Goal: Task Accomplishment & Management: Complete application form

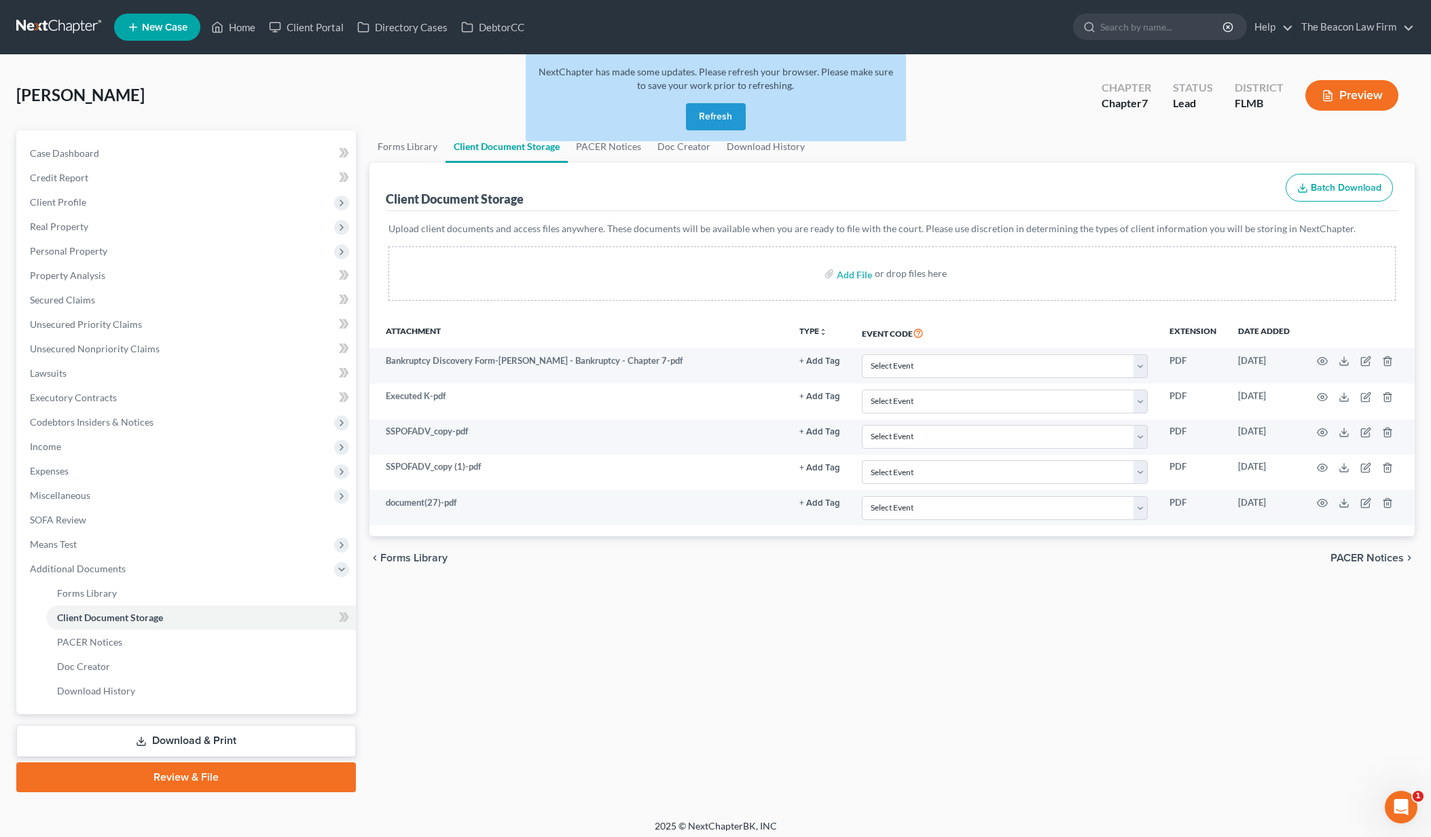
click at [725, 113] on button "Refresh" at bounding box center [716, 116] width 60 height 27
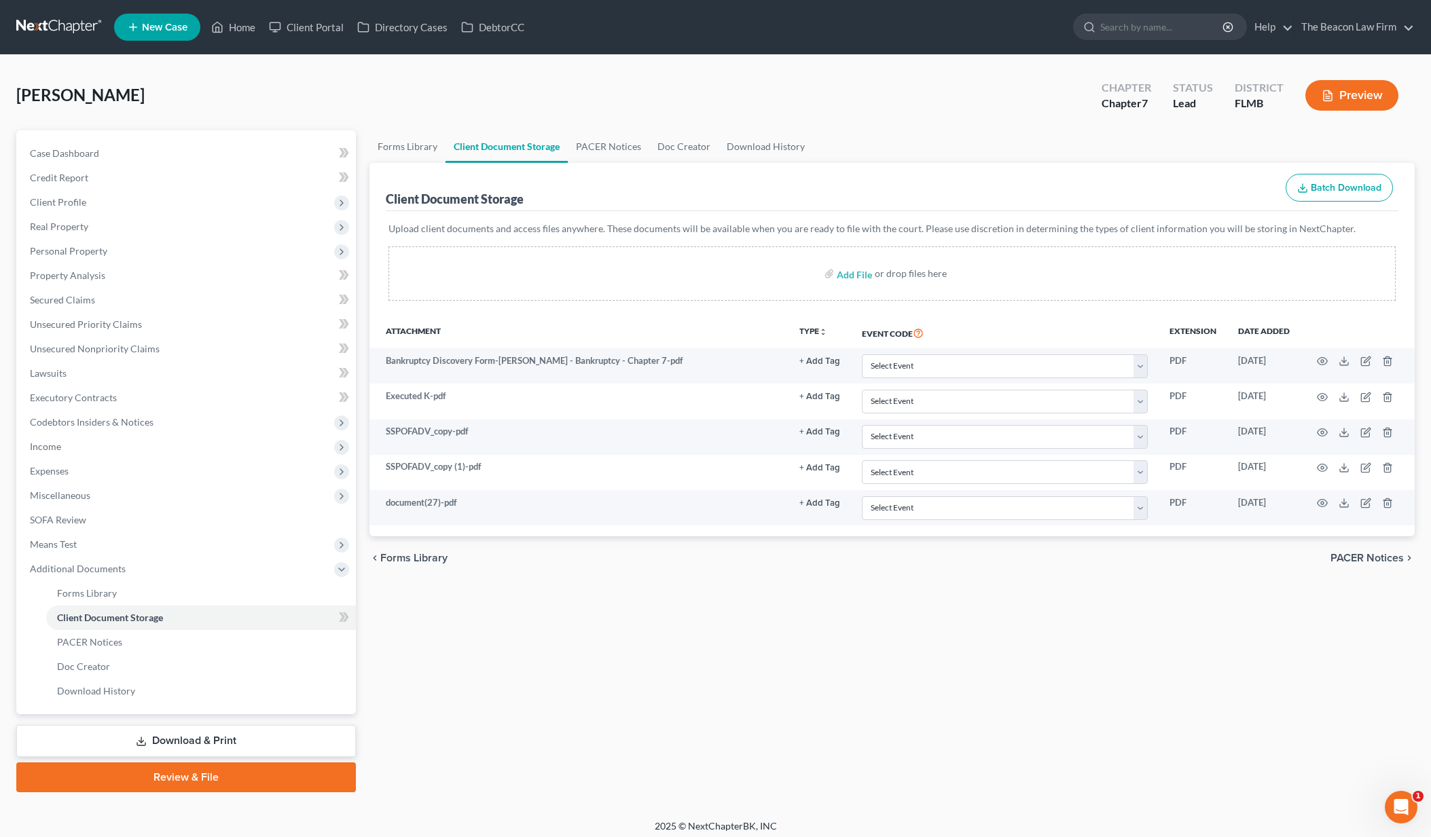
click at [48, 31] on link at bounding box center [59, 27] width 87 height 24
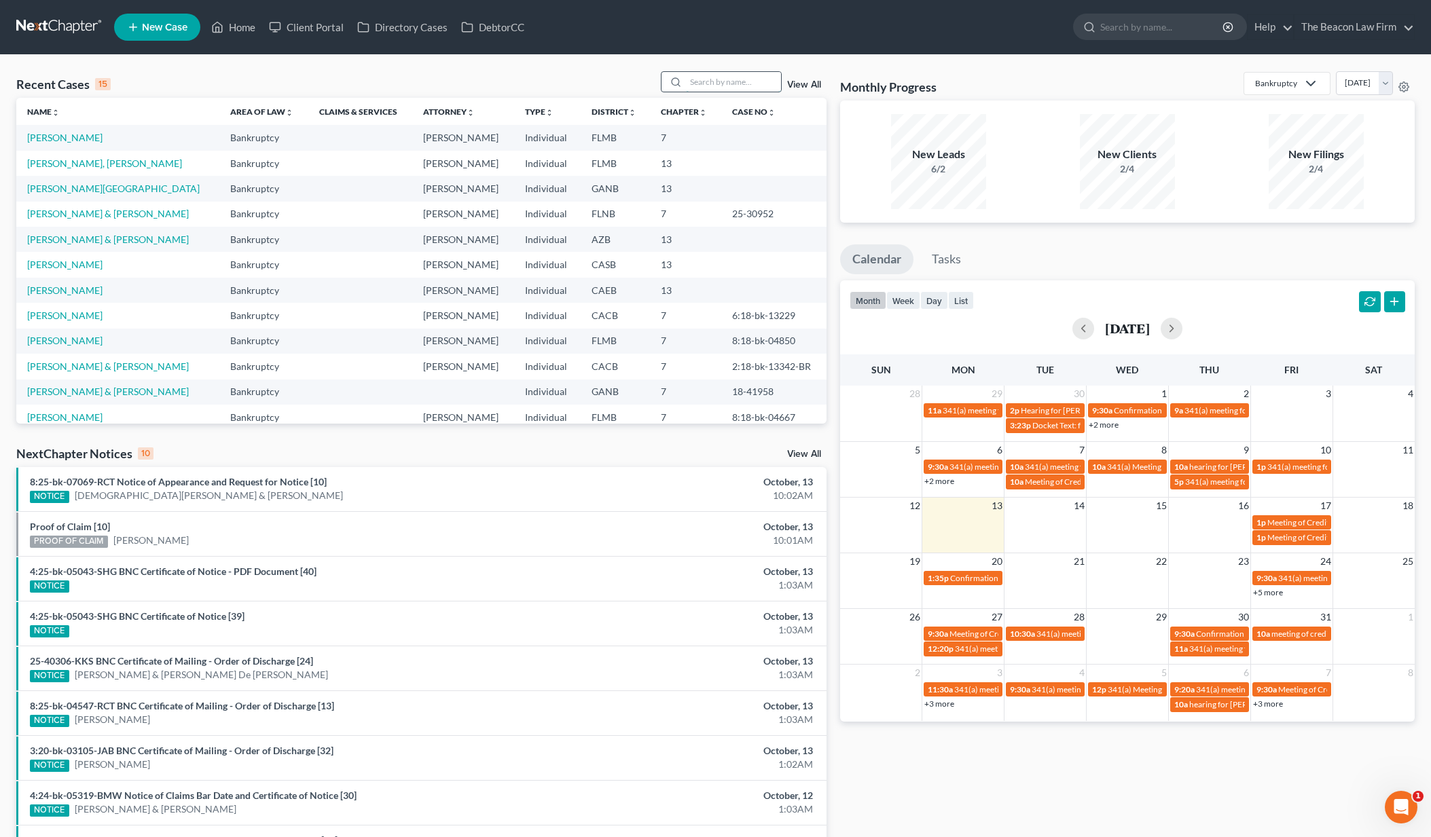
click at [761, 78] on input "search" at bounding box center [733, 82] width 95 height 20
click at [86, 164] on link "Harding, Syldon" at bounding box center [104, 164] width 155 height 12
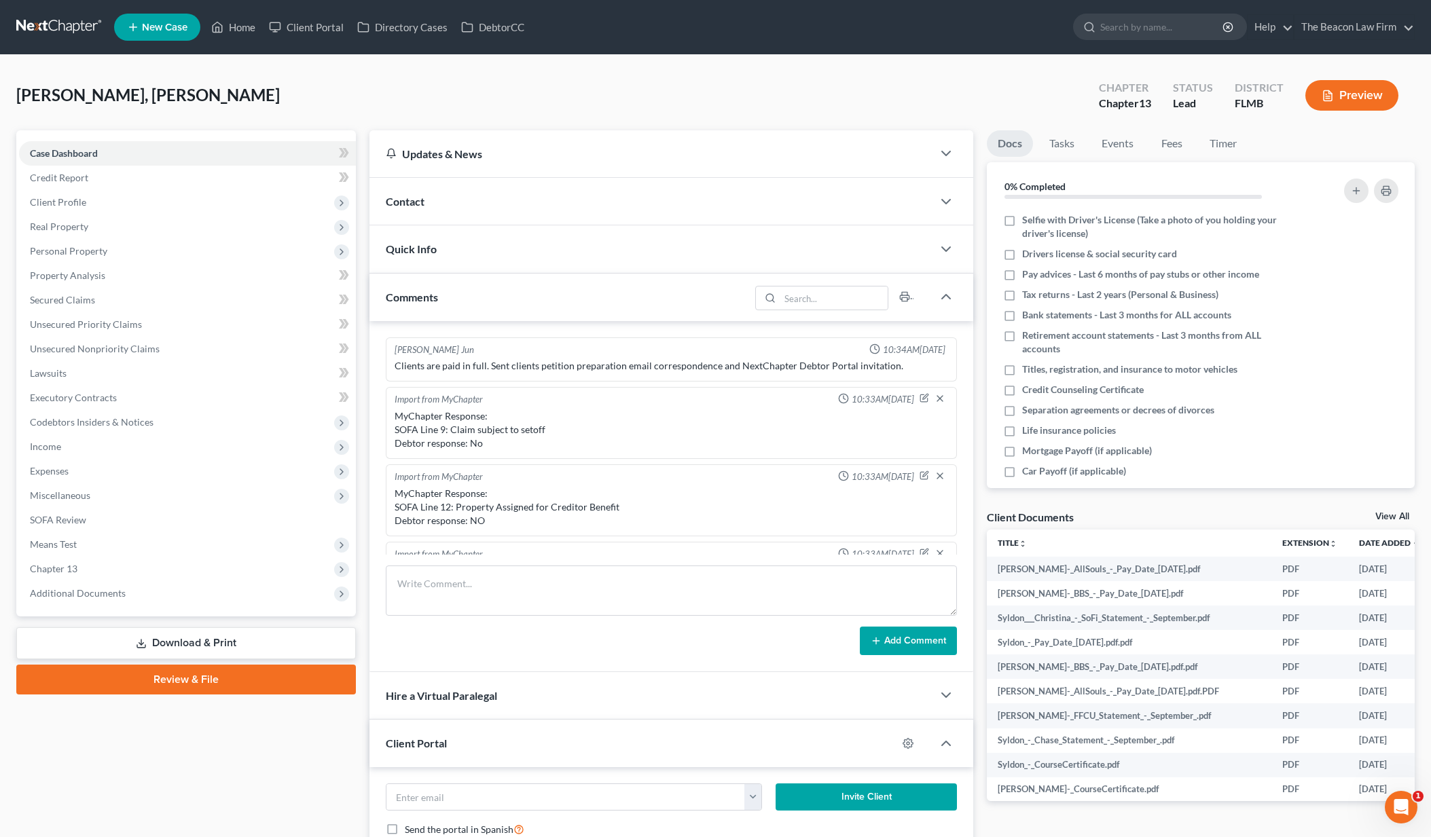
scroll to position [291, 0]
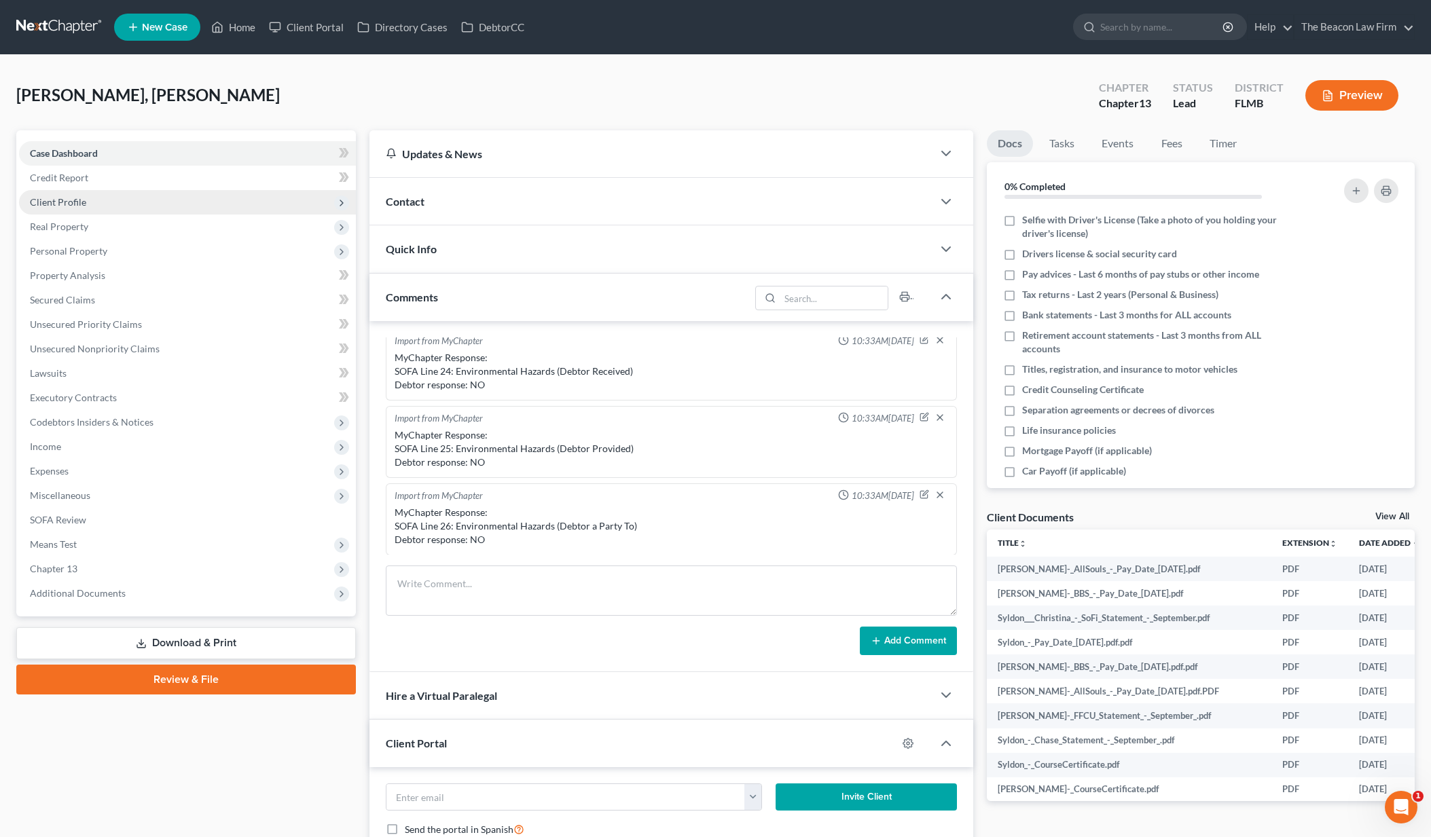
click at [82, 206] on span "Client Profile" at bounding box center [58, 202] width 56 height 12
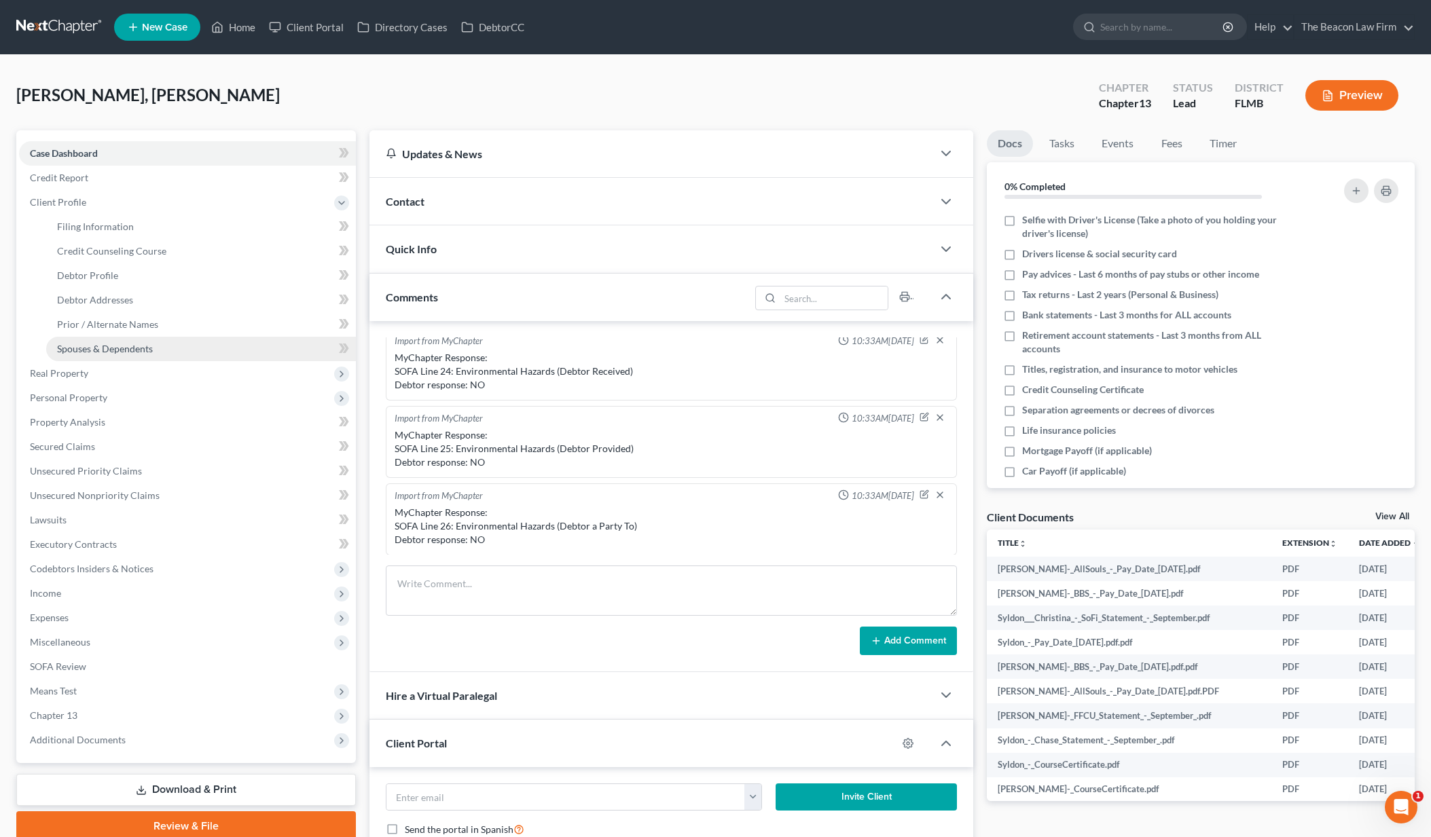
click at [147, 350] on span "Spouses & Dependents" at bounding box center [105, 349] width 96 height 12
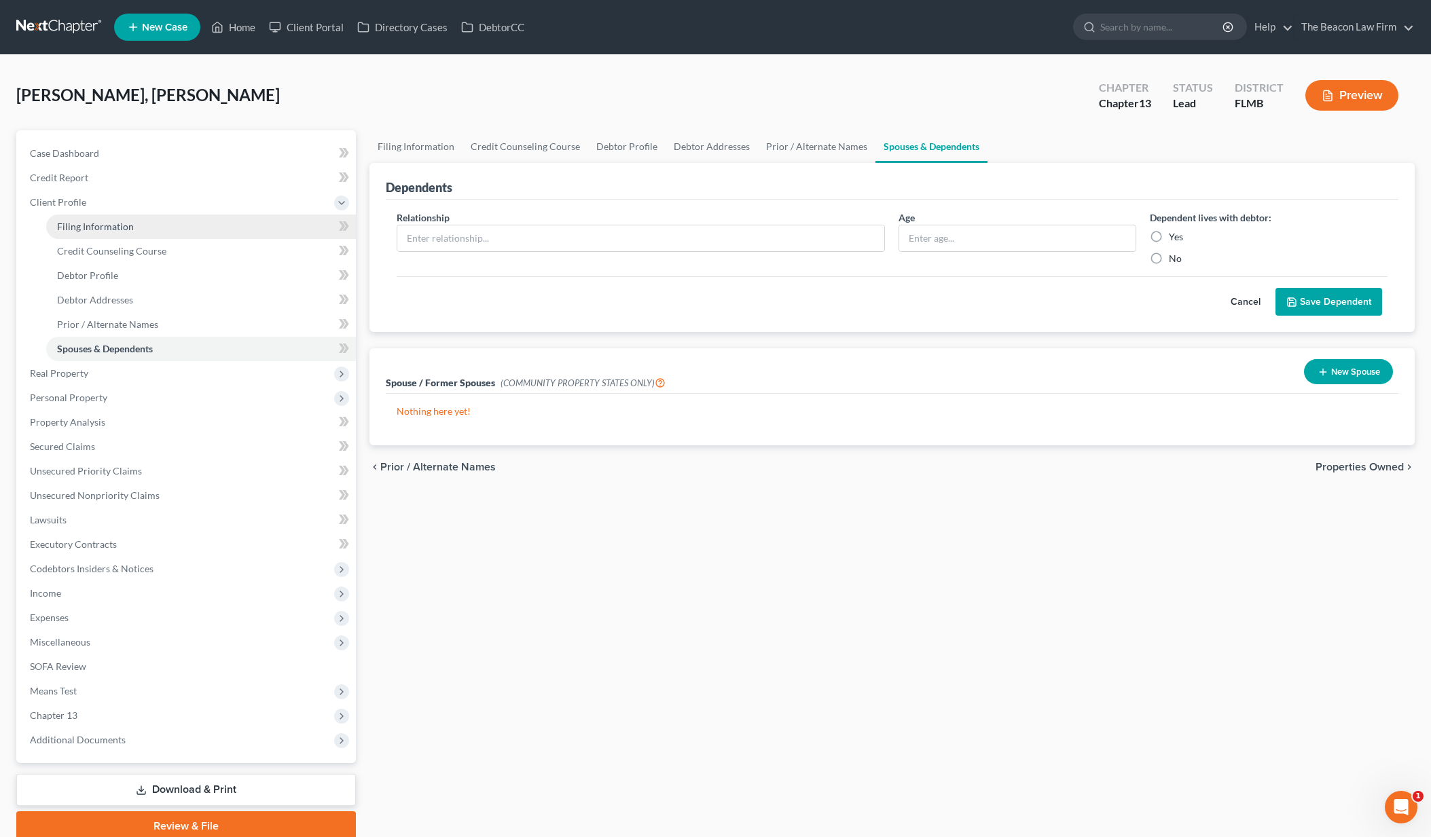
click at [90, 228] on span "Filing Information" at bounding box center [95, 227] width 77 height 12
select select "1"
select select "0"
select select "3"
select select "9"
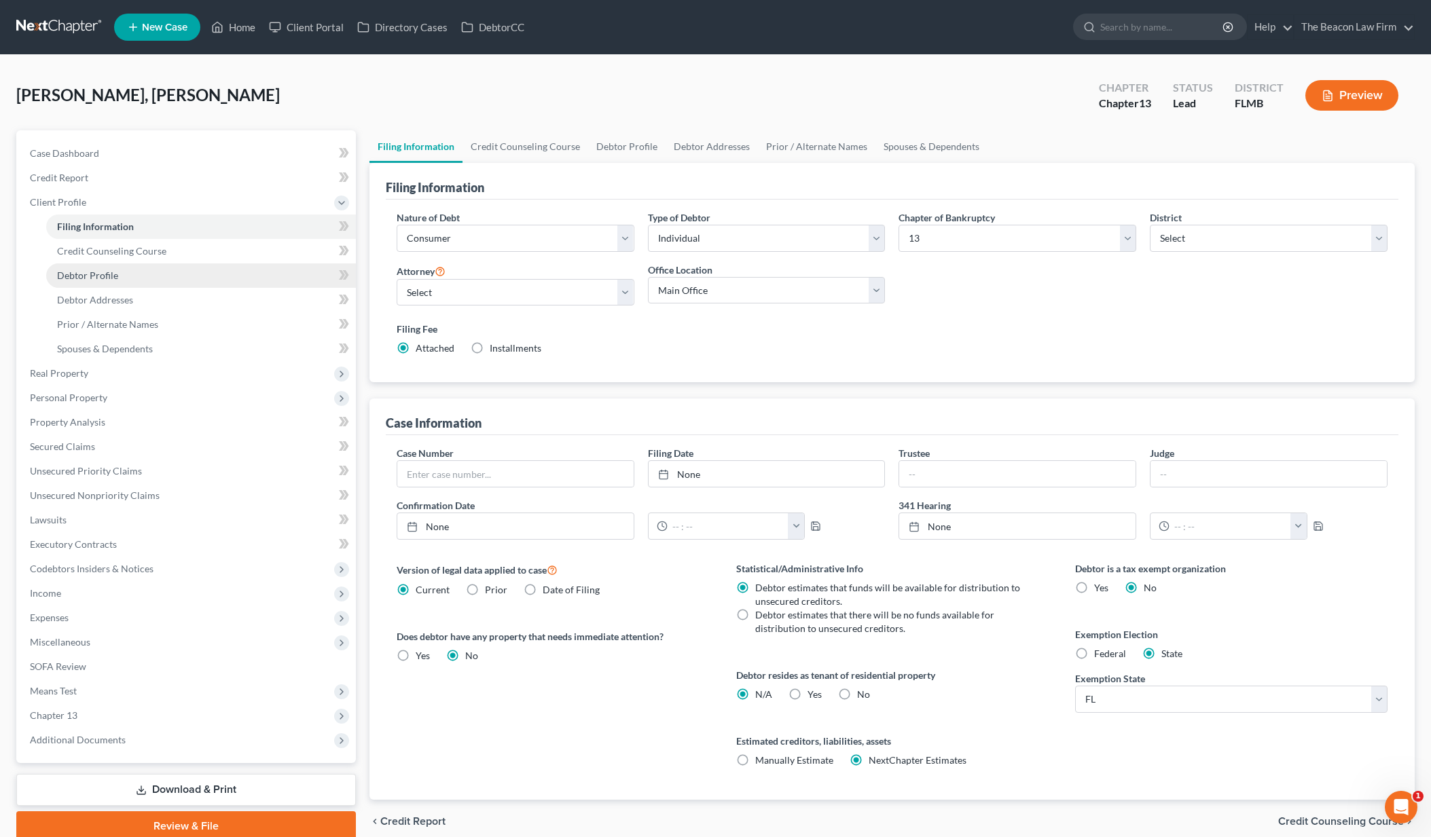
click at [103, 273] on span "Debtor Profile" at bounding box center [87, 276] width 61 height 12
select select "1"
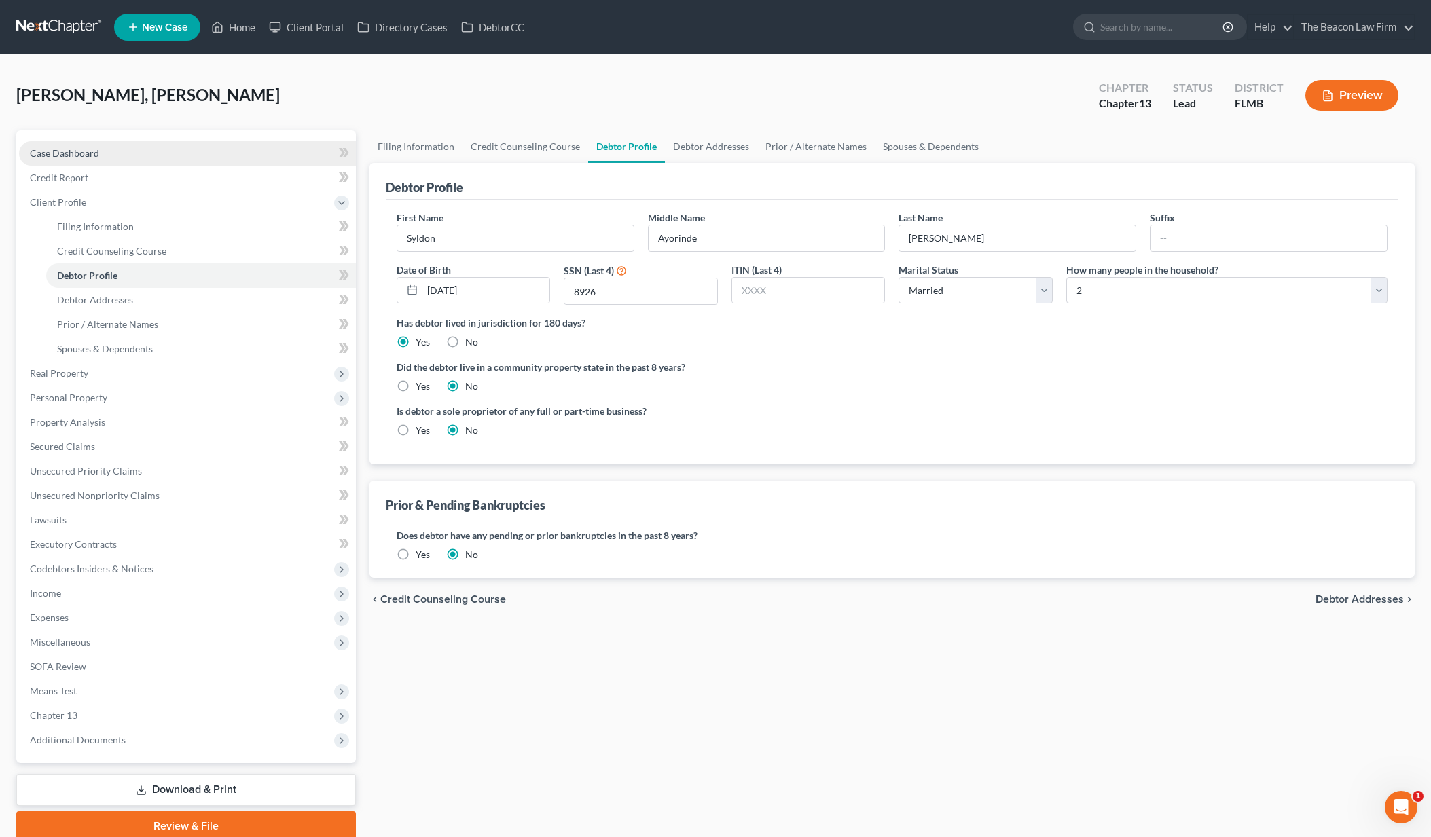
click at [95, 151] on span "Case Dashboard" at bounding box center [64, 153] width 69 height 12
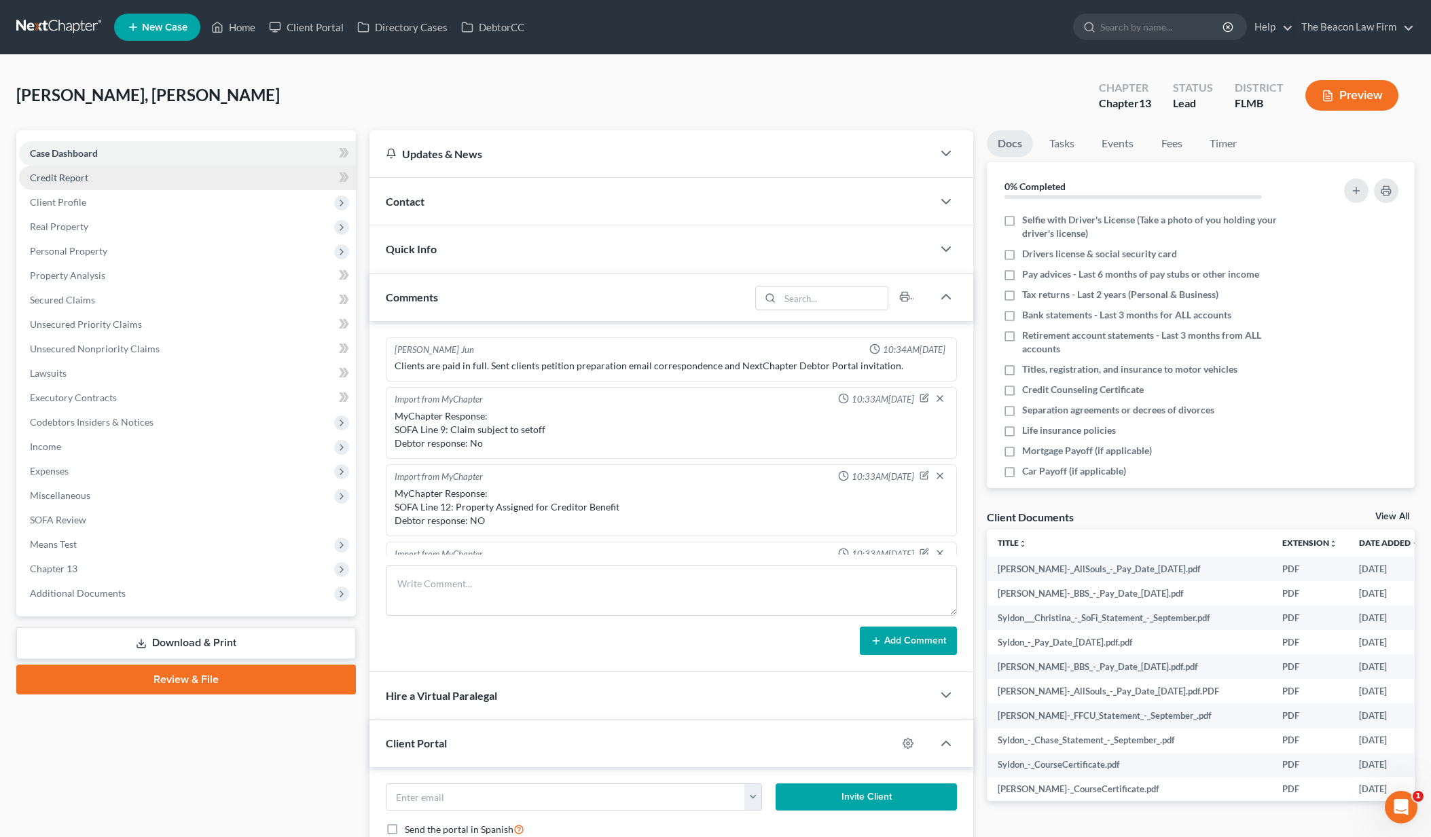
scroll to position [291, 0]
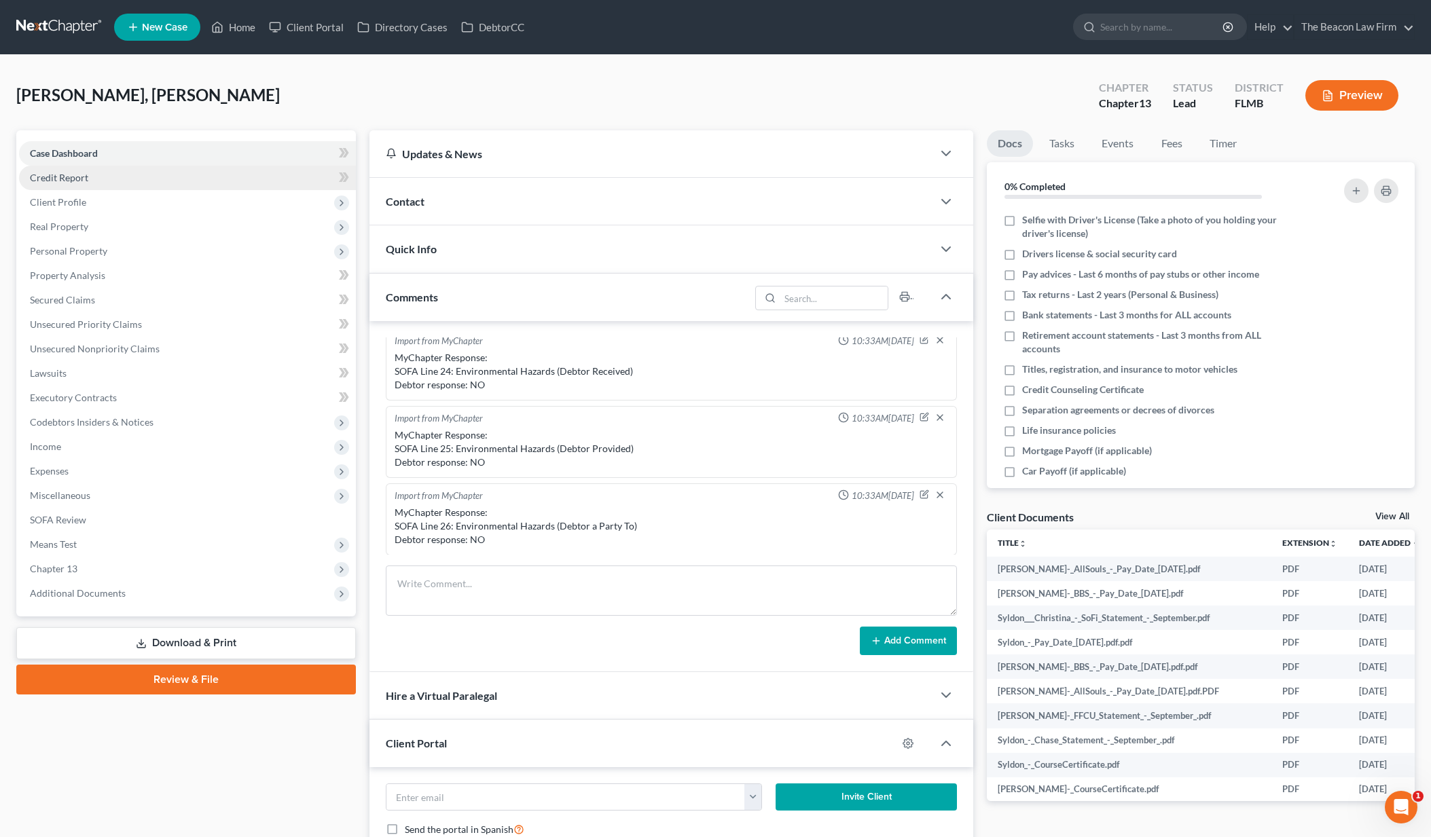
click at [95, 182] on link "Credit Report" at bounding box center [187, 178] width 337 height 24
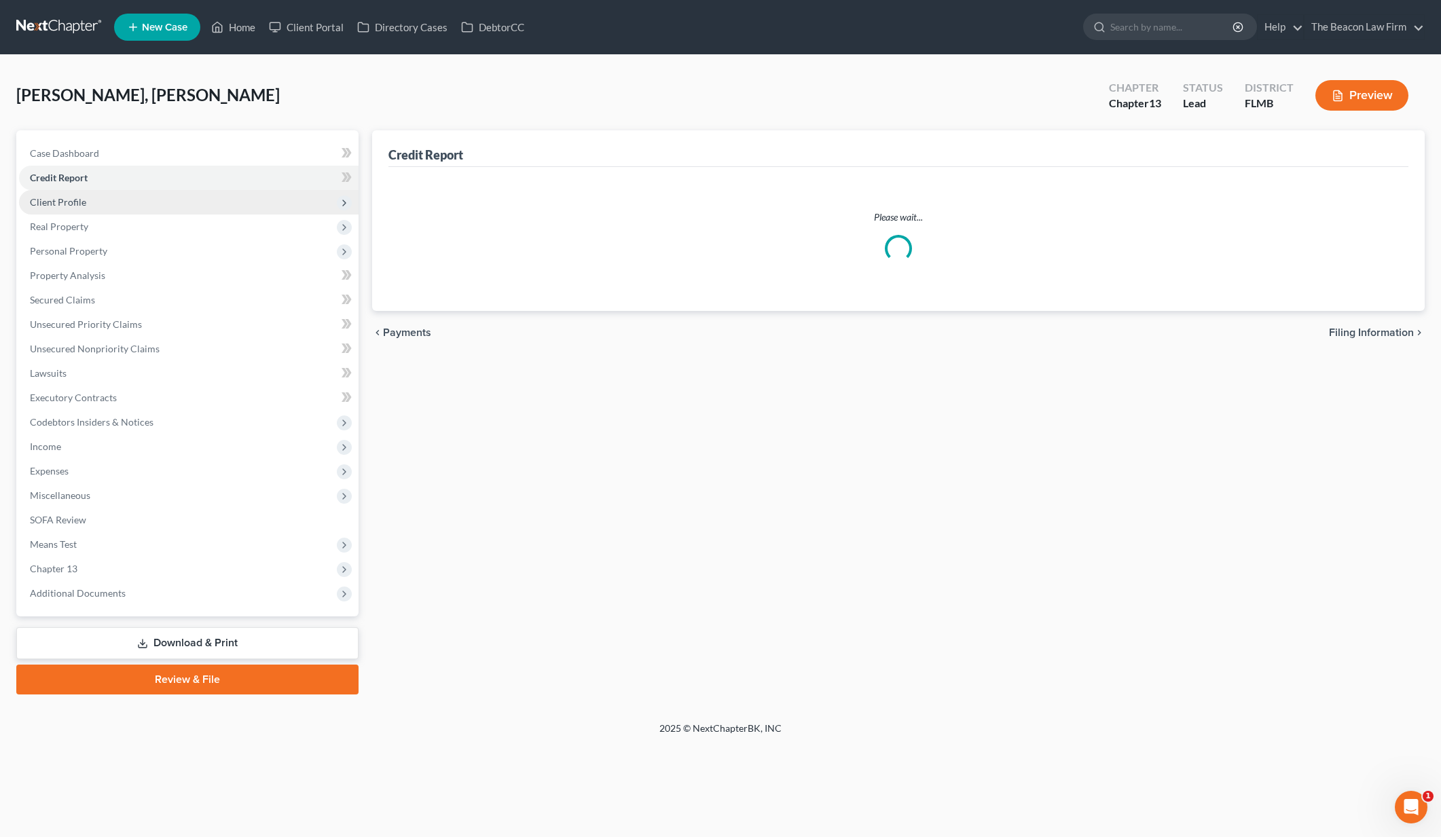
click at [90, 202] on span "Client Profile" at bounding box center [189, 202] width 340 height 24
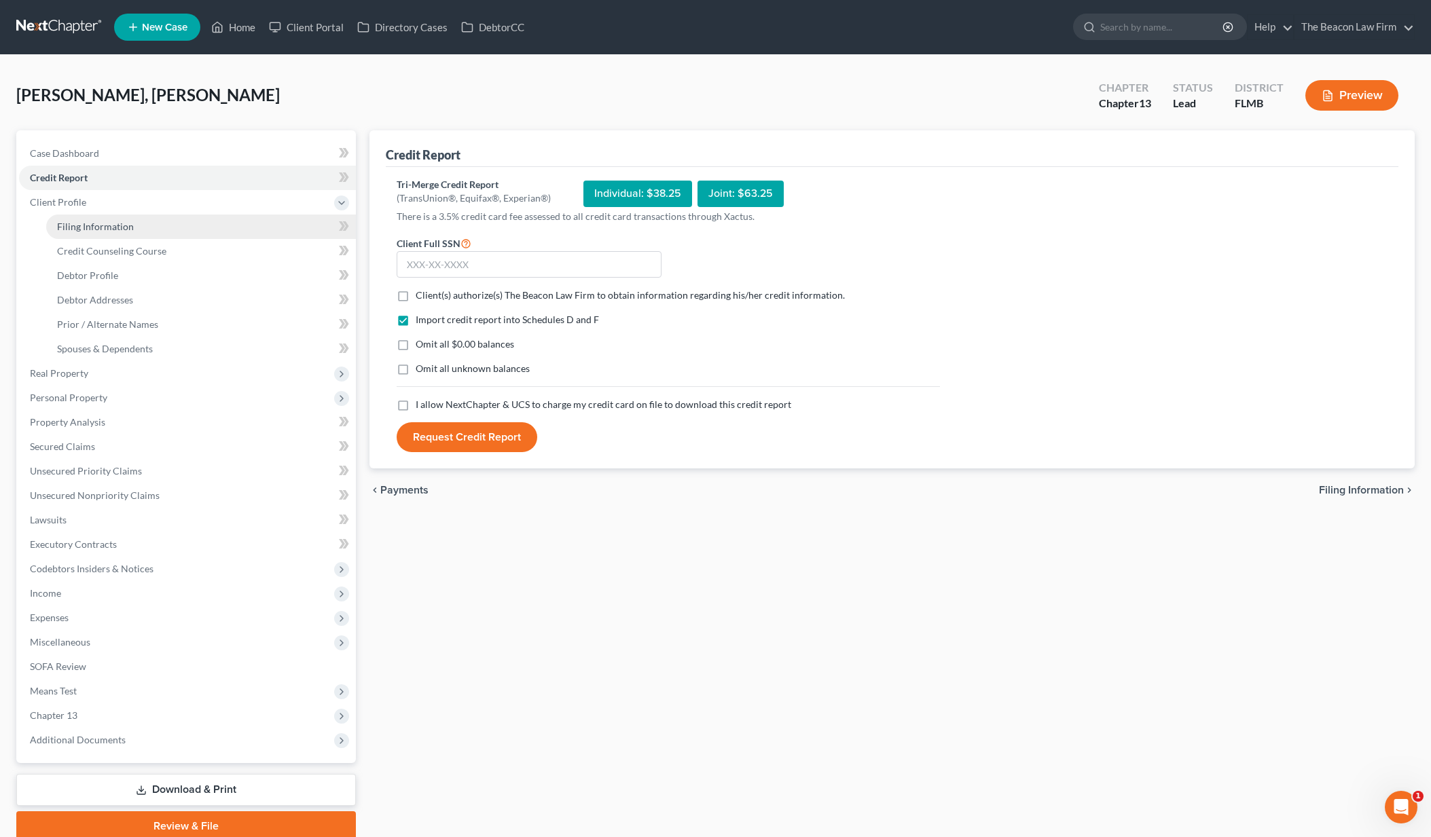
click at [112, 224] on span "Filing Information" at bounding box center [95, 227] width 77 height 12
select select "1"
select select "0"
select select "3"
select select "15"
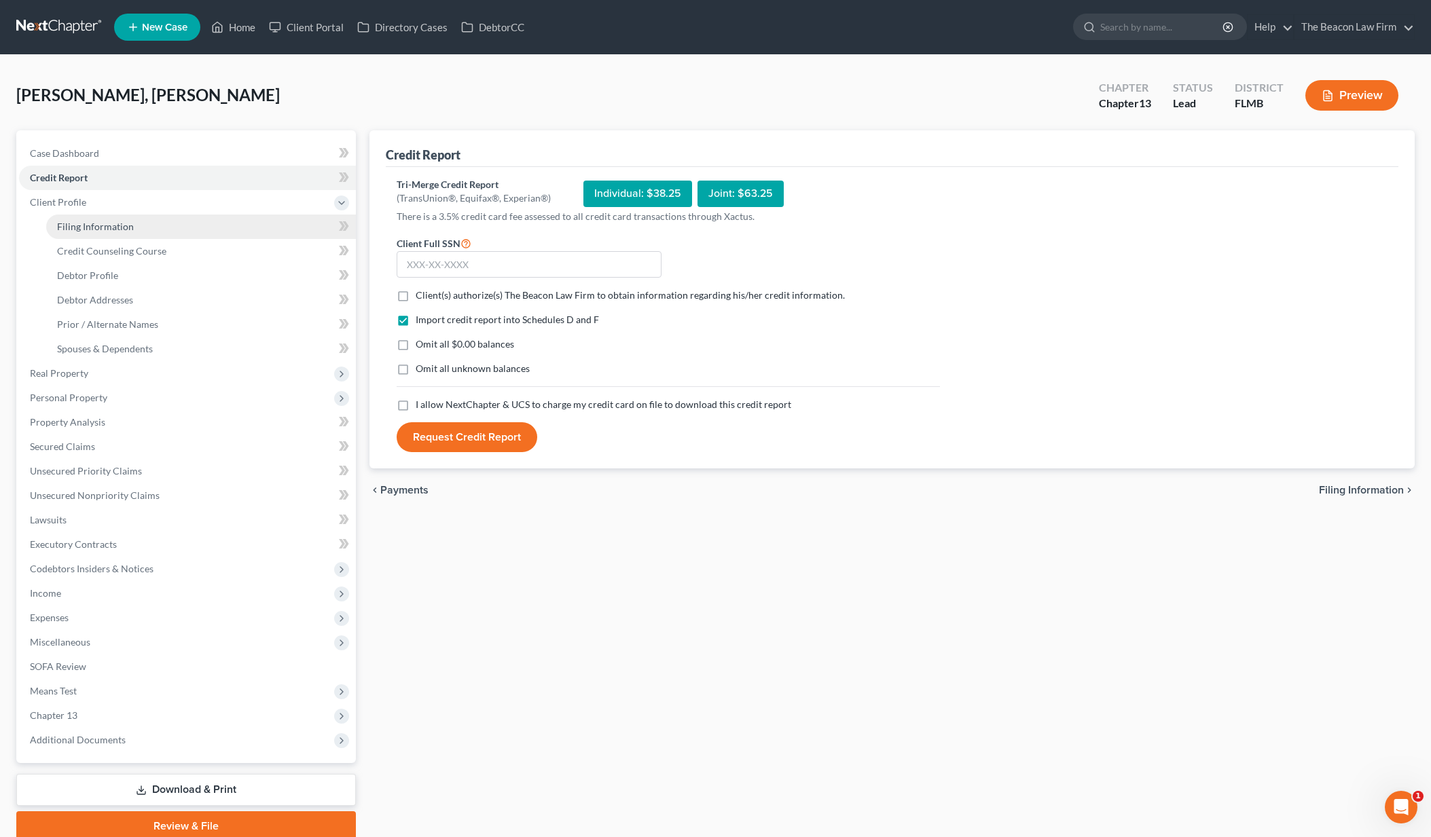
select select "6"
select select "9"
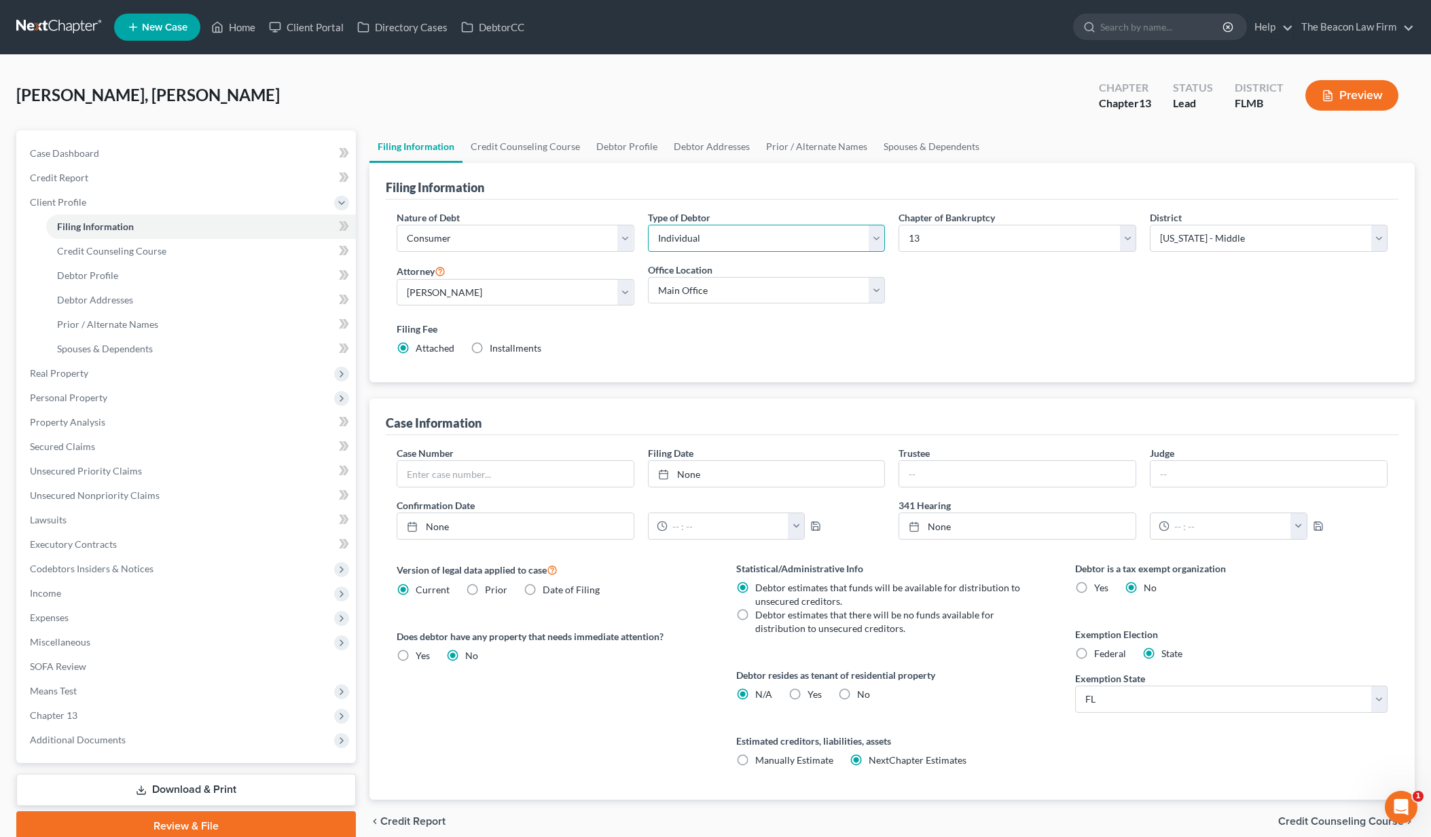
select select "1"
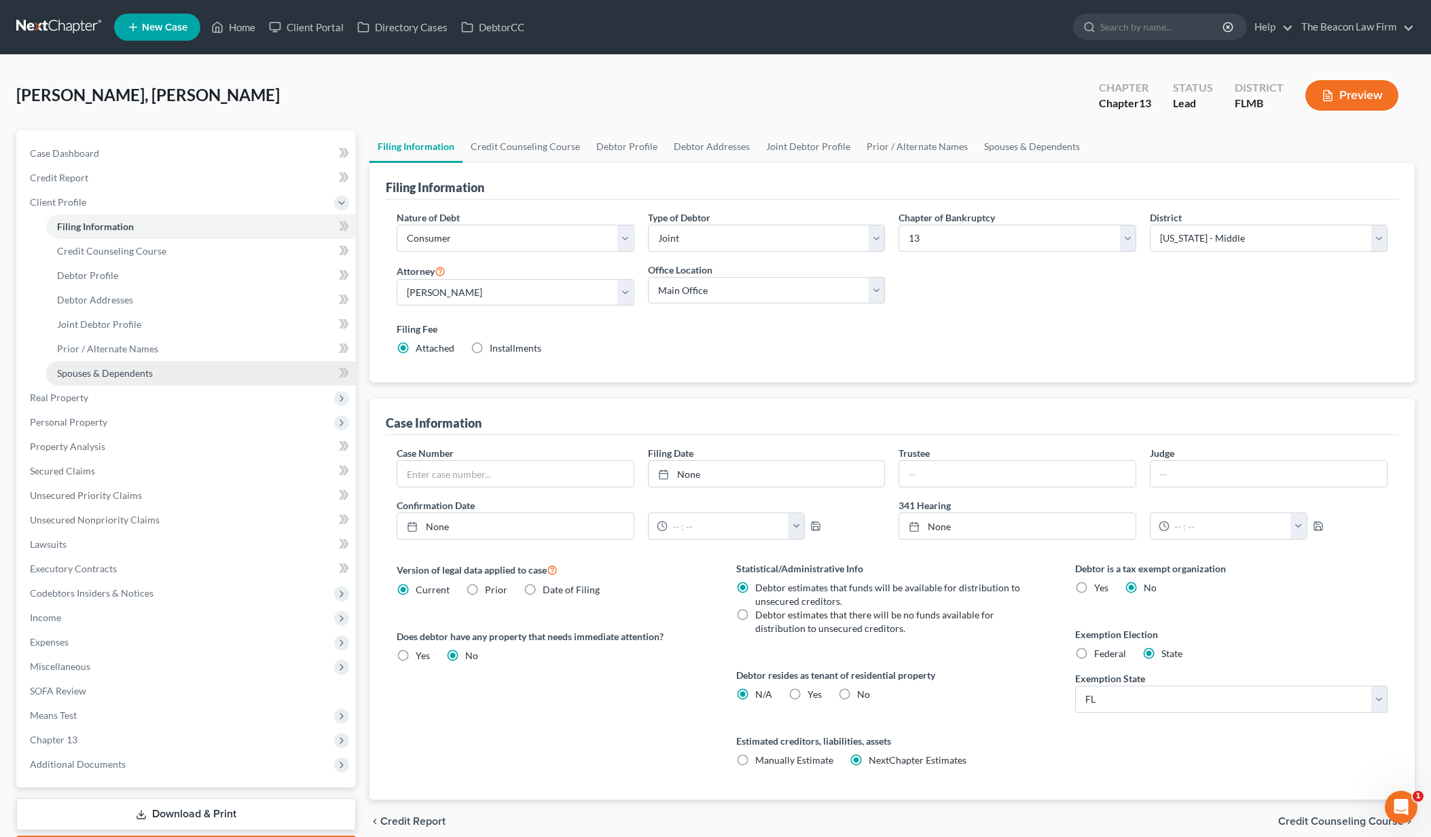
click at [136, 369] on span "Spouses & Dependents" at bounding box center [105, 373] width 96 height 12
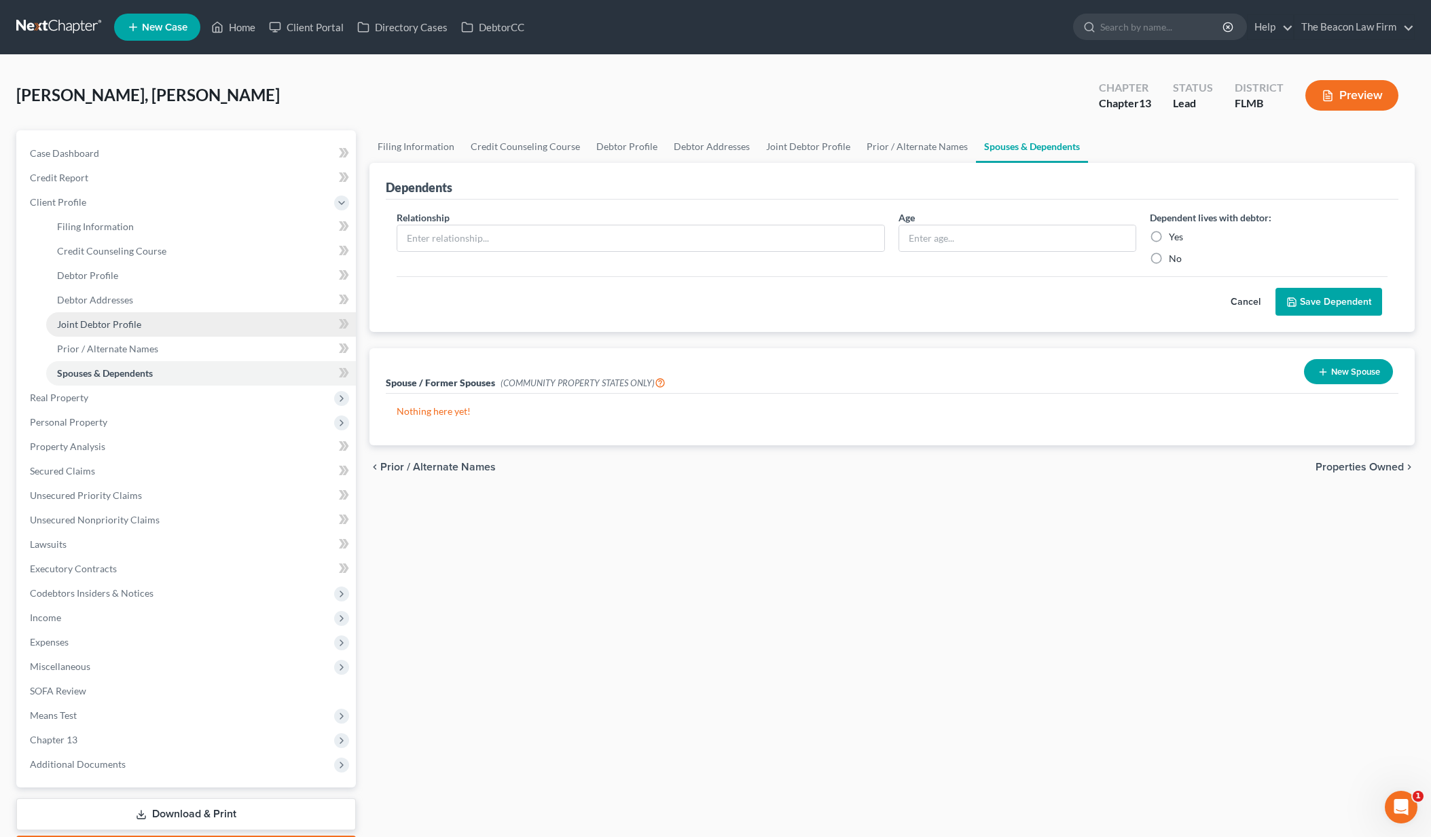
click at [152, 327] on link "Joint Debtor Profile" at bounding box center [201, 324] width 310 height 24
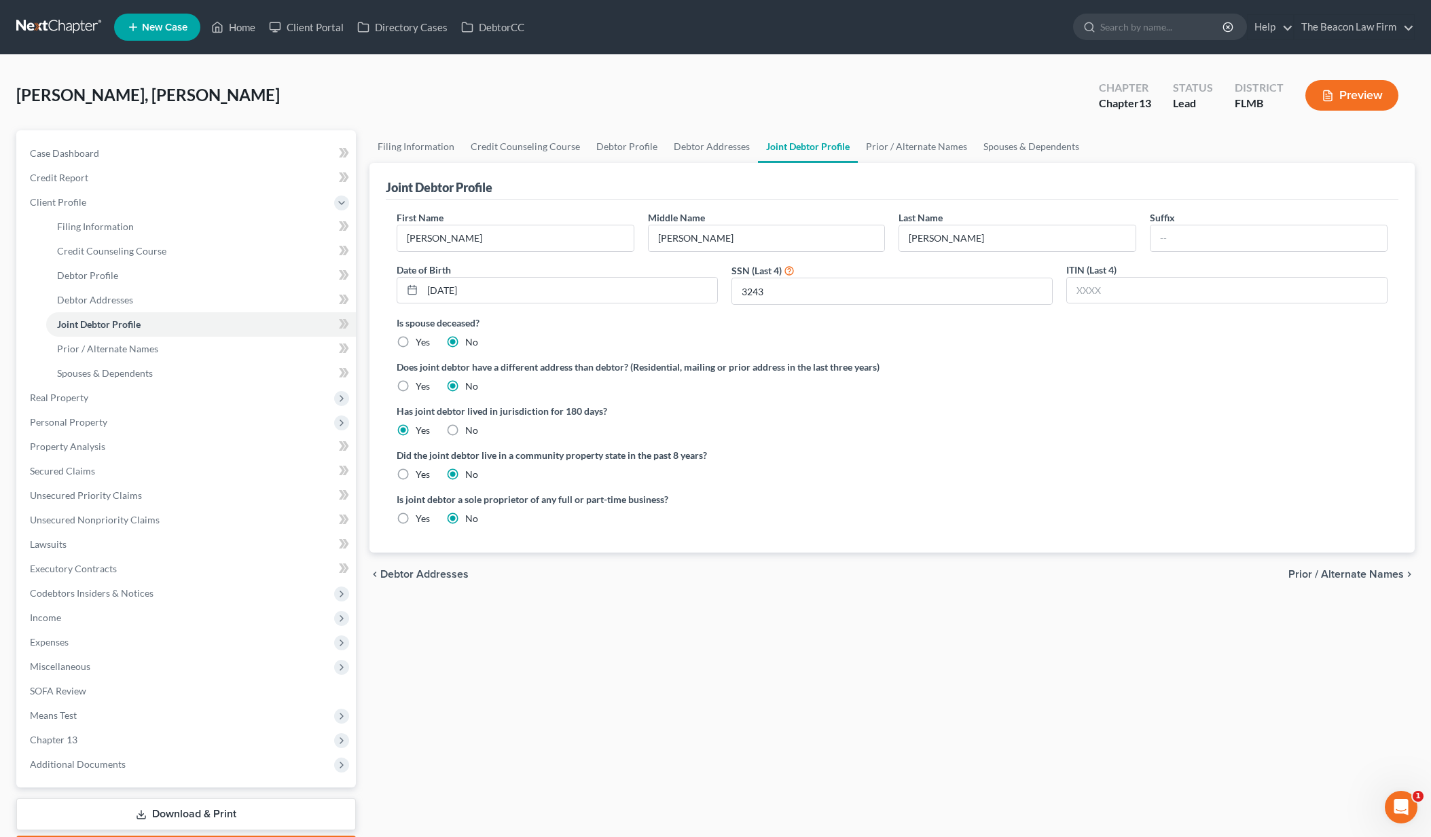
drag, startPoint x: 112, startPoint y: 623, endPoint x: 125, endPoint y: 636, distance: 18.2
click at [112, 623] on span "Income" at bounding box center [187, 618] width 337 height 24
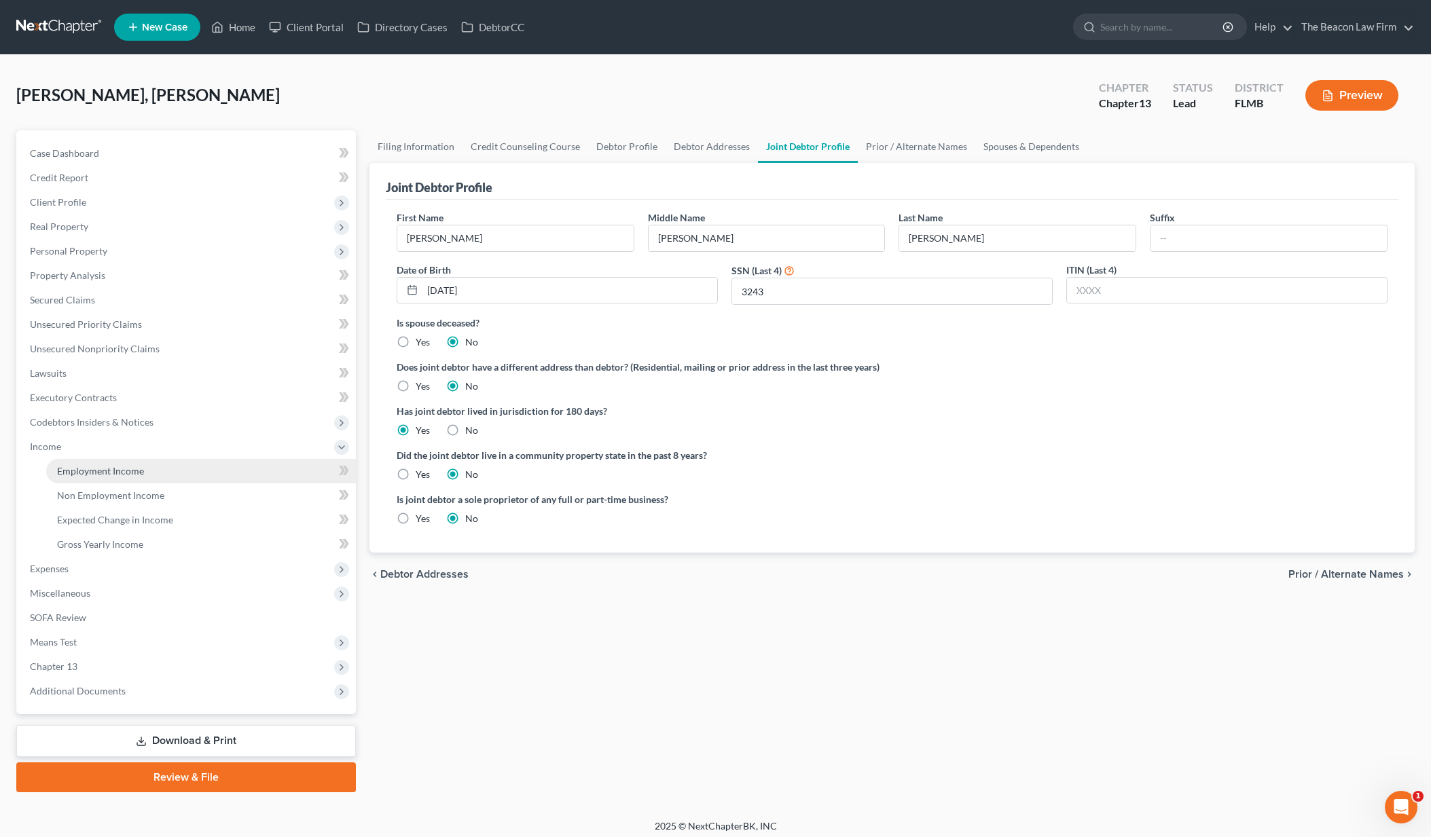
click at [130, 471] on span "Employment Income" at bounding box center [100, 471] width 87 height 12
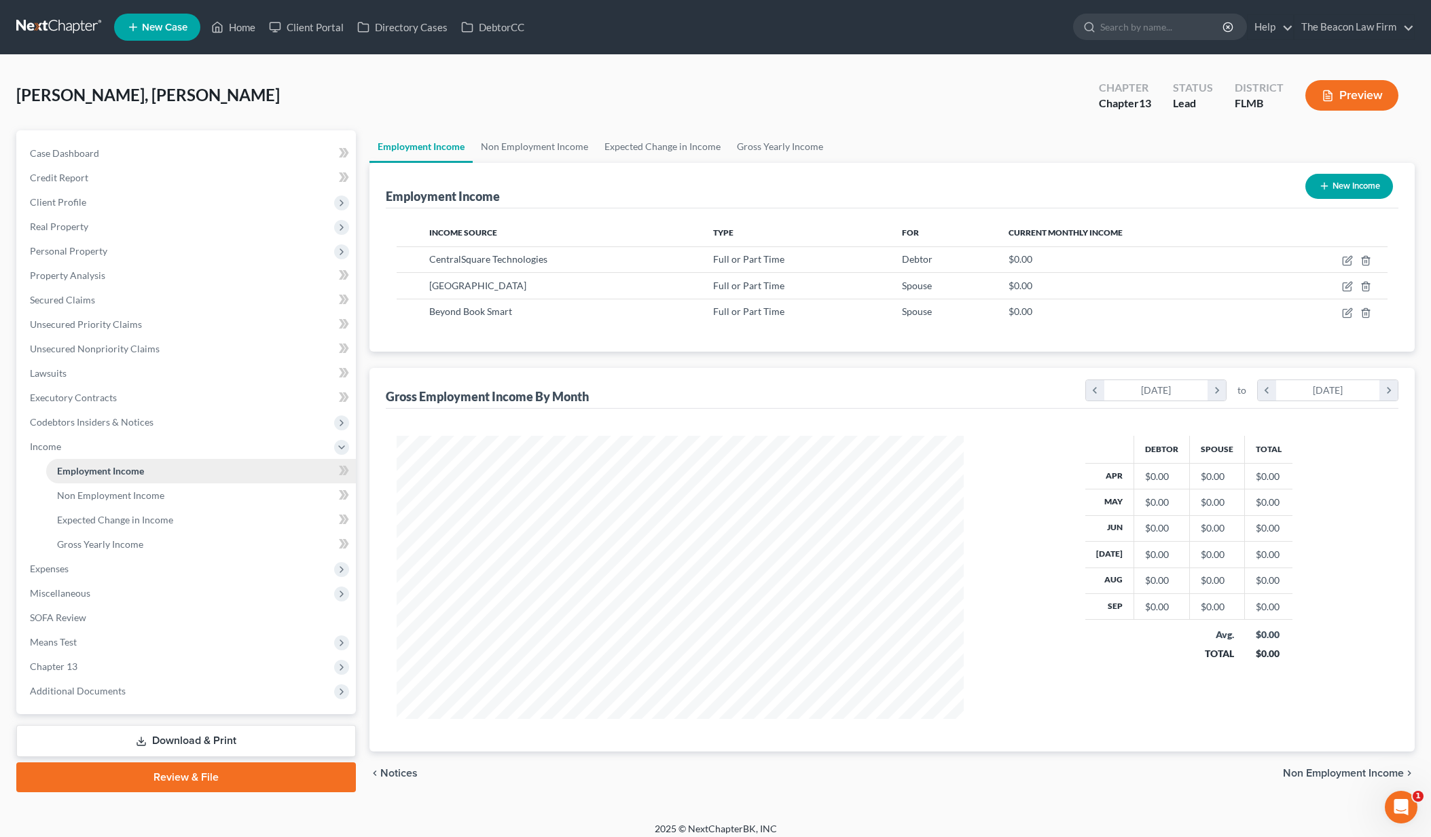
scroll to position [283, 594]
drag, startPoint x: 18, startPoint y: 39, endPoint x: 27, endPoint y: 35, distance: 10.6
click at [18, 39] on nav "Home New Case Client Portal Directory Cases DebtorCC The Beacon Law Firm june@b…" at bounding box center [715, 27] width 1431 height 54
click at [29, 34] on link at bounding box center [59, 27] width 87 height 24
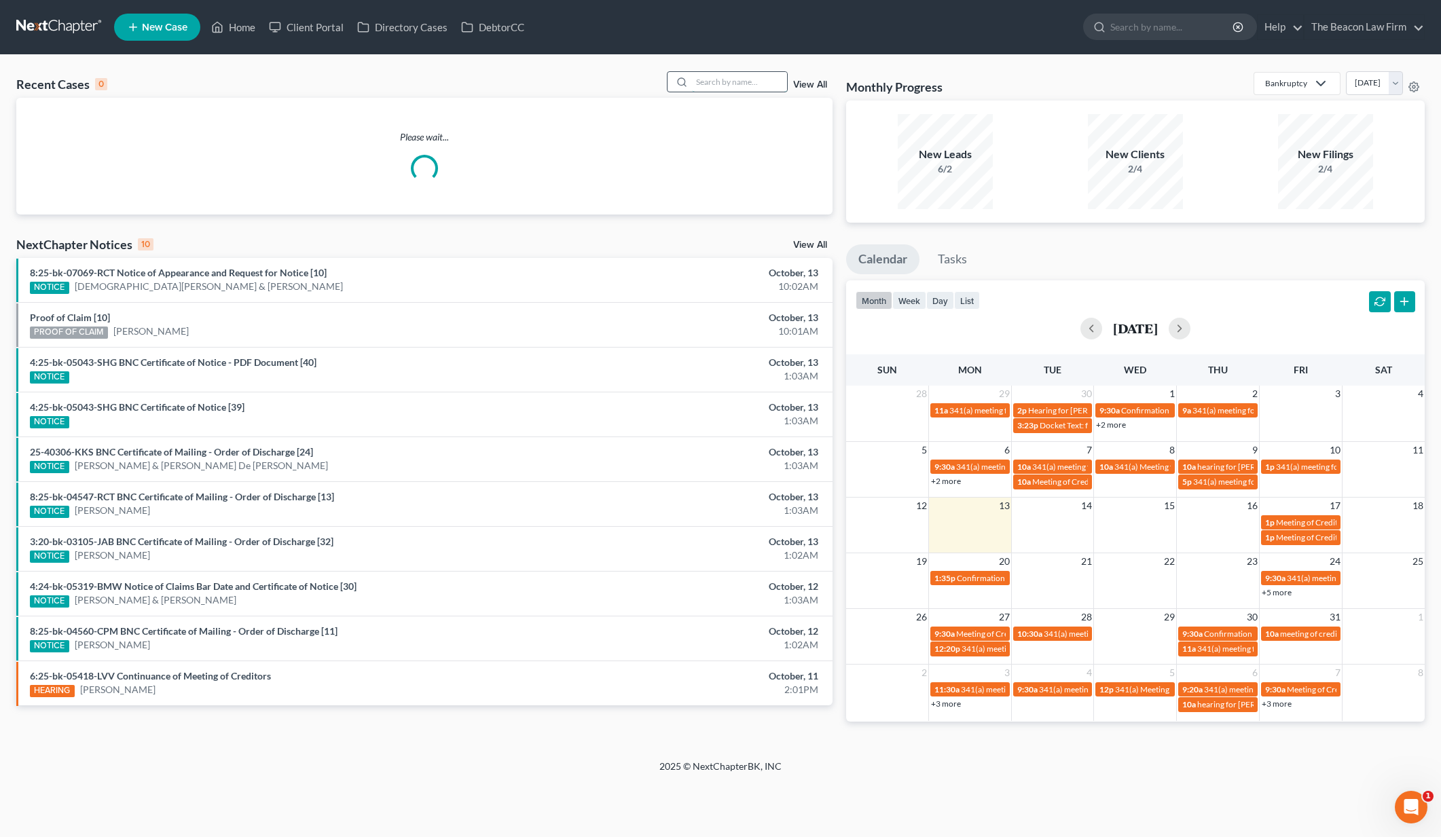
click at [782, 84] on input "search" at bounding box center [739, 82] width 95 height 20
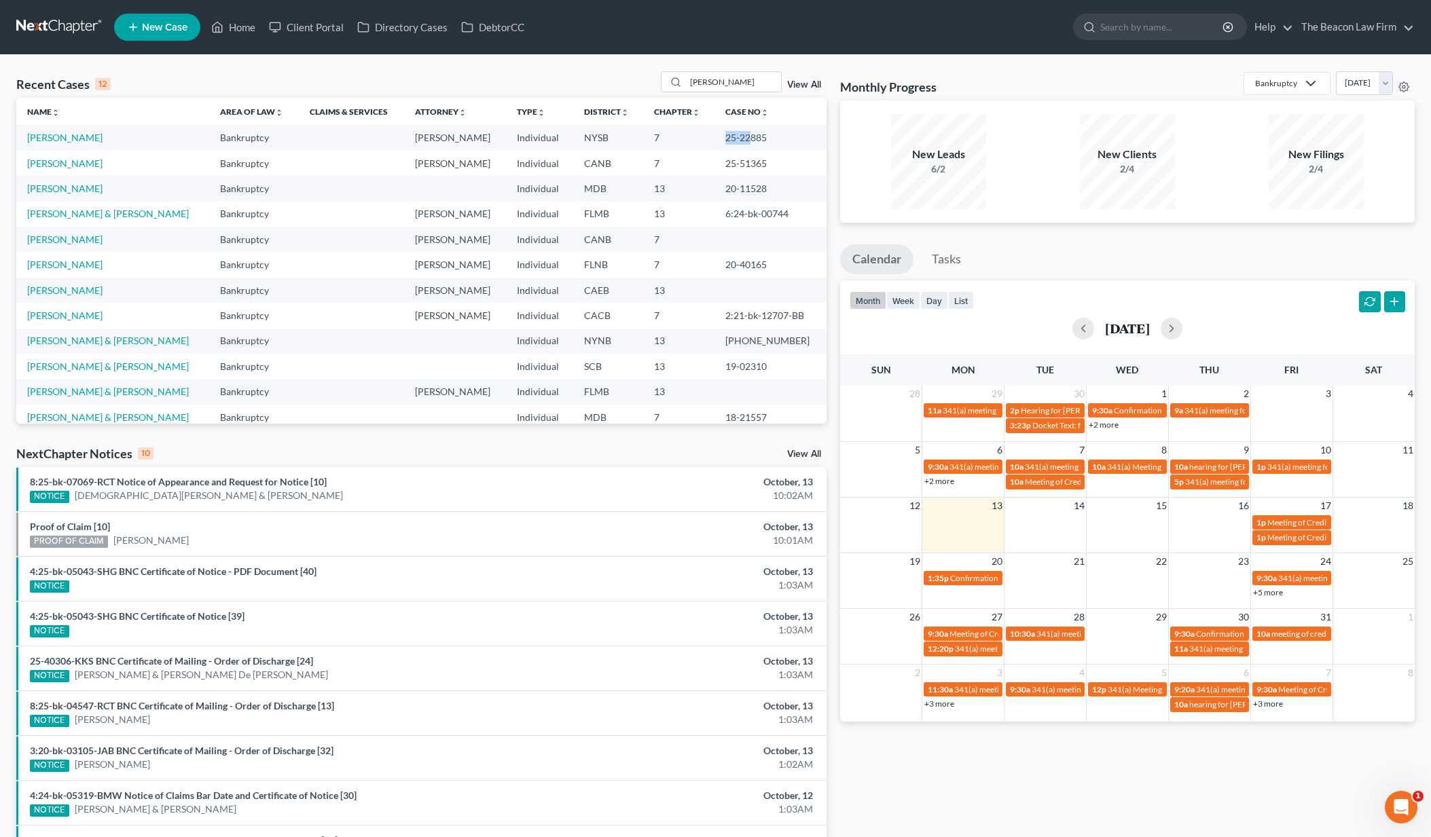
drag, startPoint x: 699, startPoint y: 138, endPoint x: 752, endPoint y: 135, distance: 53.7
click at [745, 133] on tr "Alesci, Dana Bankruptcy June Nguyen Individual NYSB 7 25-22885" at bounding box center [421, 137] width 810 height 25
drag, startPoint x: 760, startPoint y: 136, endPoint x: 719, endPoint y: 136, distance: 40.8
click at [719, 136] on td "25-22885" at bounding box center [769, 137] width 111 height 25
copy td "25-22885"
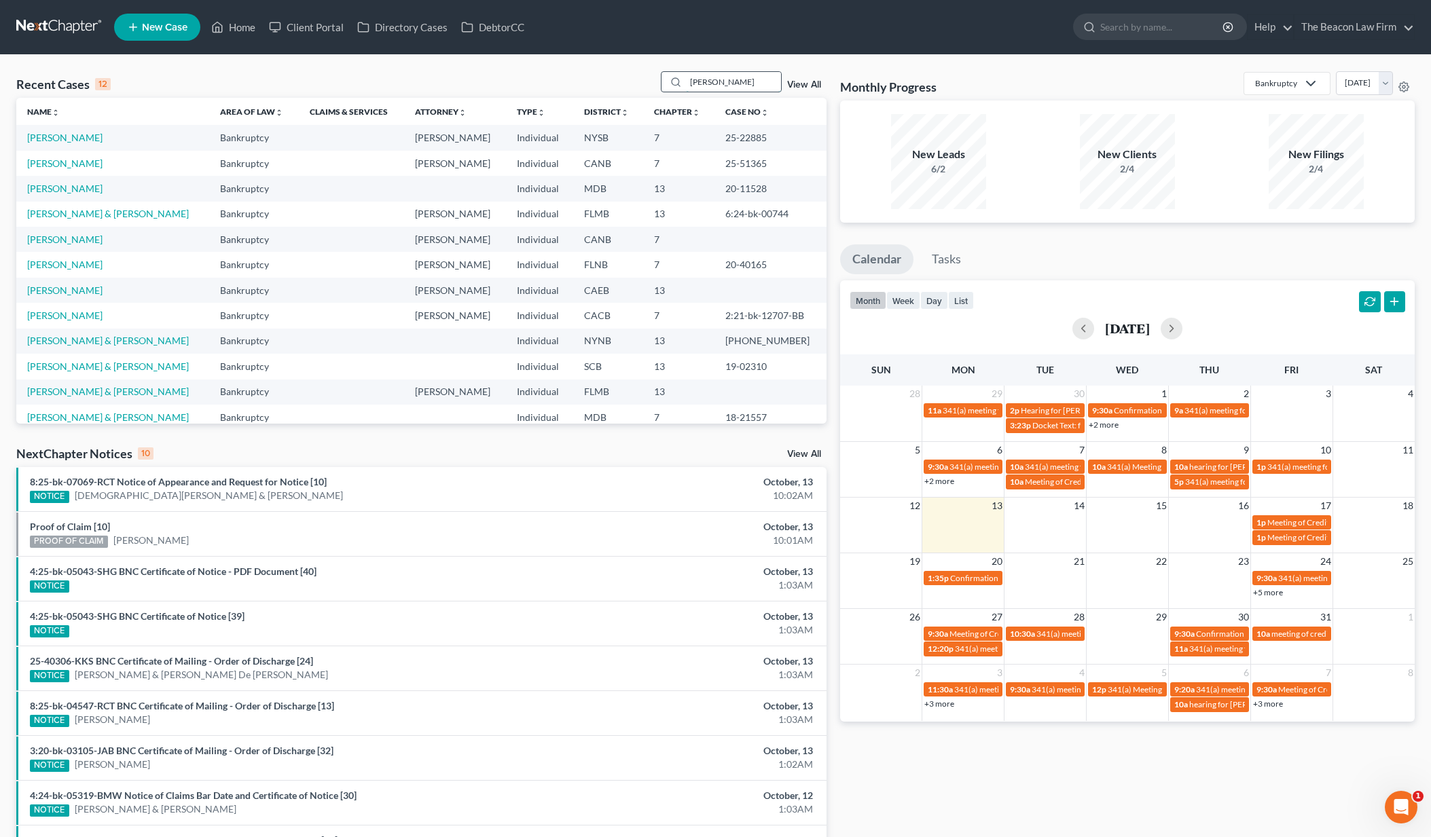
click at [721, 84] on input "dana" at bounding box center [733, 82] width 95 height 20
click at [722, 84] on input "dana" at bounding box center [733, 82] width 95 height 20
type input "Ron miller"
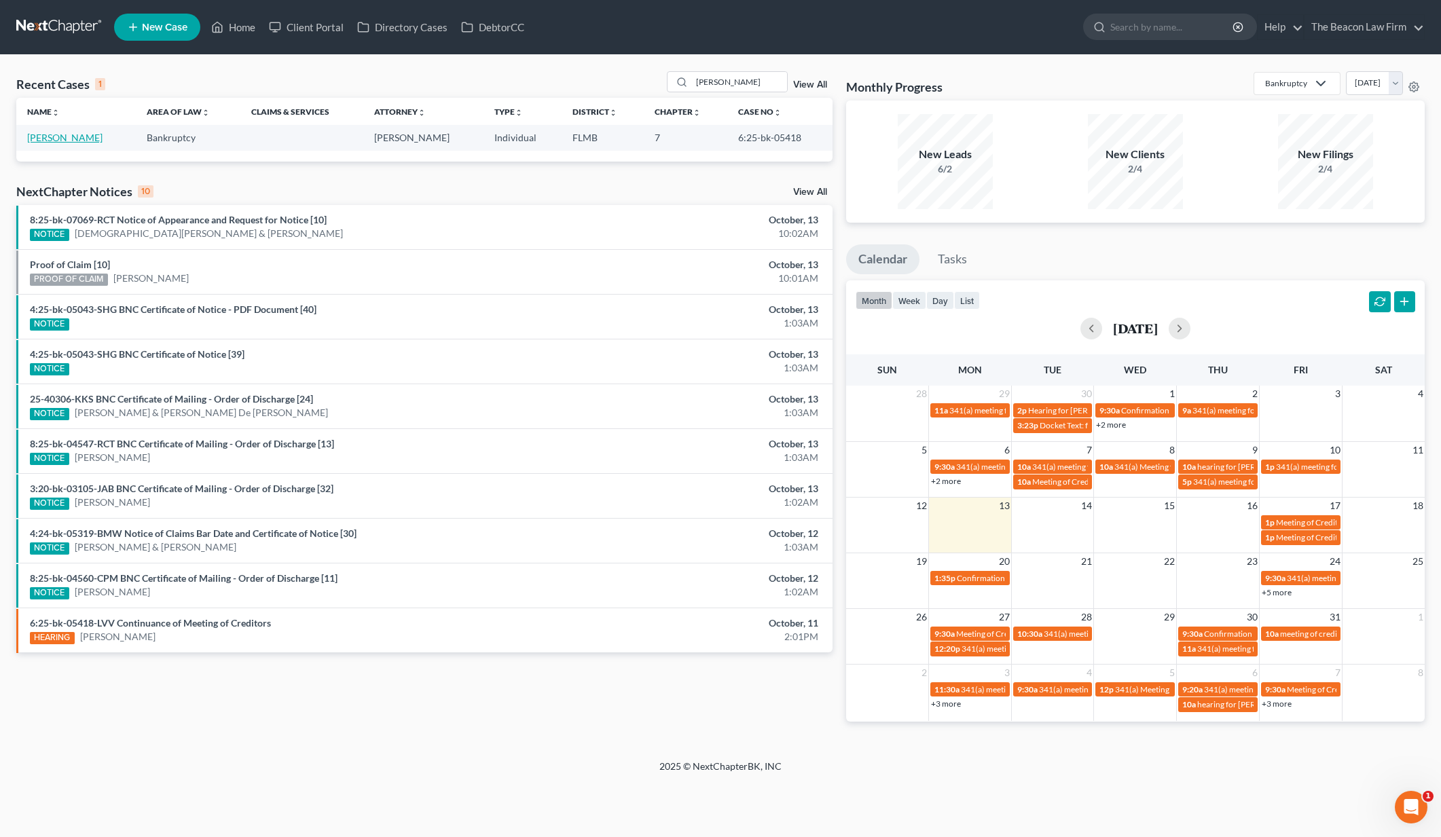
click at [63, 137] on link "[PERSON_NAME]" at bounding box center [64, 138] width 75 height 12
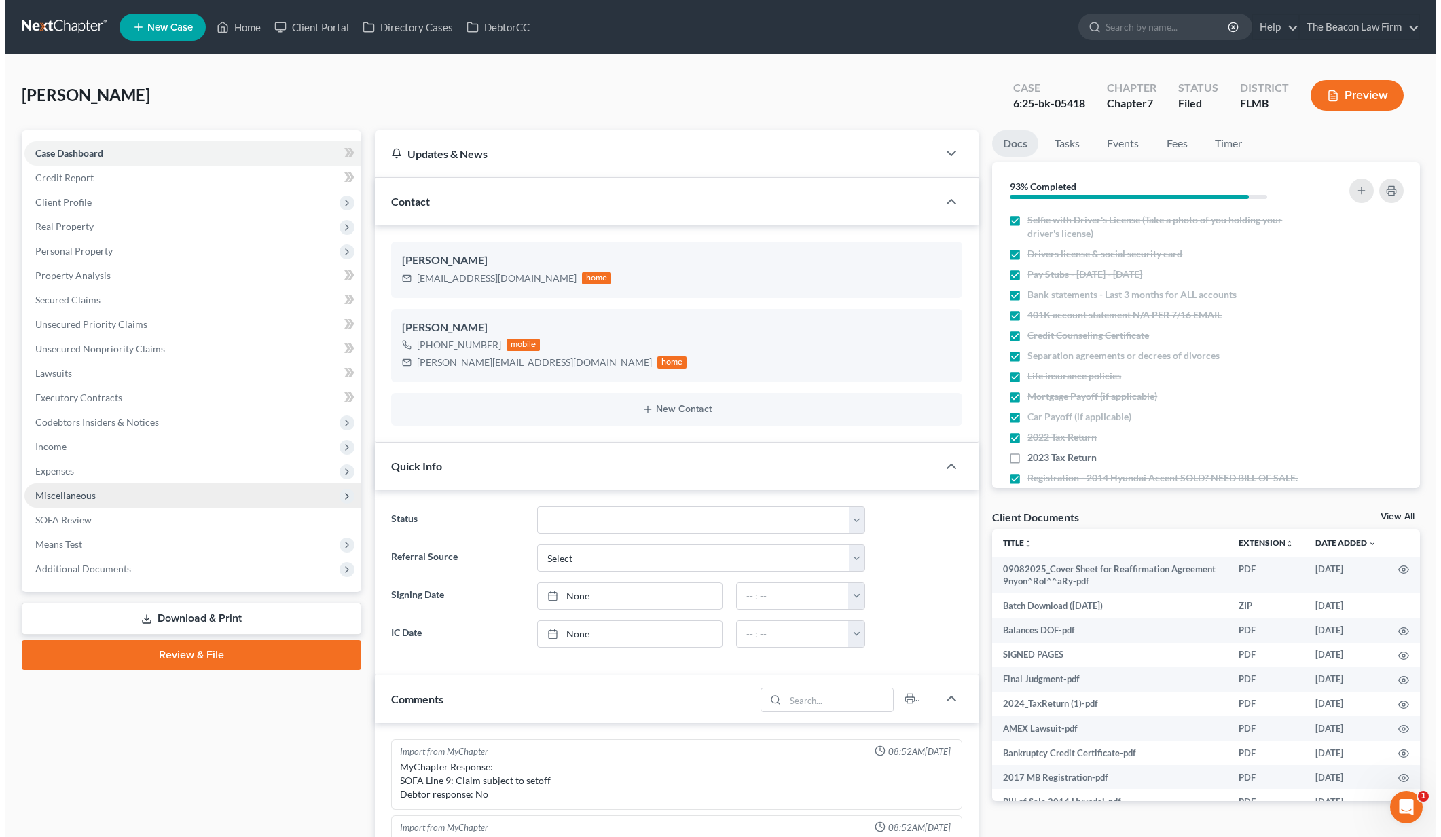
scroll to position [1358, 0]
click at [263, 487] on span "Miscellaneous" at bounding box center [187, 496] width 337 height 24
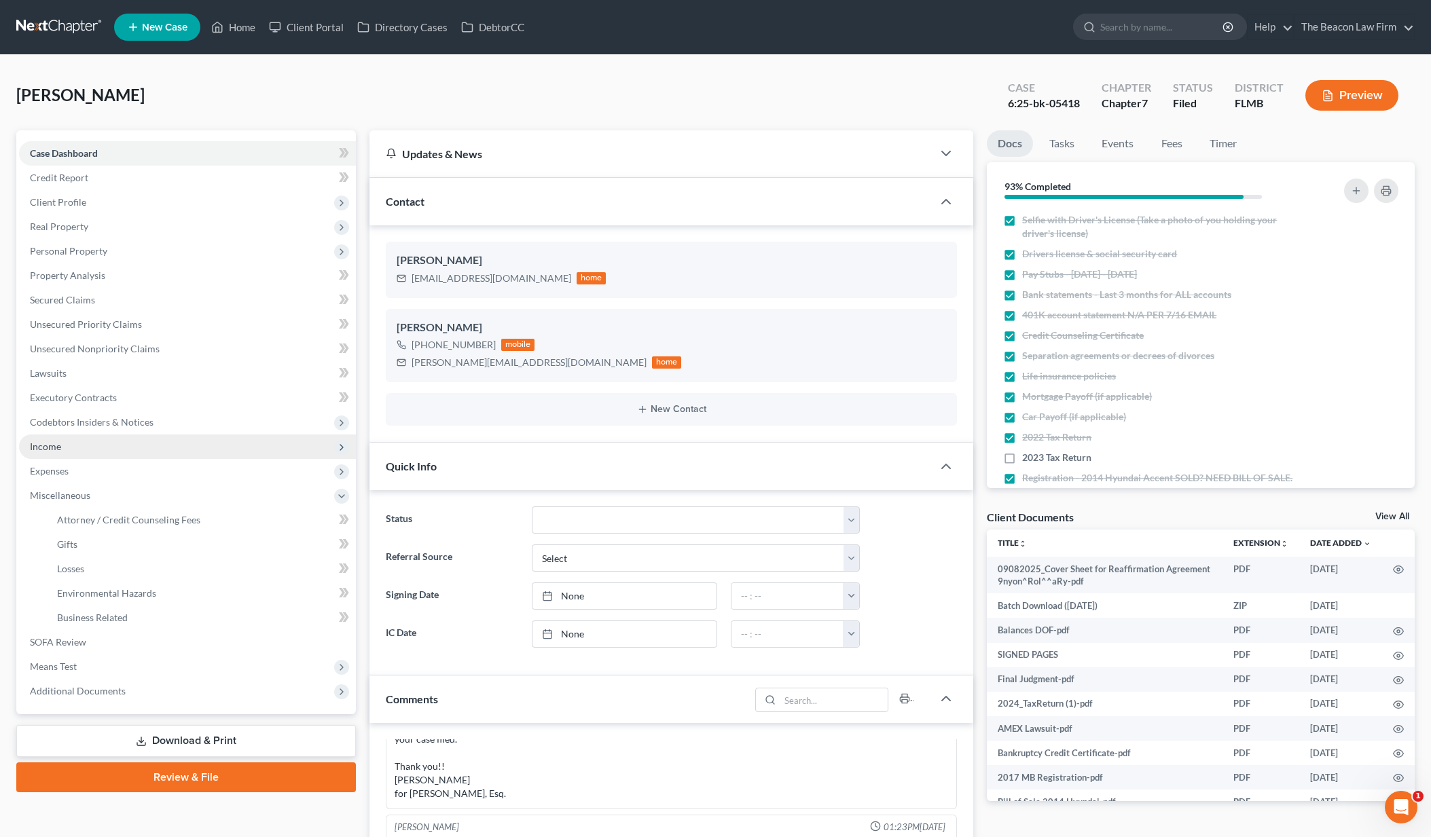
click at [169, 435] on span "Income" at bounding box center [187, 447] width 337 height 24
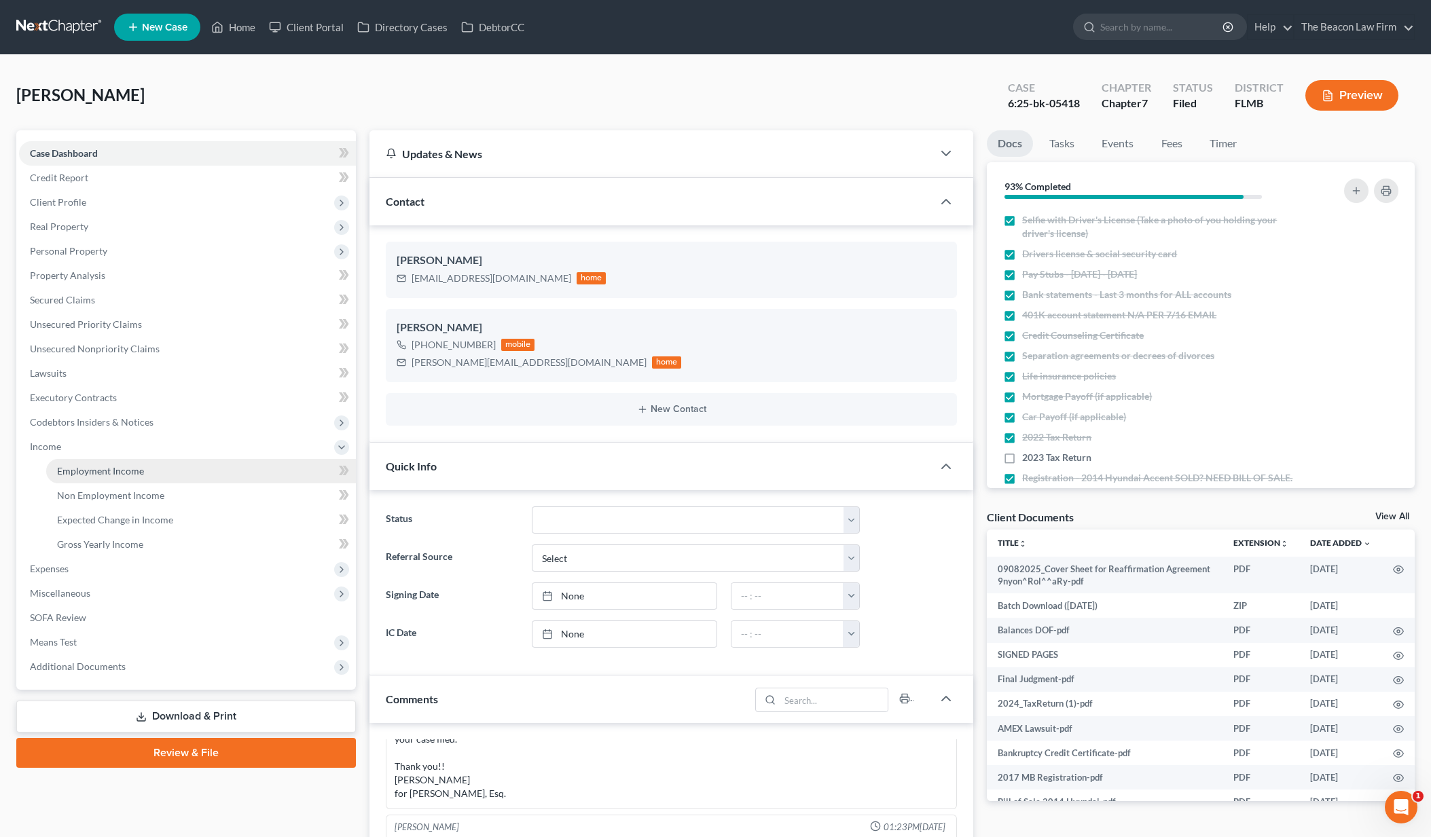
click at [178, 480] on link "Employment Income" at bounding box center [201, 471] width 310 height 24
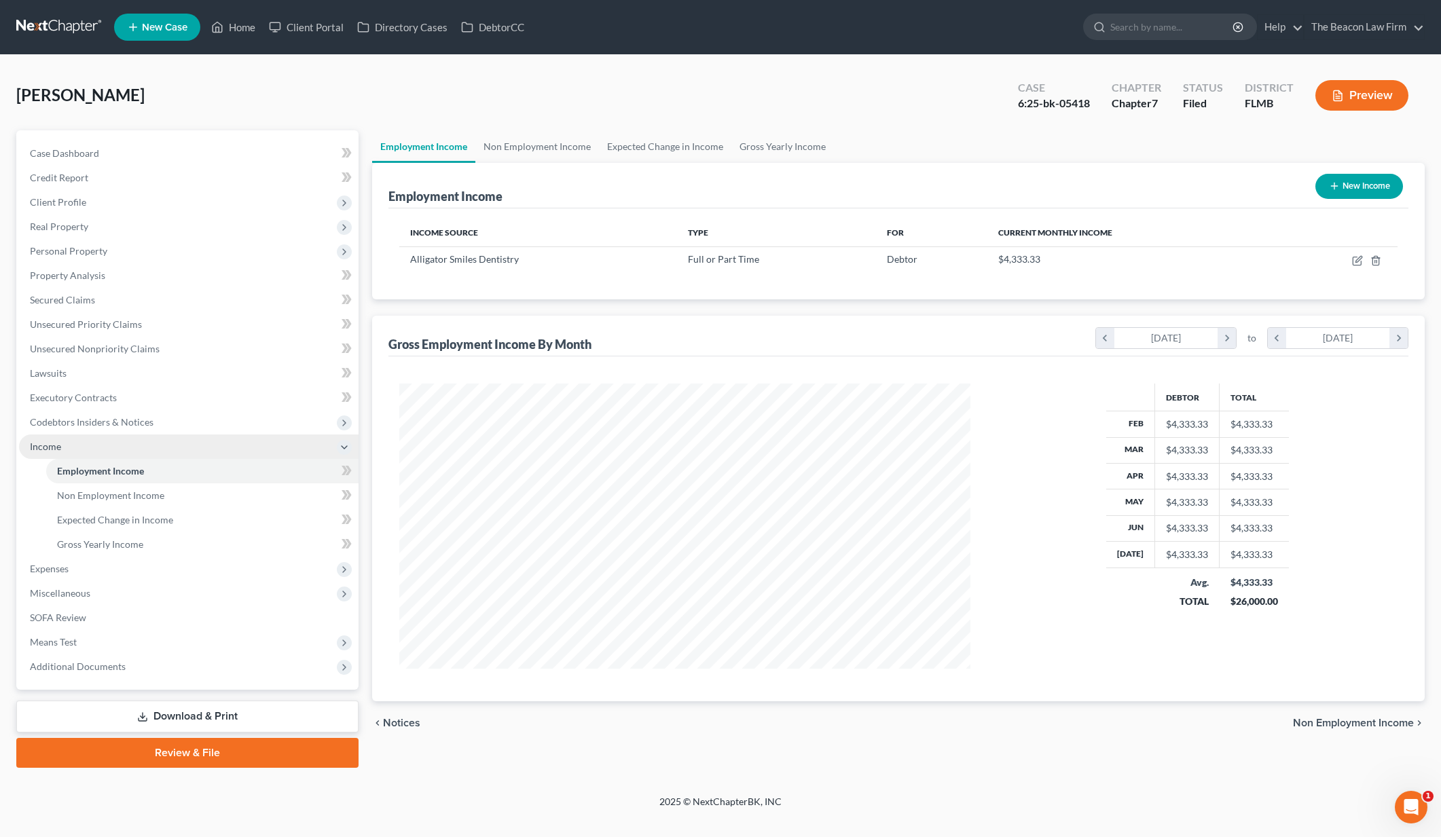
scroll to position [678808, 678495]
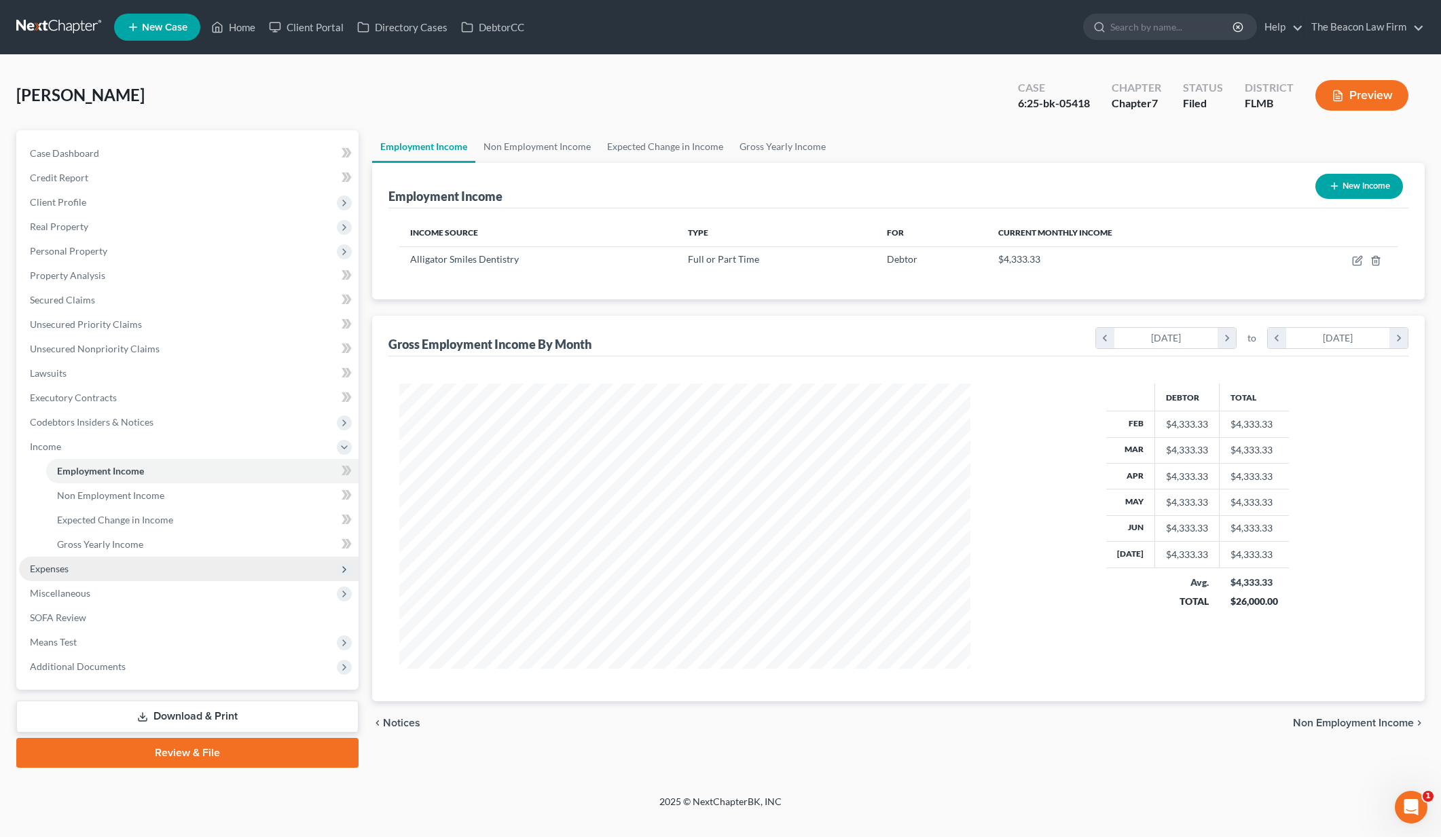
click at [181, 573] on span "Expenses" at bounding box center [189, 569] width 340 height 24
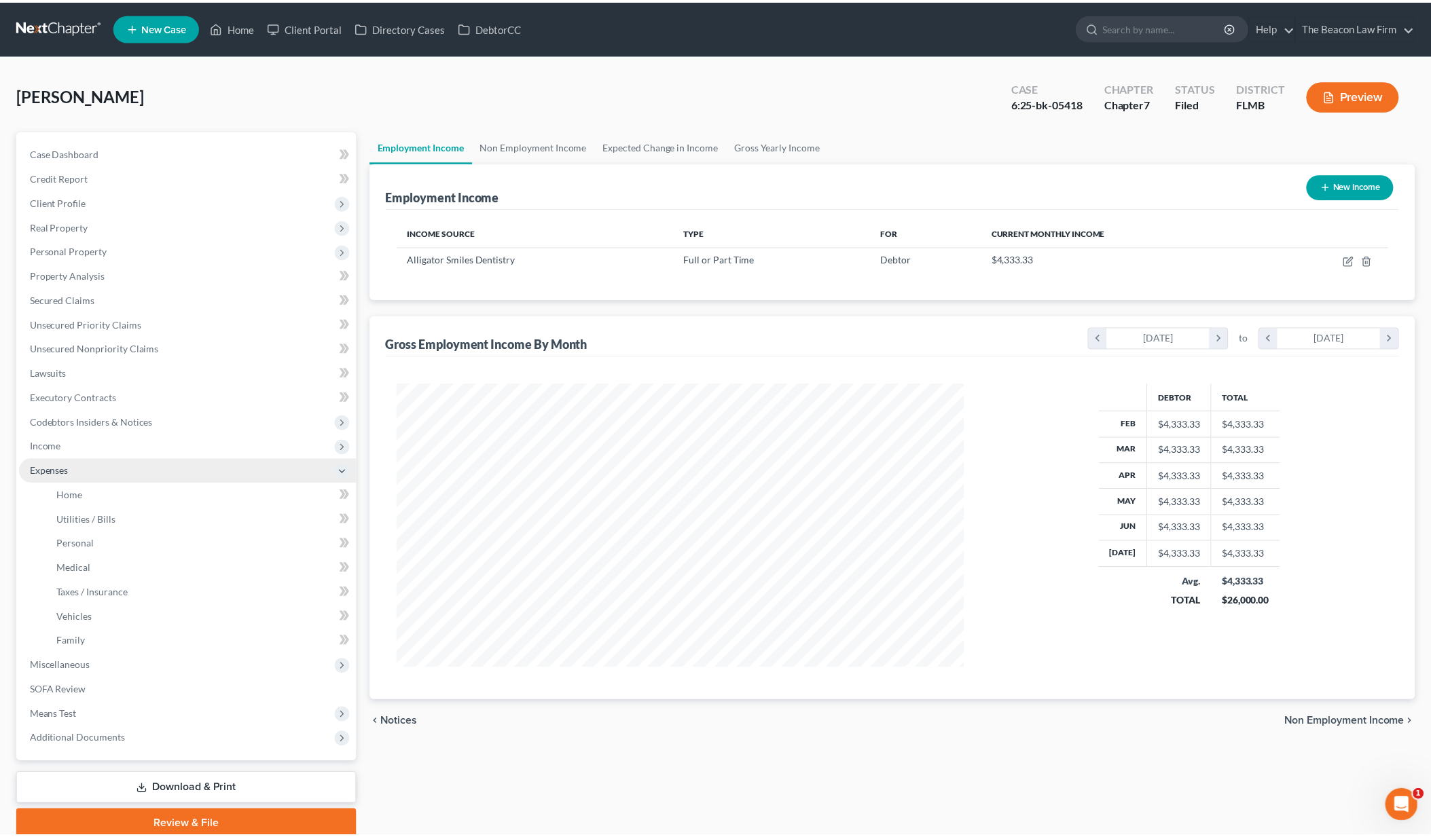
scroll to position [678810, 678499]
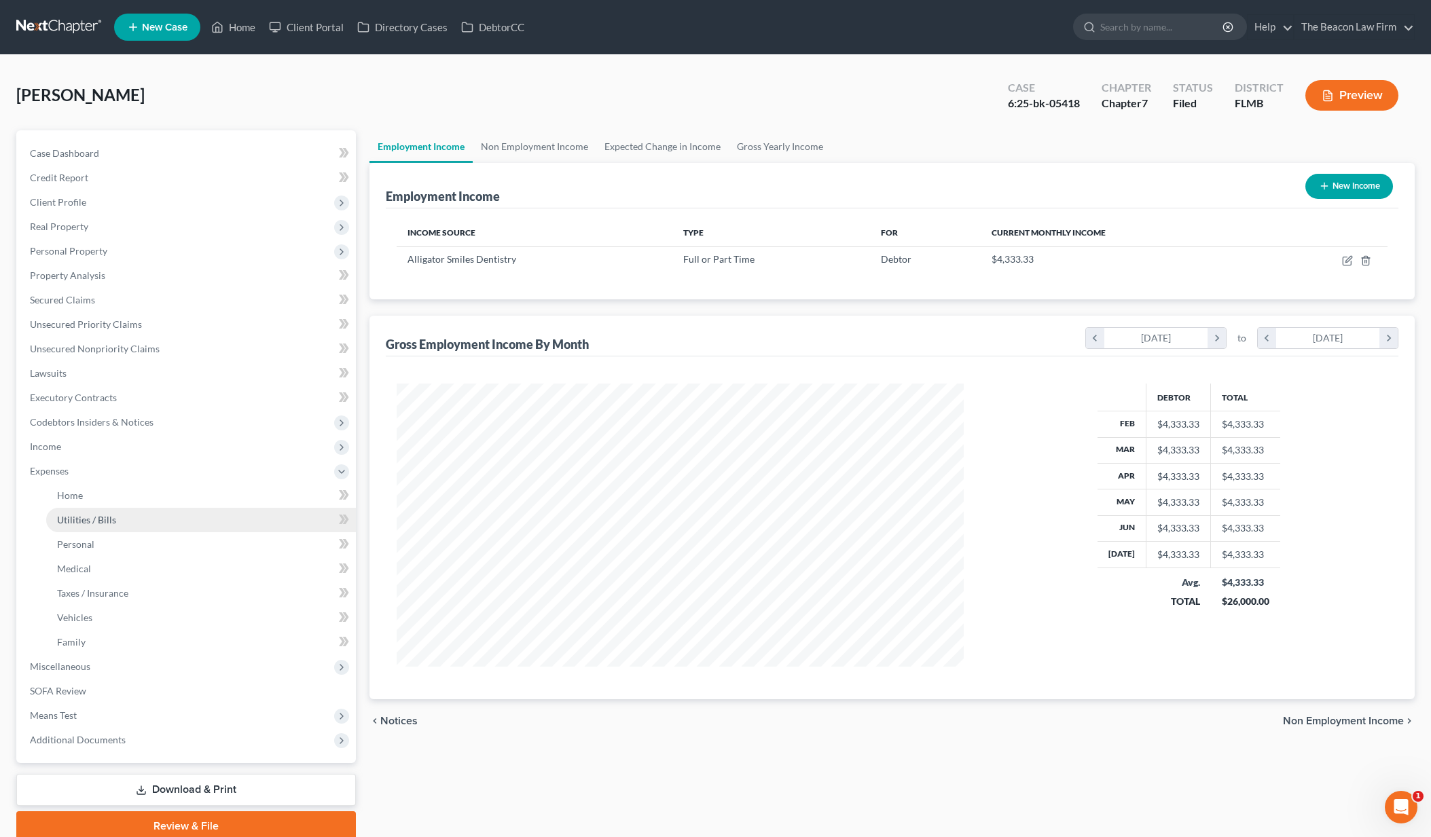
drag, startPoint x: 196, startPoint y: 509, endPoint x: 213, endPoint y: 521, distance: 20.9
click at [196, 509] on link "Utilities / Bills" at bounding box center [201, 520] width 310 height 24
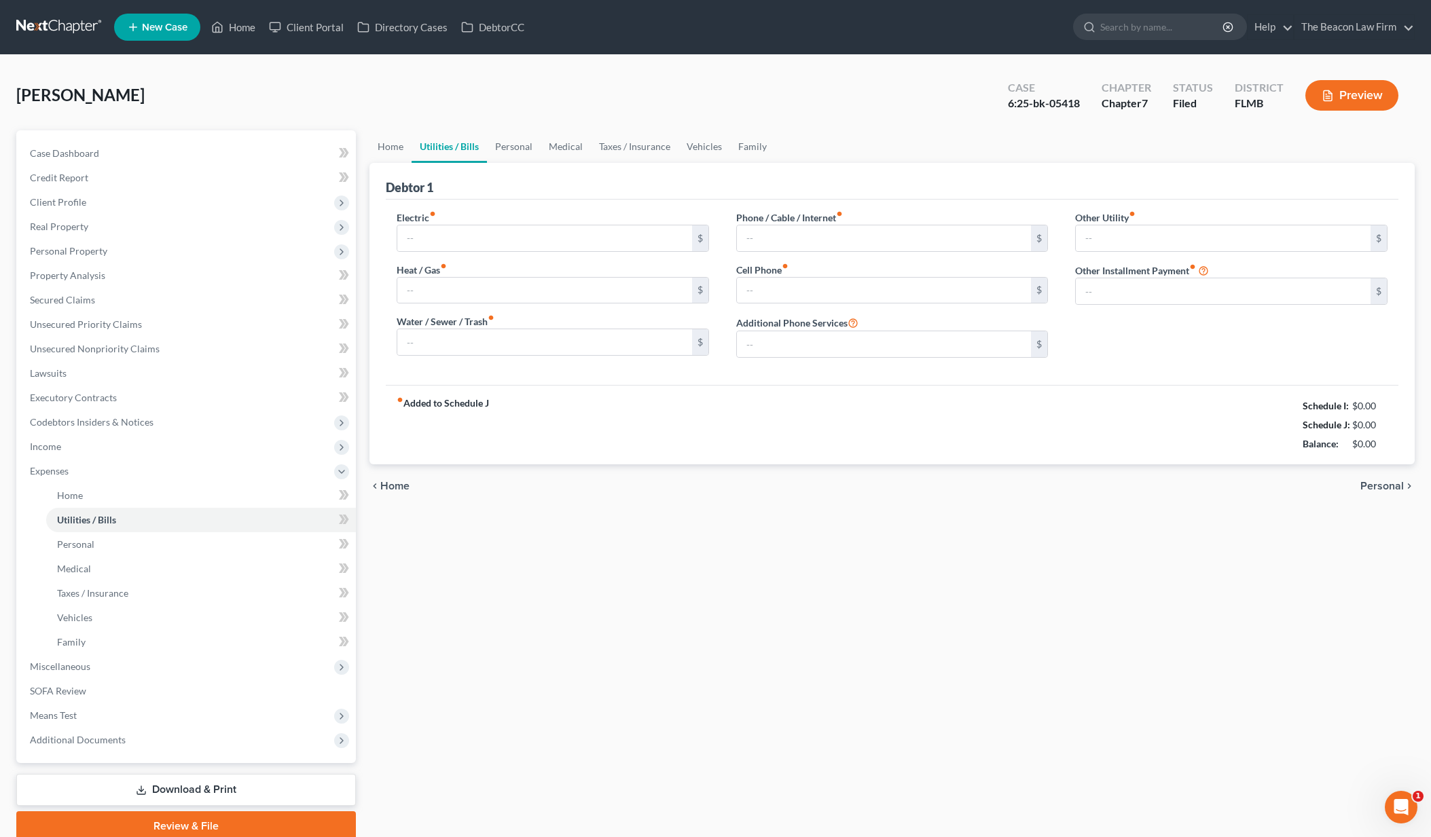
type input "198.00"
type input "0.00"
type input "100.00"
type input "125.00"
type input "165.00"
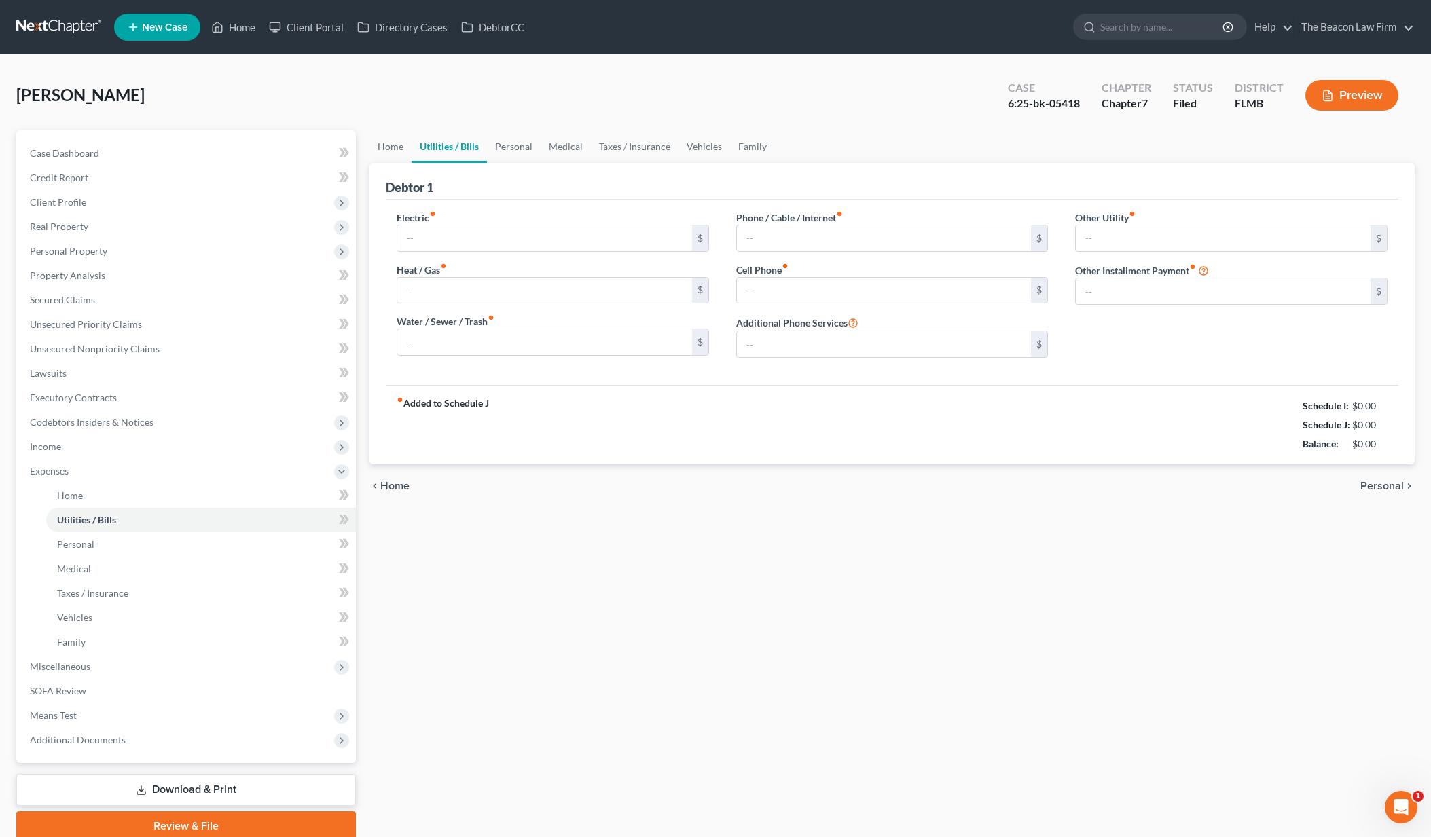
type input "0.00"
drag, startPoint x: 1348, startPoint y: 408, endPoint x: 1389, endPoint y: 407, distance: 41.4
click at [1389, 407] on div "$4,001.83" at bounding box center [1365, 406] width 58 height 14
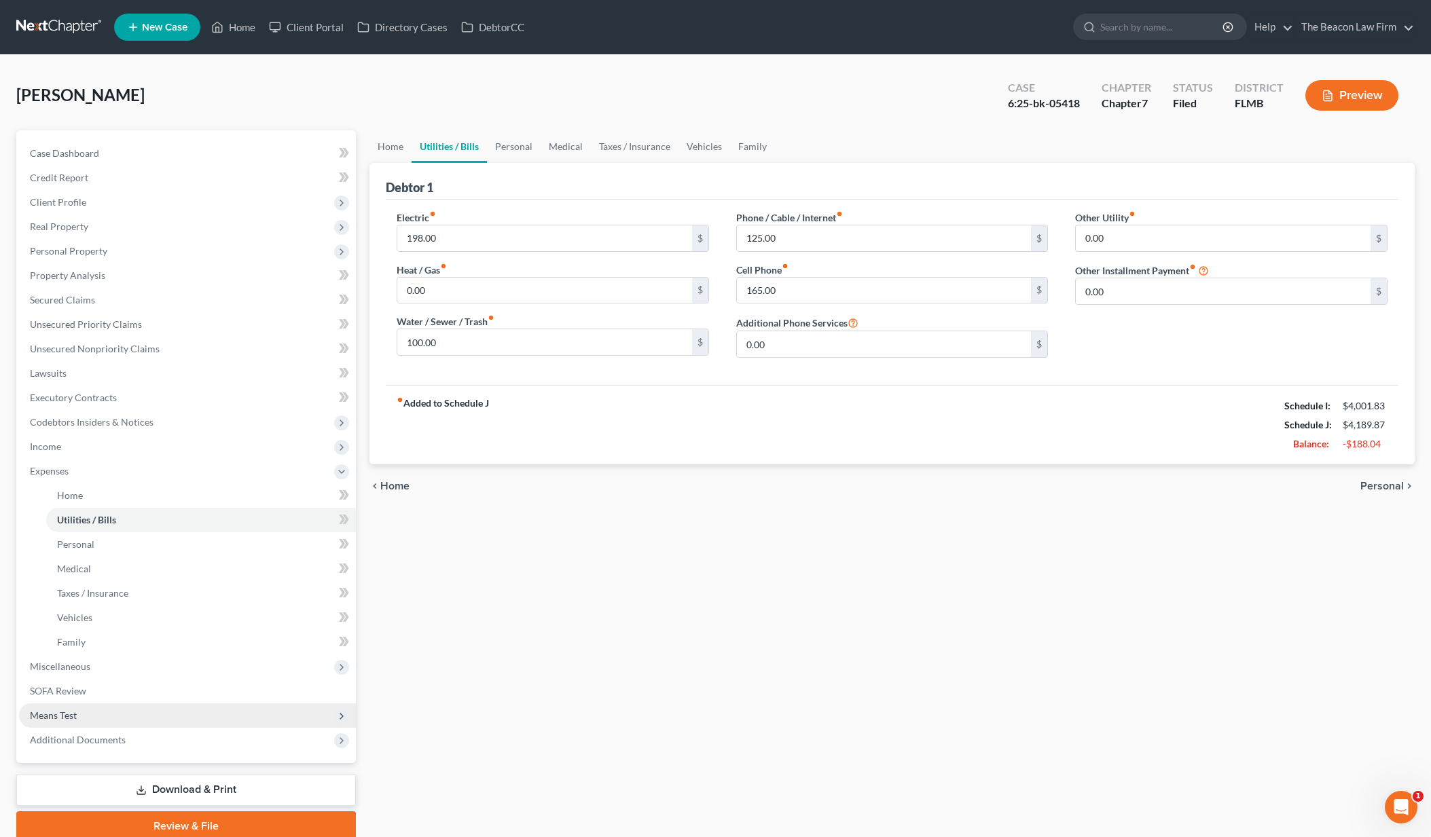
click at [121, 727] on span "Means Test" at bounding box center [187, 716] width 337 height 24
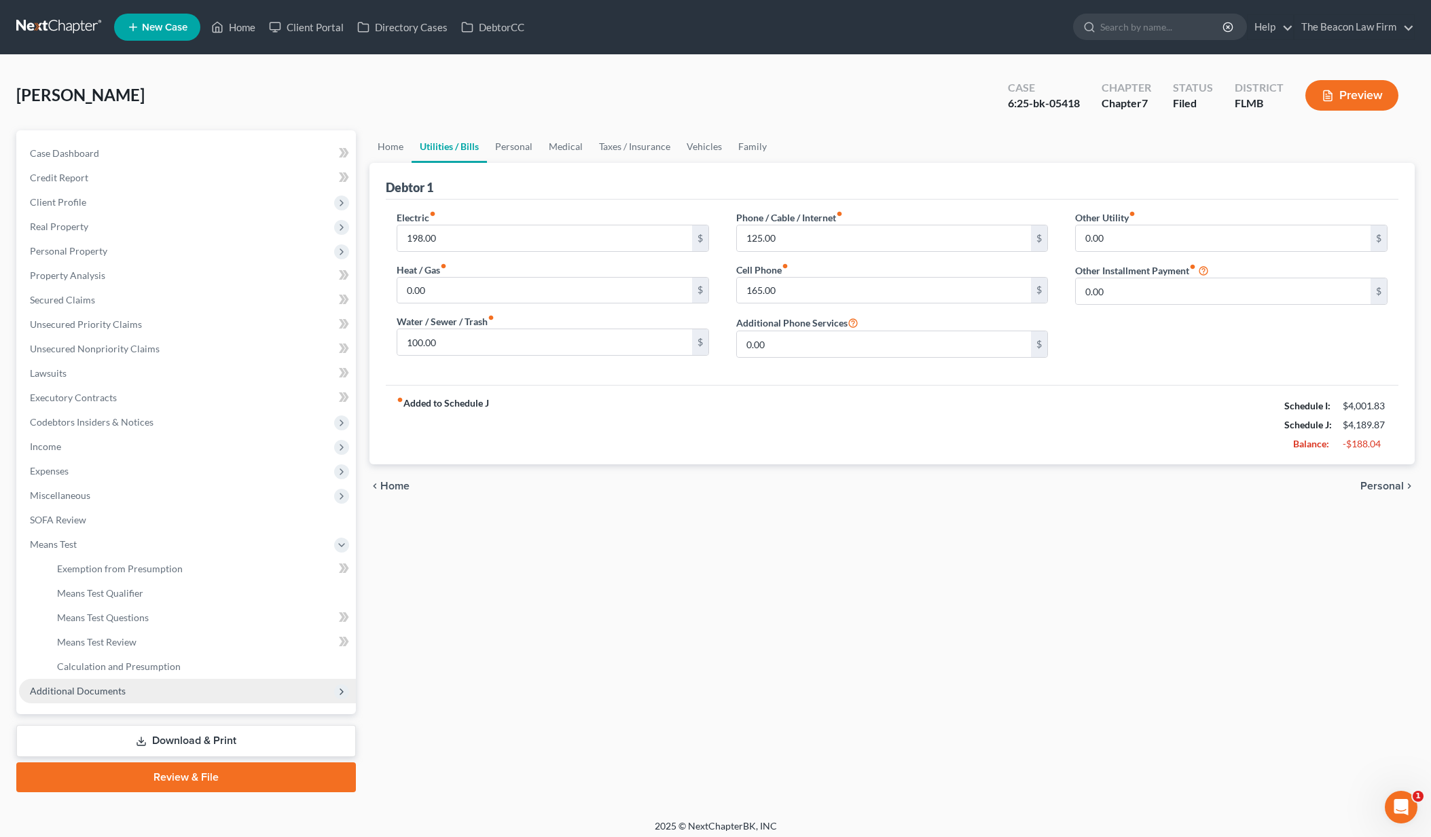
click at [108, 694] on span "Additional Documents" at bounding box center [78, 691] width 96 height 12
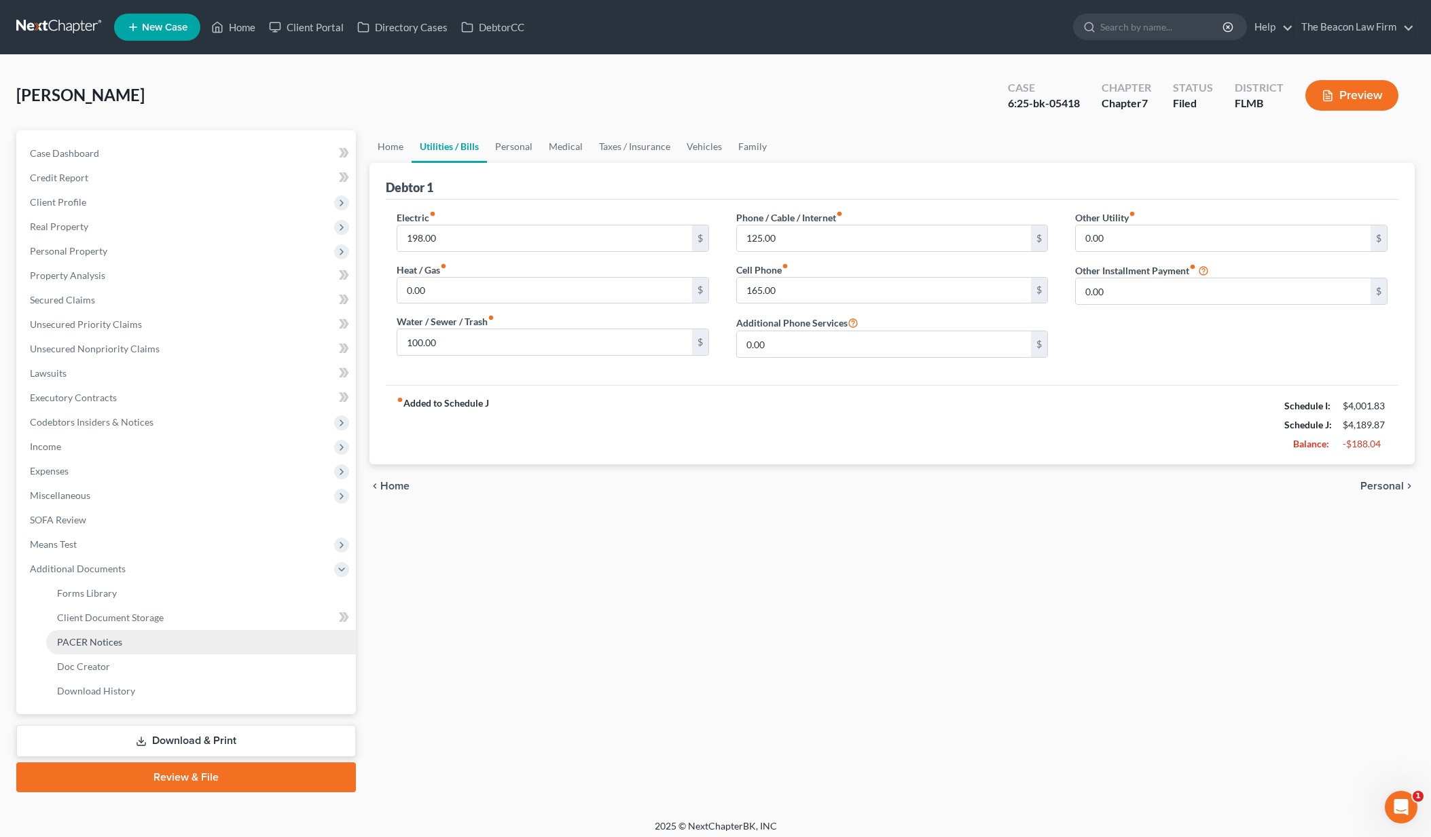
click at [111, 644] on span "PACER Notices" at bounding box center [89, 642] width 65 height 12
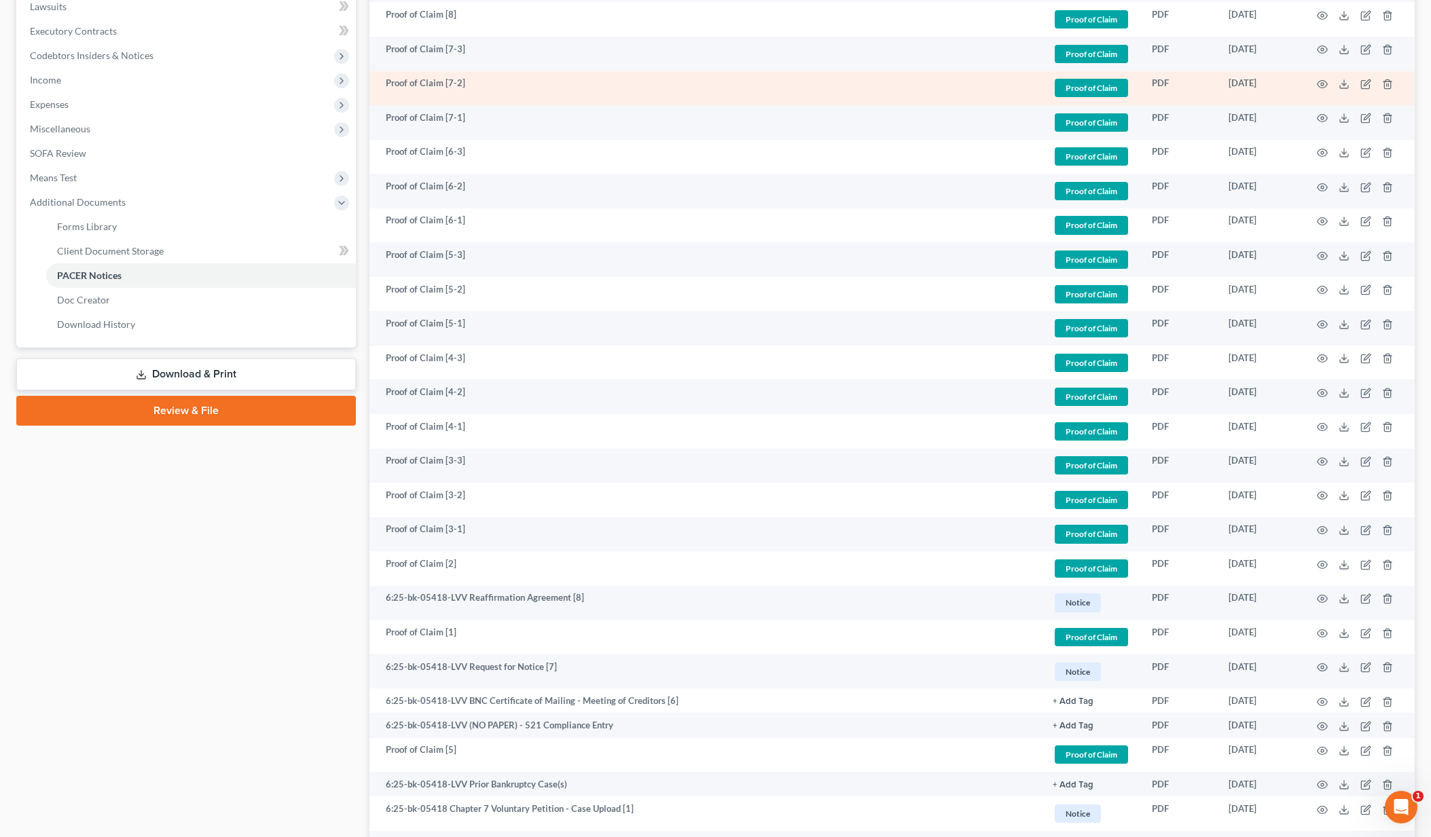
scroll to position [523, 0]
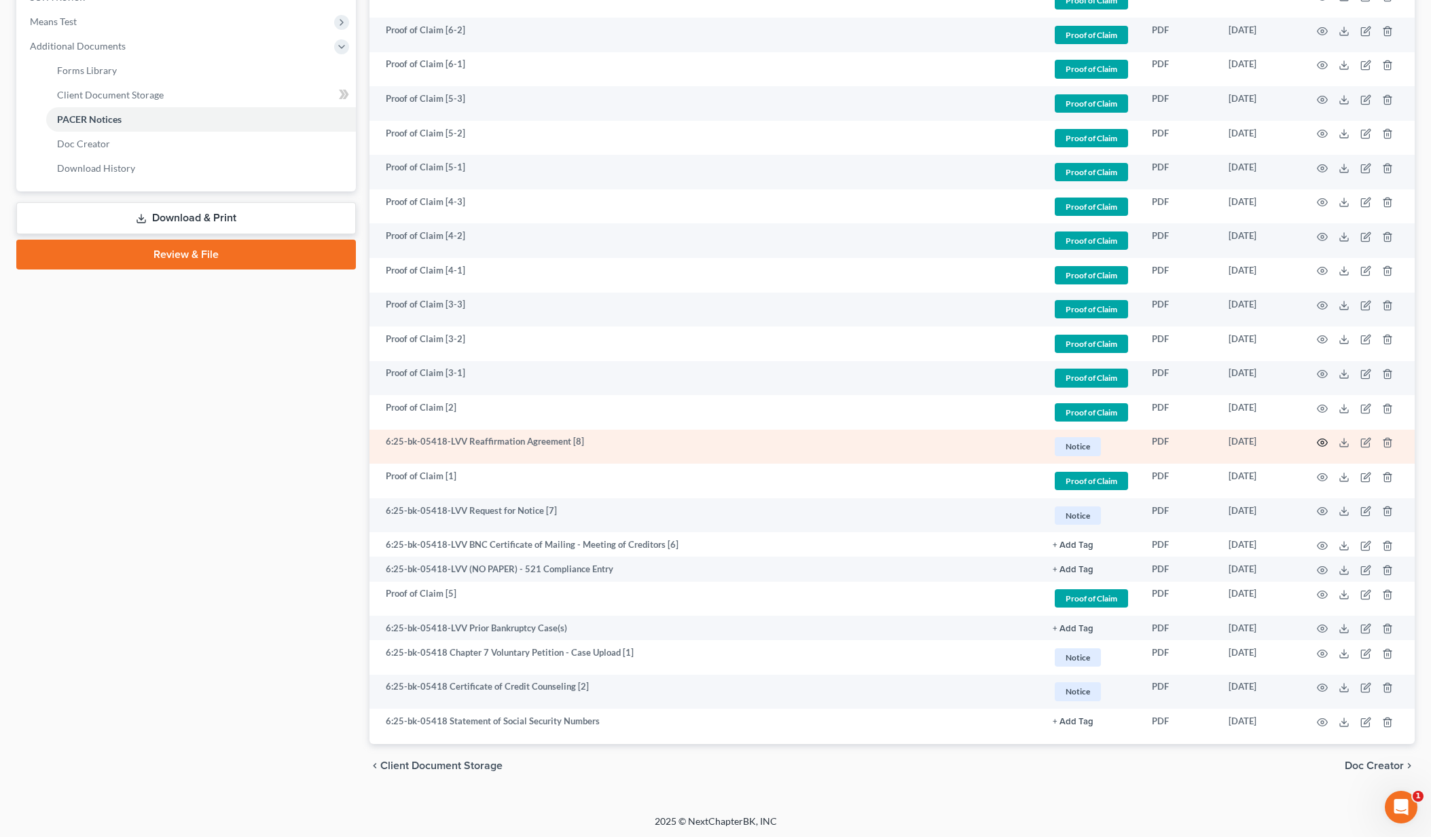
click at [1322, 444] on icon "button" at bounding box center [1322, 442] width 11 height 11
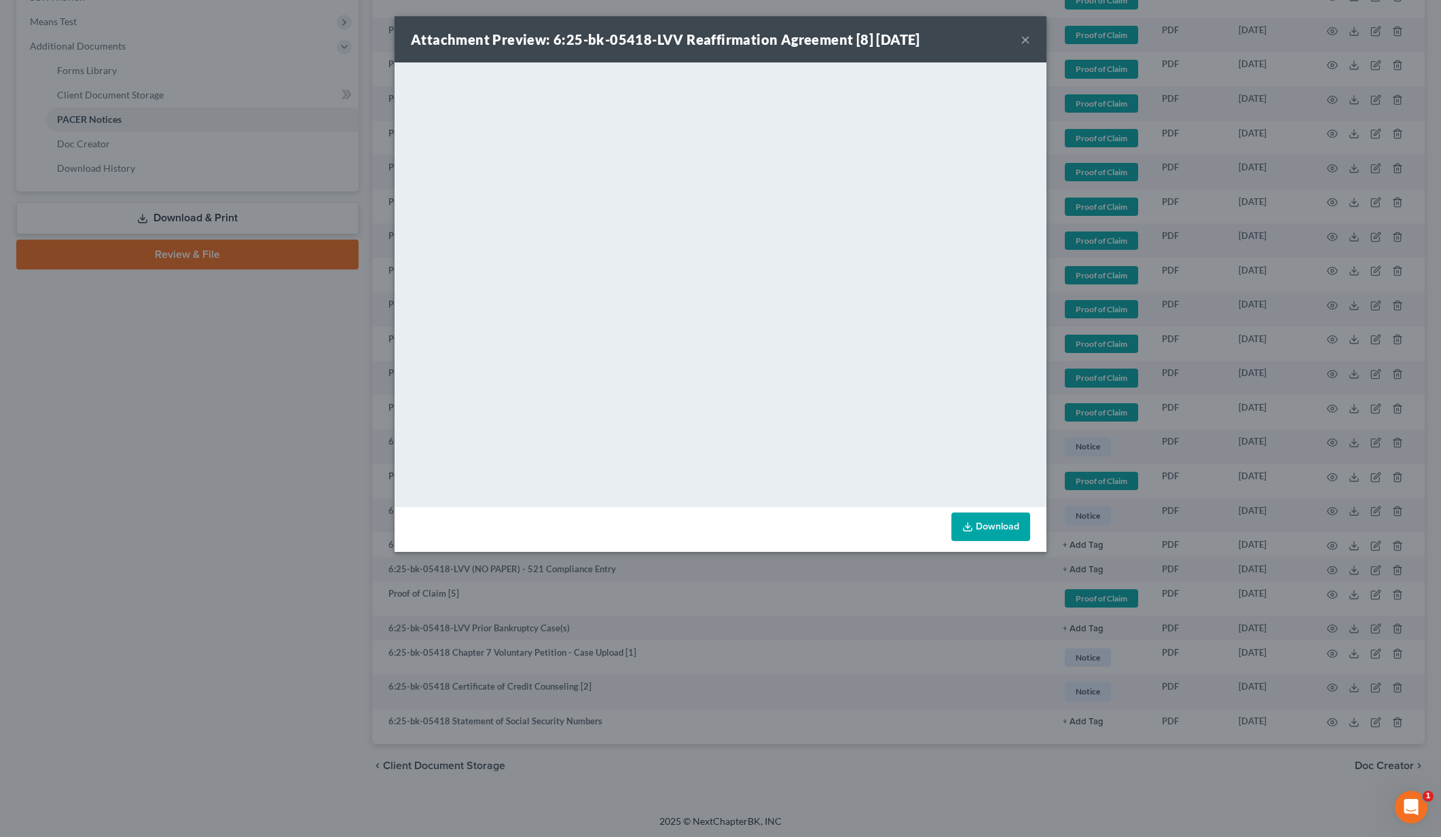
click at [1030, 45] on div "Attachment Preview: 6:25-bk-05418-LVV Reaffirmation Agreement [8] 09/22/2025 ×" at bounding box center [721, 39] width 652 height 46
click at [1024, 45] on button "×" at bounding box center [1026, 39] width 10 height 16
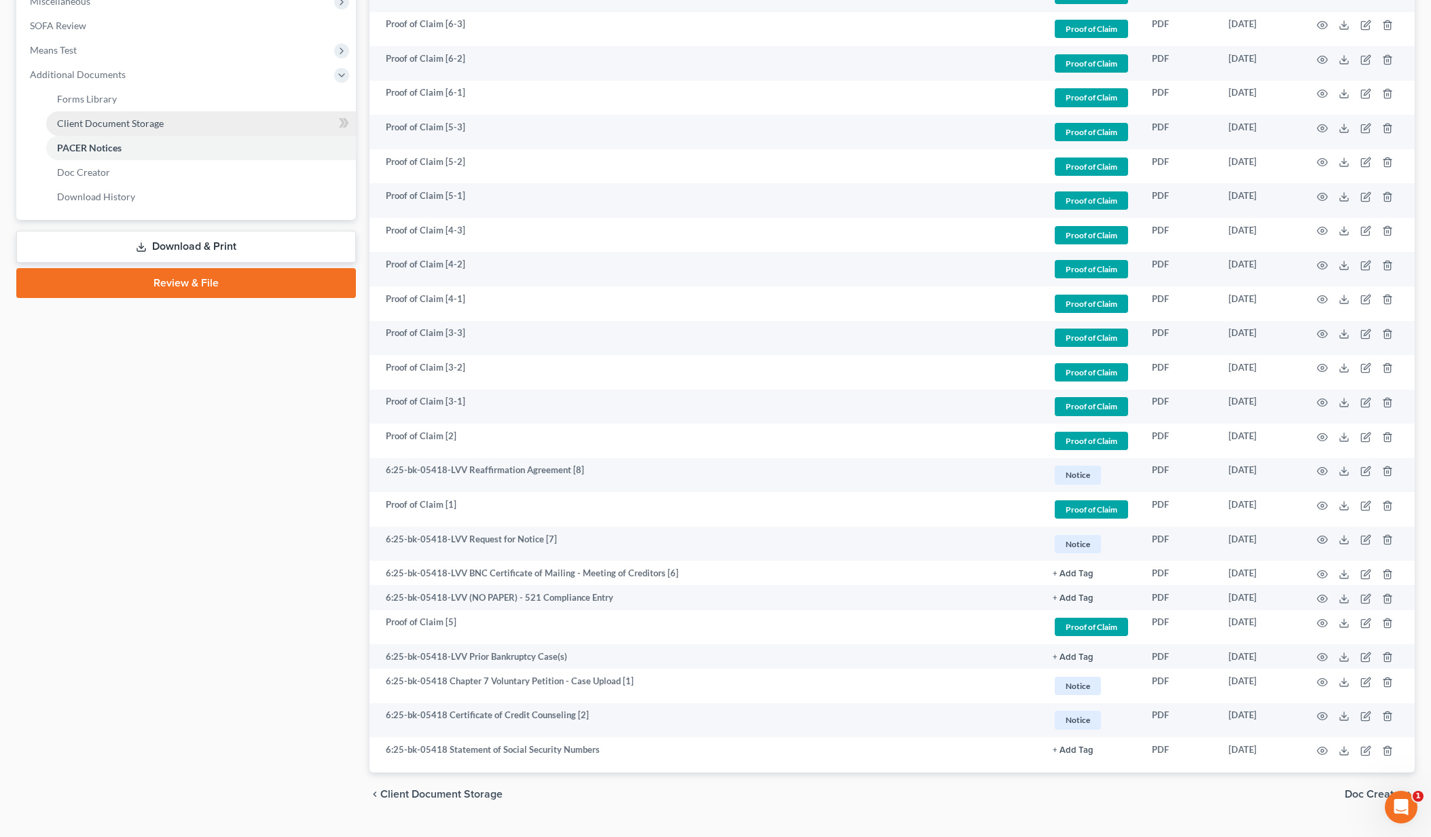
scroll to position [401, 0]
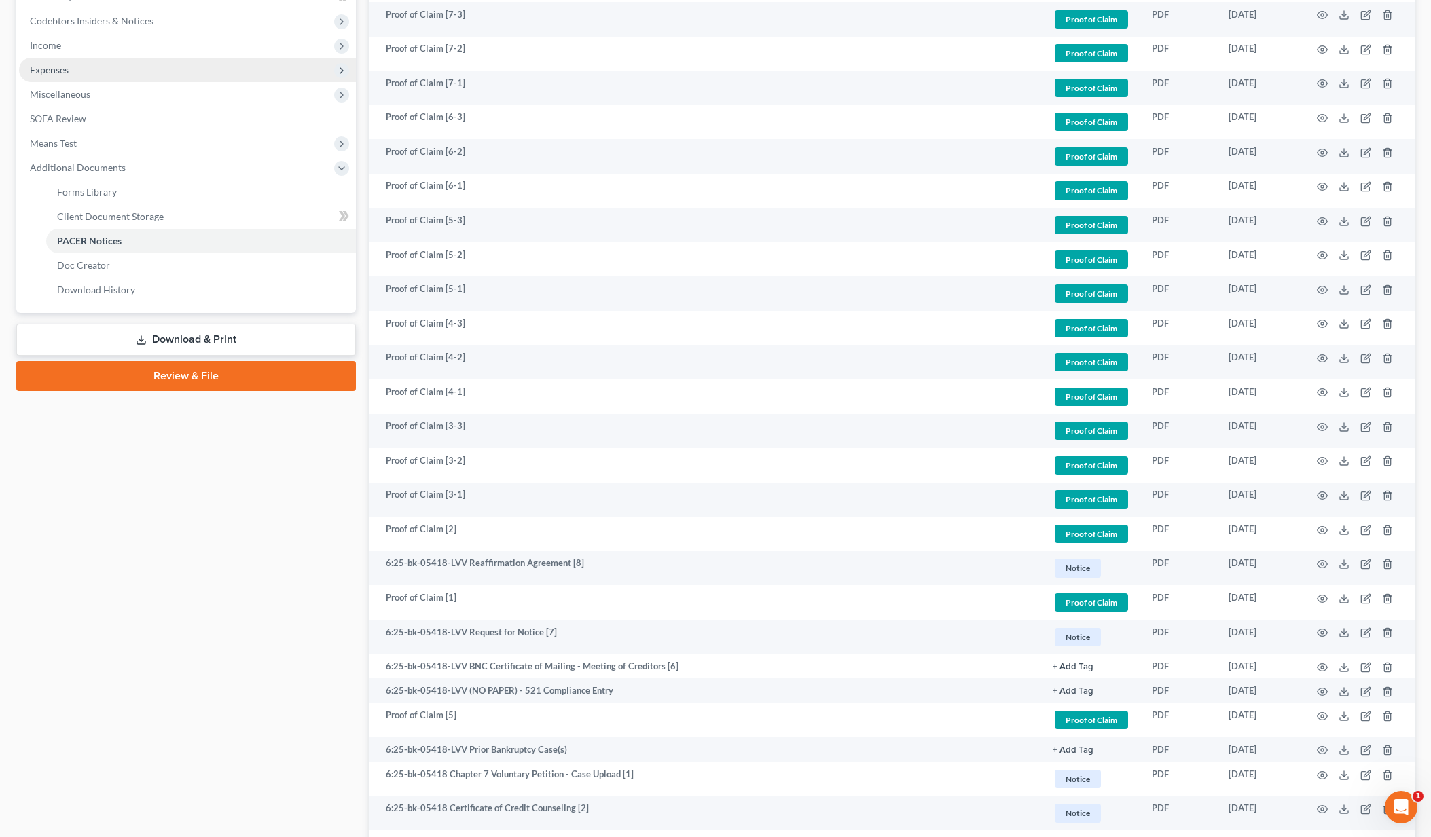
click at [96, 79] on span "Expenses" at bounding box center [187, 70] width 337 height 24
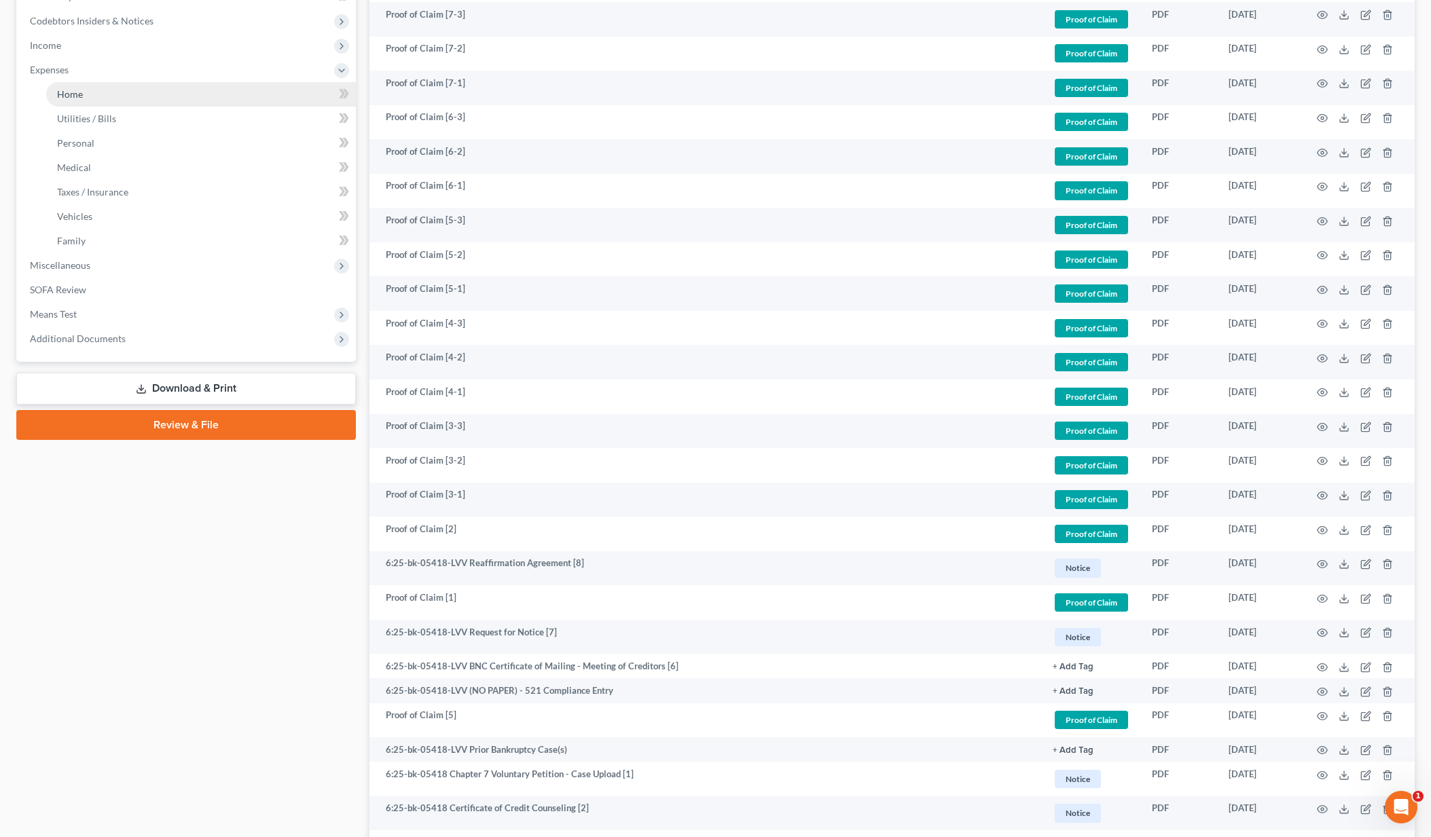
click at [101, 93] on link "Home" at bounding box center [201, 94] width 310 height 24
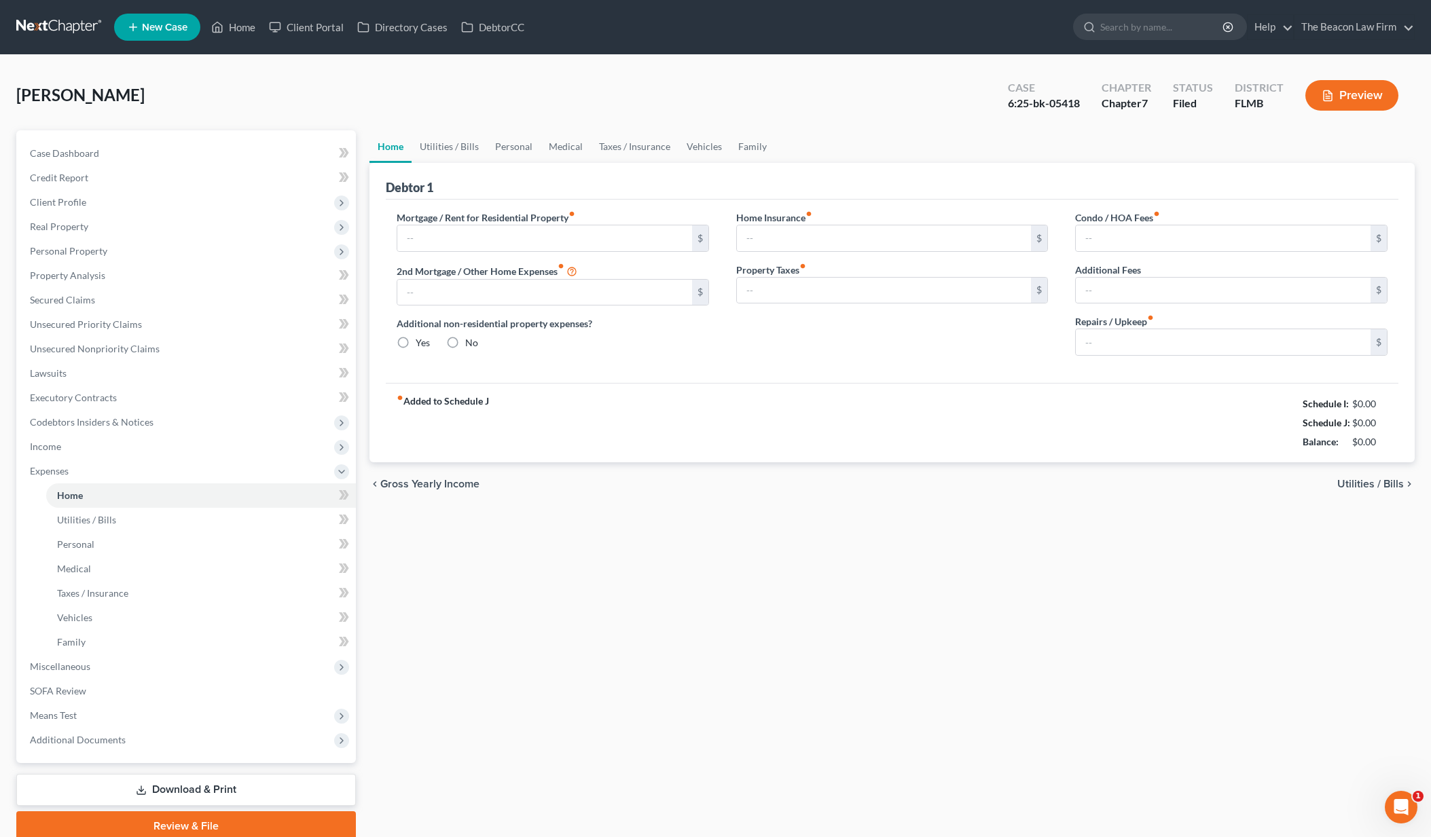
type input "1,770.87"
type input "0.00"
radio input "true"
type input "0.00"
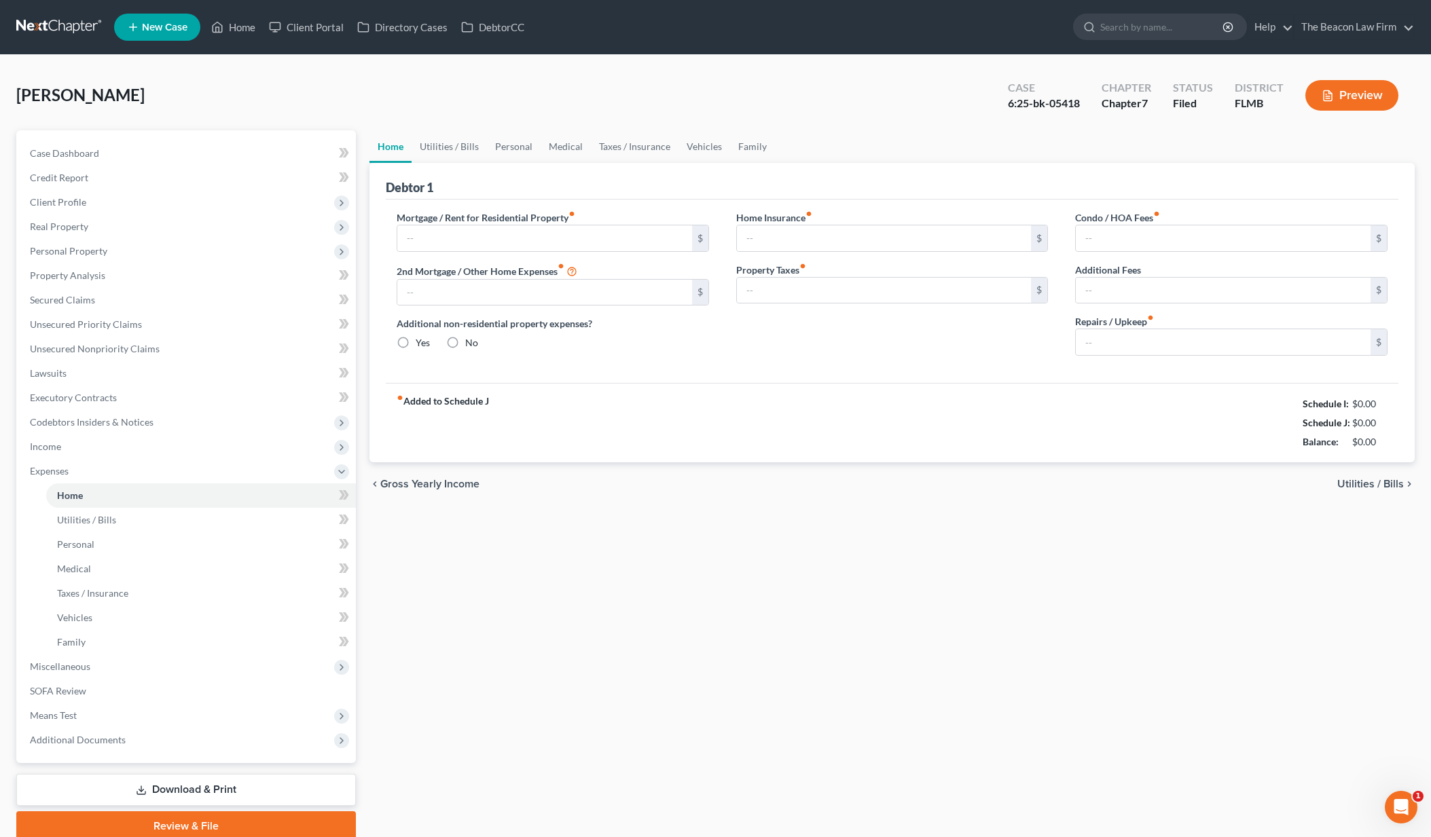
type input "130.00"
type input "0.00"
type input "20.00"
drag, startPoint x: 1349, startPoint y: 406, endPoint x: 1395, endPoint y: 412, distance: 45.8
click at [1395, 412] on div "fiber_manual_record Added to Schedule J Schedule I: $4,001.83 Schedule J: $4,18…" at bounding box center [892, 422] width 1013 height 79
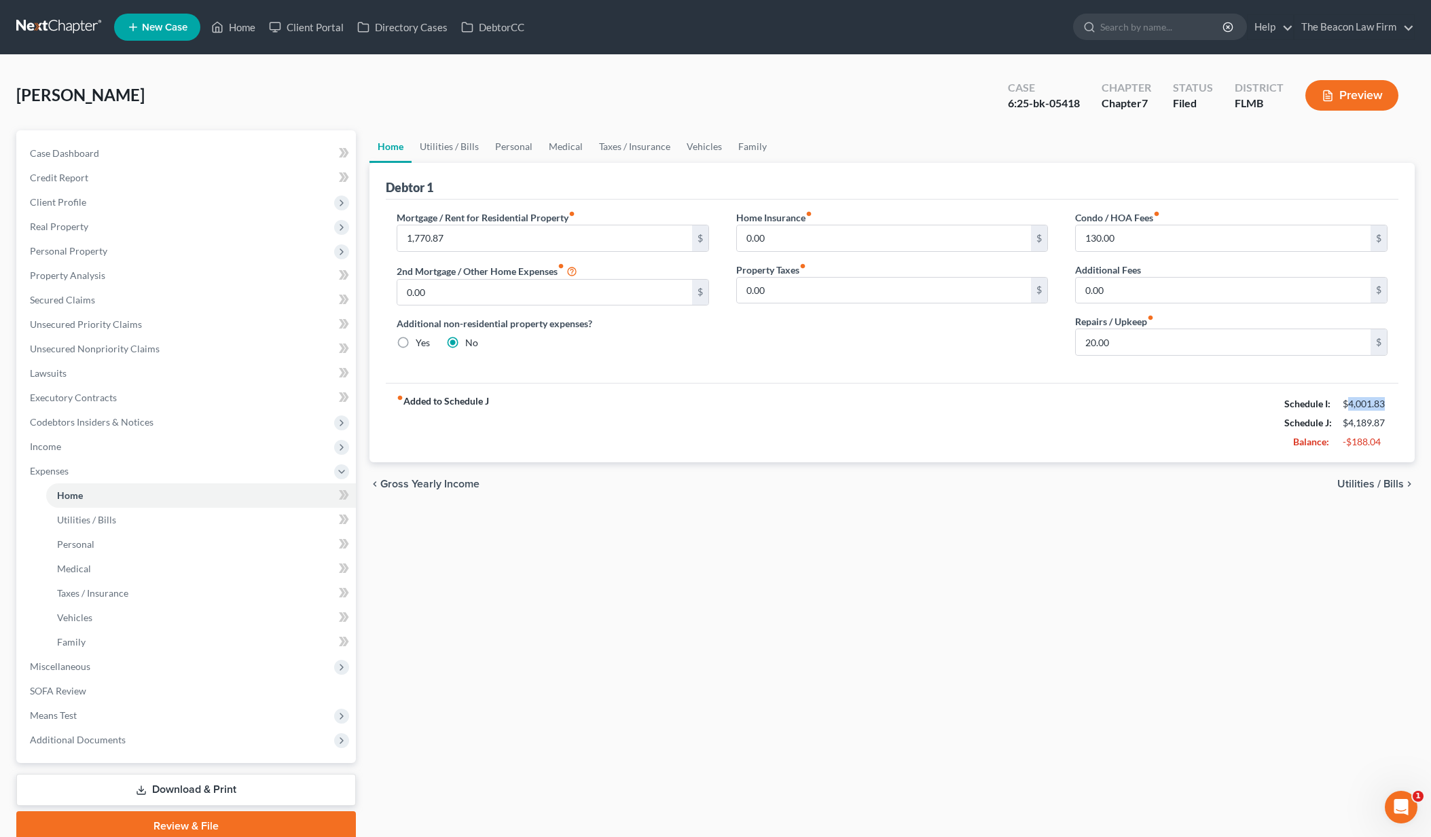
copy div "4,001.83"
drag, startPoint x: 1347, startPoint y: 424, endPoint x: 1388, endPoint y: 424, distance: 41.4
click at [1388, 424] on div "$4,189.87" at bounding box center [1365, 423] width 58 height 14
copy div "4,189.87"
drag, startPoint x: 1351, startPoint y: 443, endPoint x: 1391, endPoint y: 447, distance: 40.9
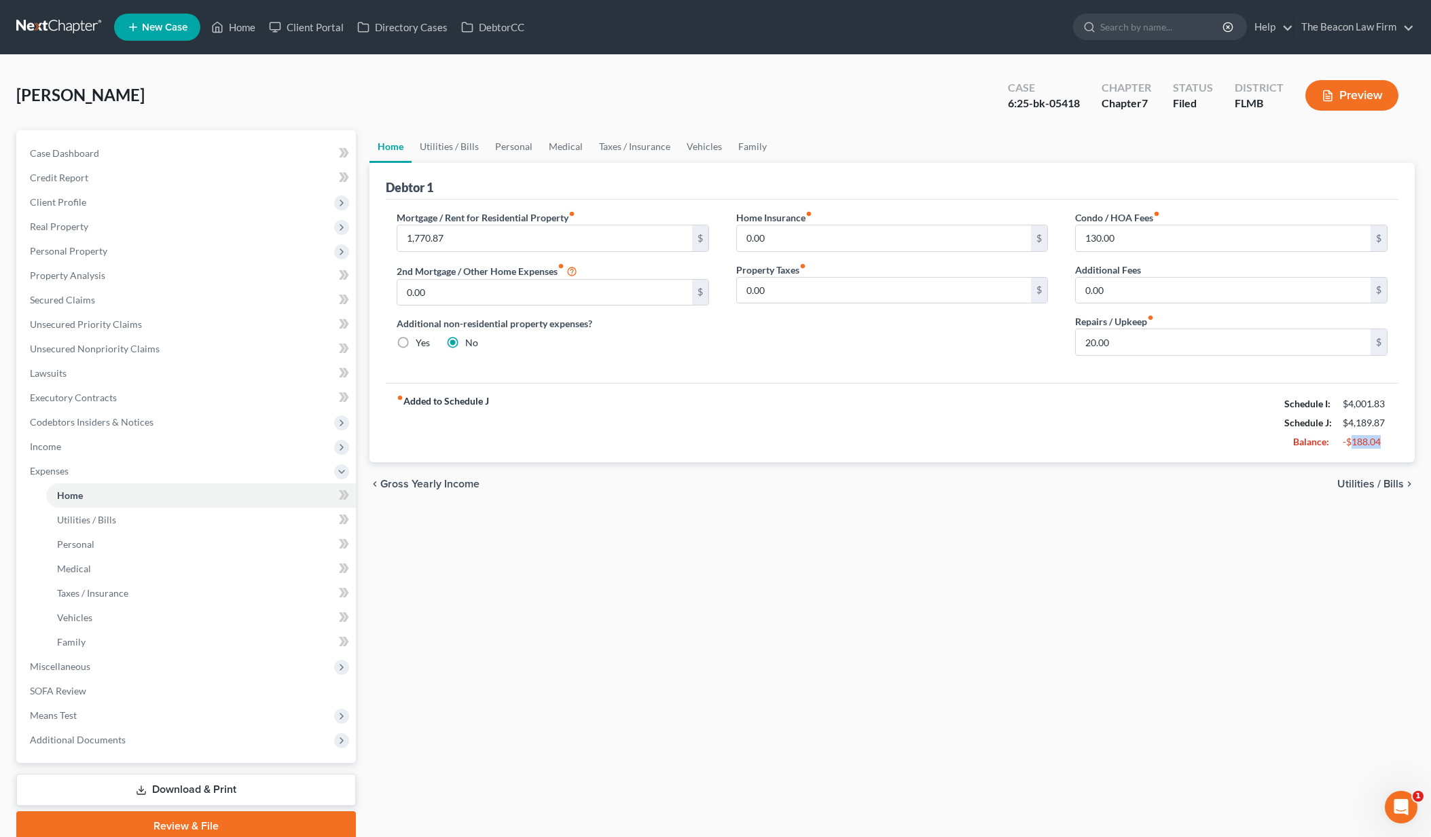
click at [1391, 447] on div "-$188.04" at bounding box center [1365, 442] width 58 height 14
copy div "188.04"
click at [462, 151] on link "Utilities / Bills" at bounding box center [449, 146] width 75 height 33
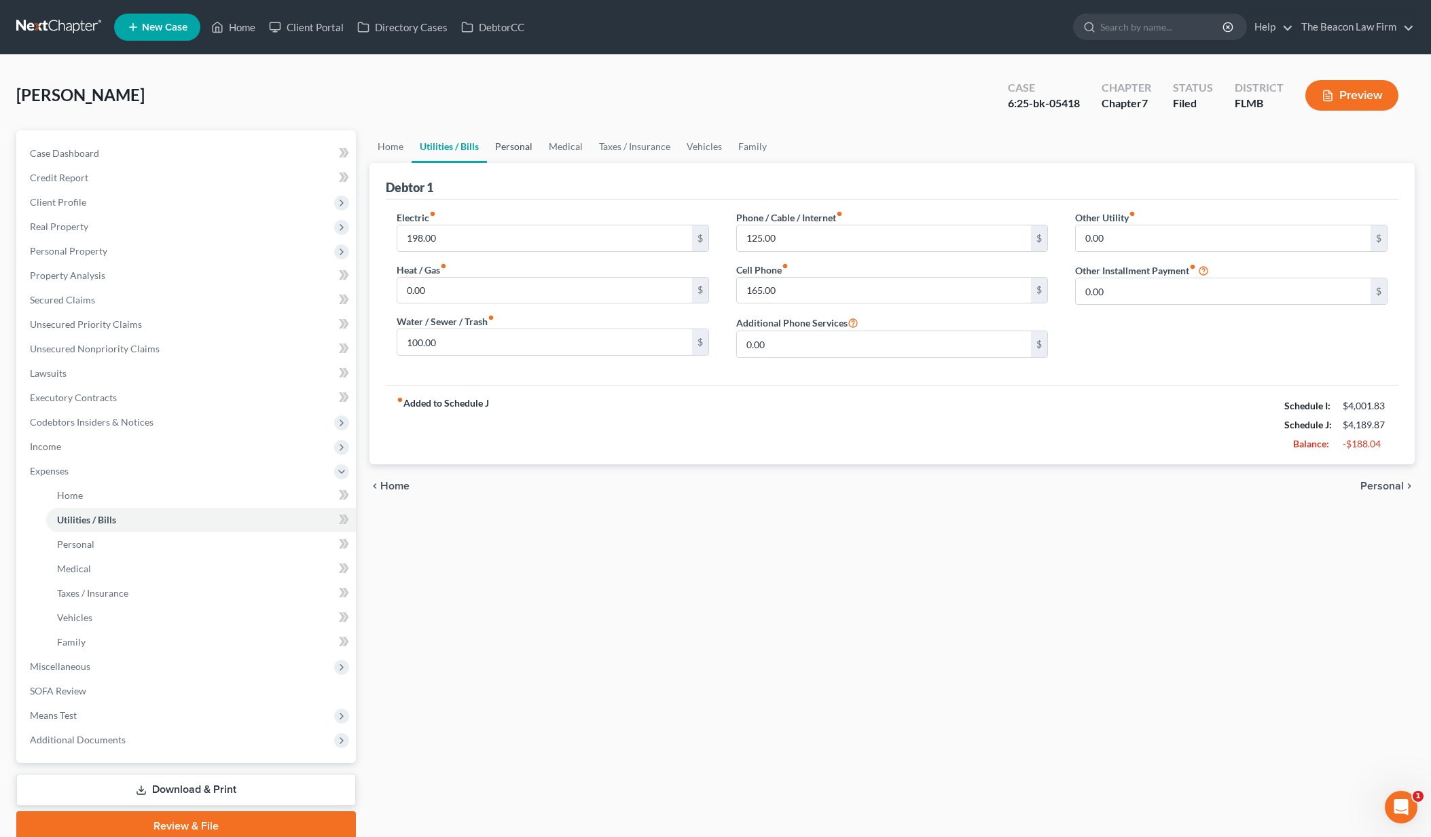
click at [494, 141] on link "Personal" at bounding box center [514, 146] width 54 height 33
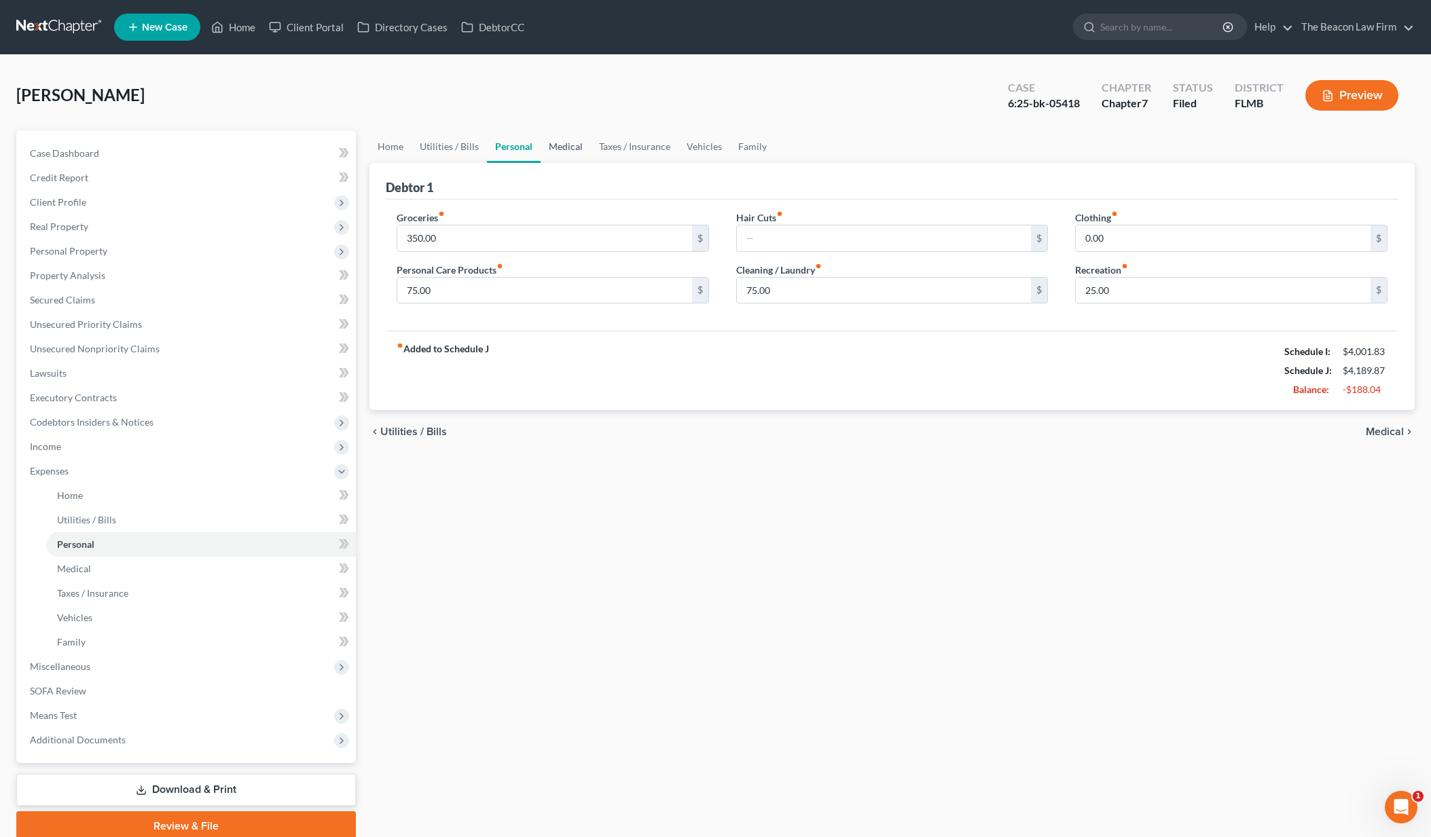
click at [559, 149] on link "Medical" at bounding box center [566, 146] width 50 height 33
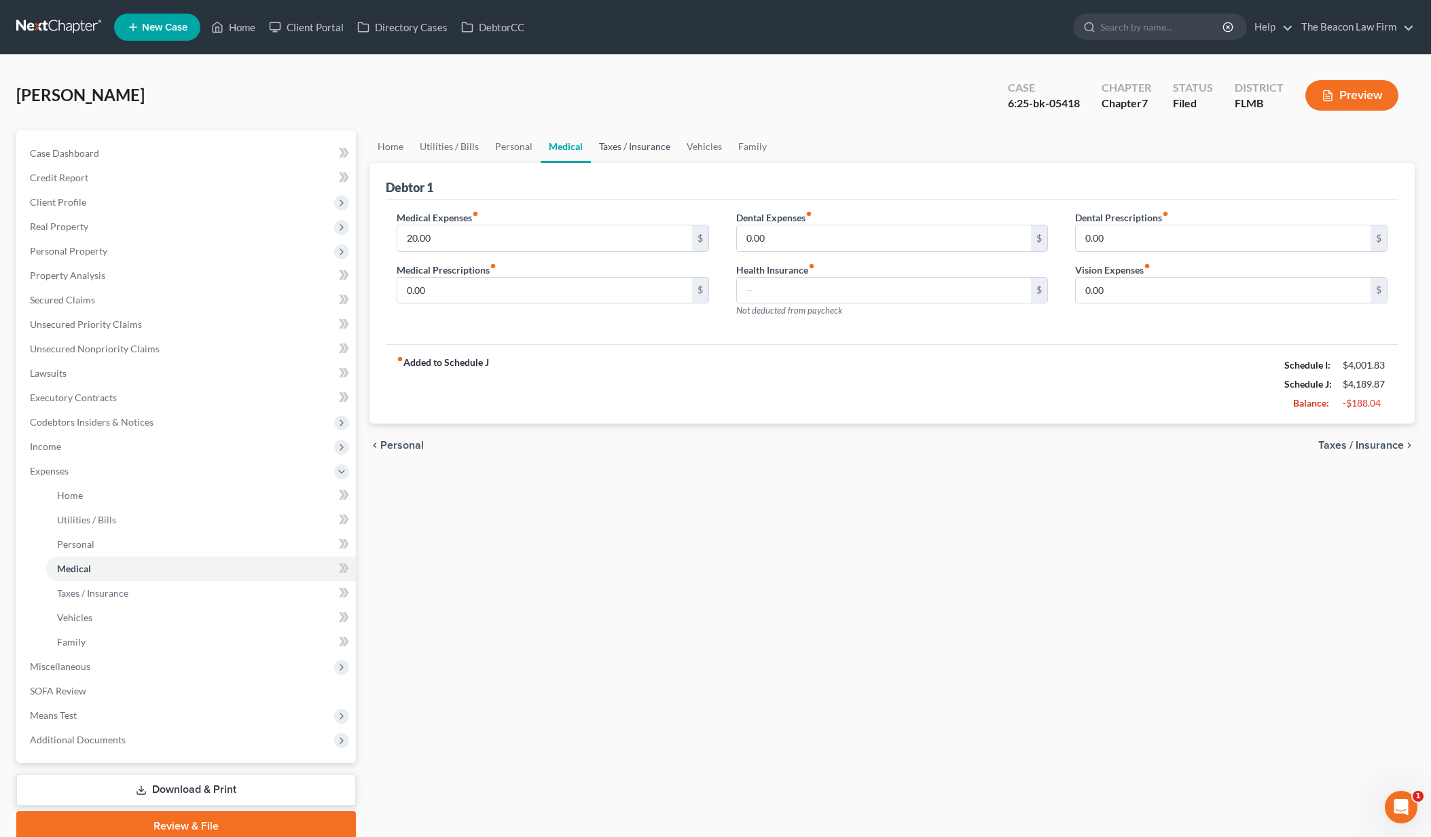
click at [623, 147] on link "Taxes / Insurance" at bounding box center [635, 146] width 88 height 33
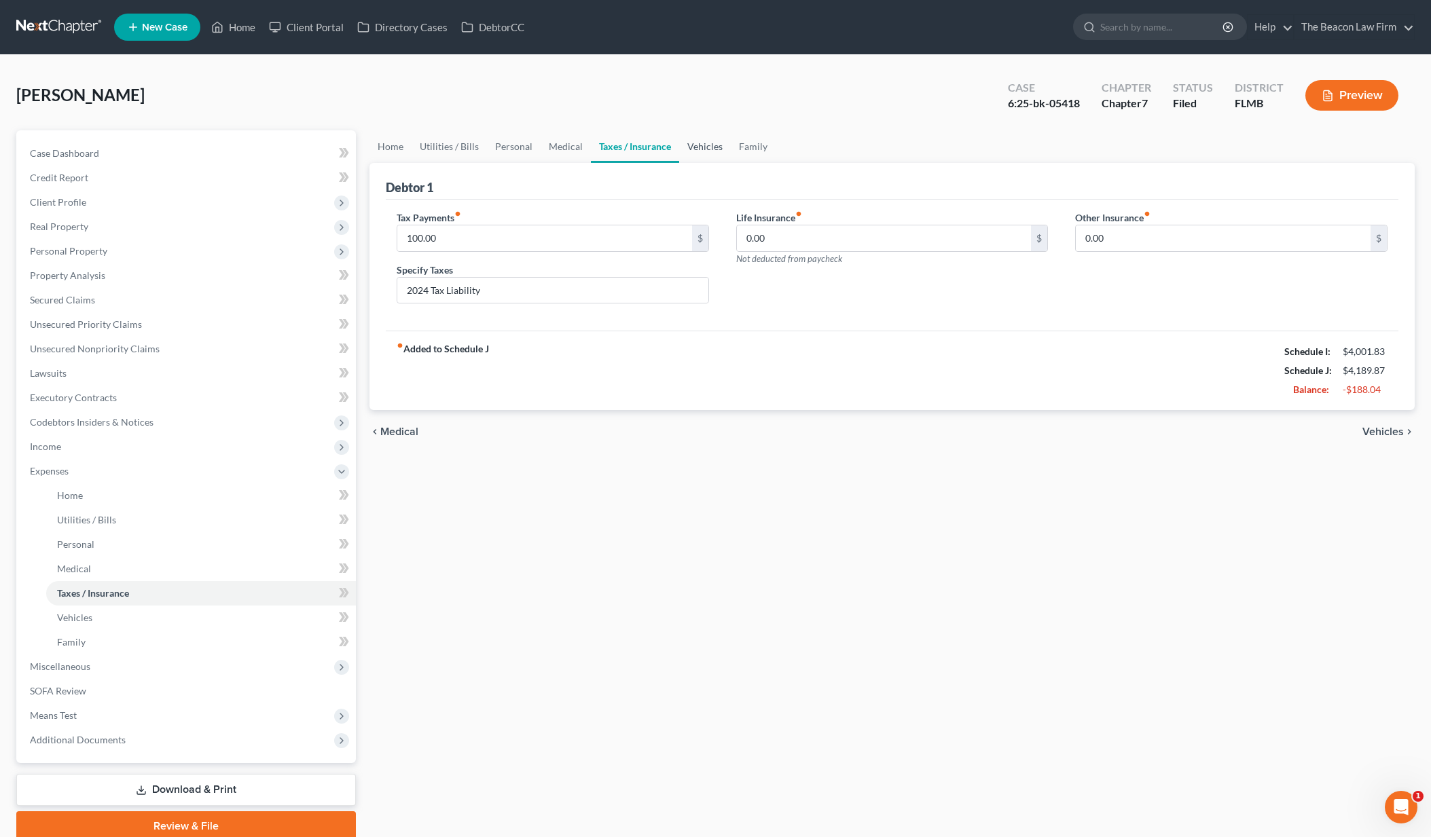
click at [721, 151] on link "Vehicles" at bounding box center [705, 146] width 52 height 33
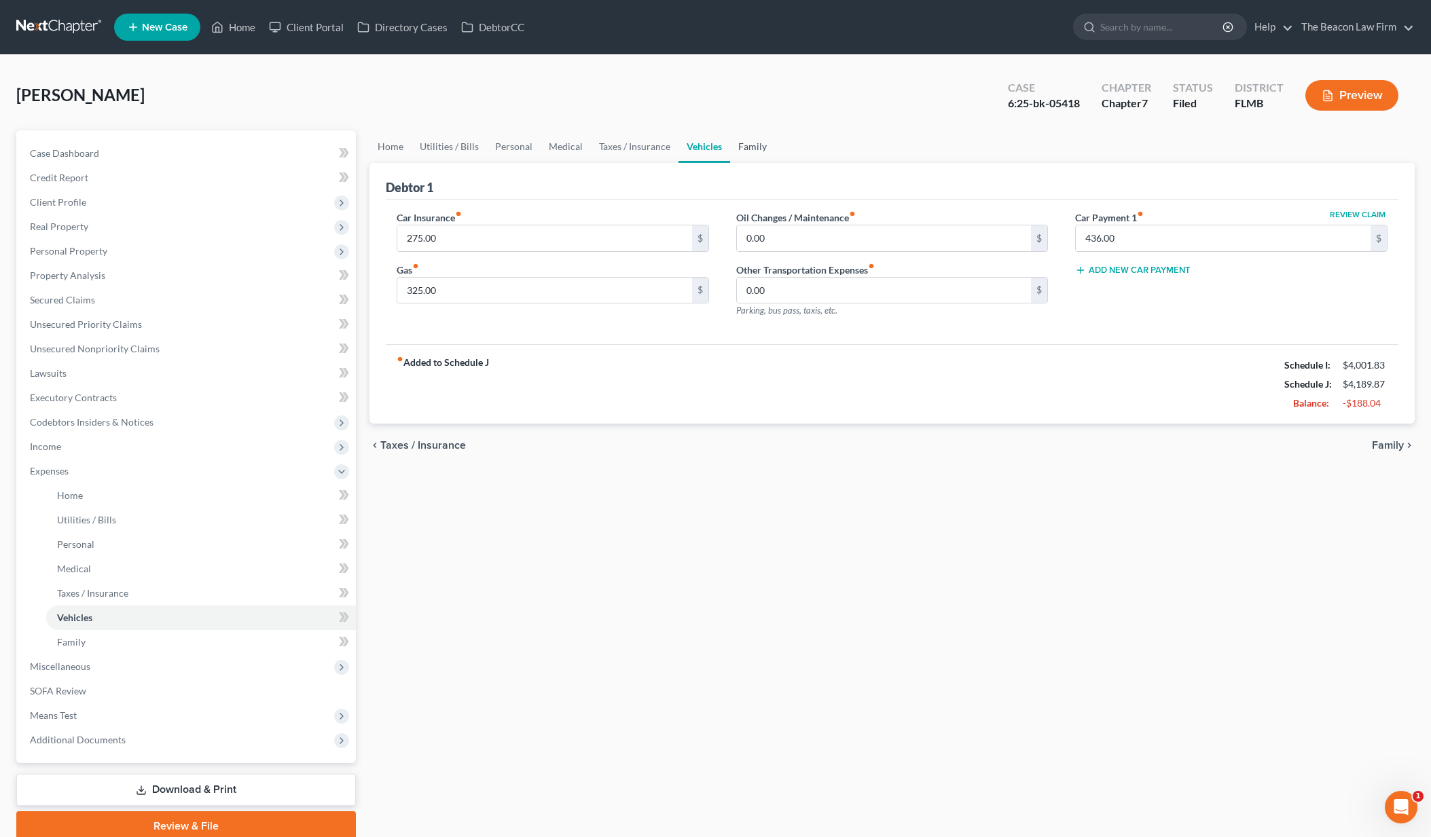
click at [750, 149] on link "Family" at bounding box center [752, 146] width 45 height 33
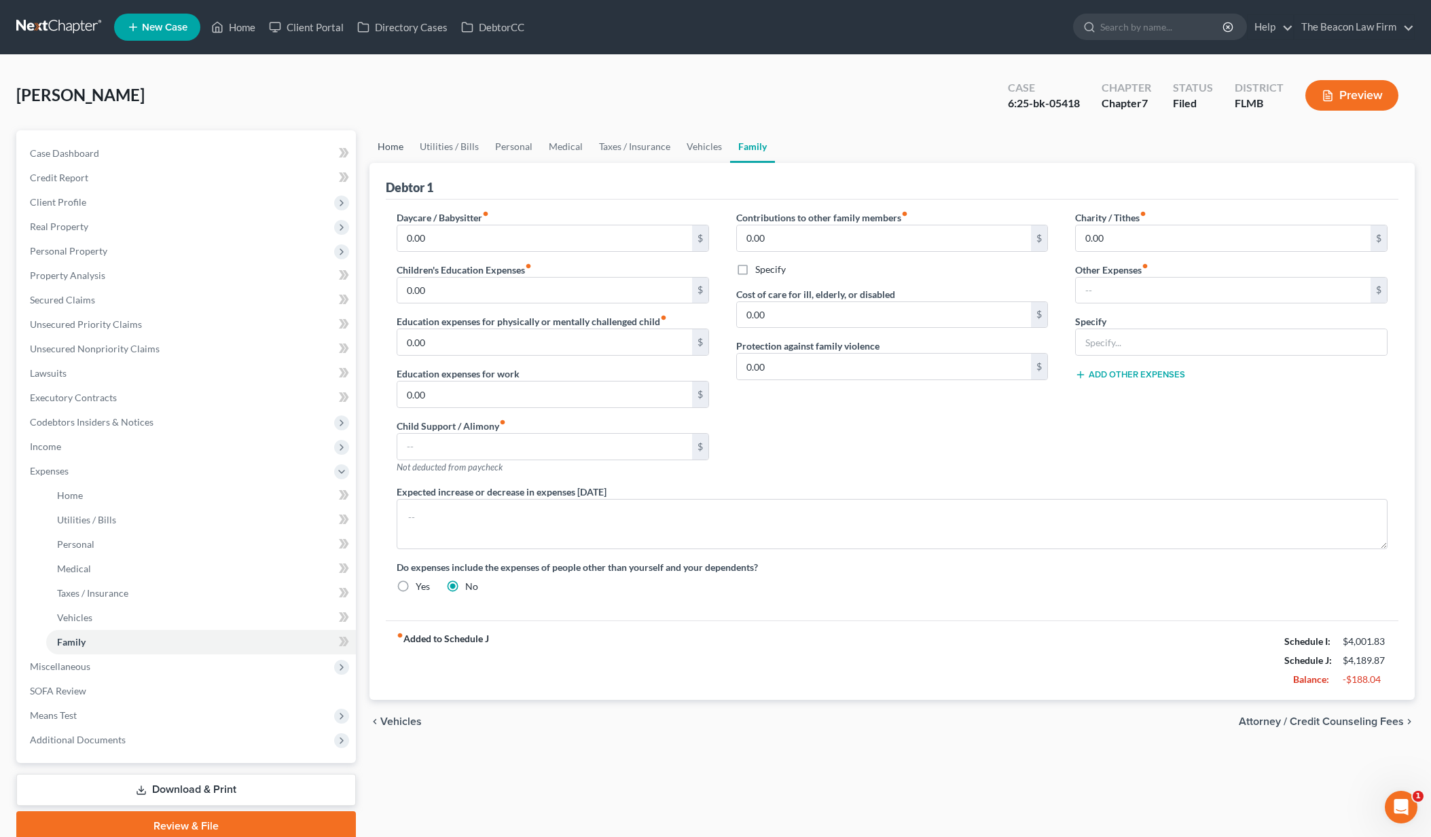
click at [388, 145] on link "Home" at bounding box center [390, 146] width 42 height 33
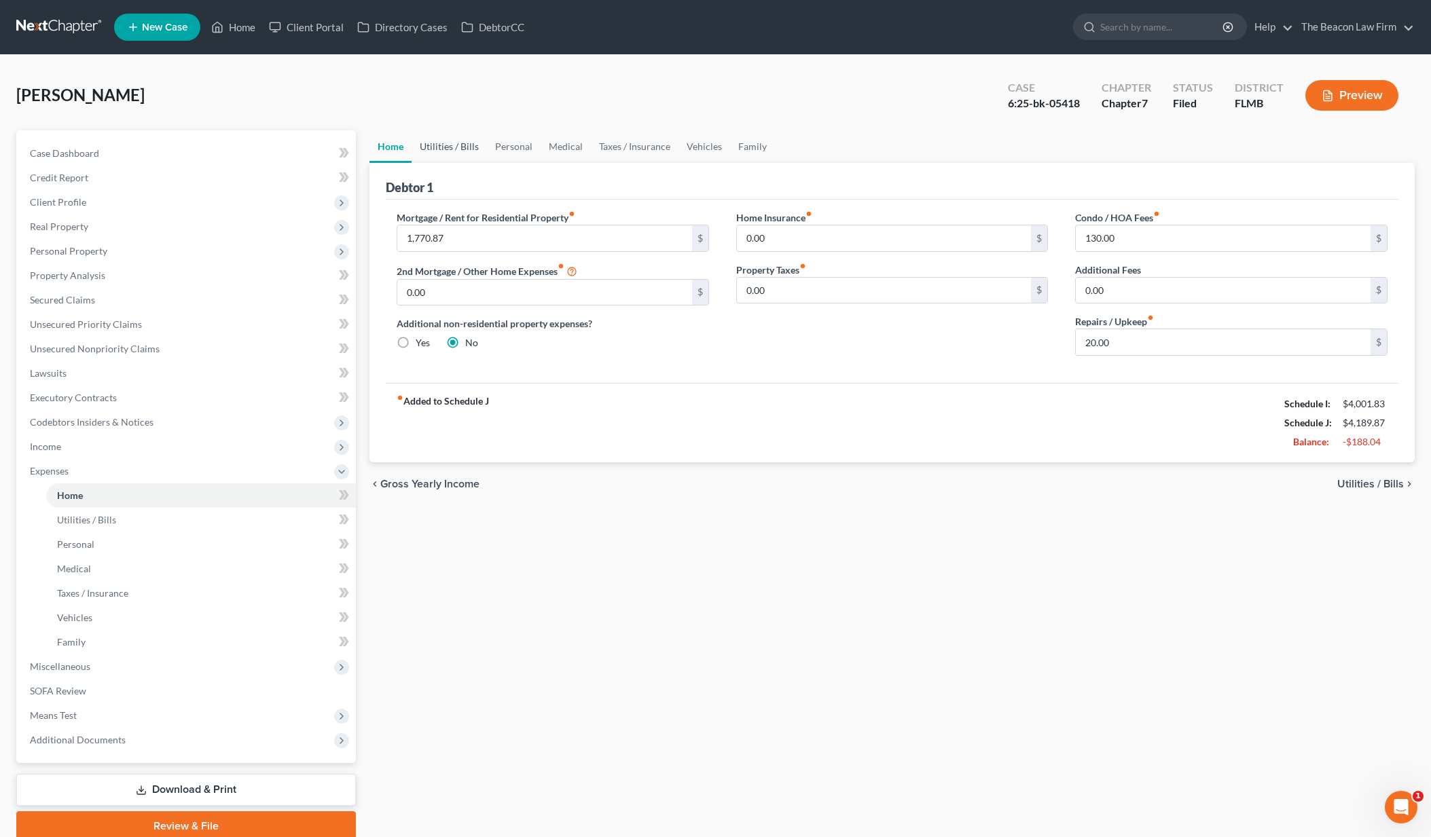
click at [424, 149] on link "Utilities / Bills" at bounding box center [449, 146] width 75 height 33
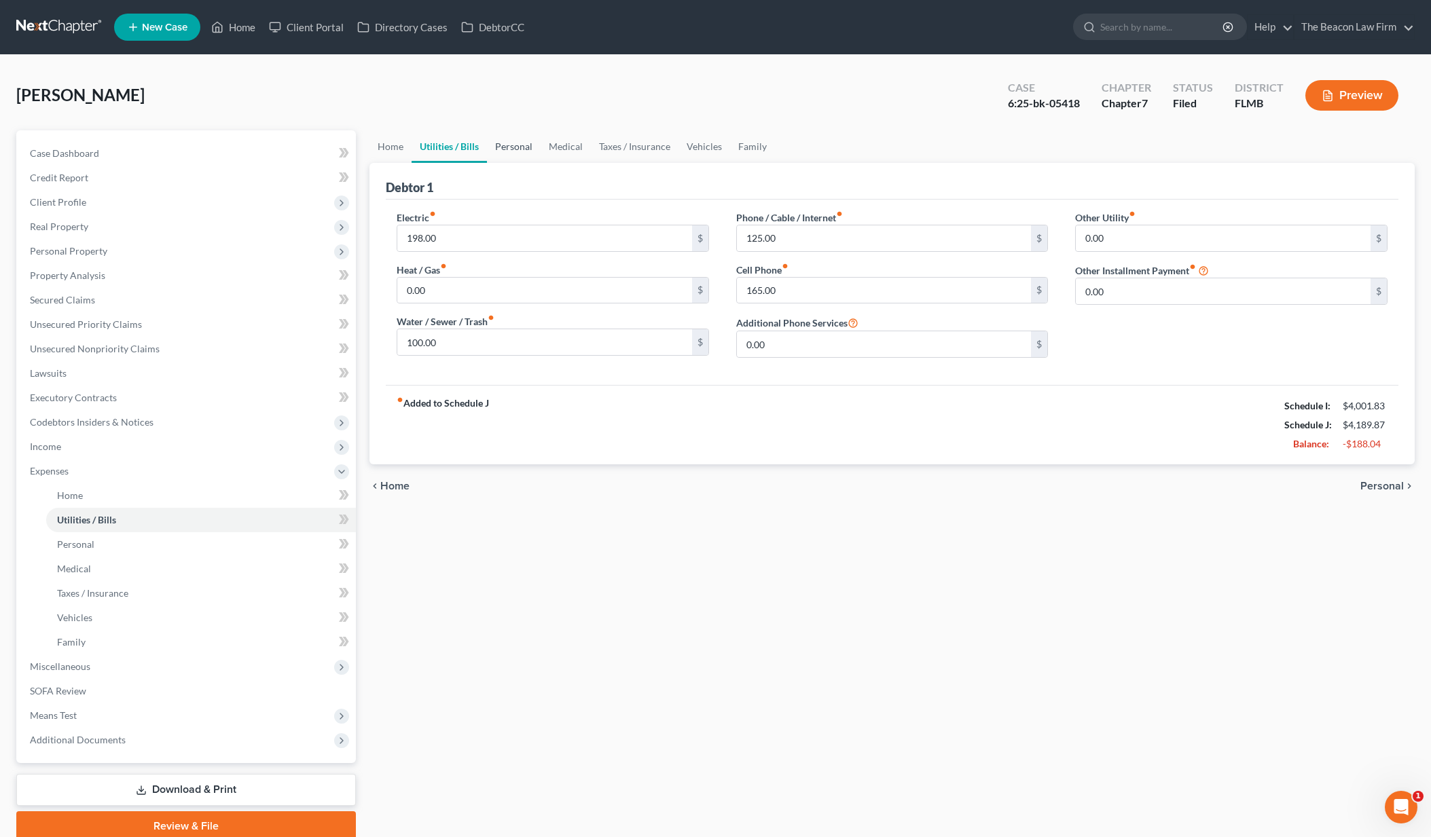
click at [533, 146] on link "Personal" at bounding box center [514, 146] width 54 height 33
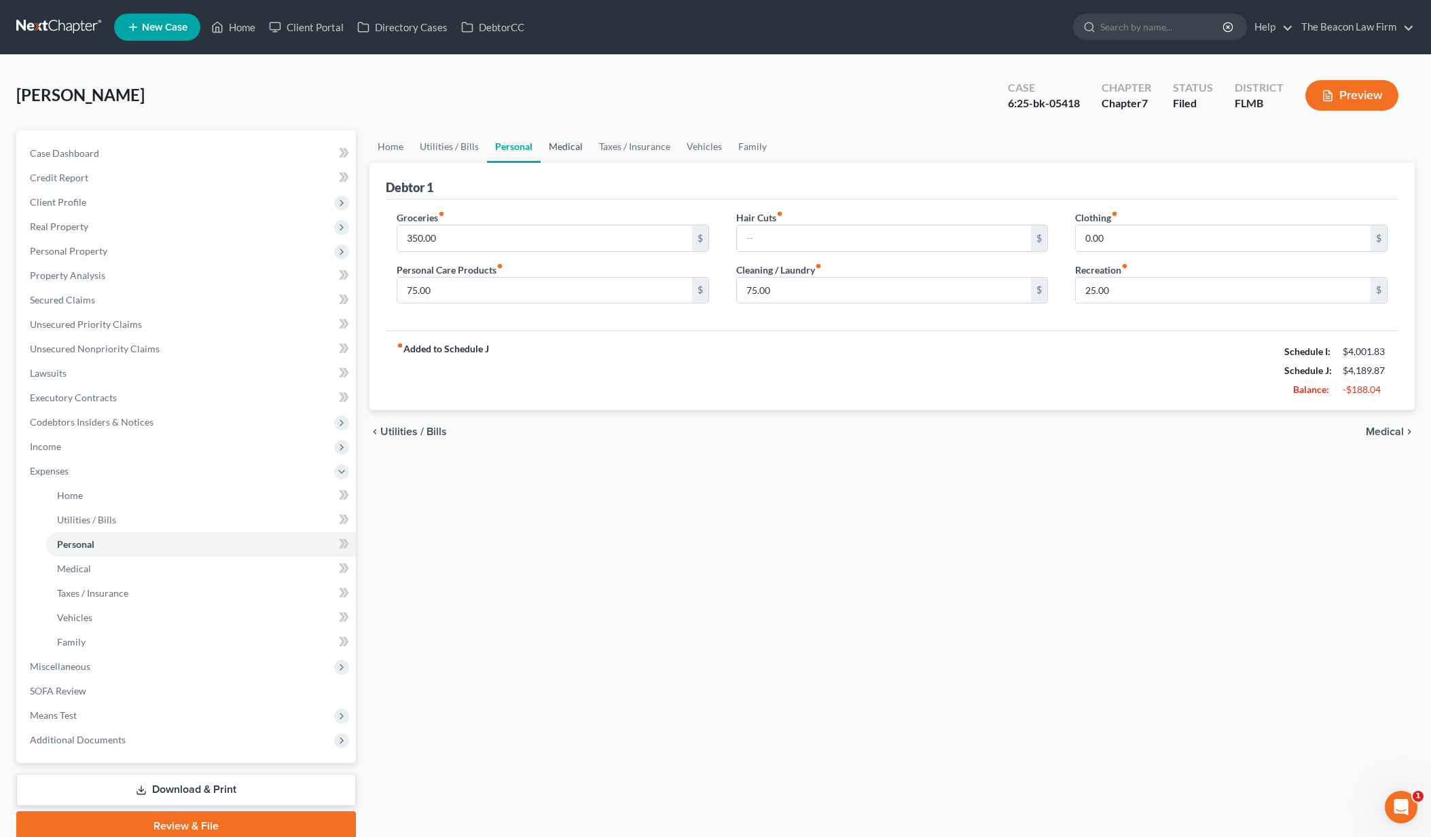
click at [575, 149] on link "Medical" at bounding box center [566, 146] width 50 height 33
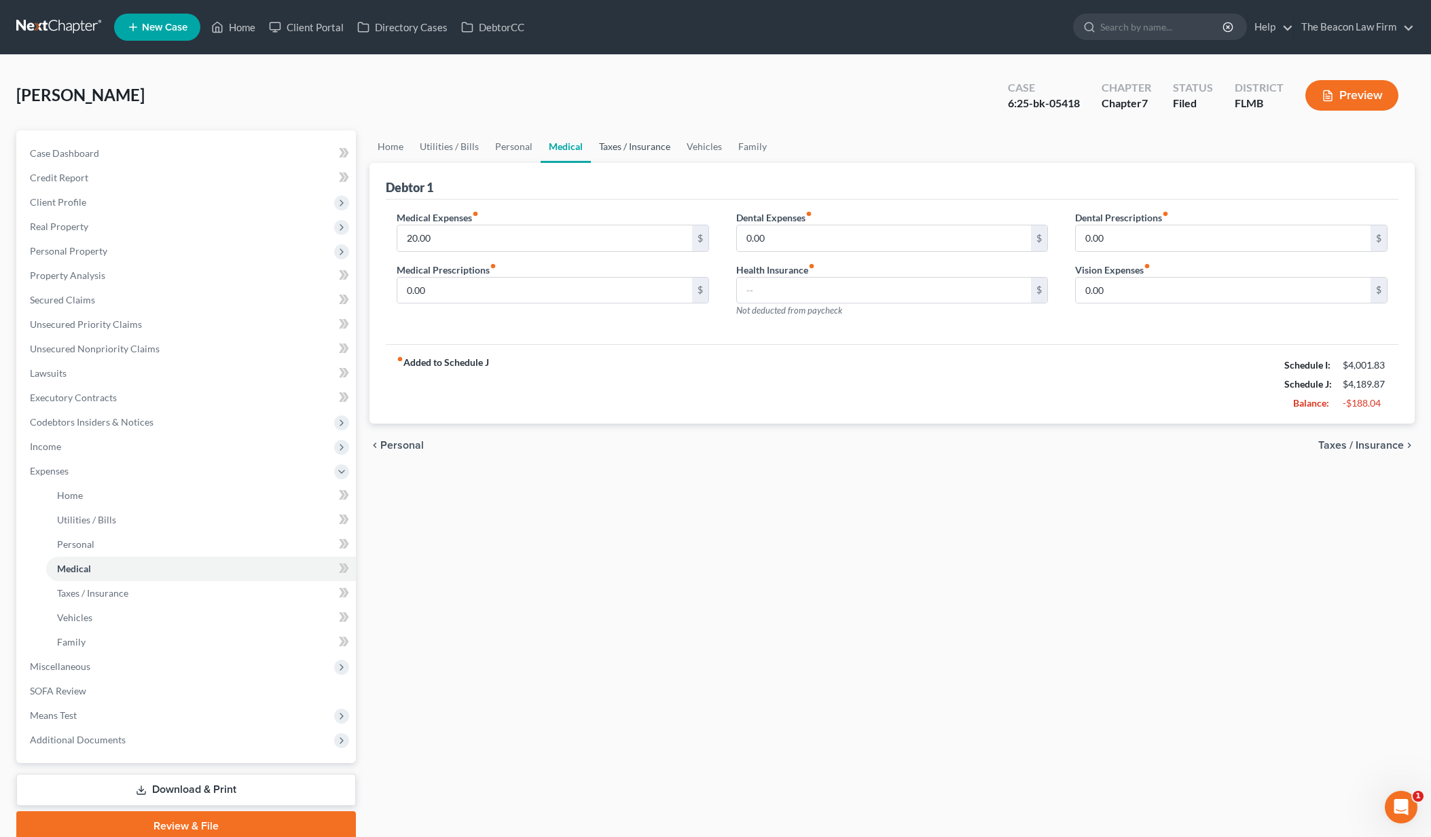
click at [637, 145] on link "Taxes / Insurance" at bounding box center [635, 146] width 88 height 33
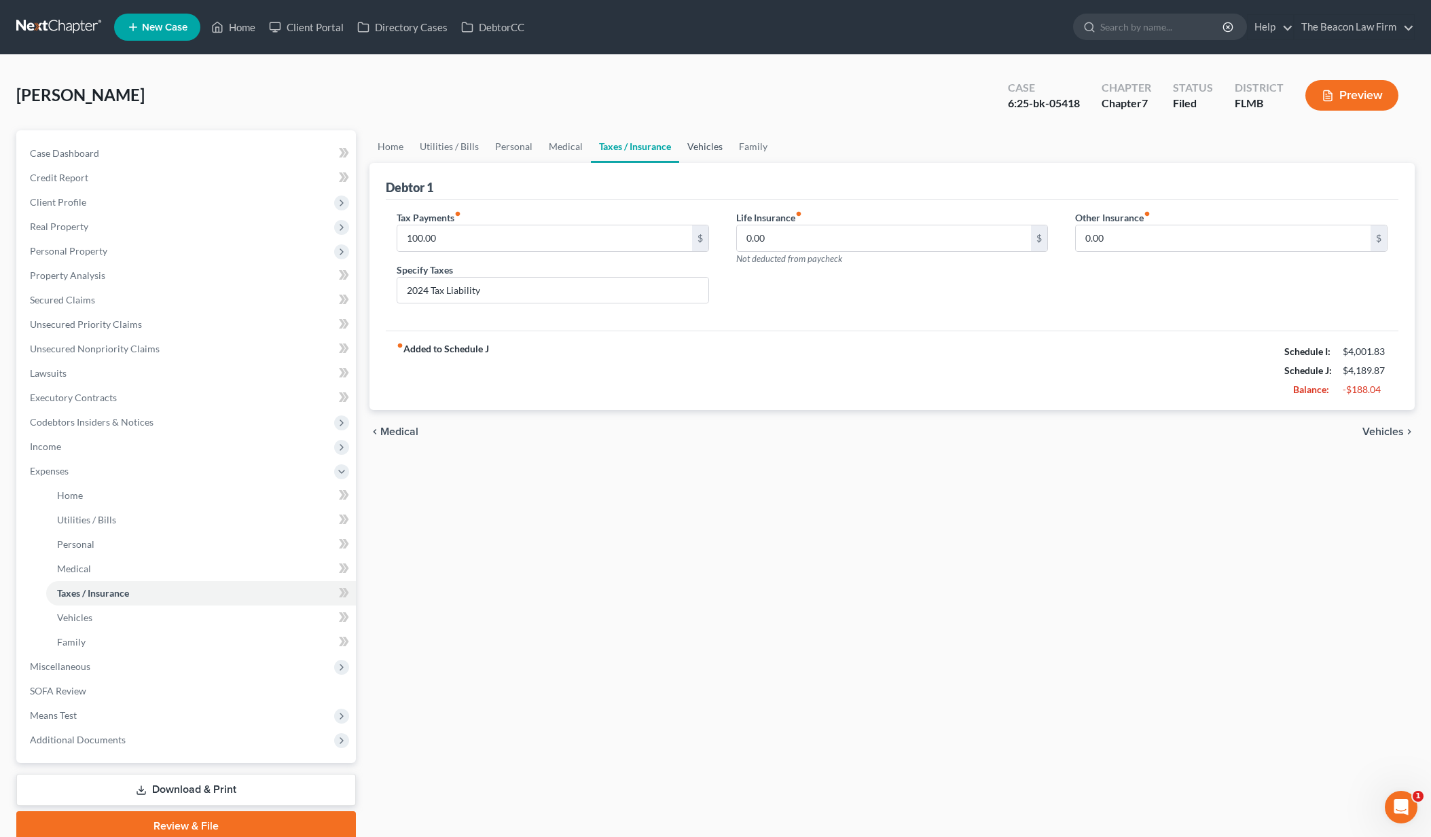
click at [704, 150] on link "Vehicles" at bounding box center [705, 146] width 52 height 33
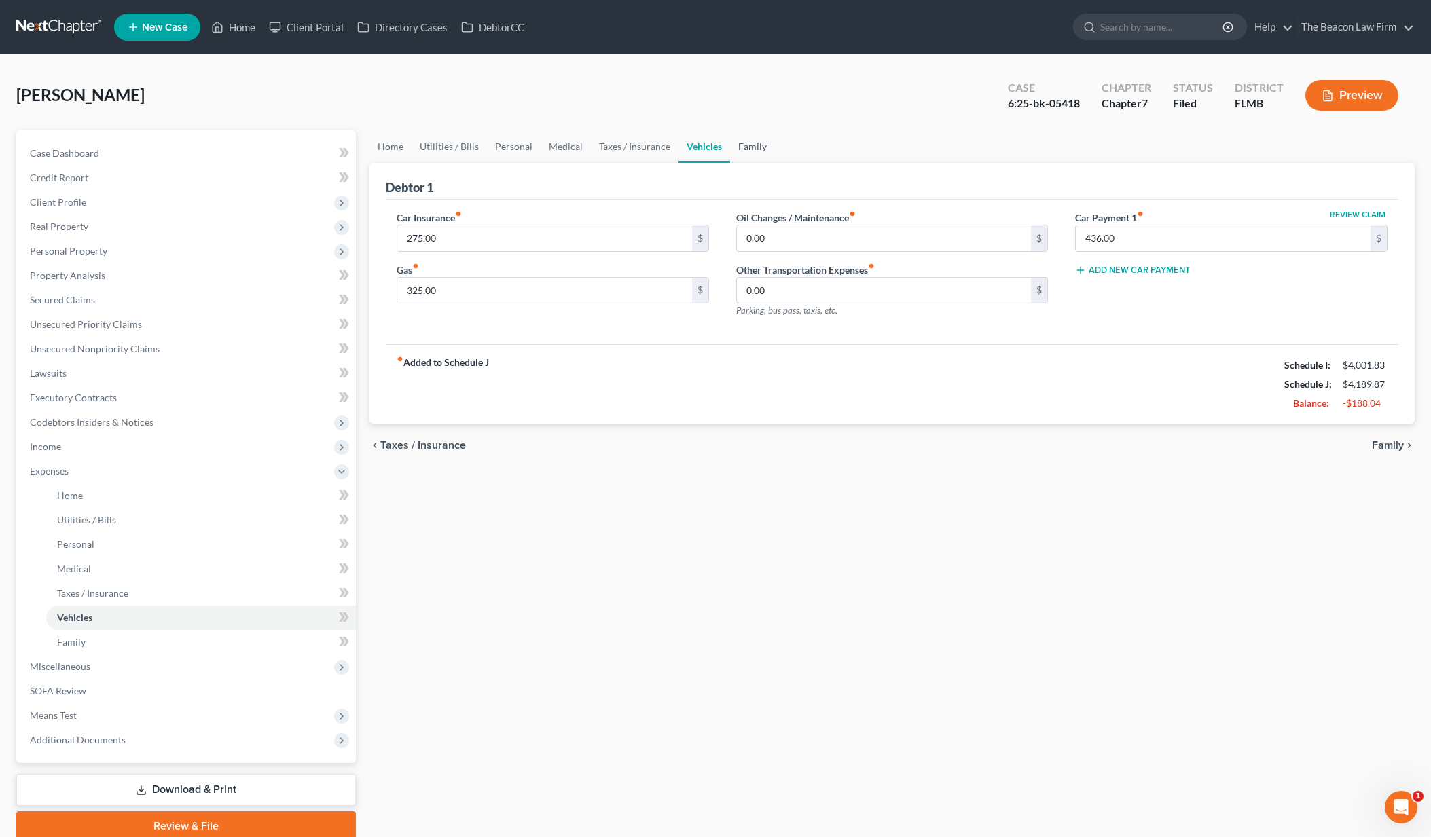
click at [744, 149] on link "Family" at bounding box center [752, 146] width 45 height 33
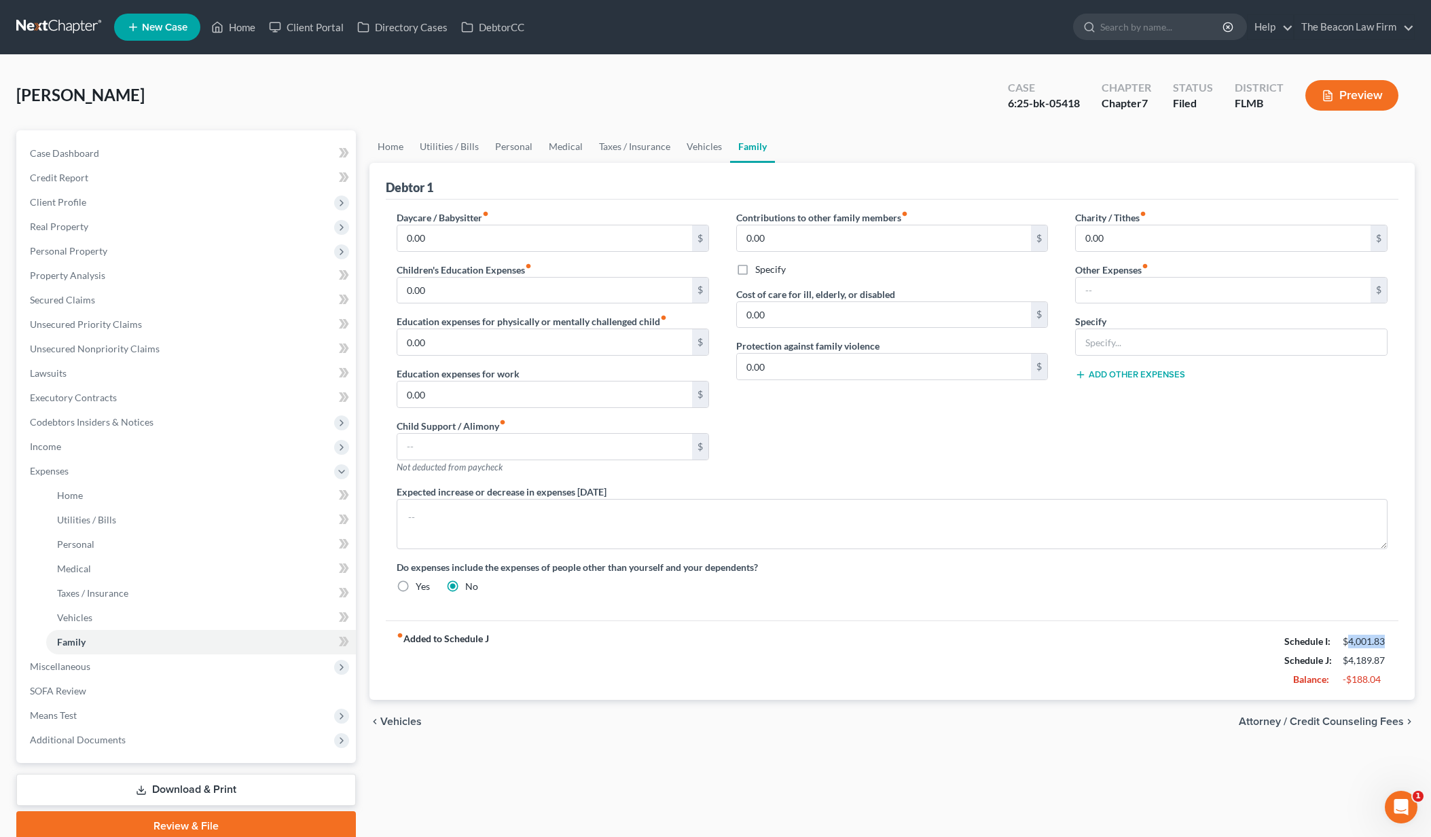
drag, startPoint x: 1349, startPoint y: 645, endPoint x: 1386, endPoint y: 640, distance: 37.1
click at [1386, 640] on div "$4,001.83" at bounding box center [1365, 642] width 45 height 14
copy div "4,001.83"
click at [386, 147] on link "Home" at bounding box center [390, 146] width 42 height 33
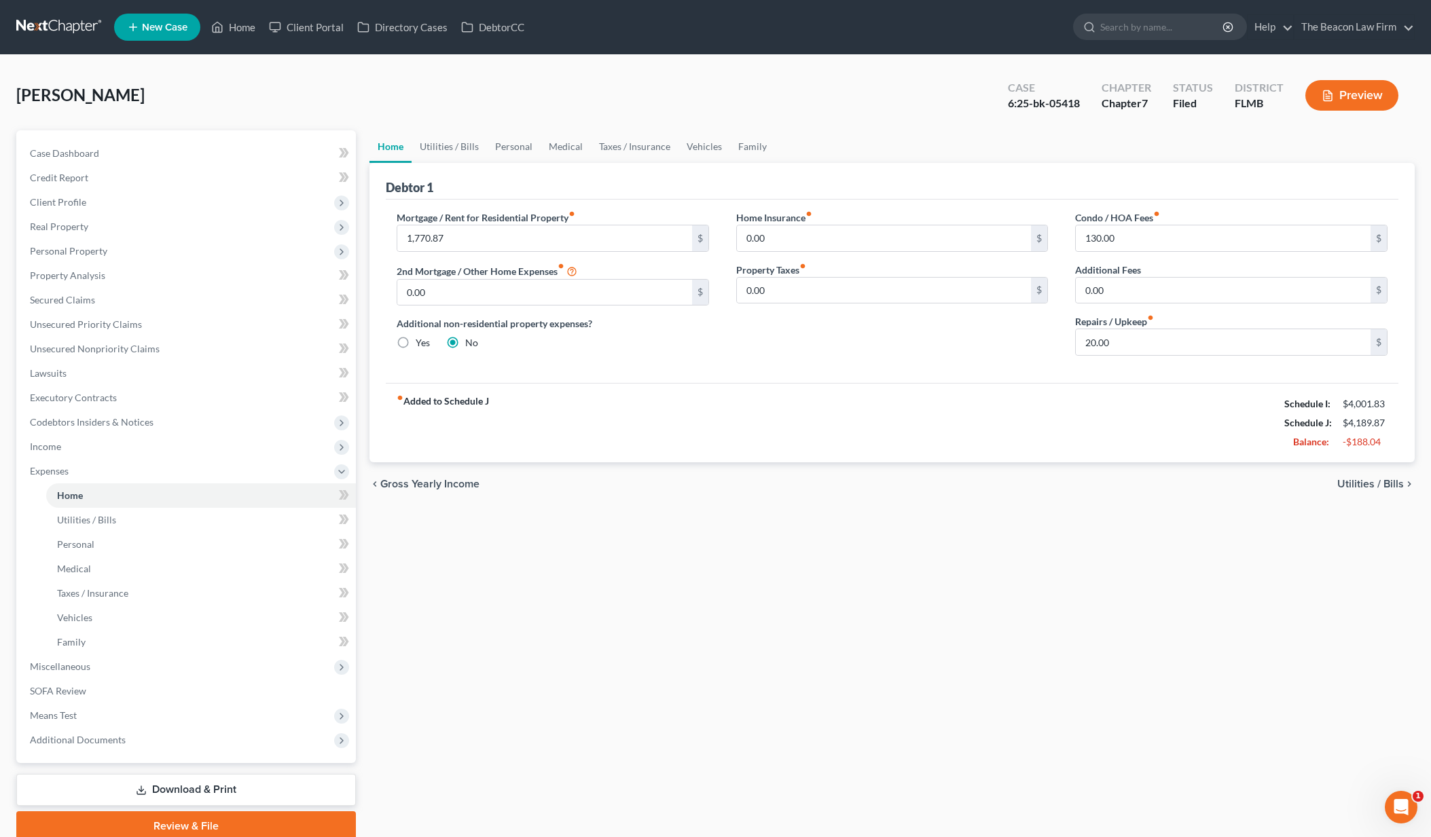
click at [50, 20] on link at bounding box center [59, 27] width 87 height 24
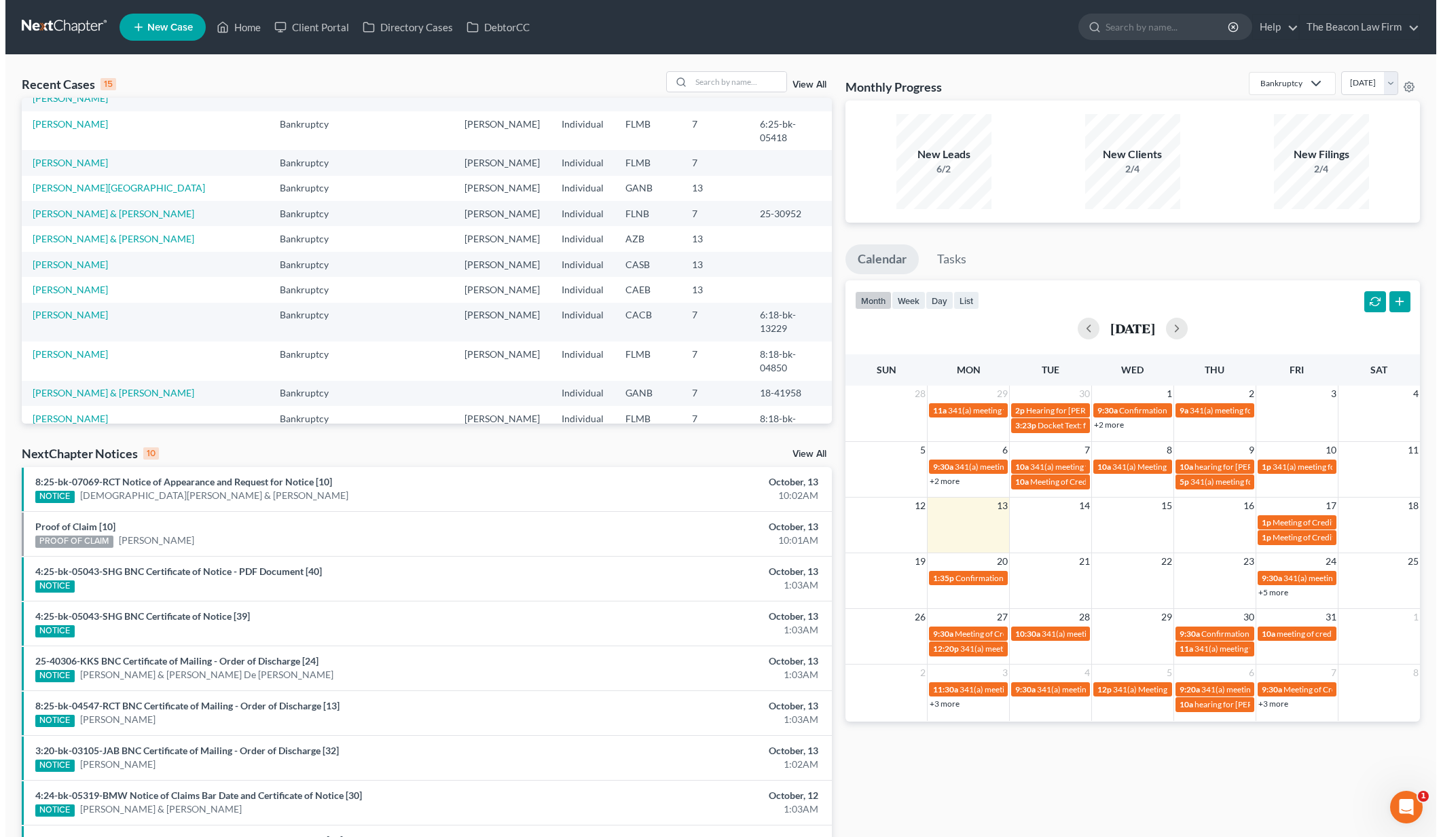
scroll to position [93, 0]
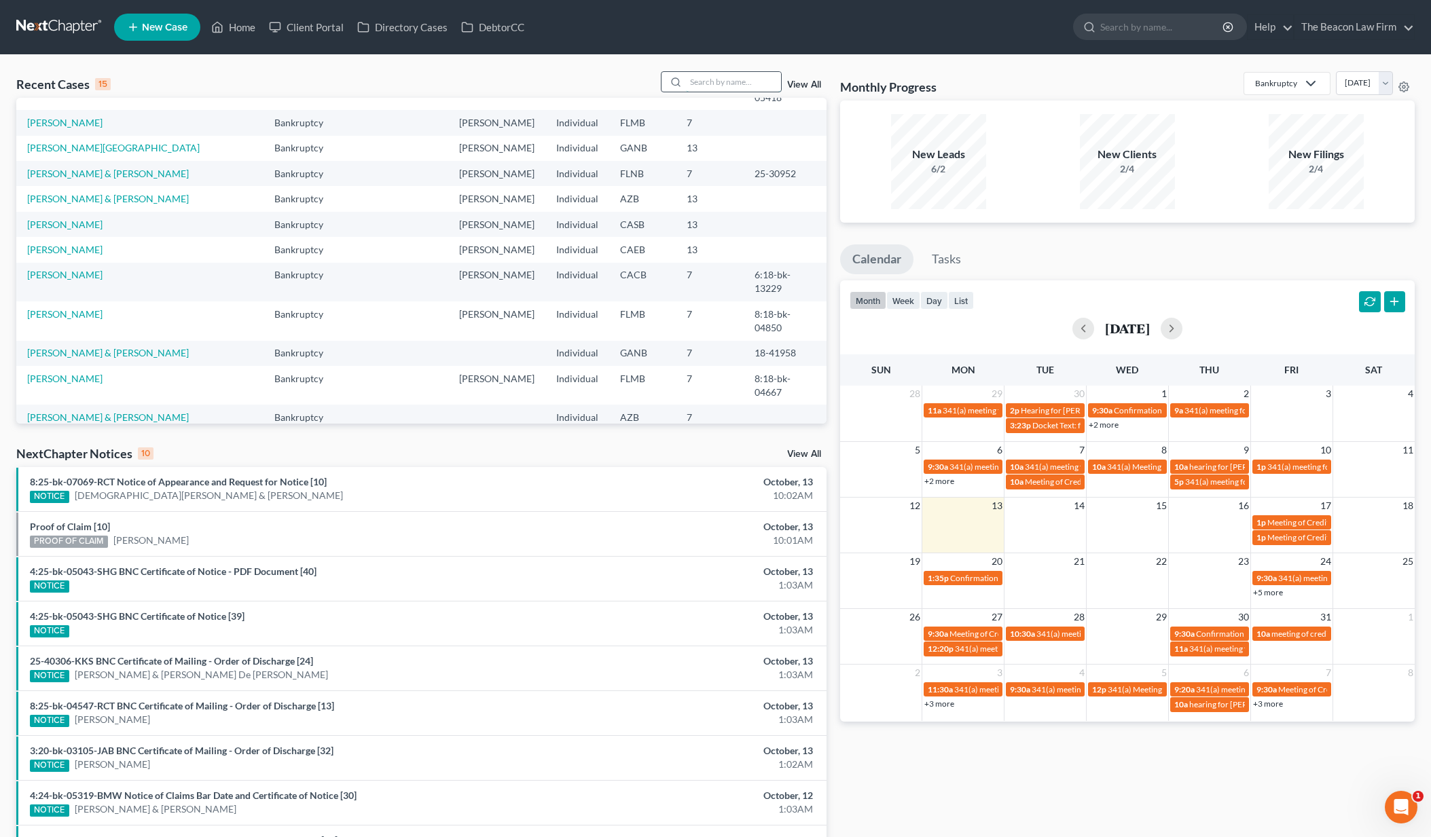
click at [727, 81] on input "search" at bounding box center [733, 82] width 95 height 20
type input "sakser"
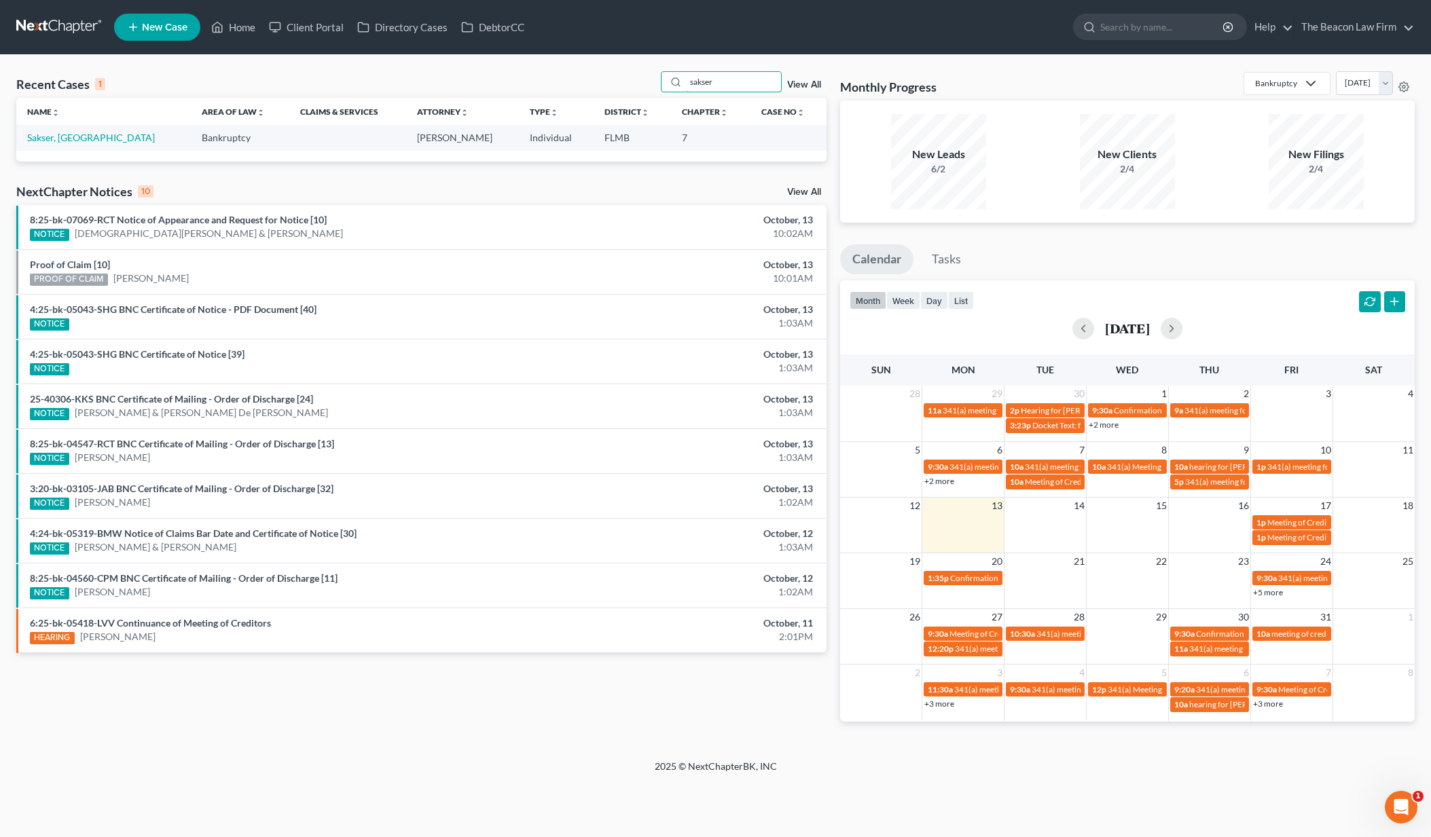
scroll to position [0, 0]
click at [57, 136] on link "Sakser, [GEOGRAPHIC_DATA]" at bounding box center [91, 138] width 128 height 12
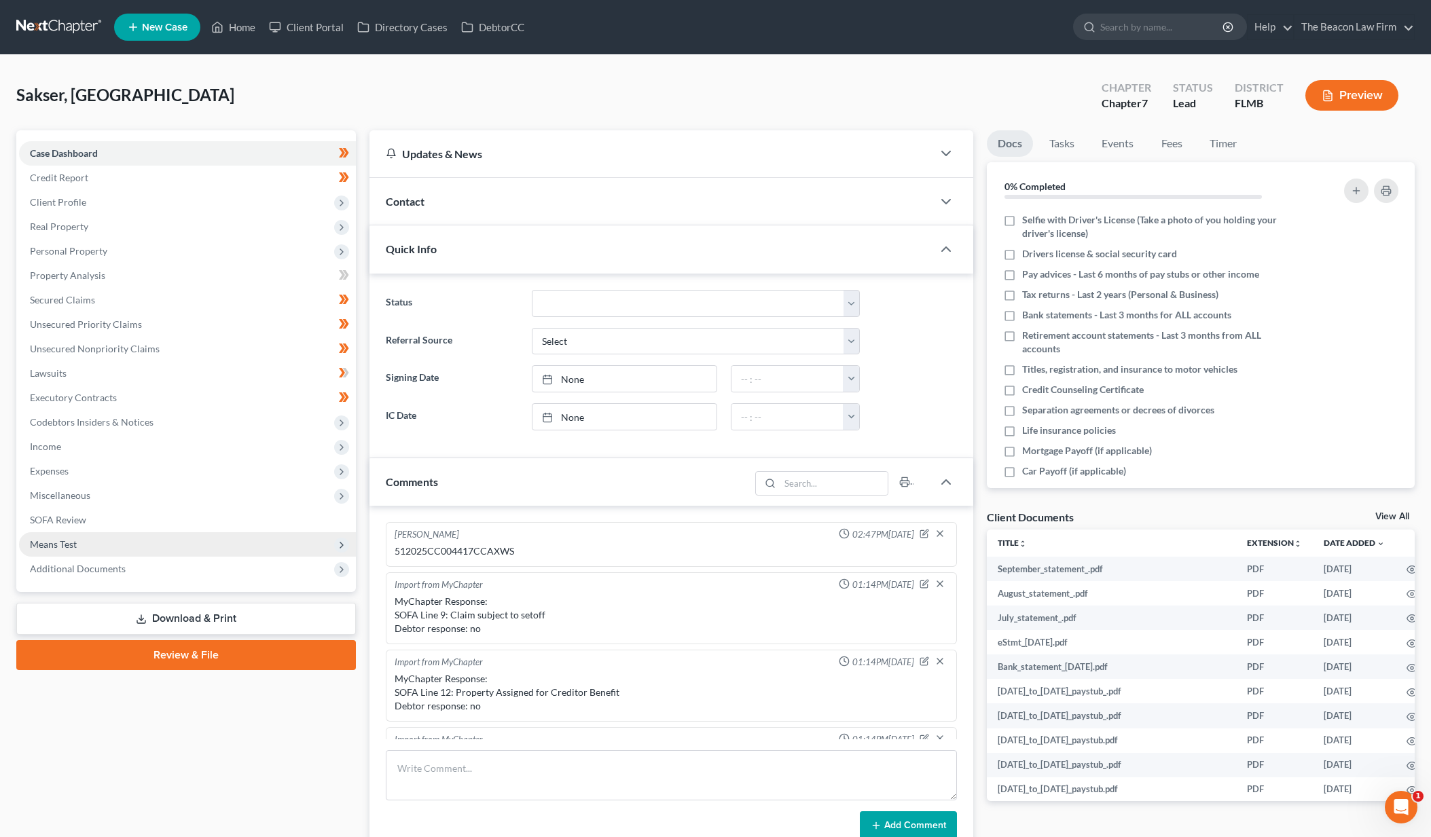
scroll to position [341, 0]
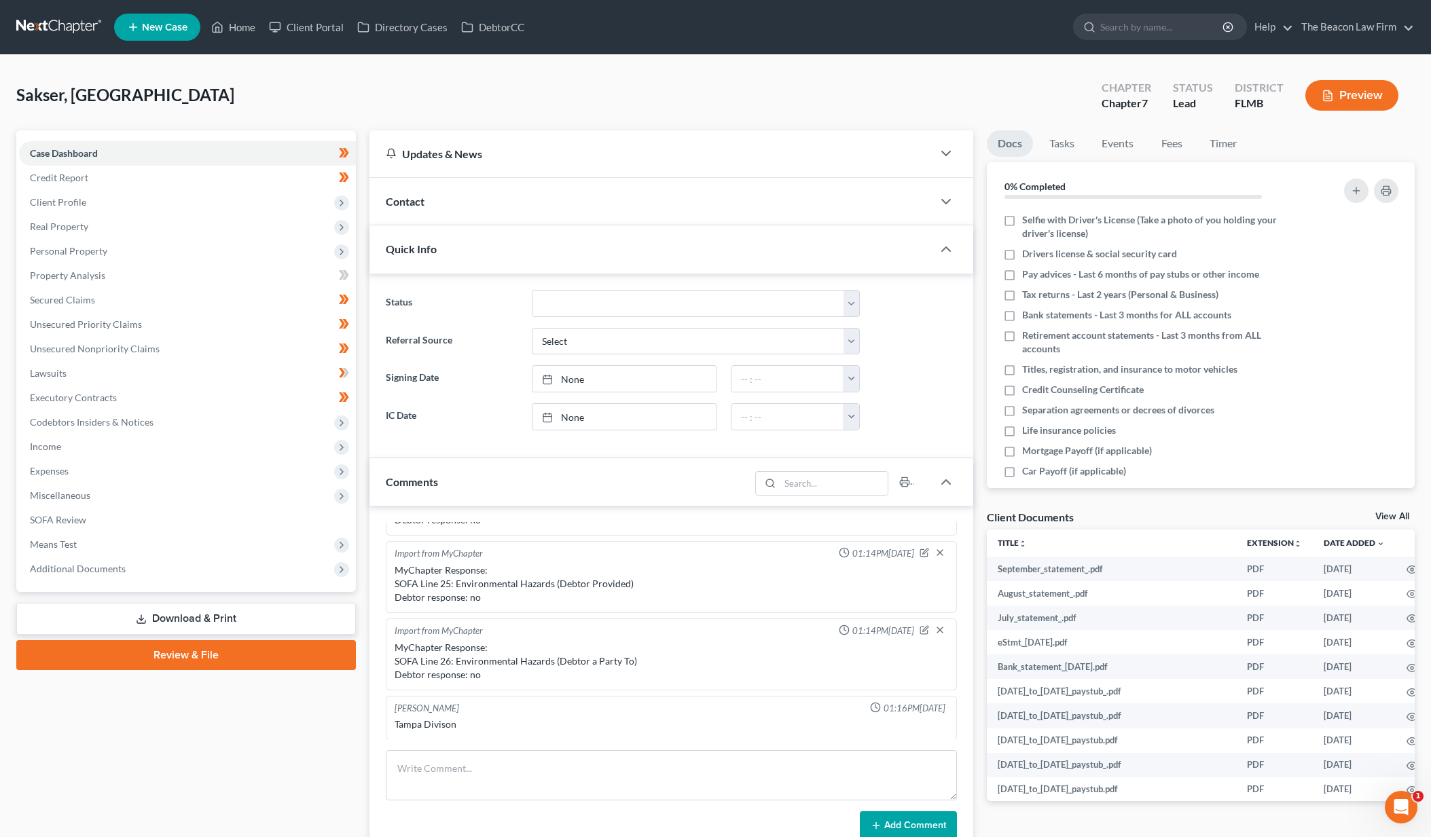
click at [217, 663] on link "Review & File" at bounding box center [186, 655] width 340 height 30
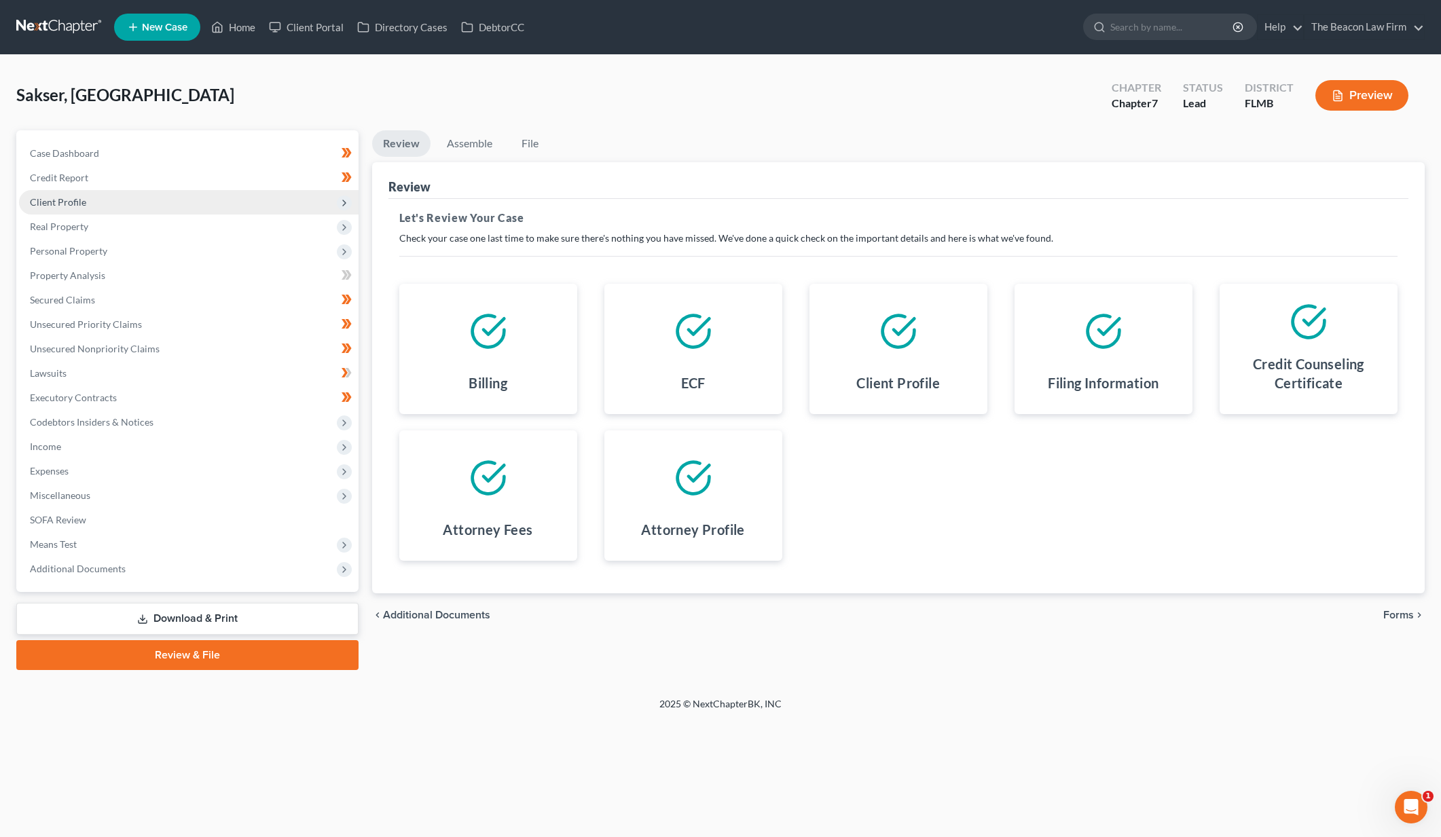
click at [75, 205] on span "Client Profile" at bounding box center [58, 202] width 56 height 12
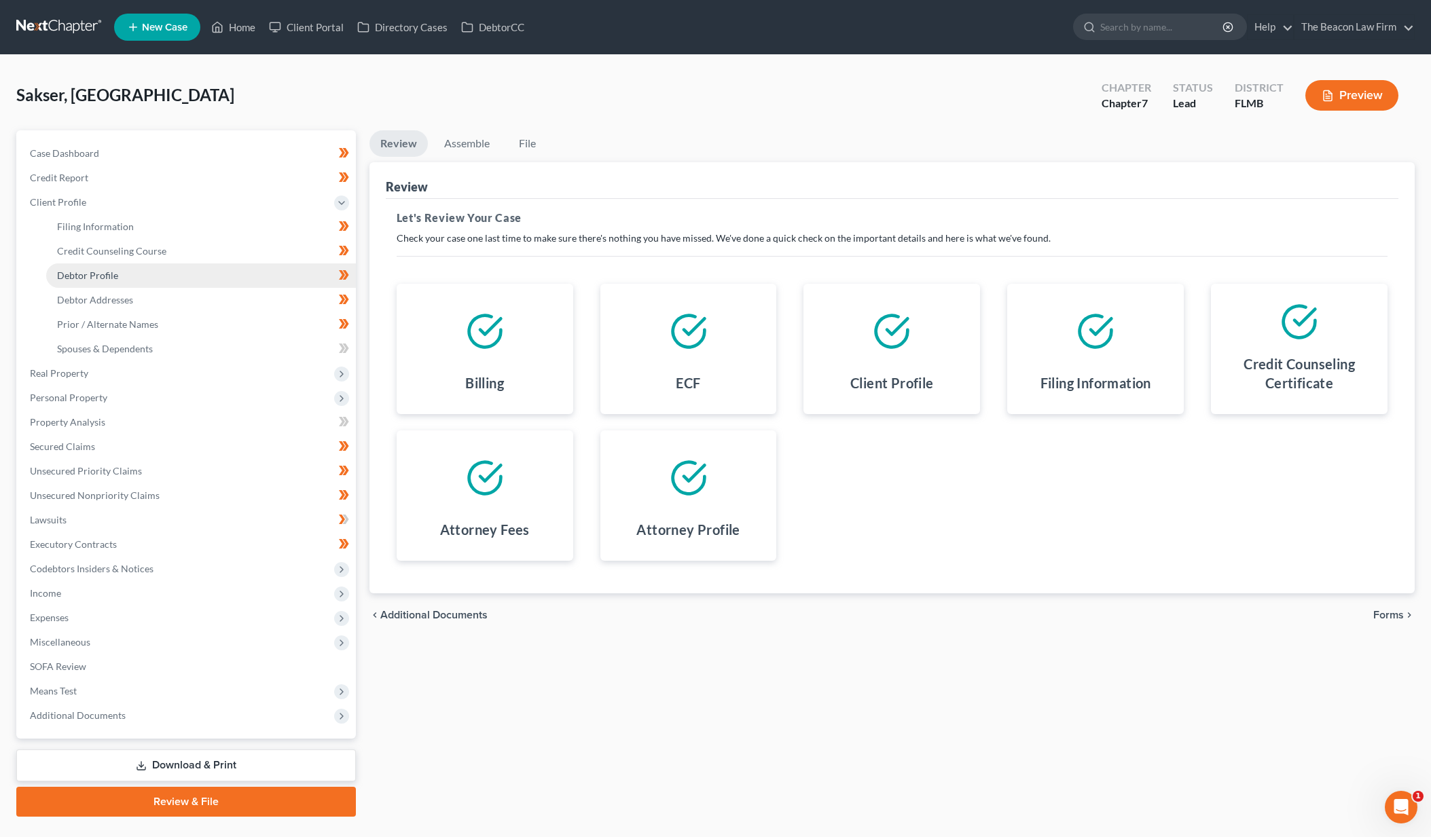
click at [95, 273] on span "Debtor Profile" at bounding box center [87, 276] width 61 height 12
select select "0"
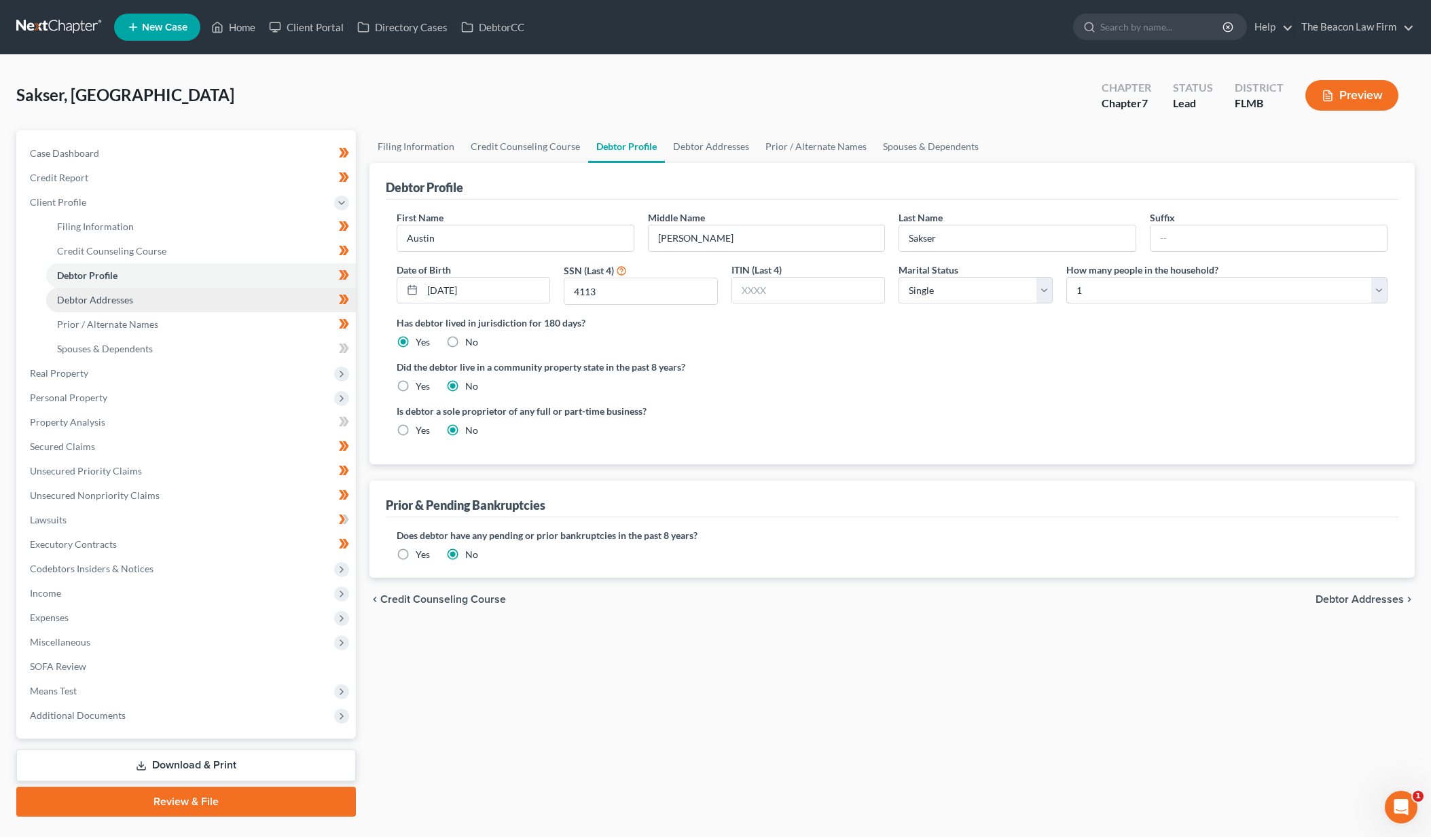
click at [96, 299] on span "Debtor Addresses" at bounding box center [95, 300] width 76 height 12
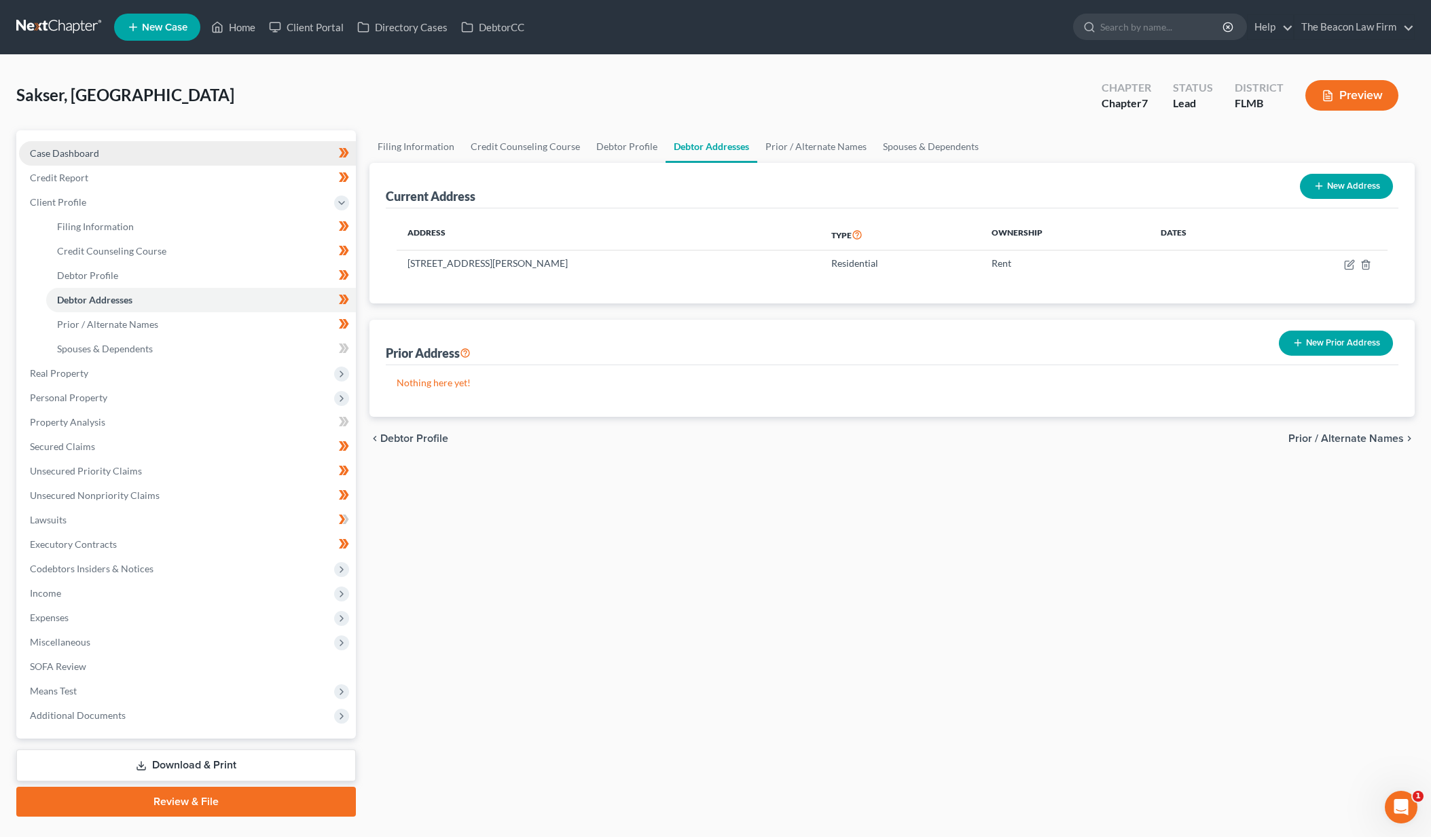
click at [98, 150] on link "Case Dashboard" at bounding box center [187, 153] width 337 height 24
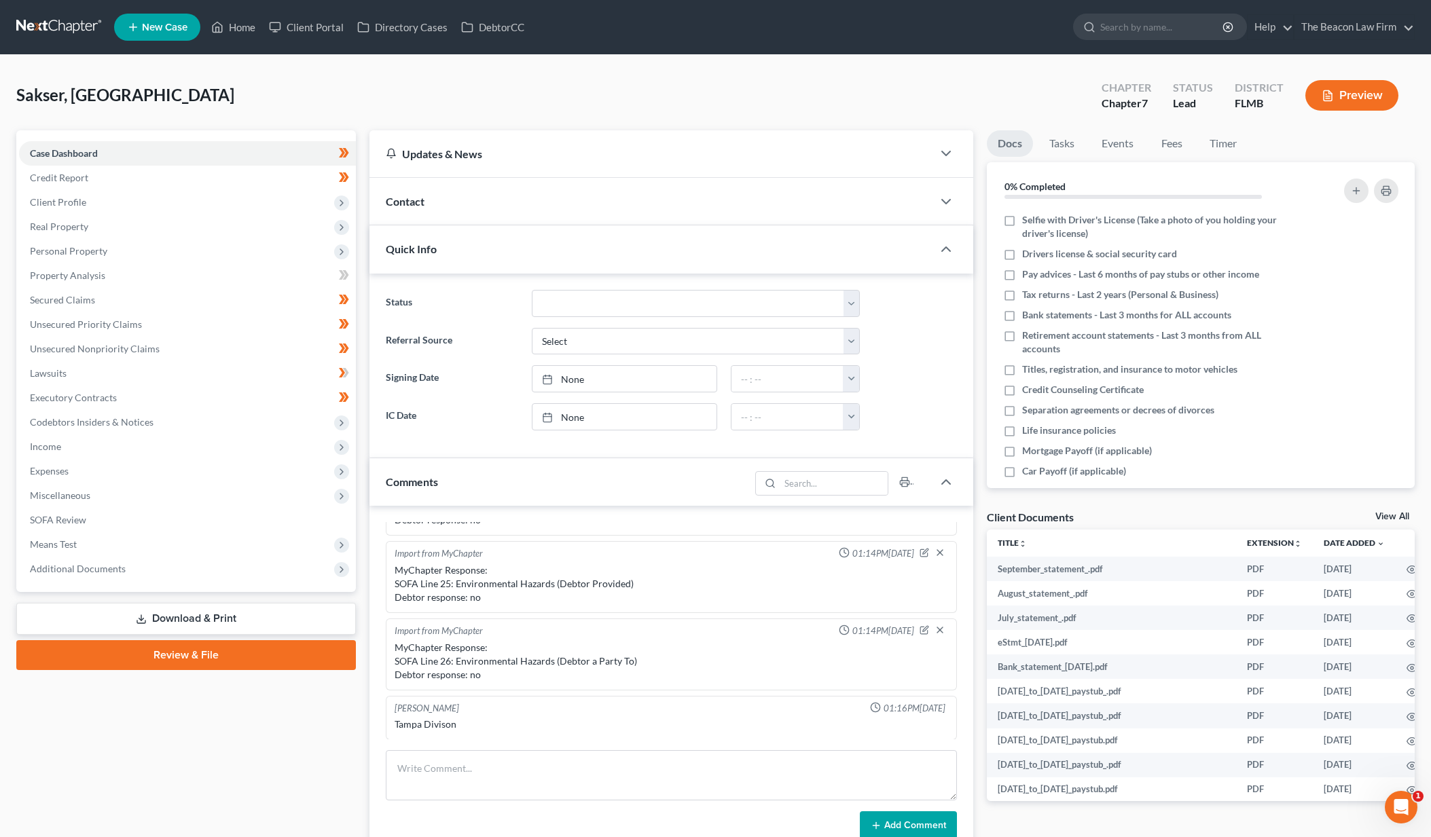
click at [251, 665] on link "Review & File" at bounding box center [186, 655] width 340 height 30
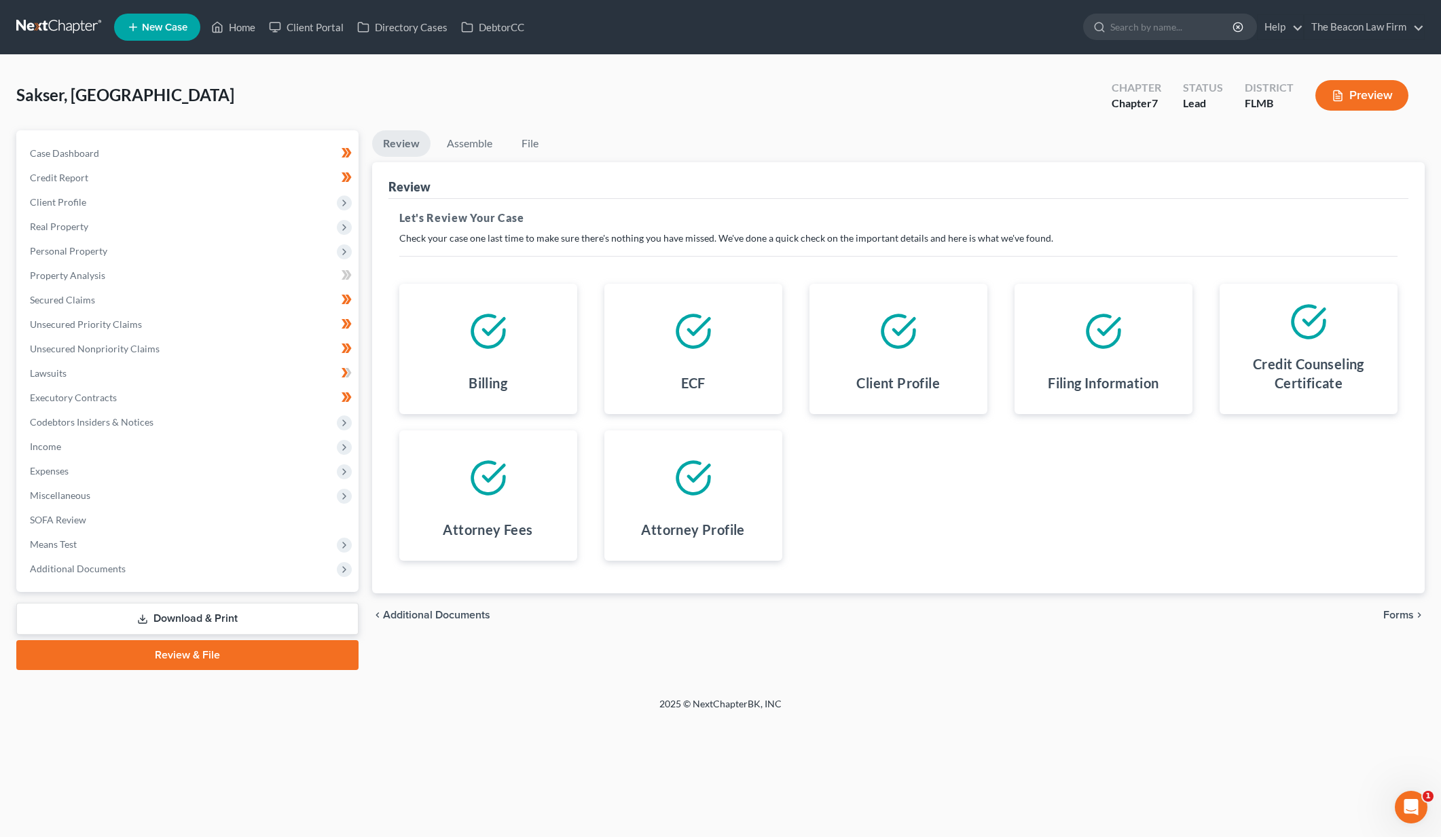
click at [1403, 610] on span "Forms" at bounding box center [1398, 615] width 31 height 11
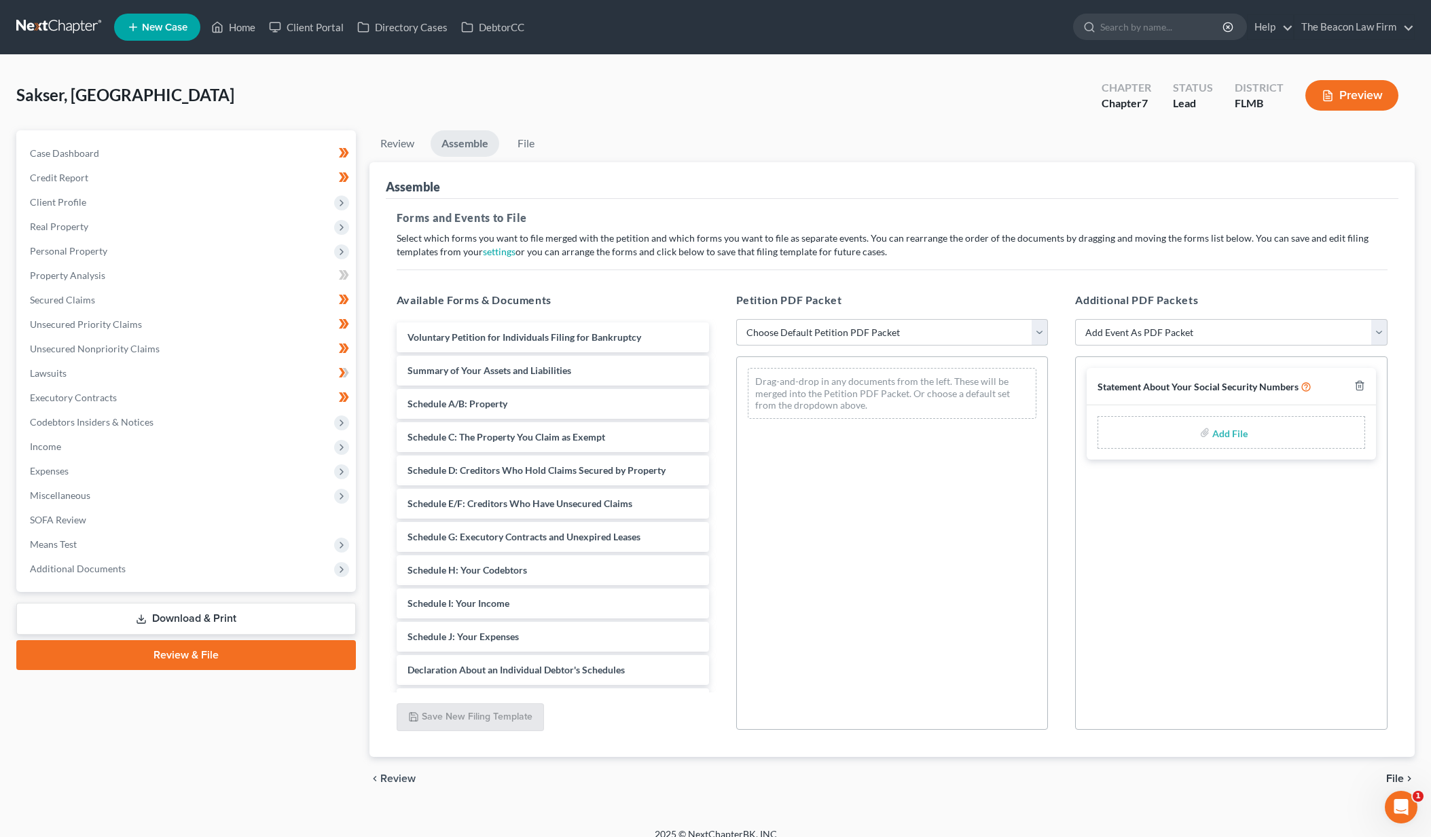
select select "0"
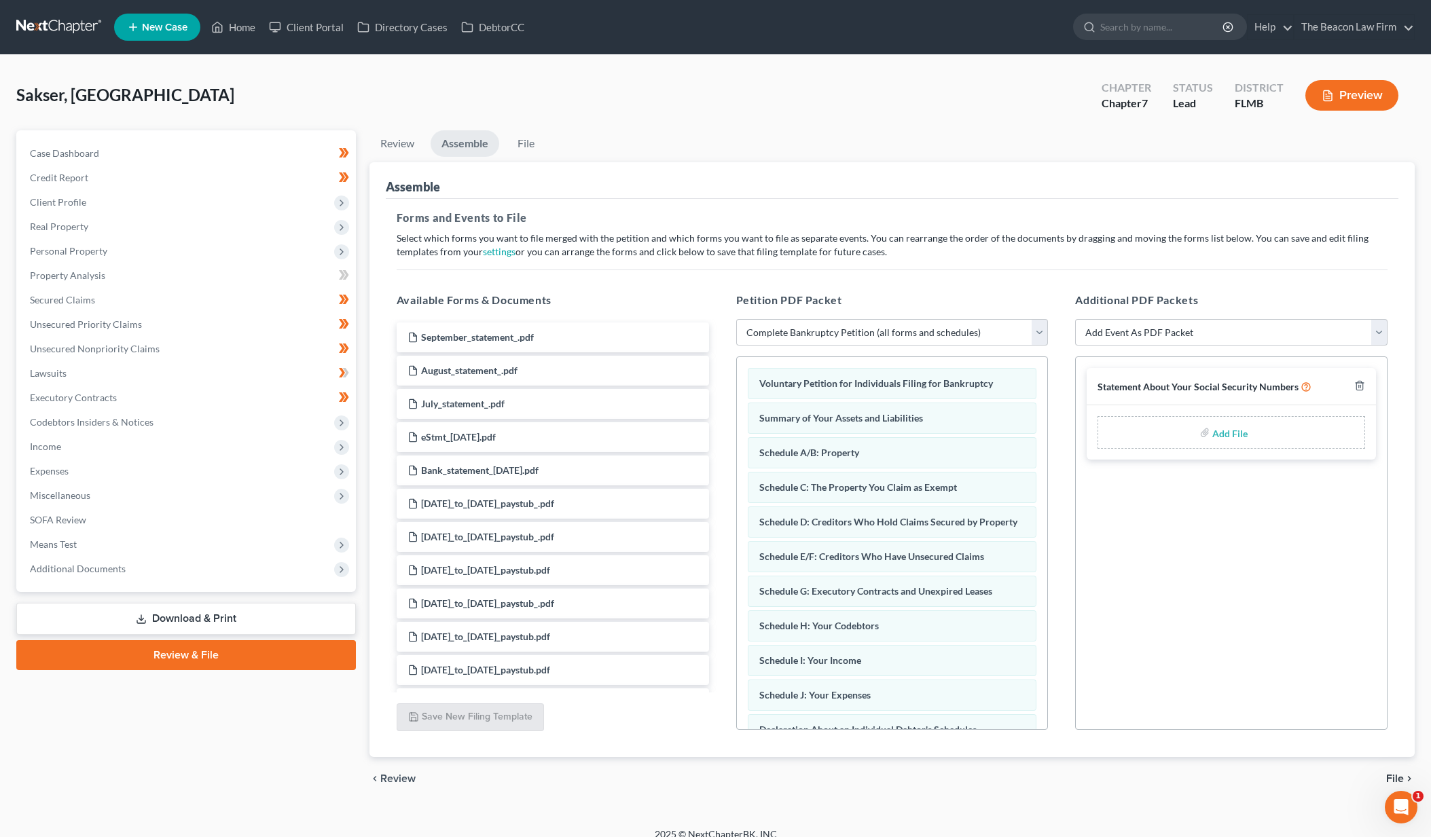
click at [1258, 437] on div "Add File" at bounding box center [1231, 432] width 268 height 33
click at [1225, 434] on input "file" at bounding box center [1228, 432] width 33 height 24
type input "C:\fakepath\SSN - Sakser.pdf"
click at [1400, 780] on span "File" at bounding box center [1395, 778] width 18 height 11
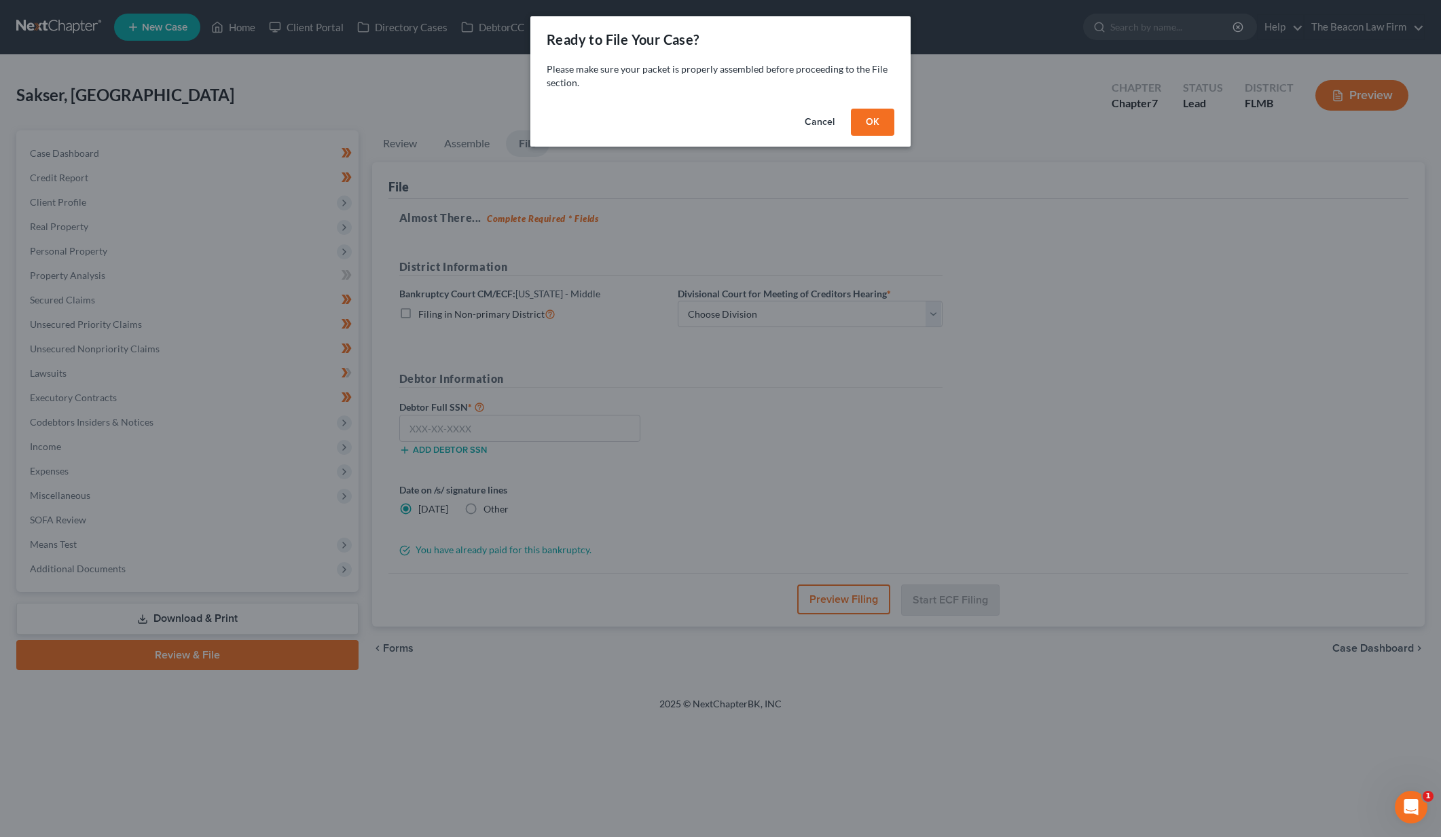
drag, startPoint x: 879, startPoint y: 121, endPoint x: 876, endPoint y: 141, distance: 19.9
click at [879, 120] on button "OK" at bounding box center [872, 122] width 43 height 27
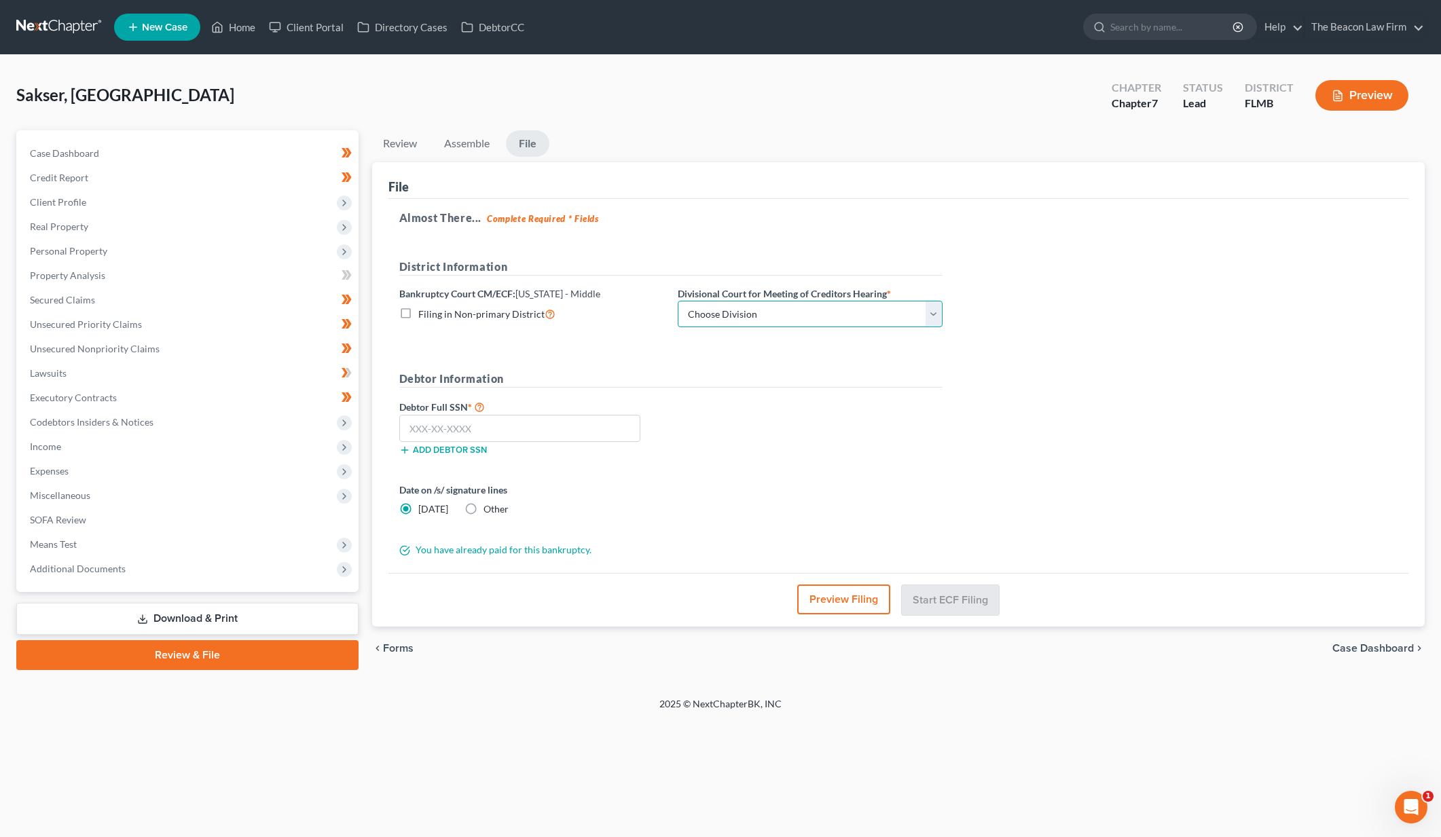
select select "3"
click at [498, 431] on input "text" at bounding box center [520, 428] width 242 height 27
type input "595-87-4113"
drag, startPoint x: 985, startPoint y: 611, endPoint x: 994, endPoint y: 611, distance: 8.8
click at [986, 611] on button "Start ECF Filing" at bounding box center [950, 600] width 97 height 30
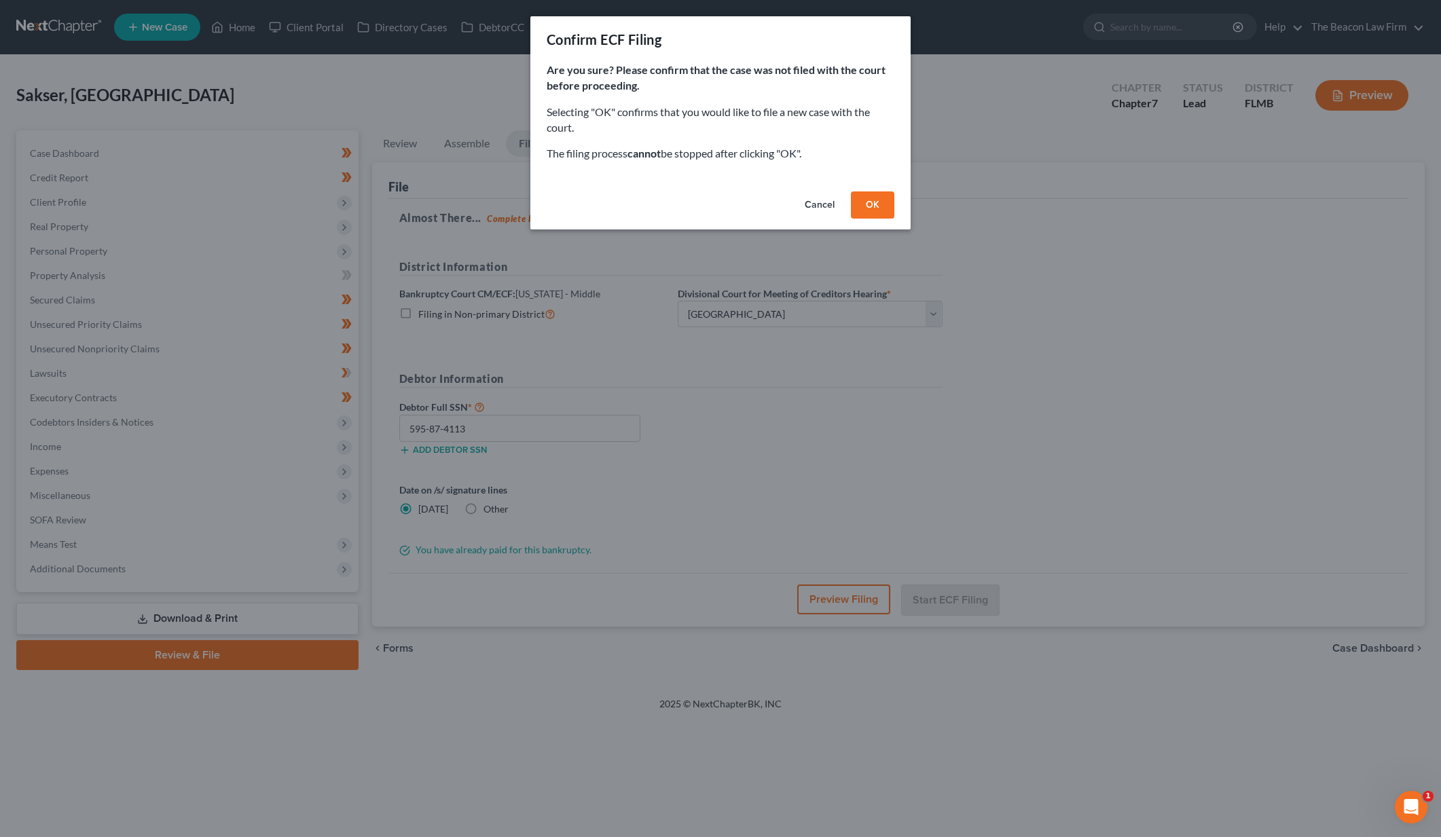
click at [871, 200] on button "OK" at bounding box center [872, 205] width 43 height 27
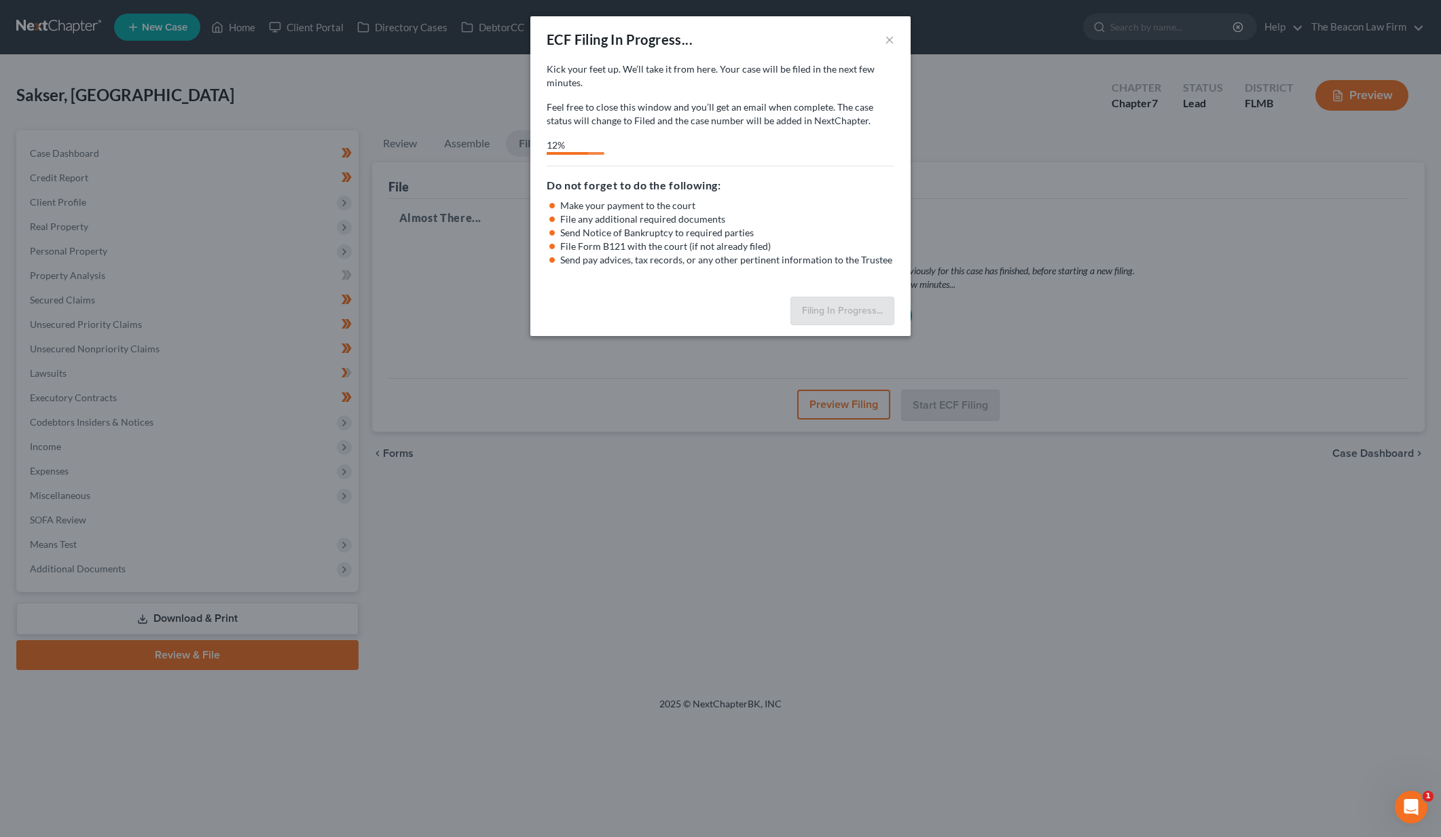
select select "3"
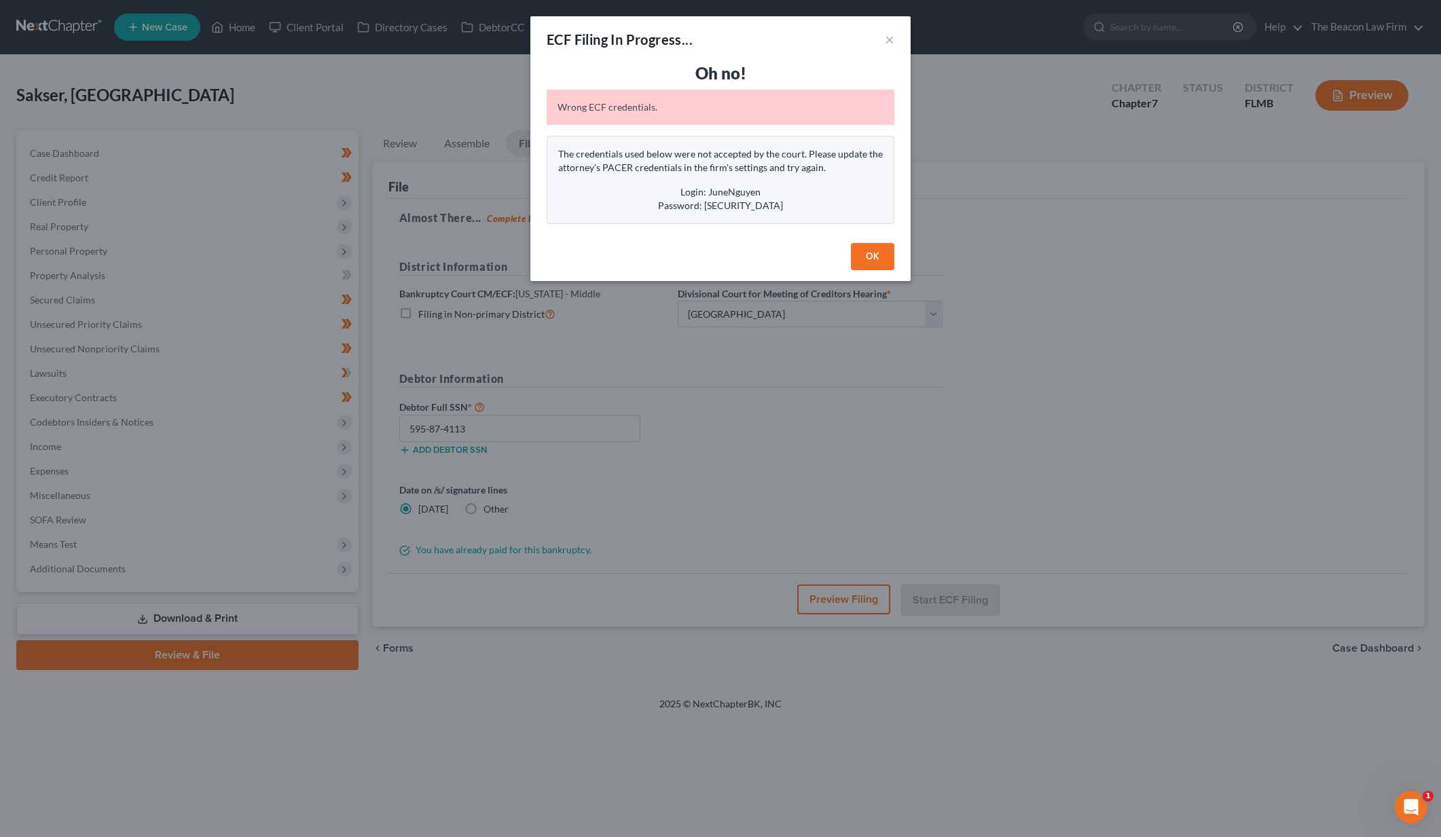
click at [869, 257] on button "OK" at bounding box center [872, 256] width 43 height 27
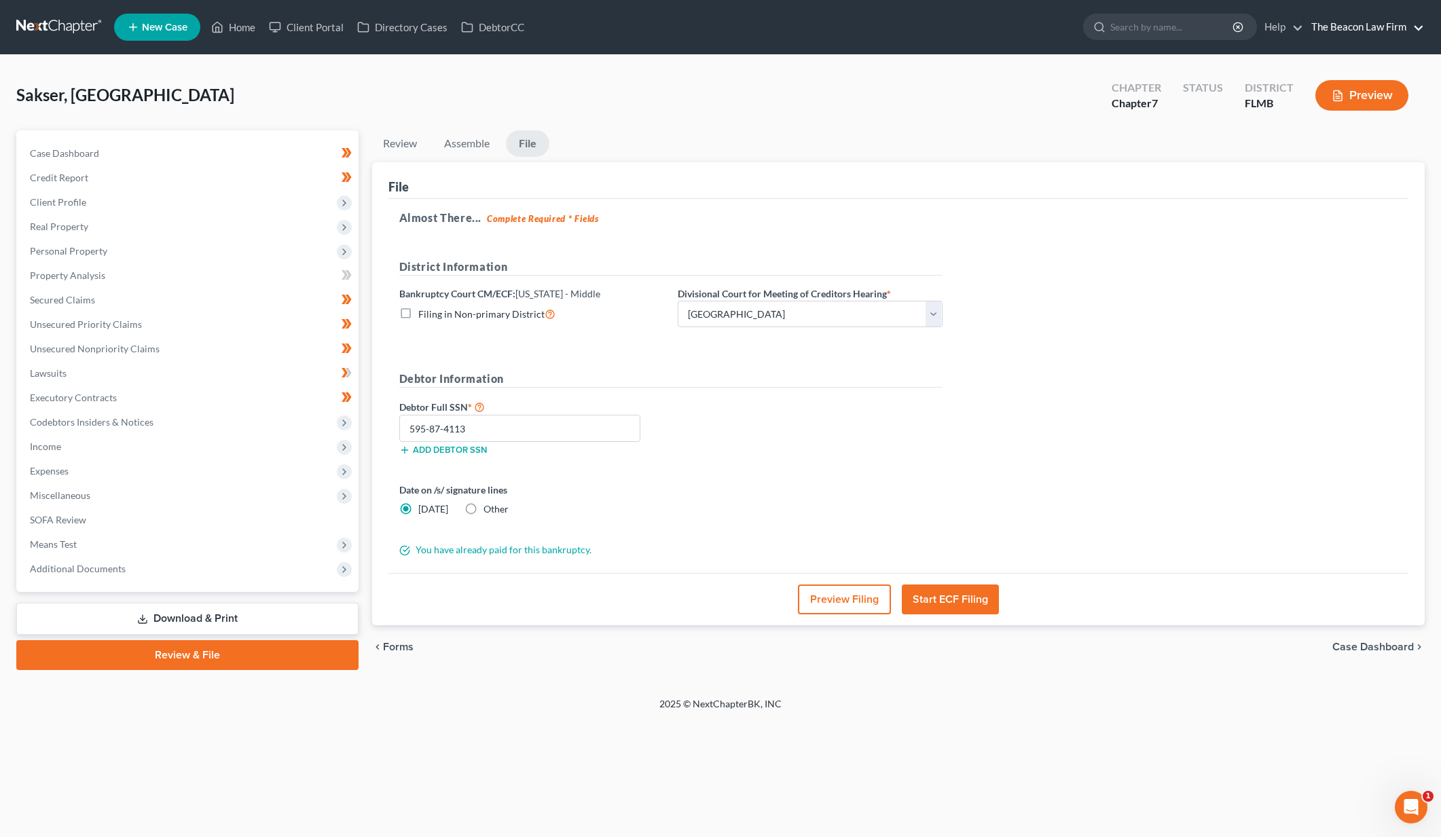
click at [1343, 29] on link "The Beacon Law Firm" at bounding box center [1365, 27] width 120 height 24
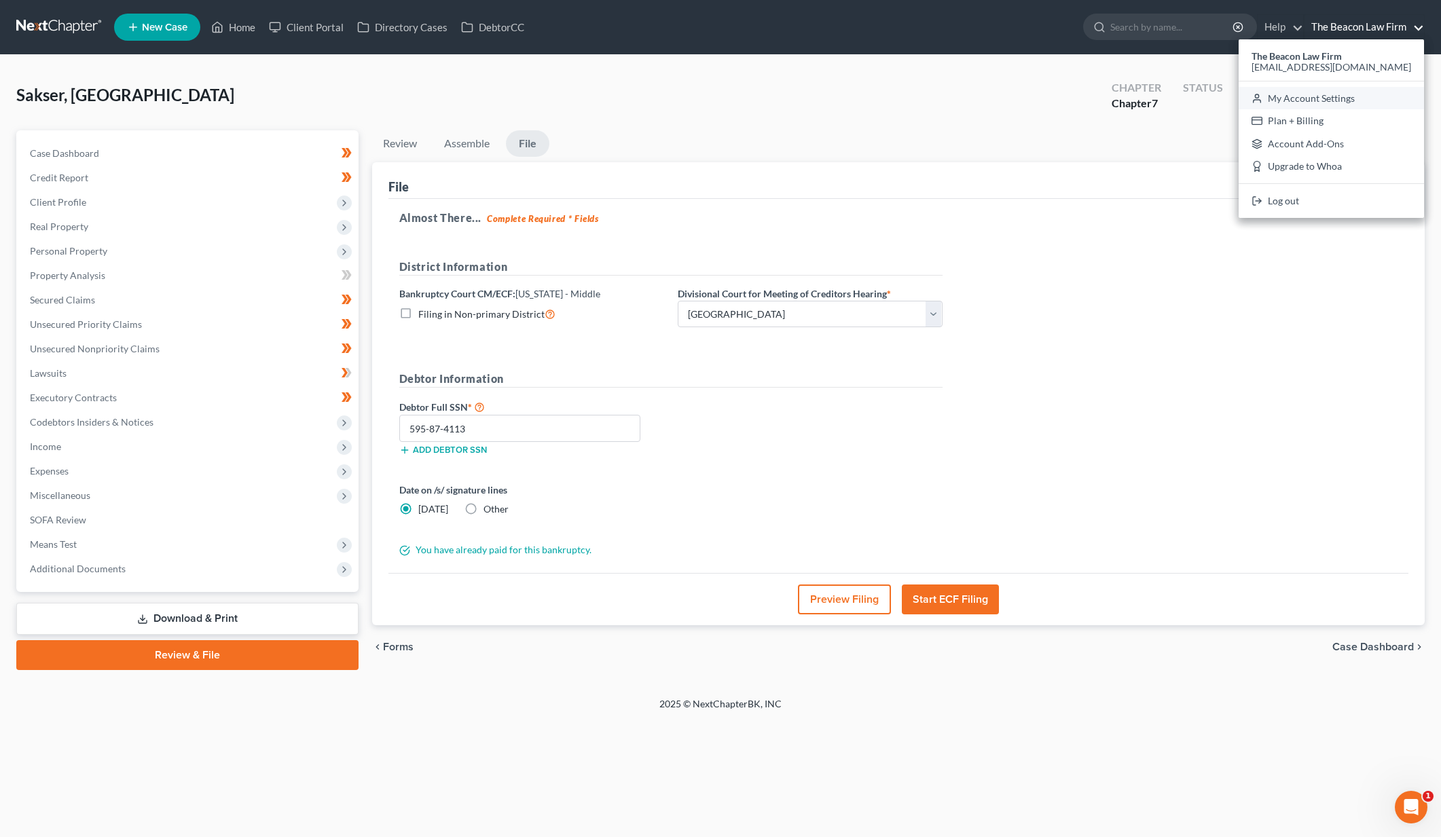
click at [1358, 100] on link "My Account Settings" at bounding box center [1331, 98] width 185 height 23
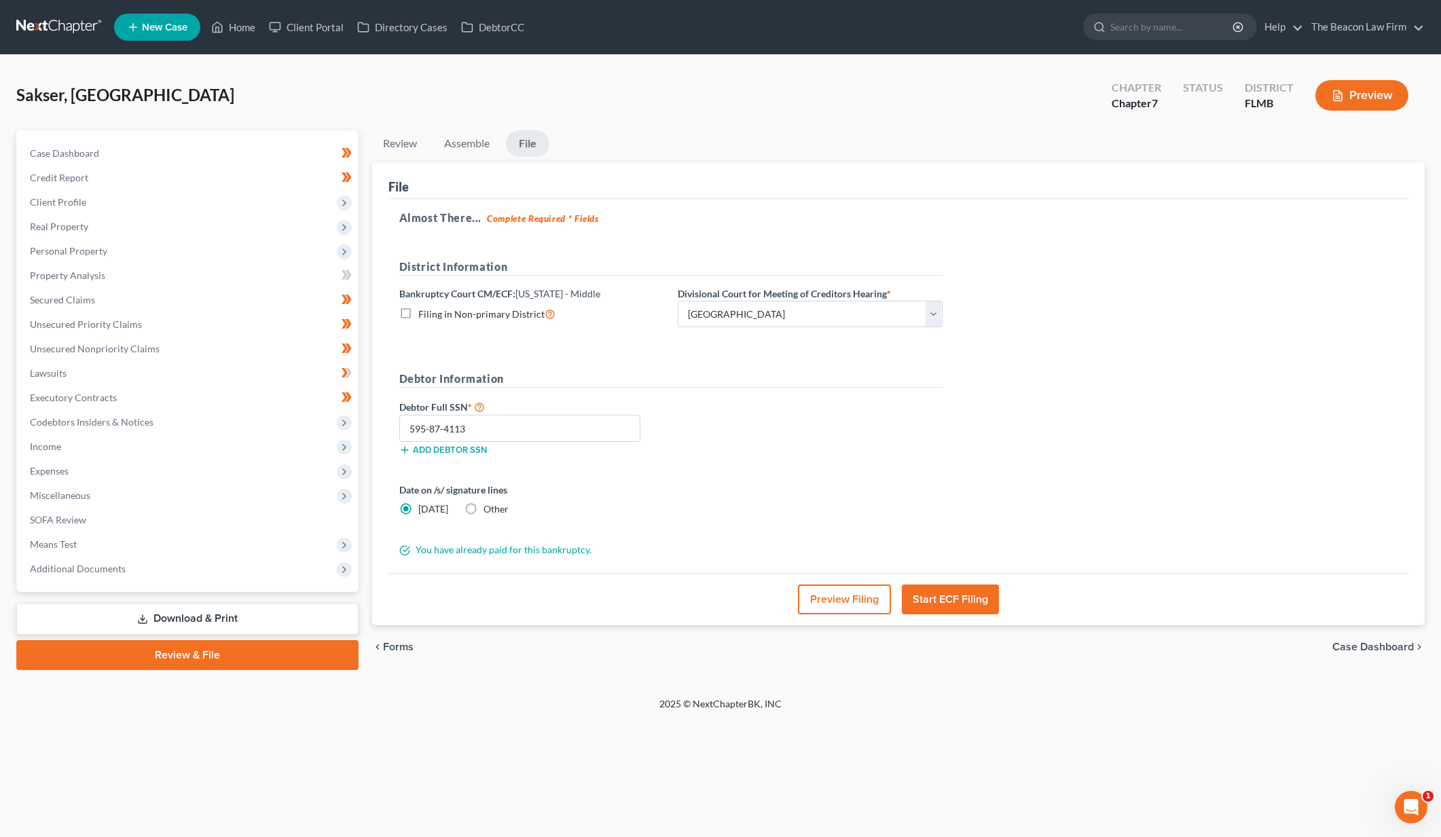
select select "24"
select select "9"
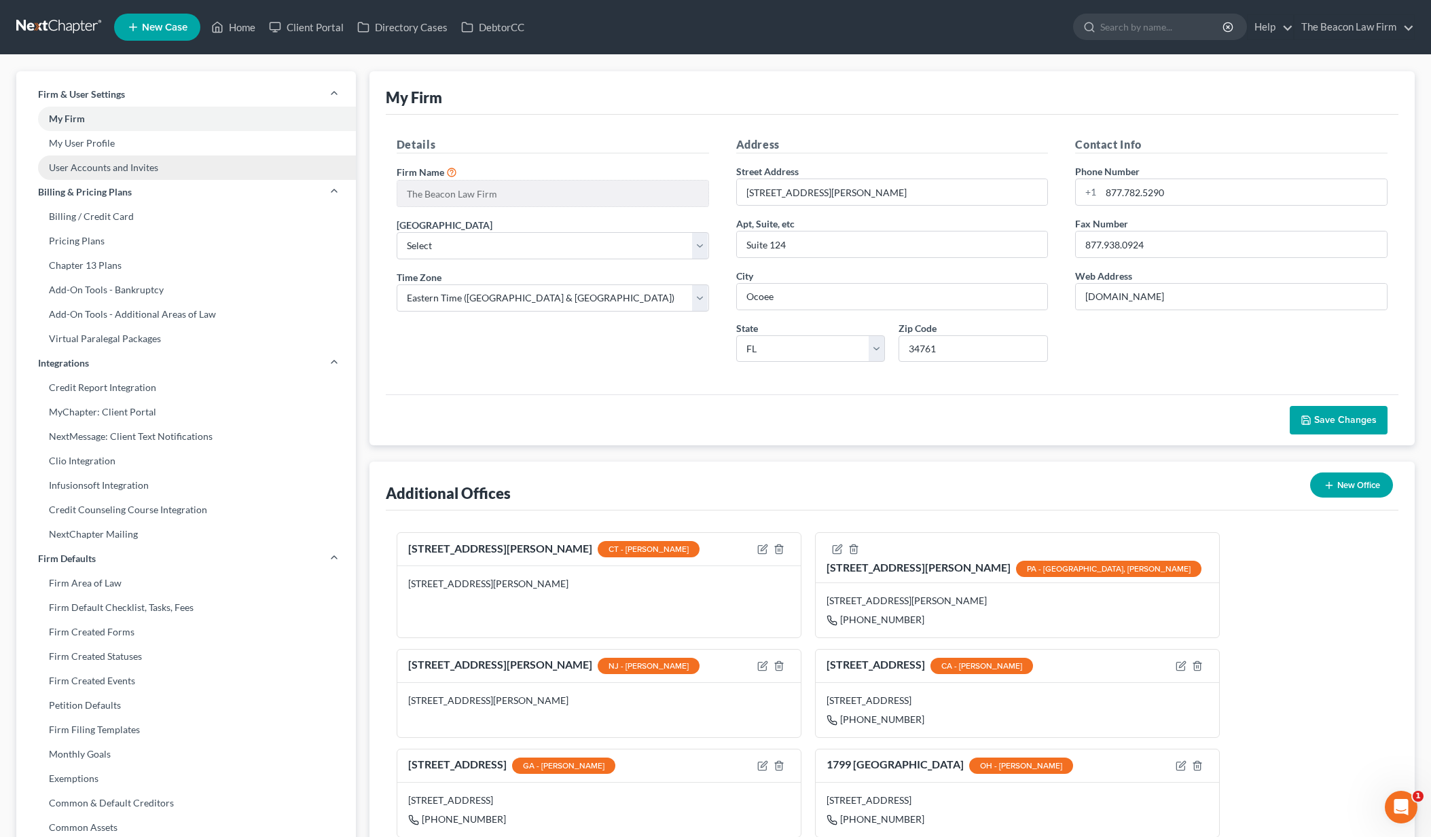
click at [67, 167] on link "User Accounts and Invites" at bounding box center [186, 168] width 340 height 24
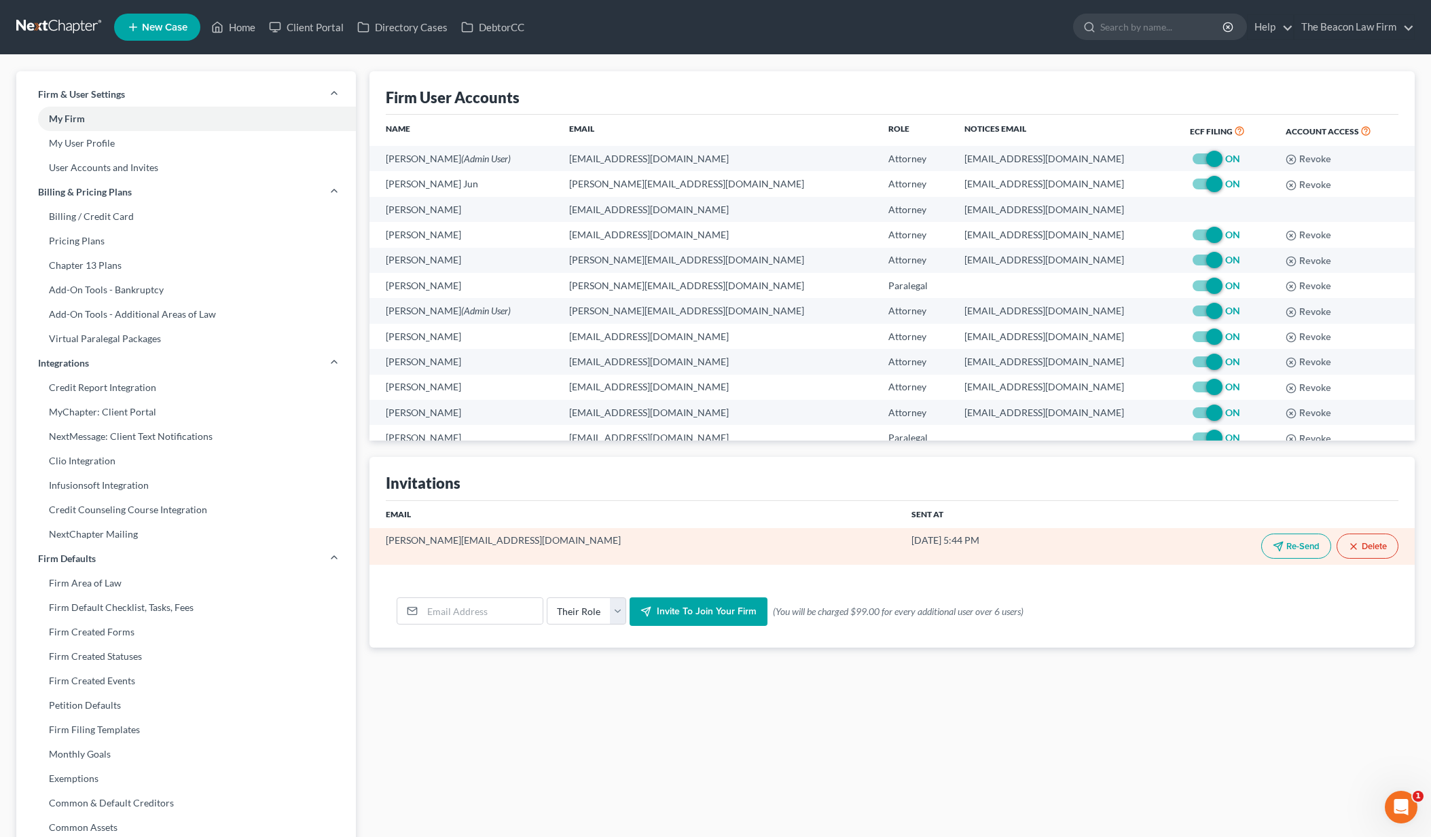
click at [1357, 546] on icon "button" at bounding box center [1353, 546] width 11 height 11
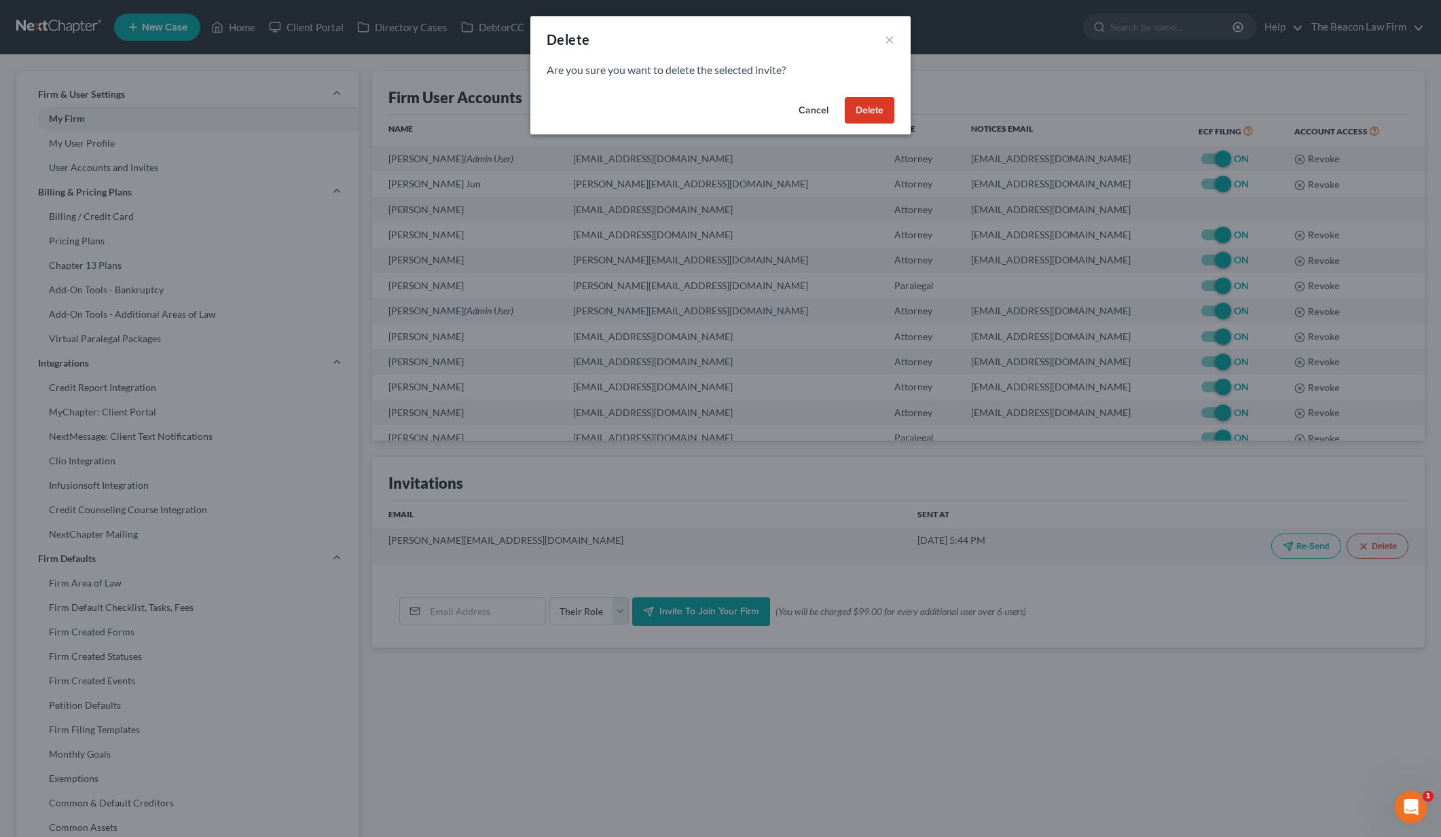
click at [873, 107] on button "Delete" at bounding box center [870, 110] width 50 height 27
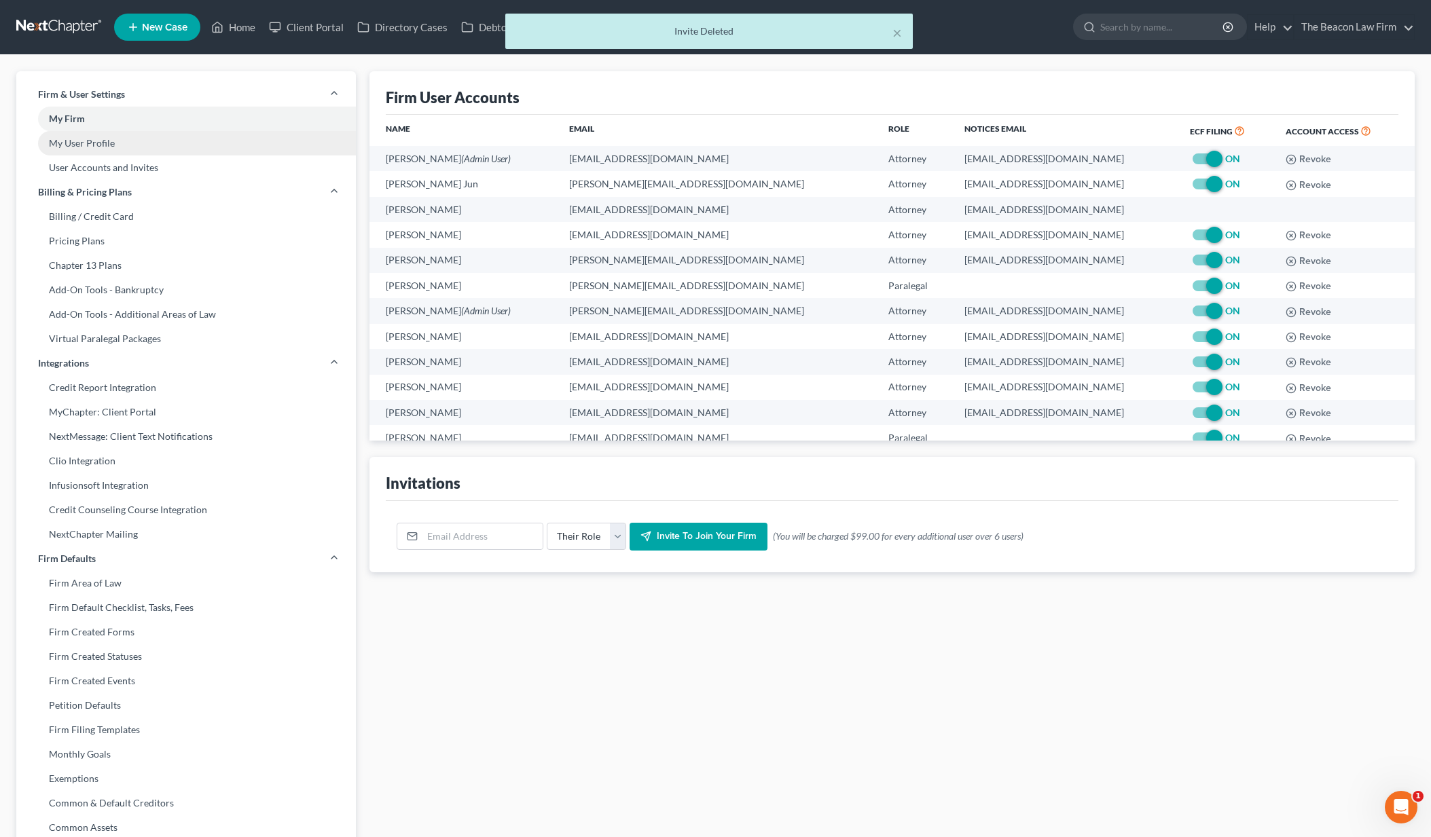
click at [110, 147] on link "My User Profile" at bounding box center [186, 143] width 340 height 24
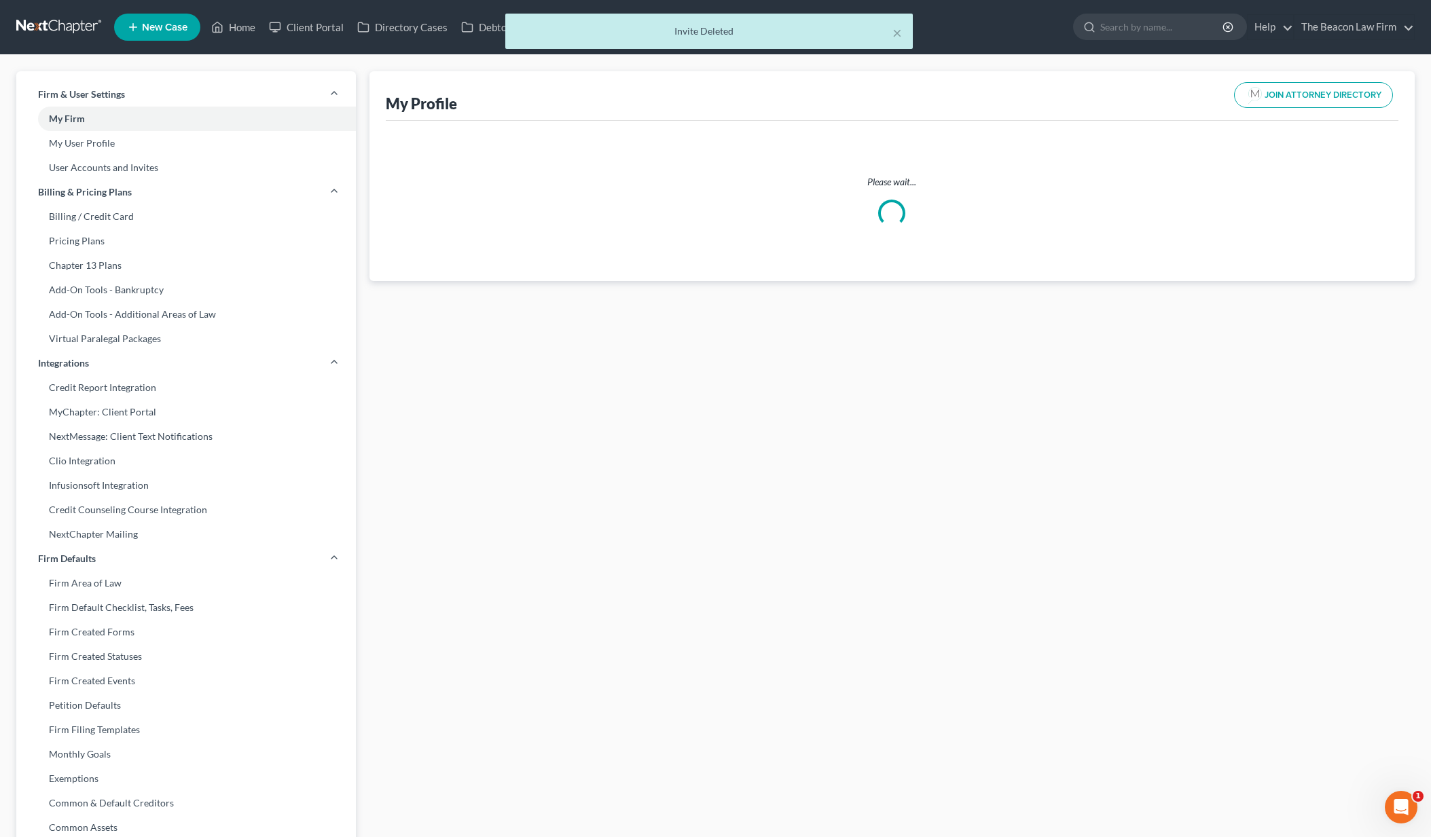
select select "9"
select select "15"
select select "attorney"
select select "0"
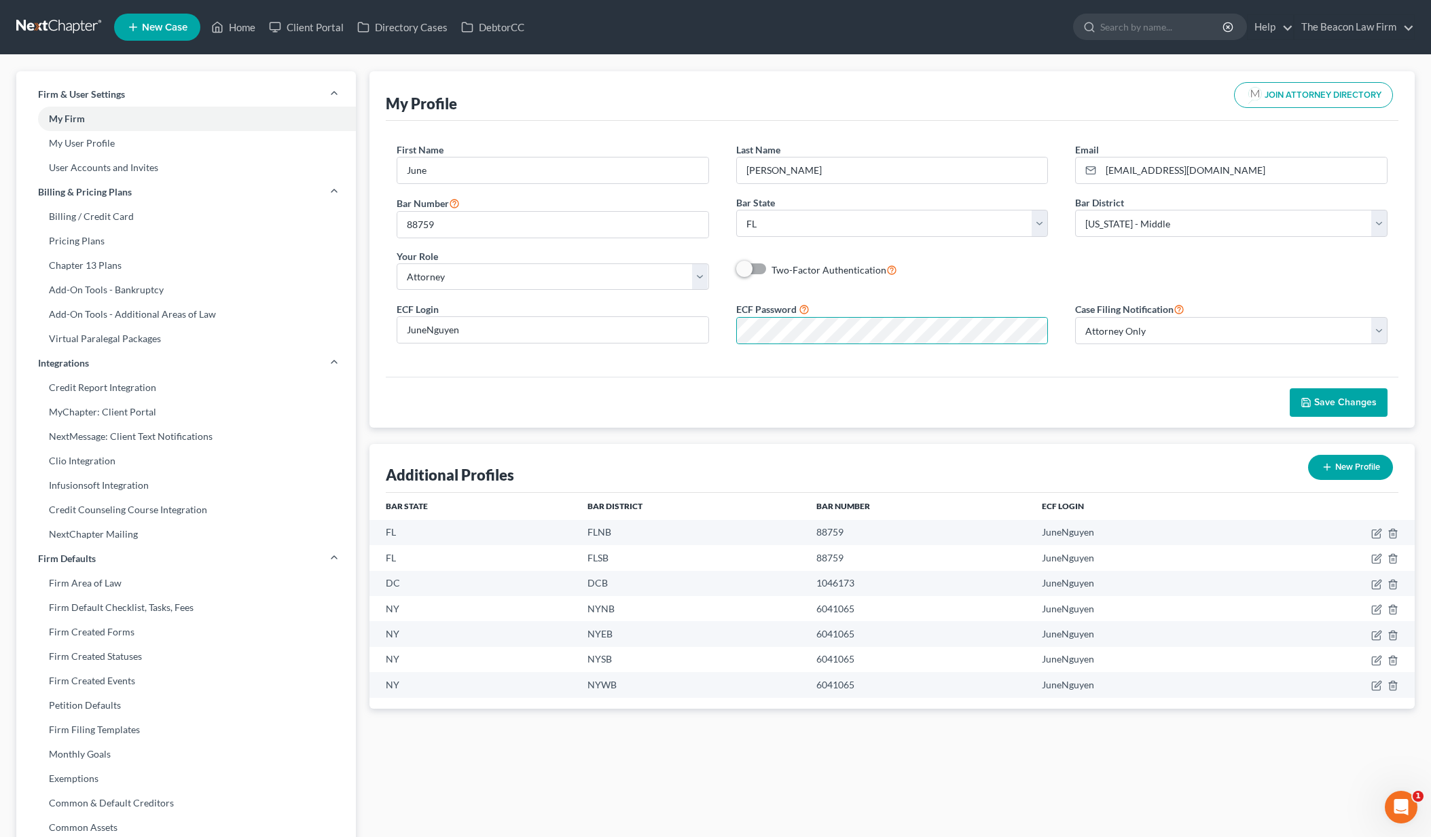
click at [1319, 398] on span "Save Changes" at bounding box center [1345, 403] width 62 height 12
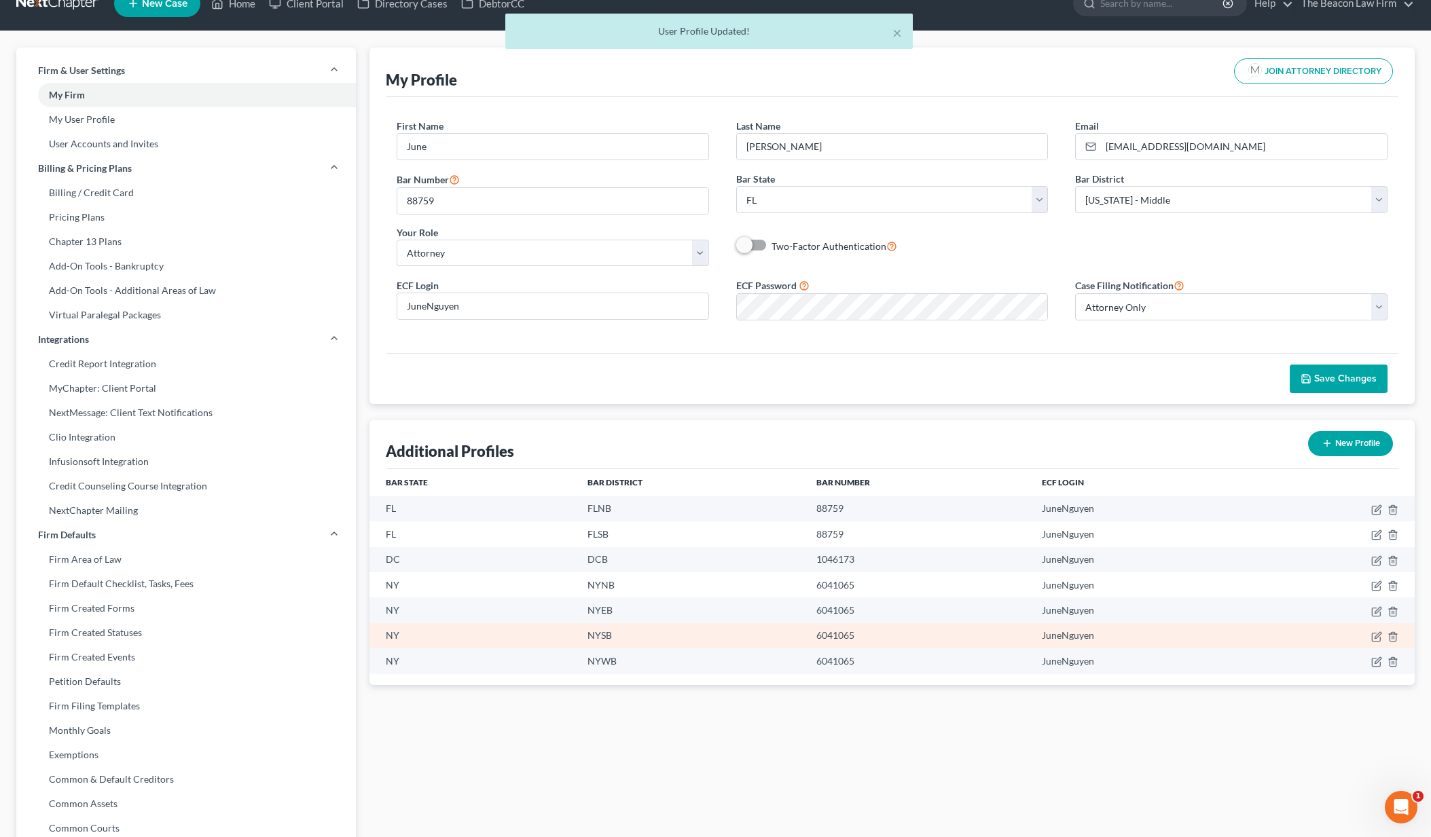
scroll to position [81, 0]
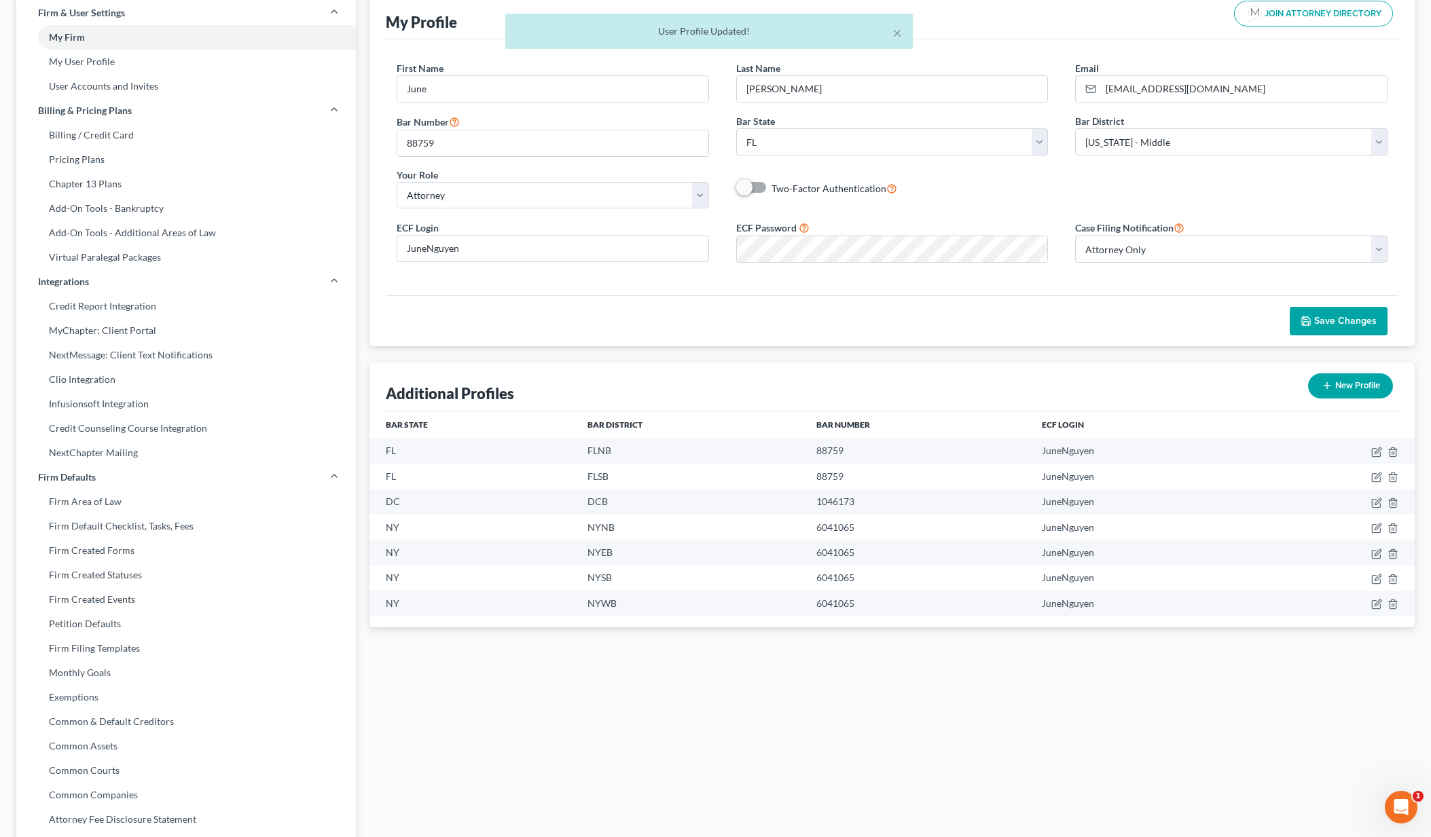
click at [1326, 321] on span "Save Changes" at bounding box center [1345, 321] width 62 height 12
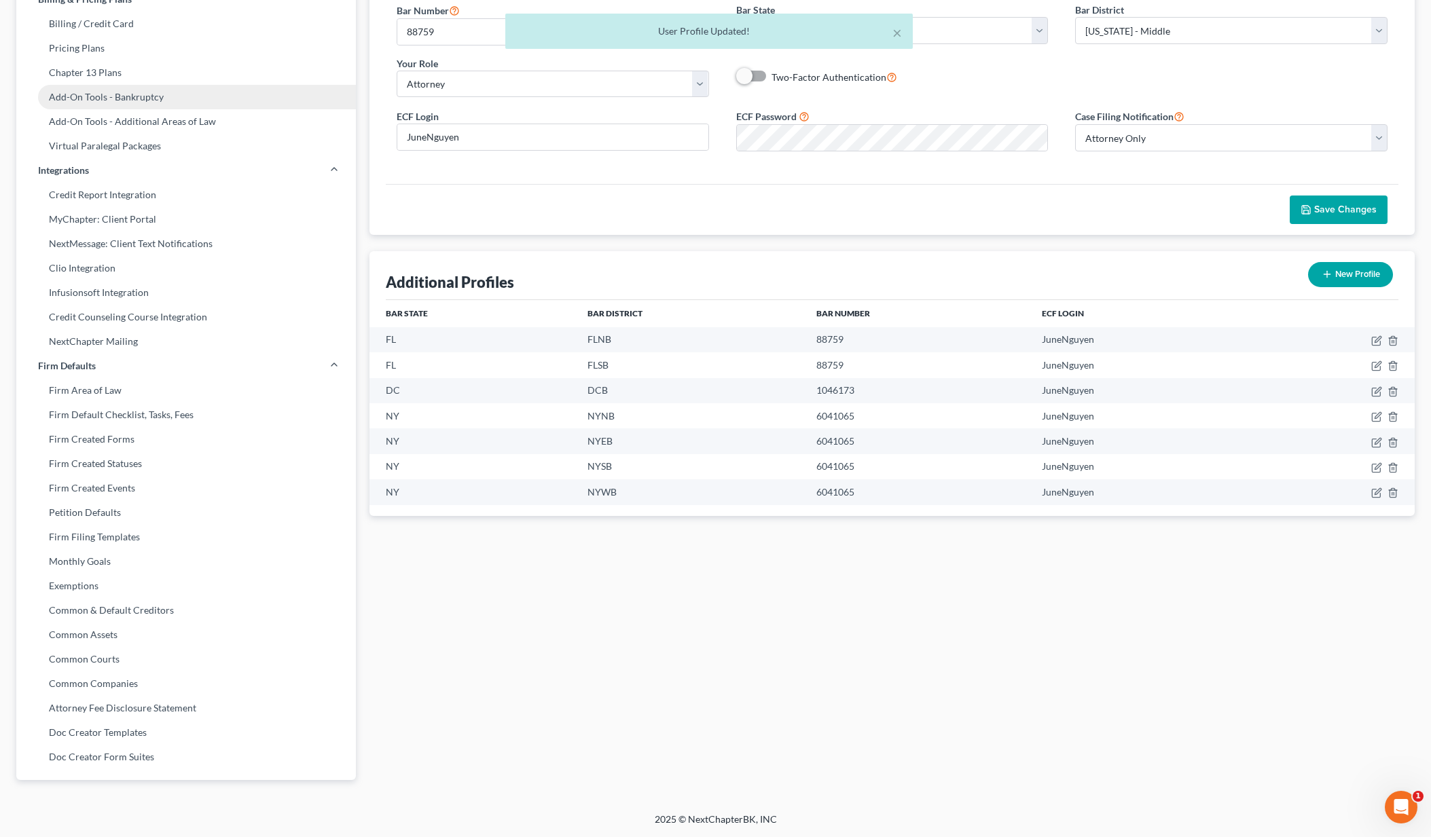
scroll to position [0, 0]
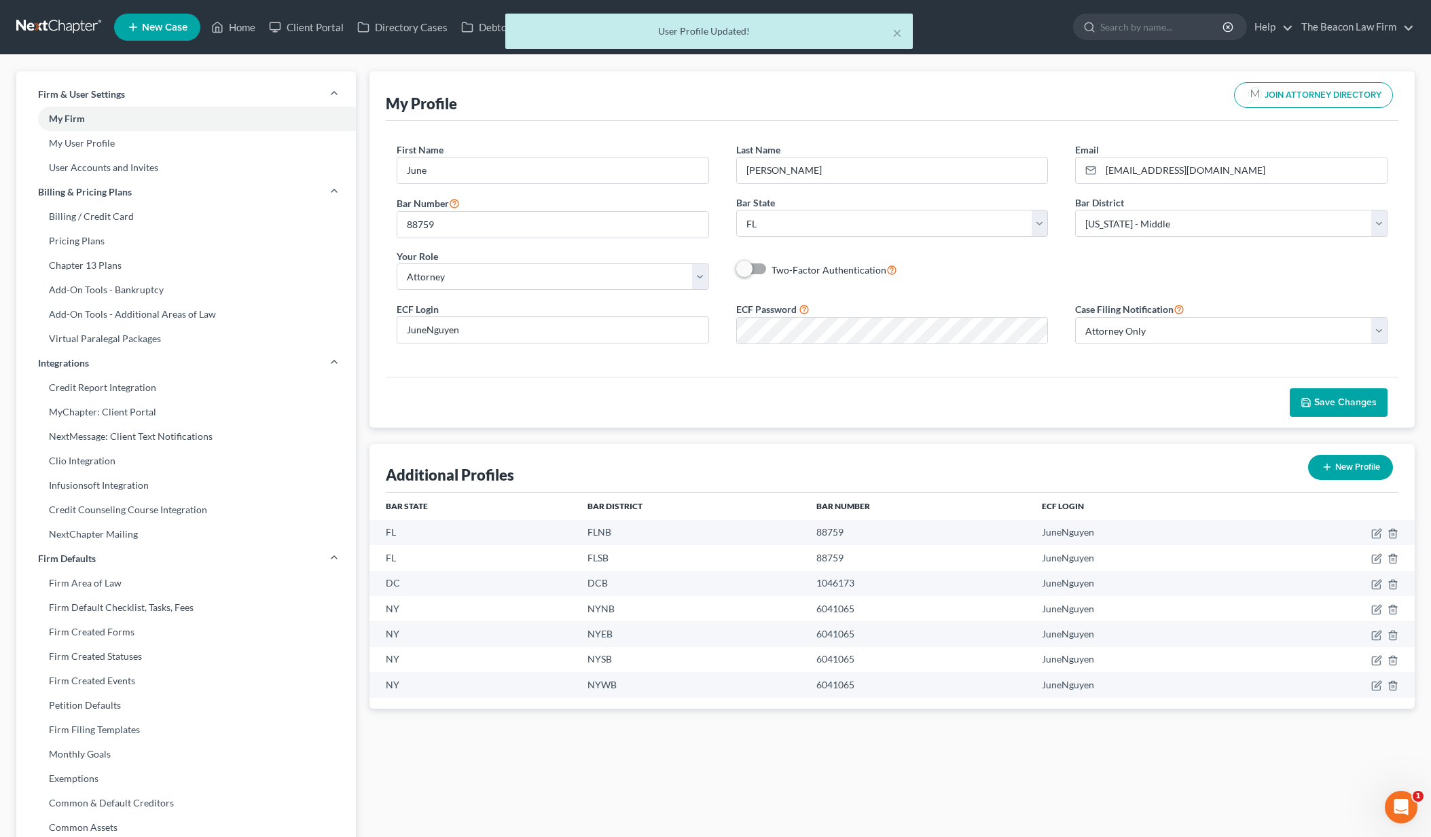
click at [40, 27] on div "× User Profile Updated!" at bounding box center [708, 35] width 1431 height 42
click at [58, 36] on div "× User Profile Updated!" at bounding box center [708, 35] width 1431 height 42
click at [59, 29] on div "Home New Case Client Portal Directory Cases DebtorCC The Beacon Law Firm june@b…" at bounding box center [715, 515] width 1431 height 1030
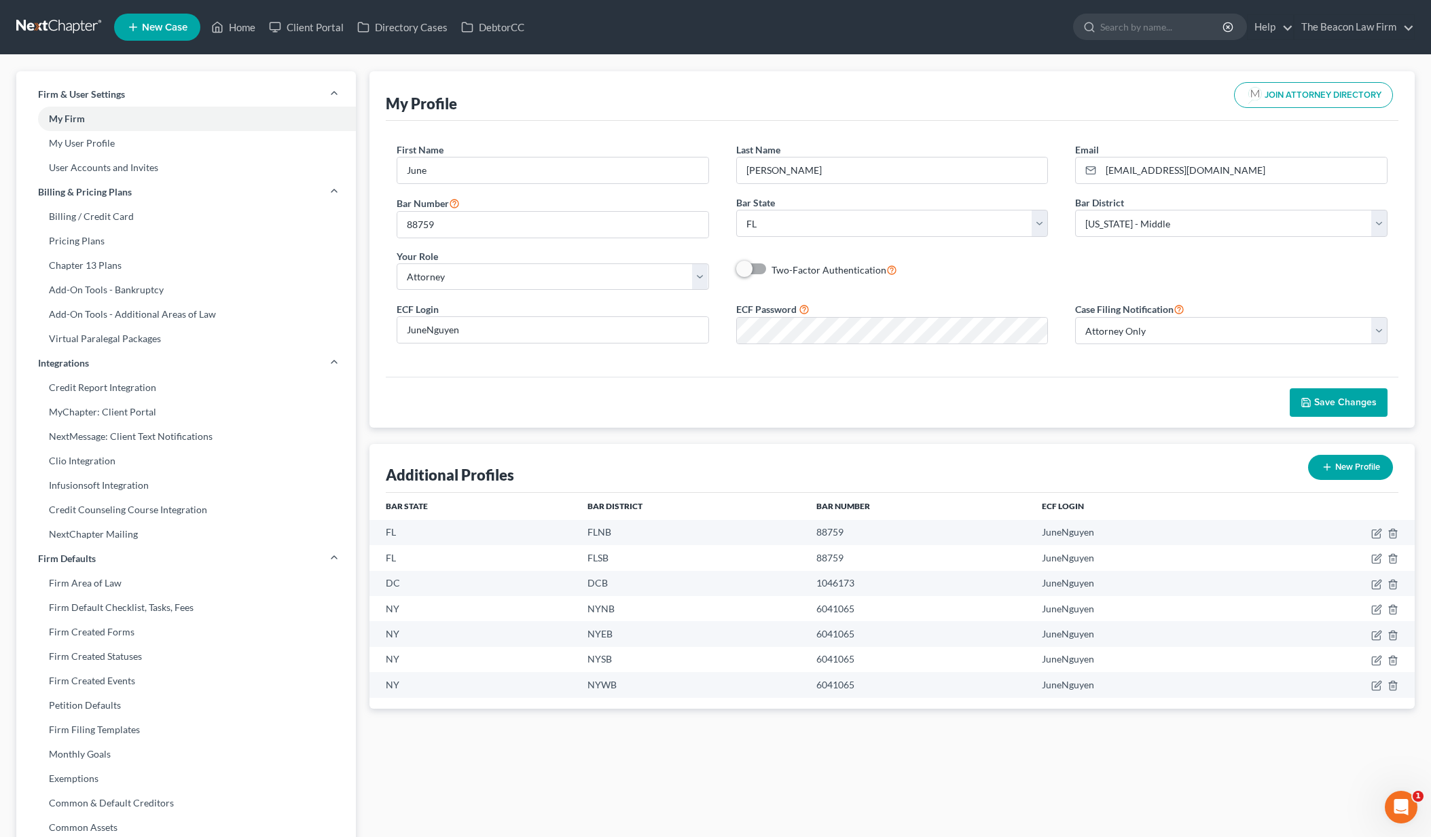
click at [62, 25] on link at bounding box center [59, 27] width 87 height 24
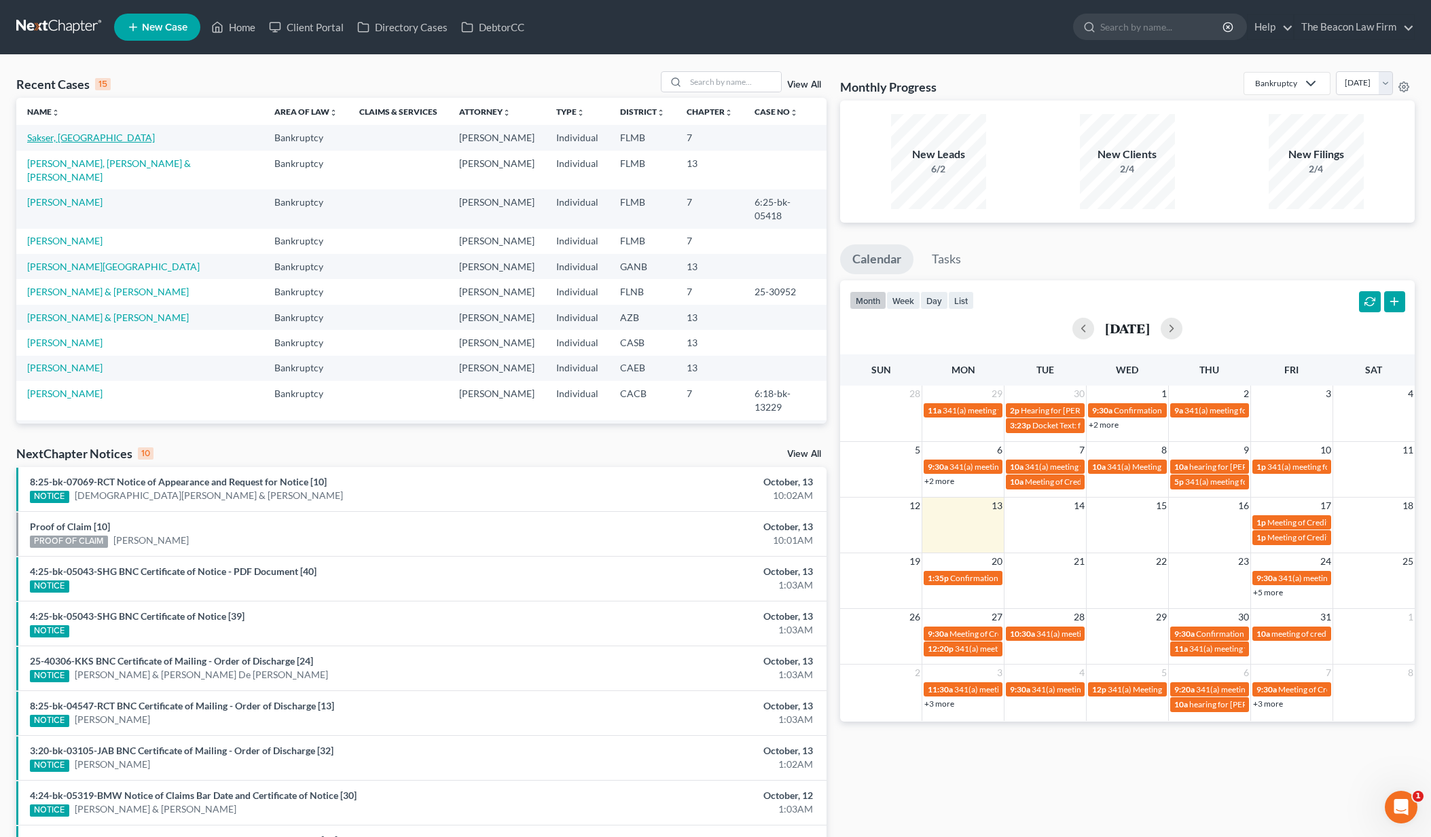
click at [67, 142] on link "Sakser, [GEOGRAPHIC_DATA]" at bounding box center [91, 138] width 128 height 12
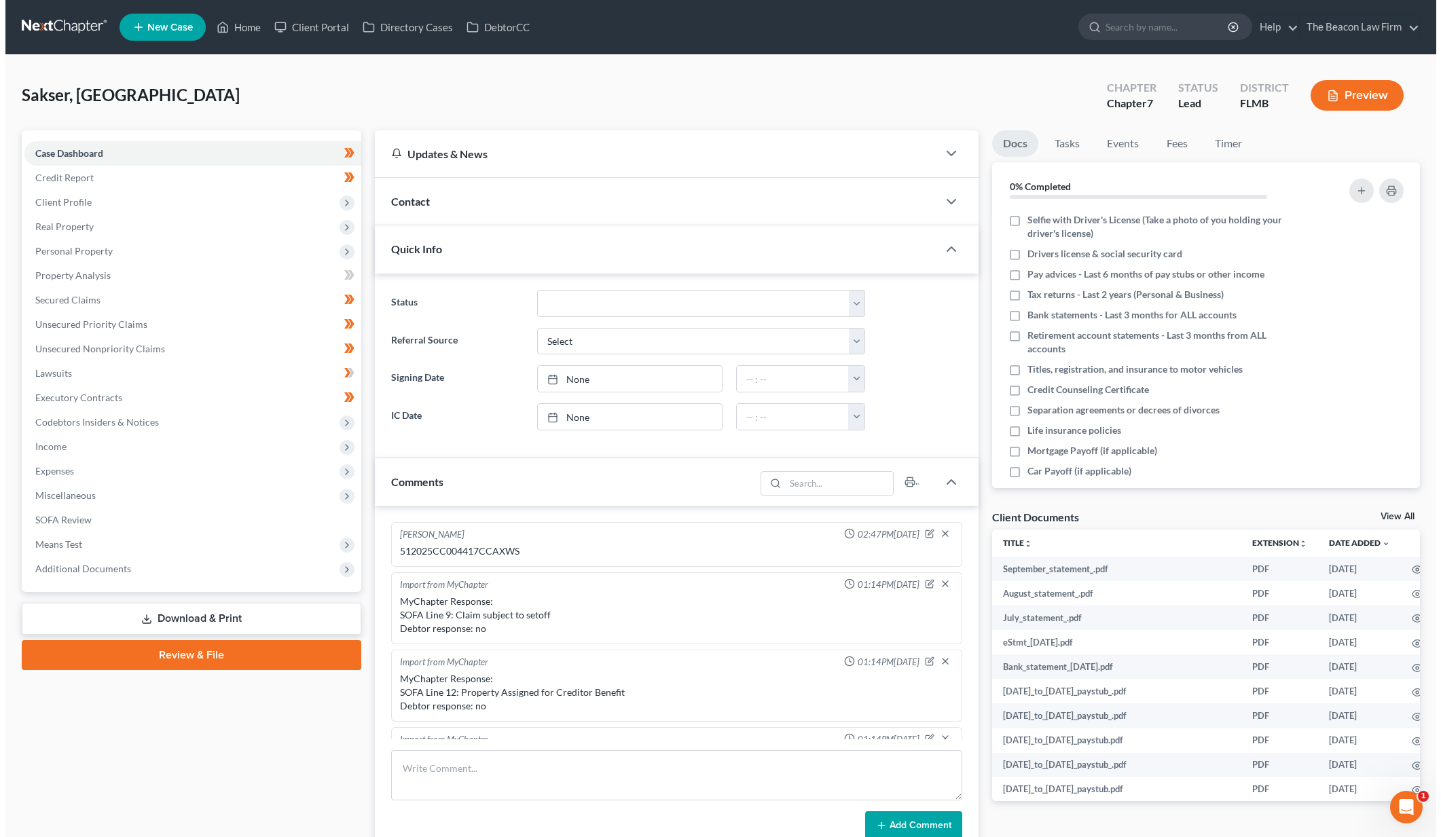
scroll to position [341, 0]
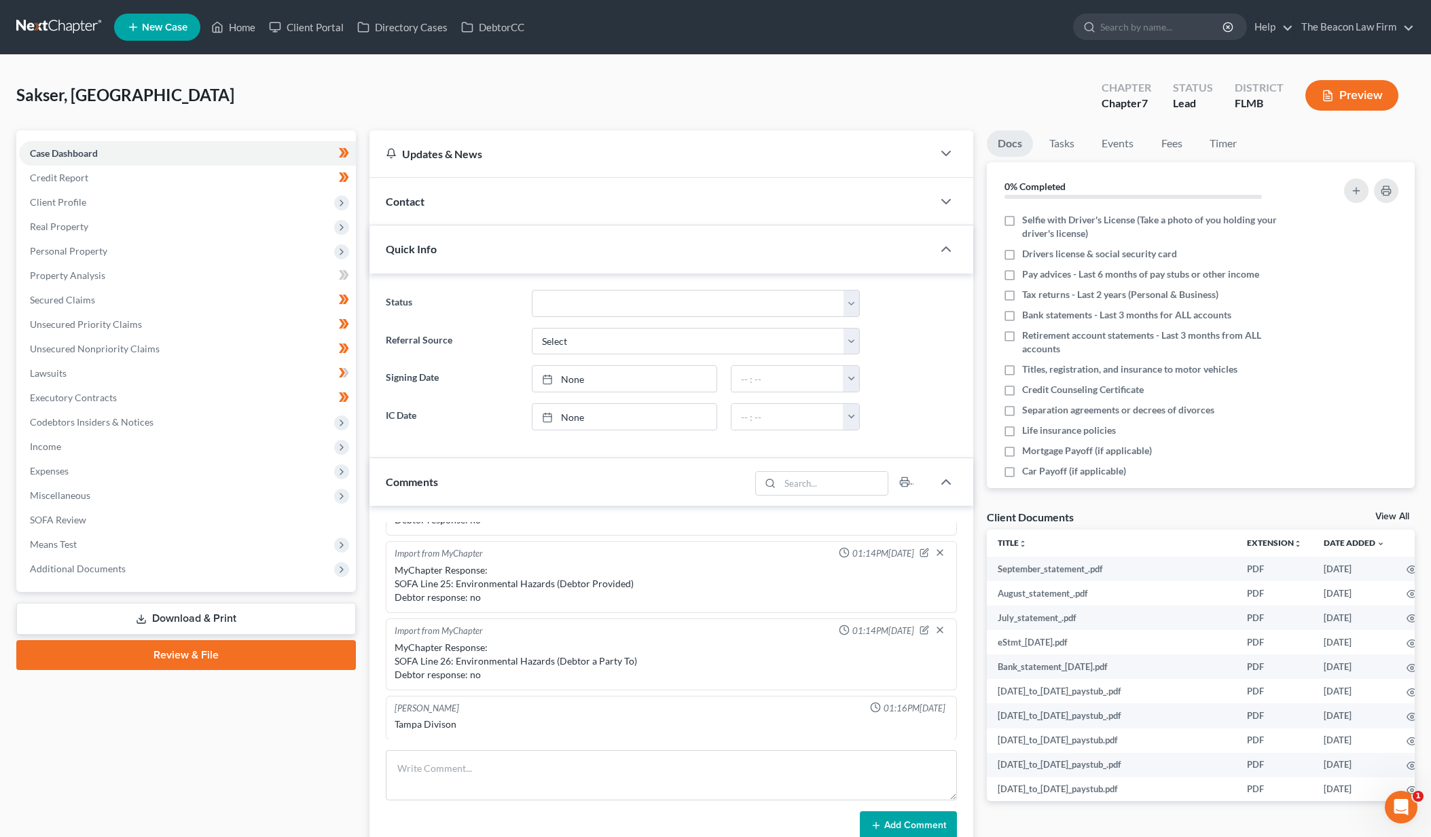
click at [320, 657] on link "Review & File" at bounding box center [186, 655] width 340 height 30
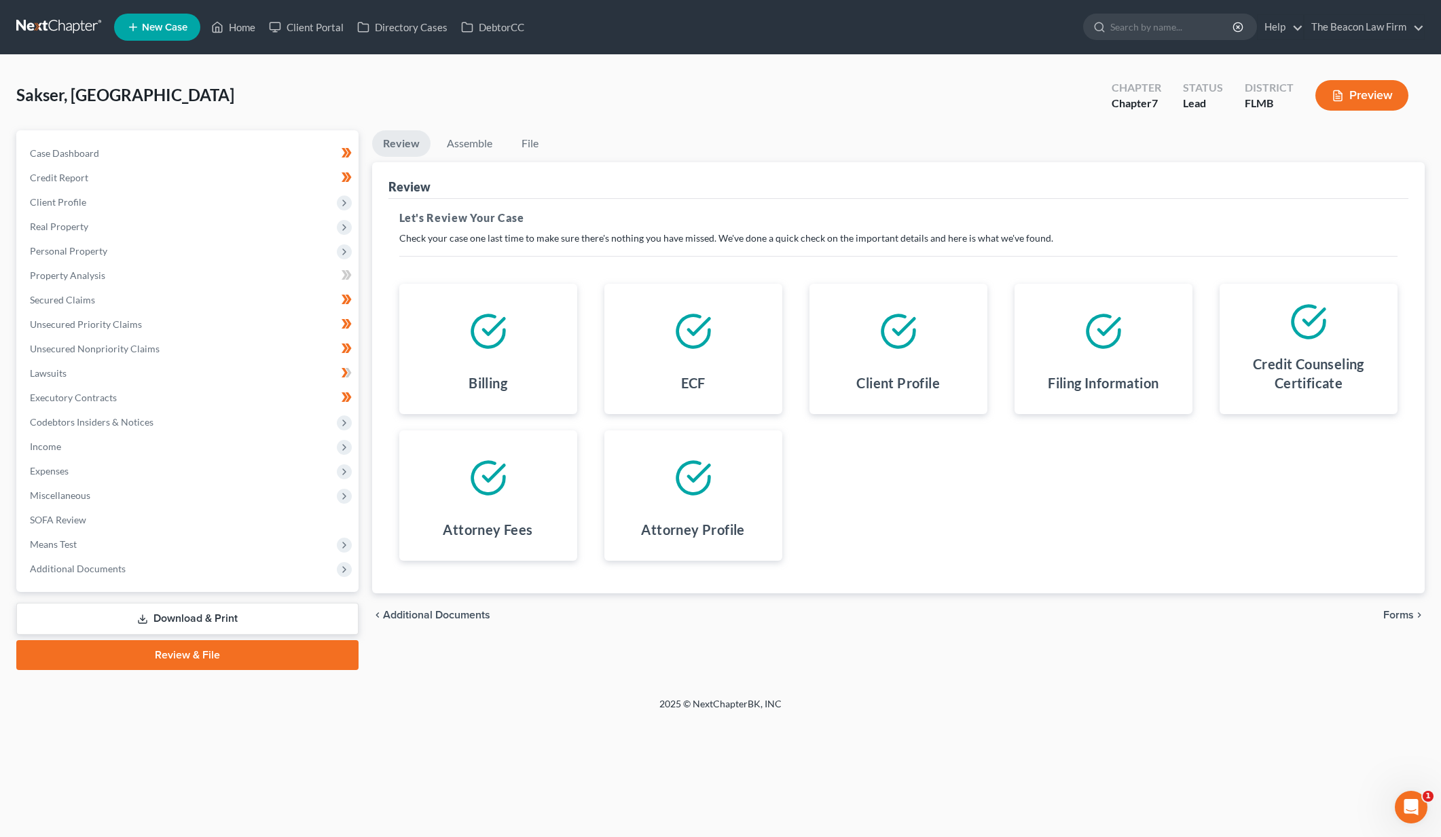
click at [1406, 617] on span "Forms" at bounding box center [1398, 615] width 31 height 11
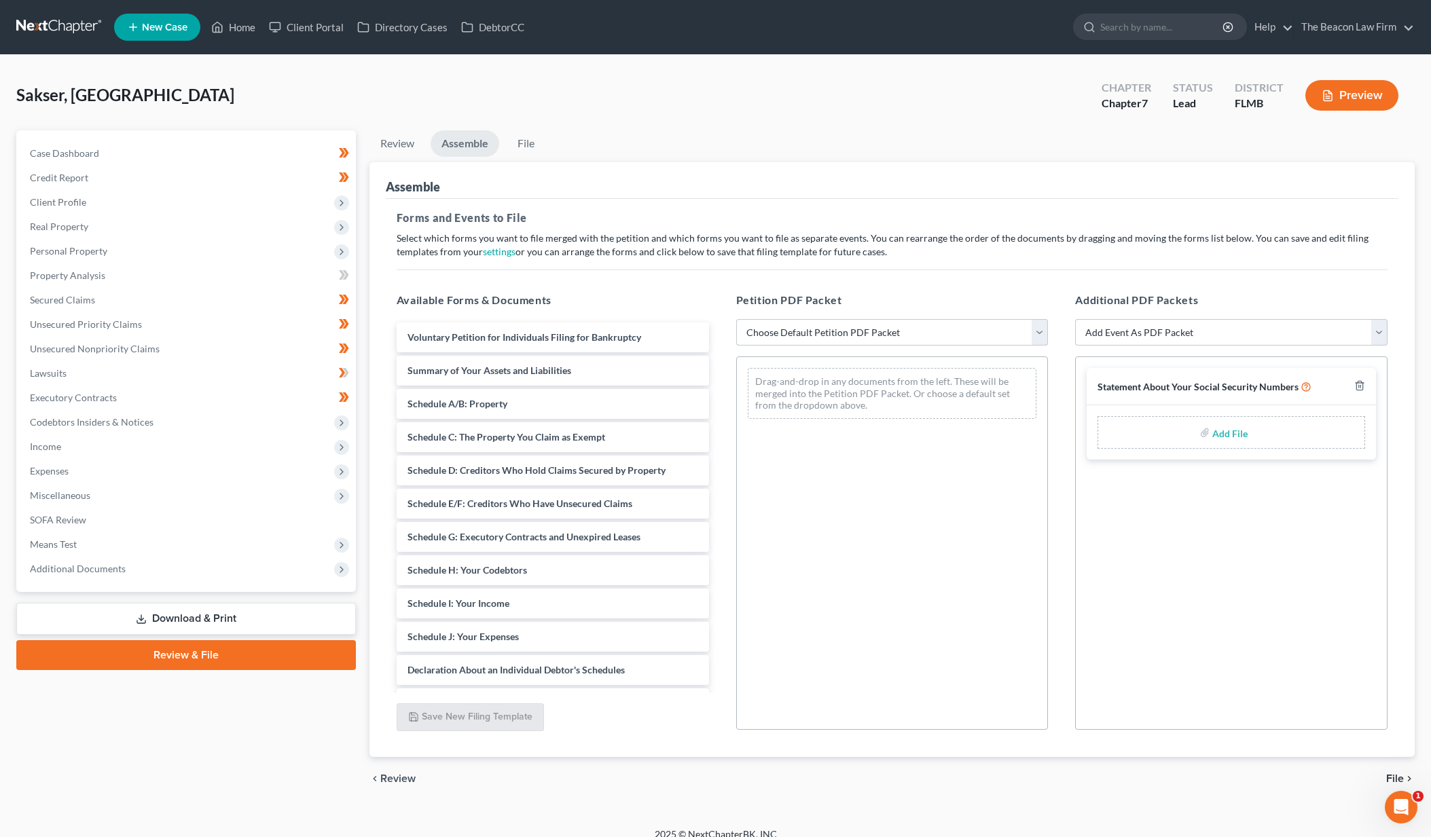
select select "0"
click at [1217, 435] on input "file" at bounding box center [1228, 432] width 33 height 24
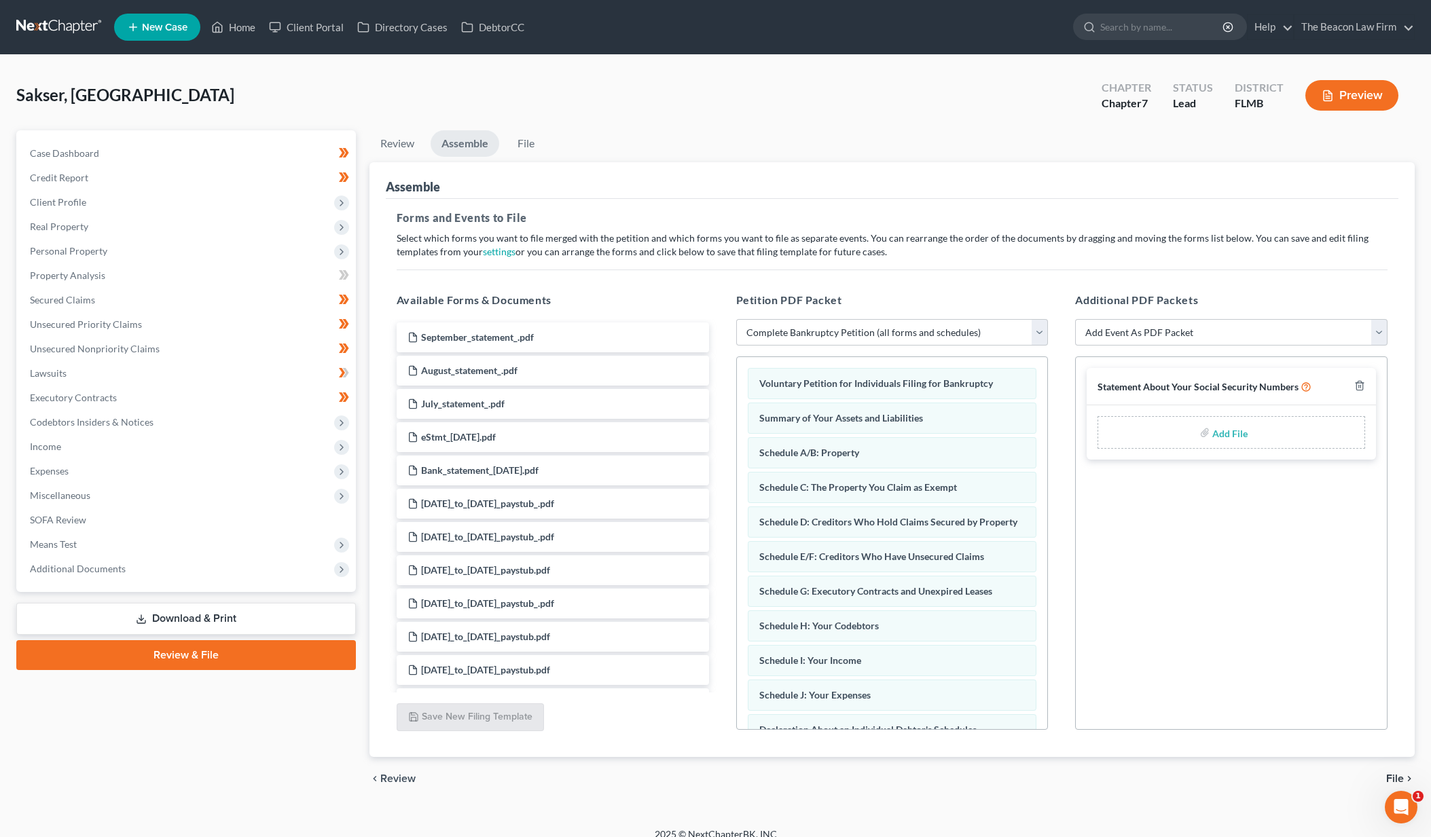
click at [1393, 782] on span "File" at bounding box center [1395, 778] width 18 height 11
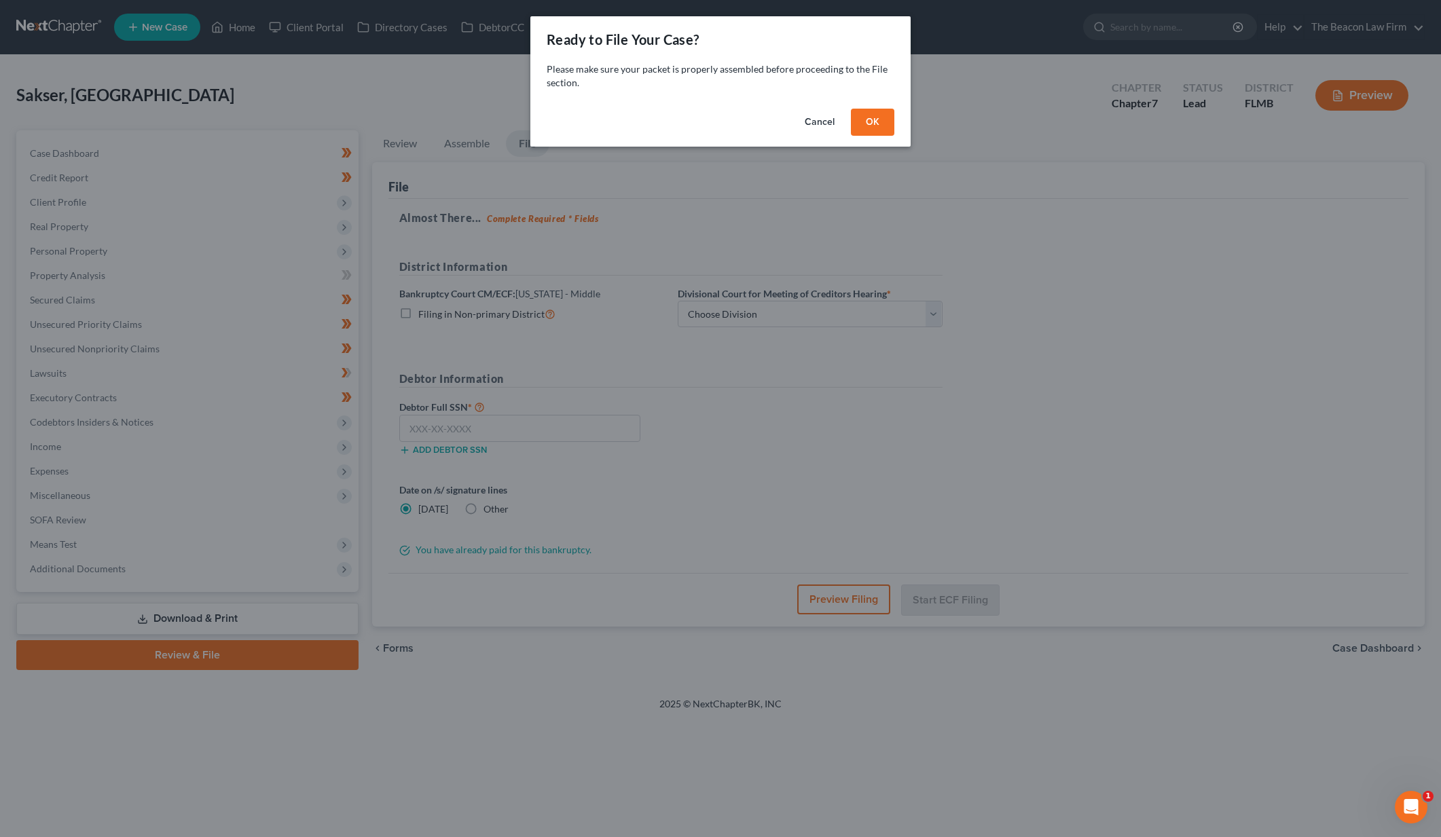
click at [873, 115] on button "OK" at bounding box center [872, 122] width 43 height 27
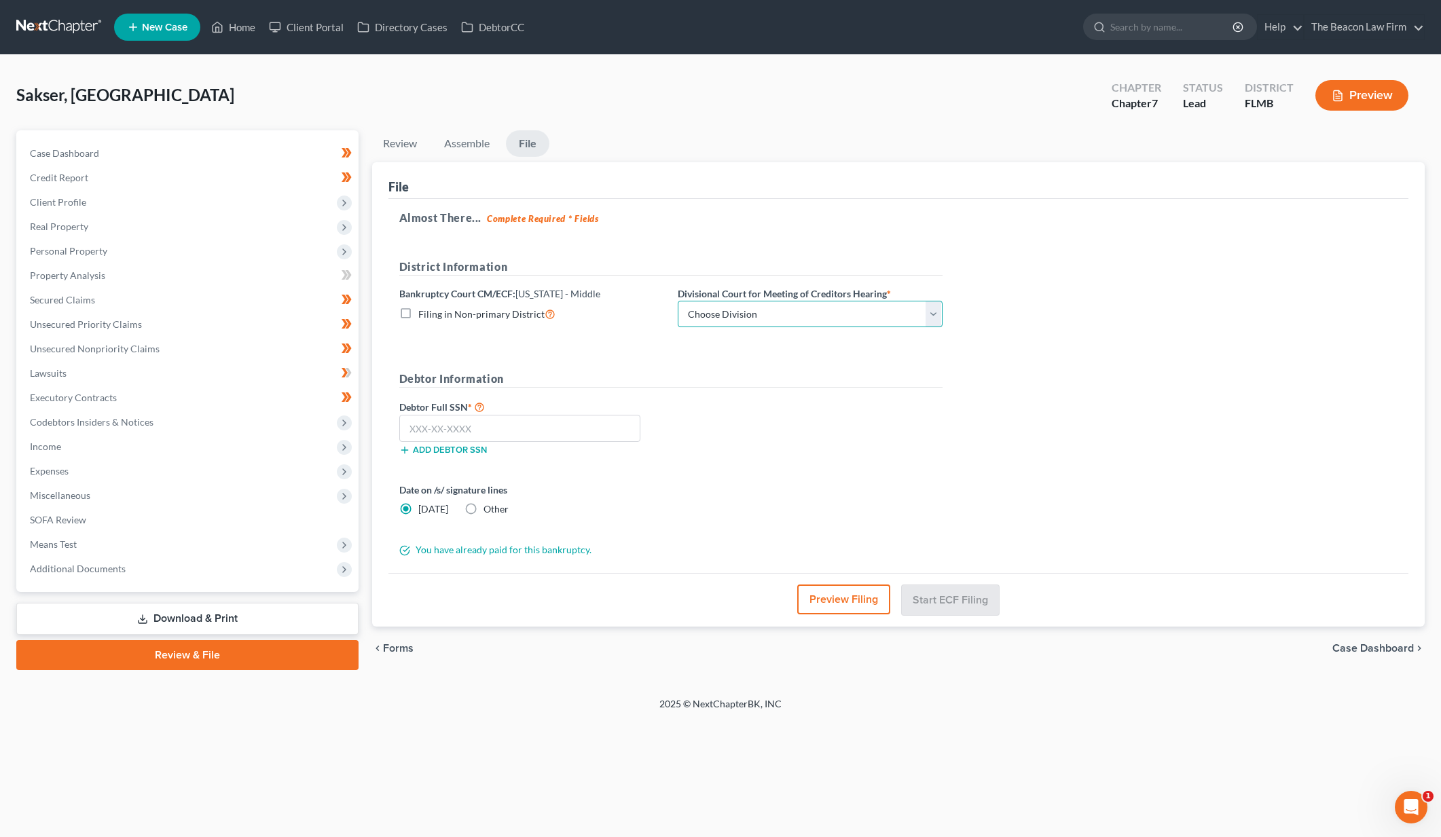
select select "3"
click at [506, 417] on input "text" at bounding box center [520, 428] width 242 height 27
type input "595-87-4113"
click at [987, 604] on button "Start ECF Filing" at bounding box center [950, 600] width 97 height 30
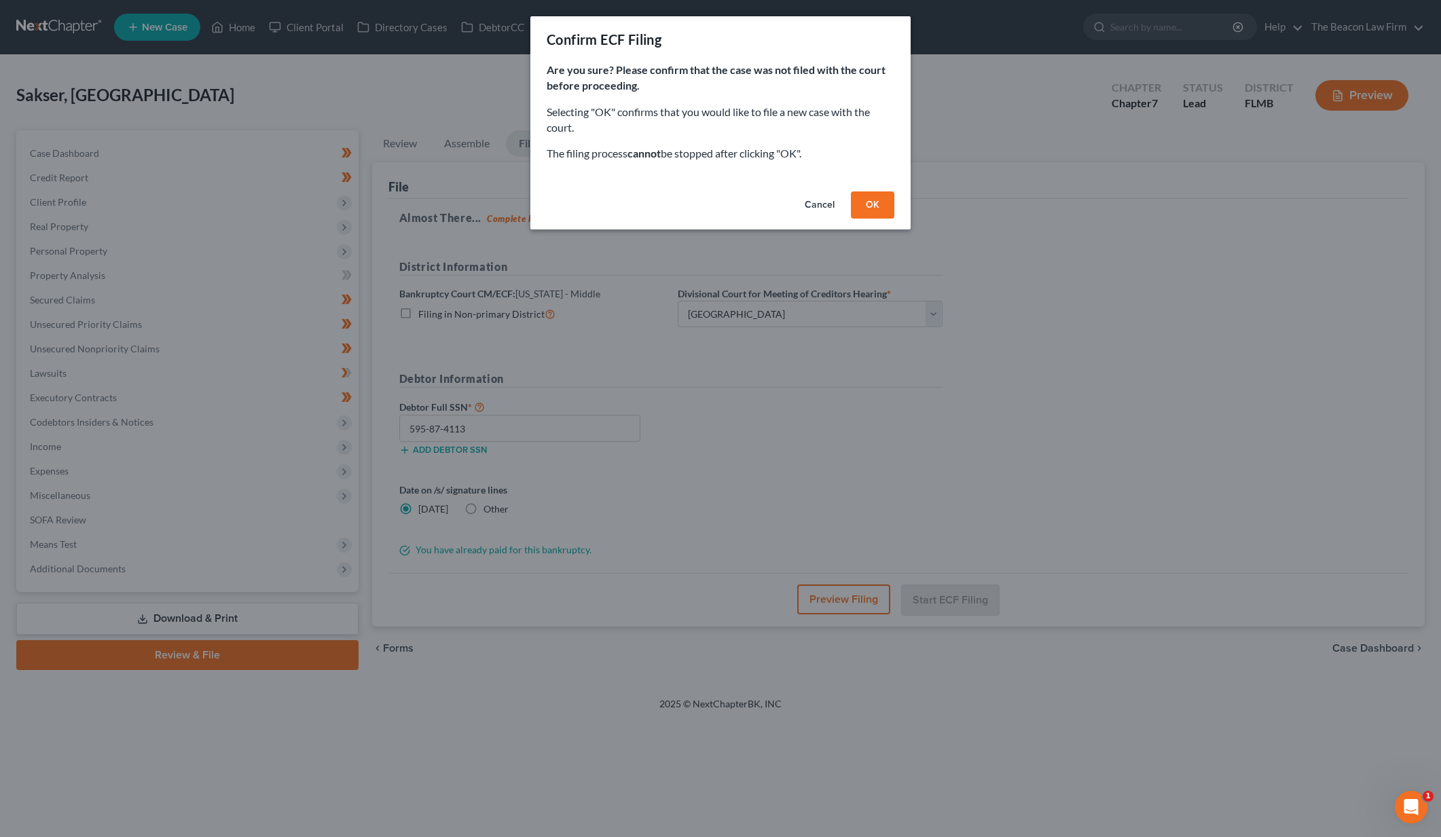
click at [887, 204] on button "OK" at bounding box center [872, 205] width 43 height 27
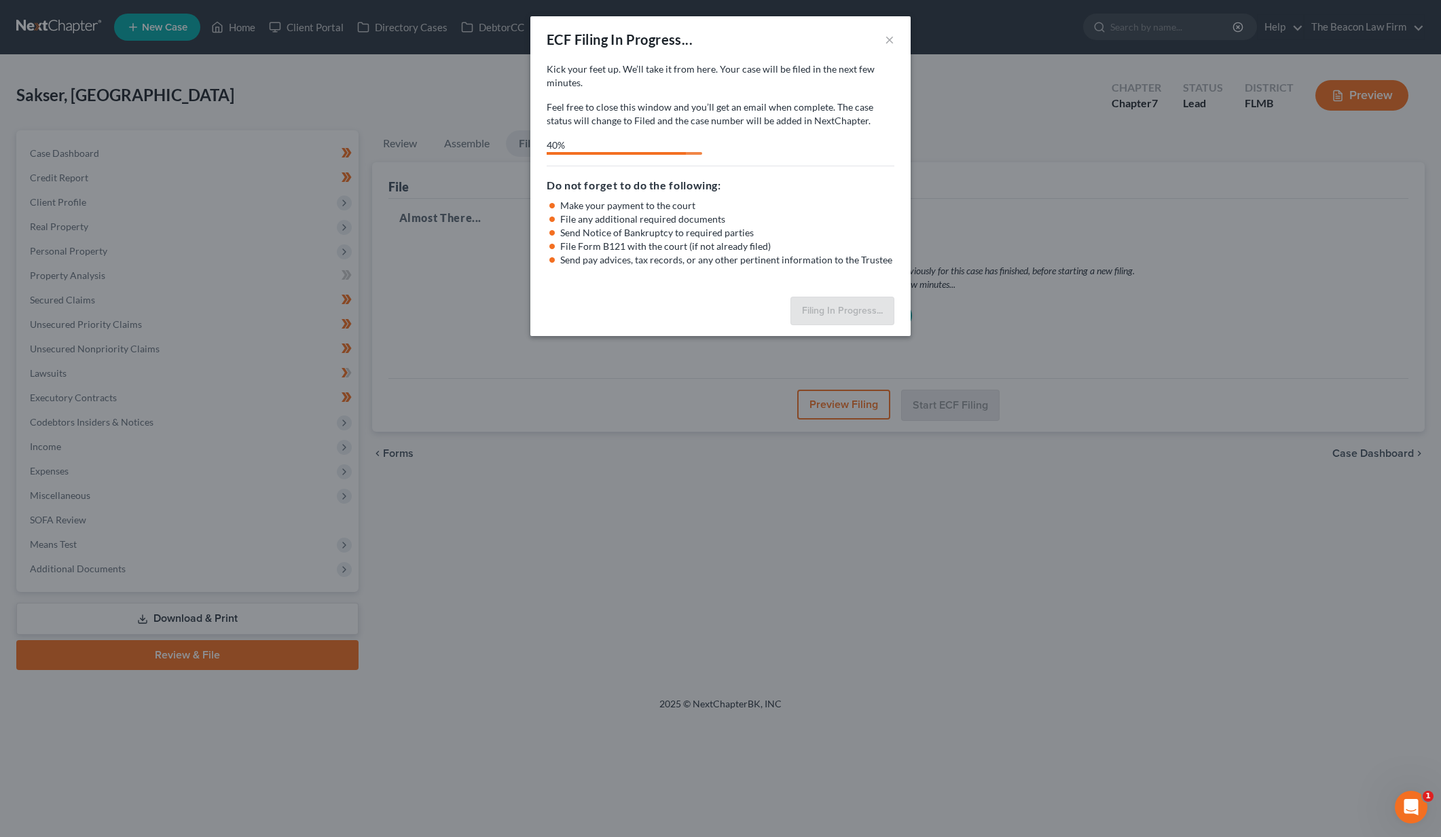
select select "3"
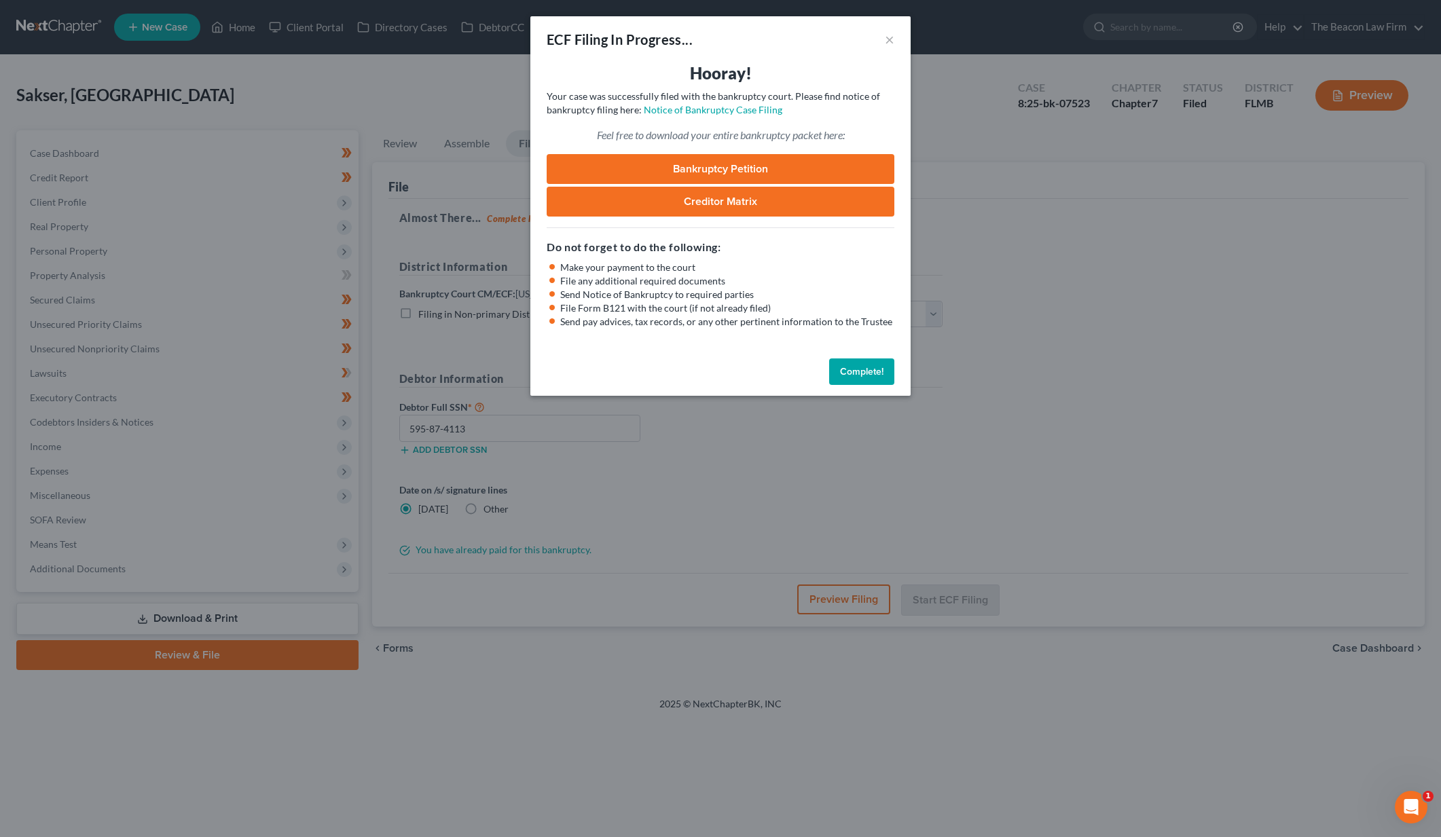
click at [854, 373] on button "Complete!" at bounding box center [861, 372] width 65 height 27
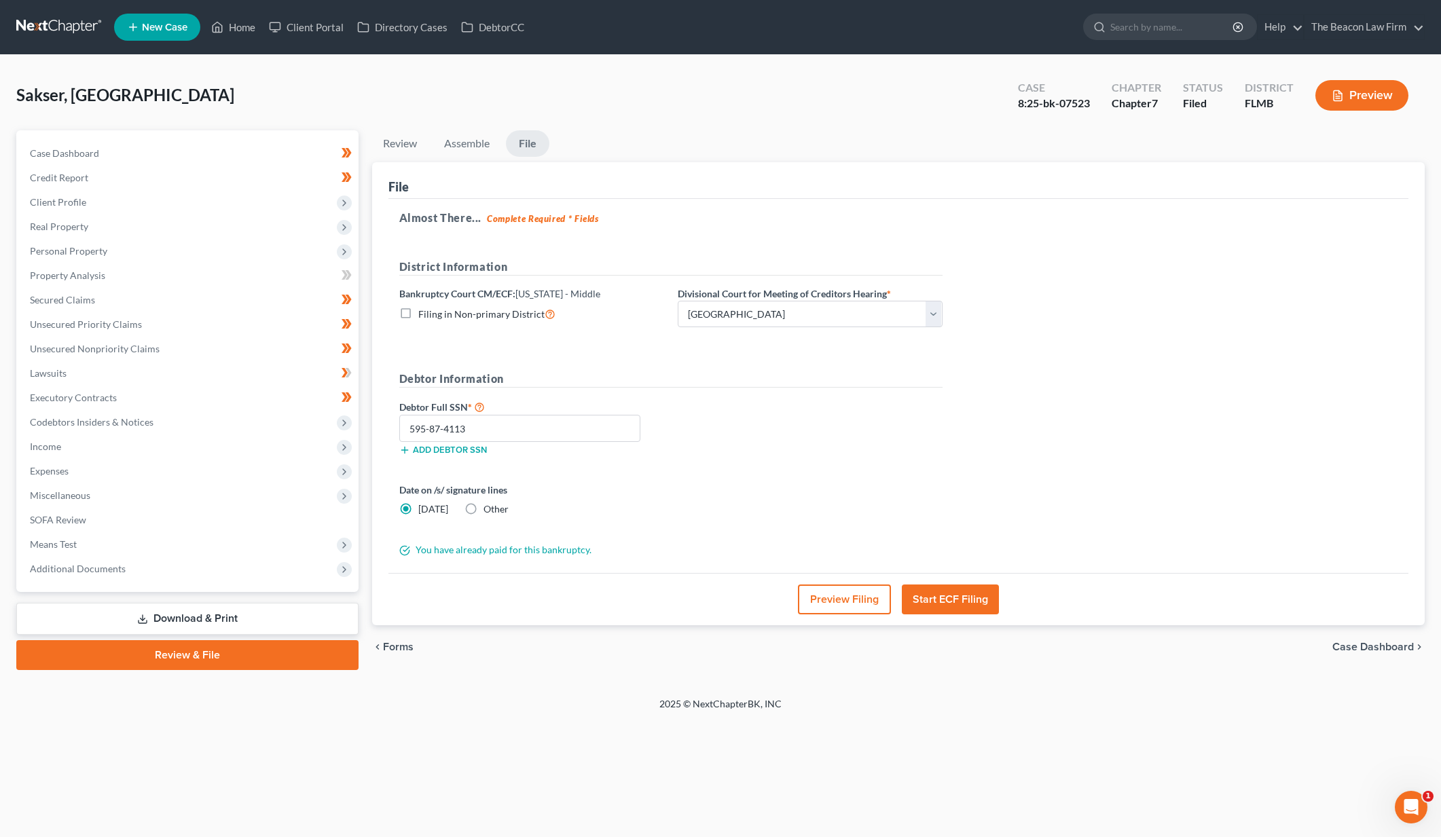
click at [1099, 103] on div "Case 8:25-bk-07523" at bounding box center [1054, 97] width 94 height 40
drag, startPoint x: 1091, startPoint y: 103, endPoint x: 1019, endPoint y: 102, distance: 72.0
click at [1019, 102] on div "8:25-bk-07523" at bounding box center [1054, 104] width 72 height 16
copy div "8:25-bk-07523"
click at [73, 31] on link at bounding box center [59, 27] width 87 height 24
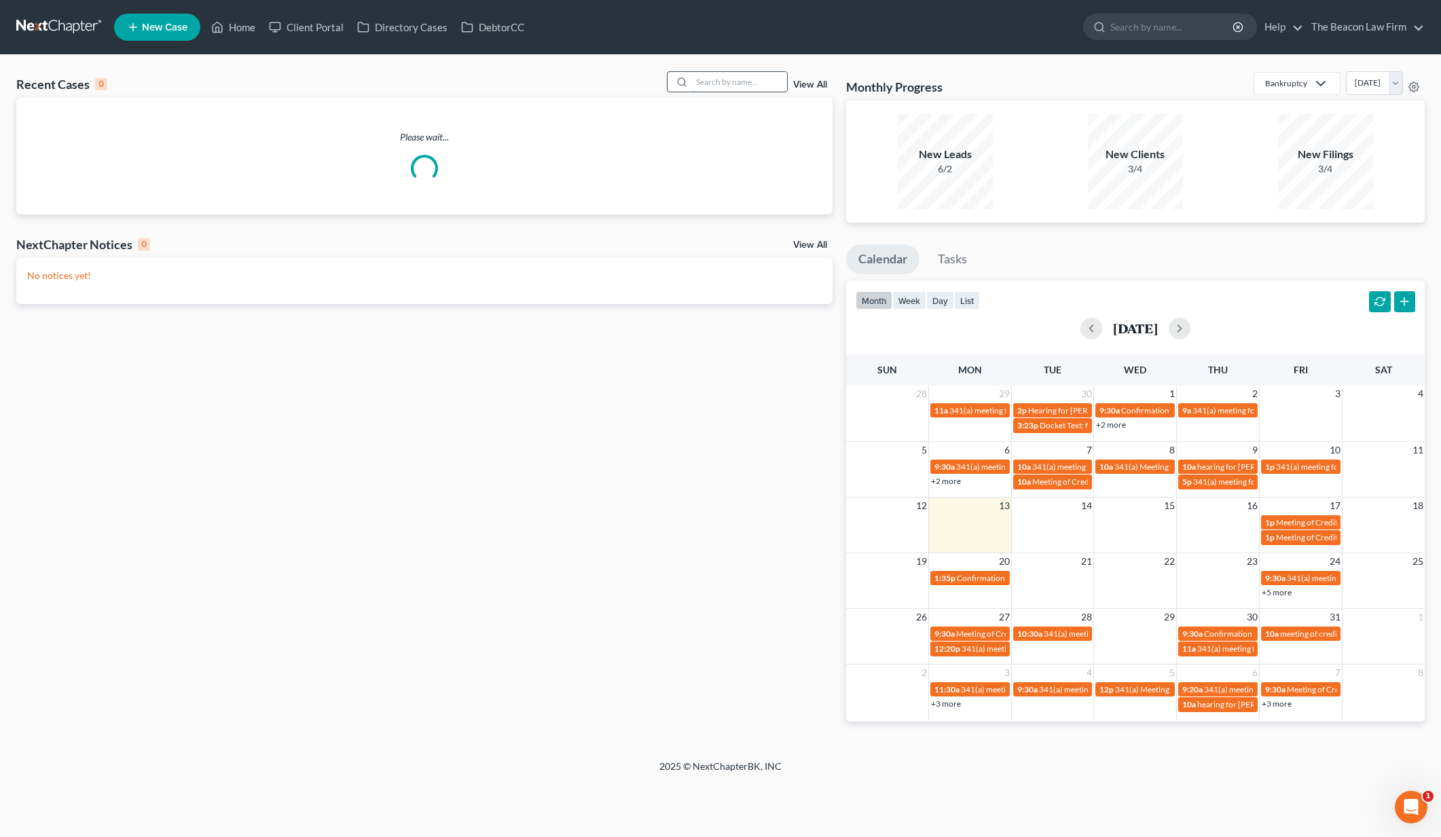
click at [744, 90] on input "search" at bounding box center [739, 82] width 95 height 20
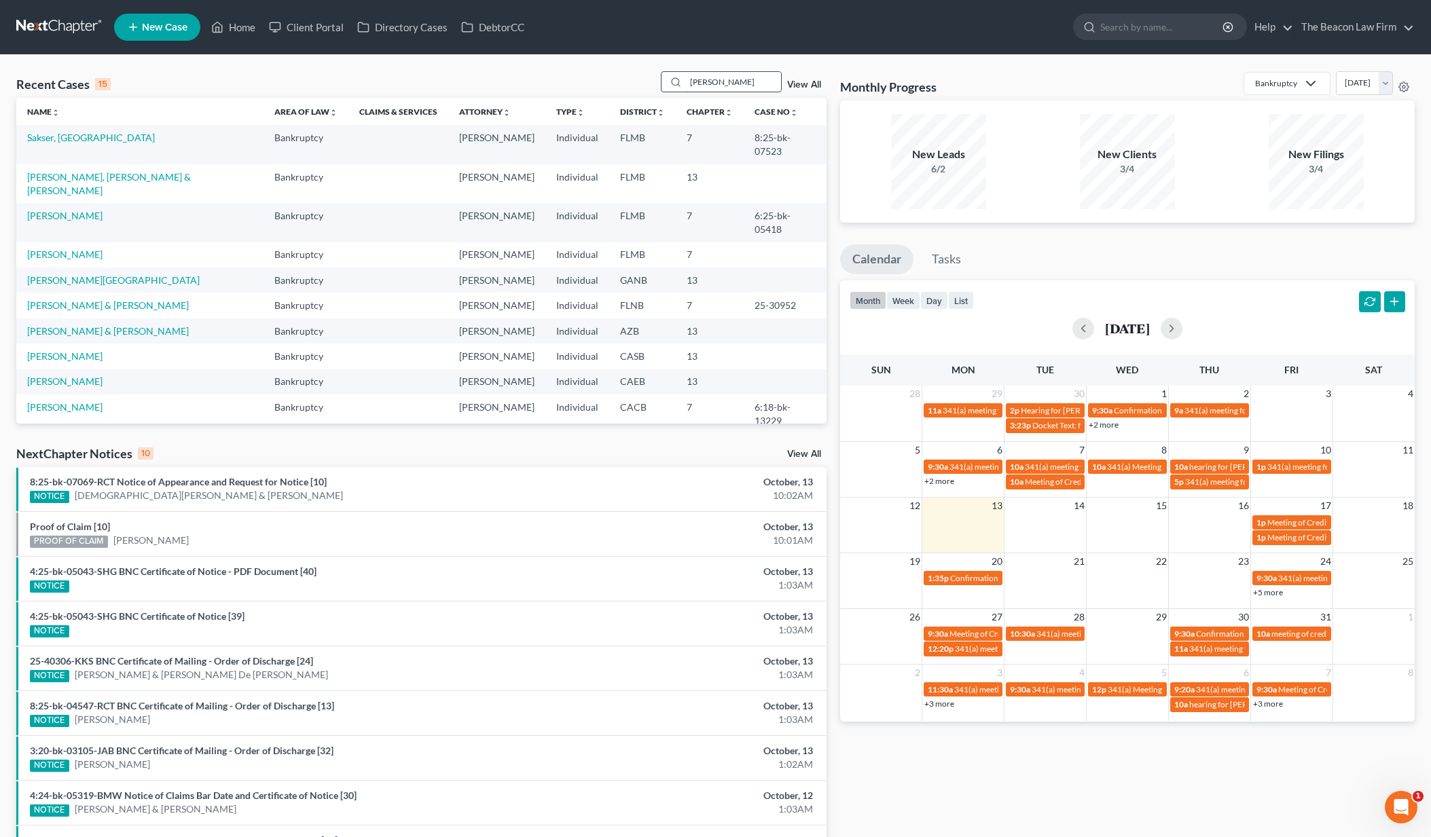
type input "[PERSON_NAME]"
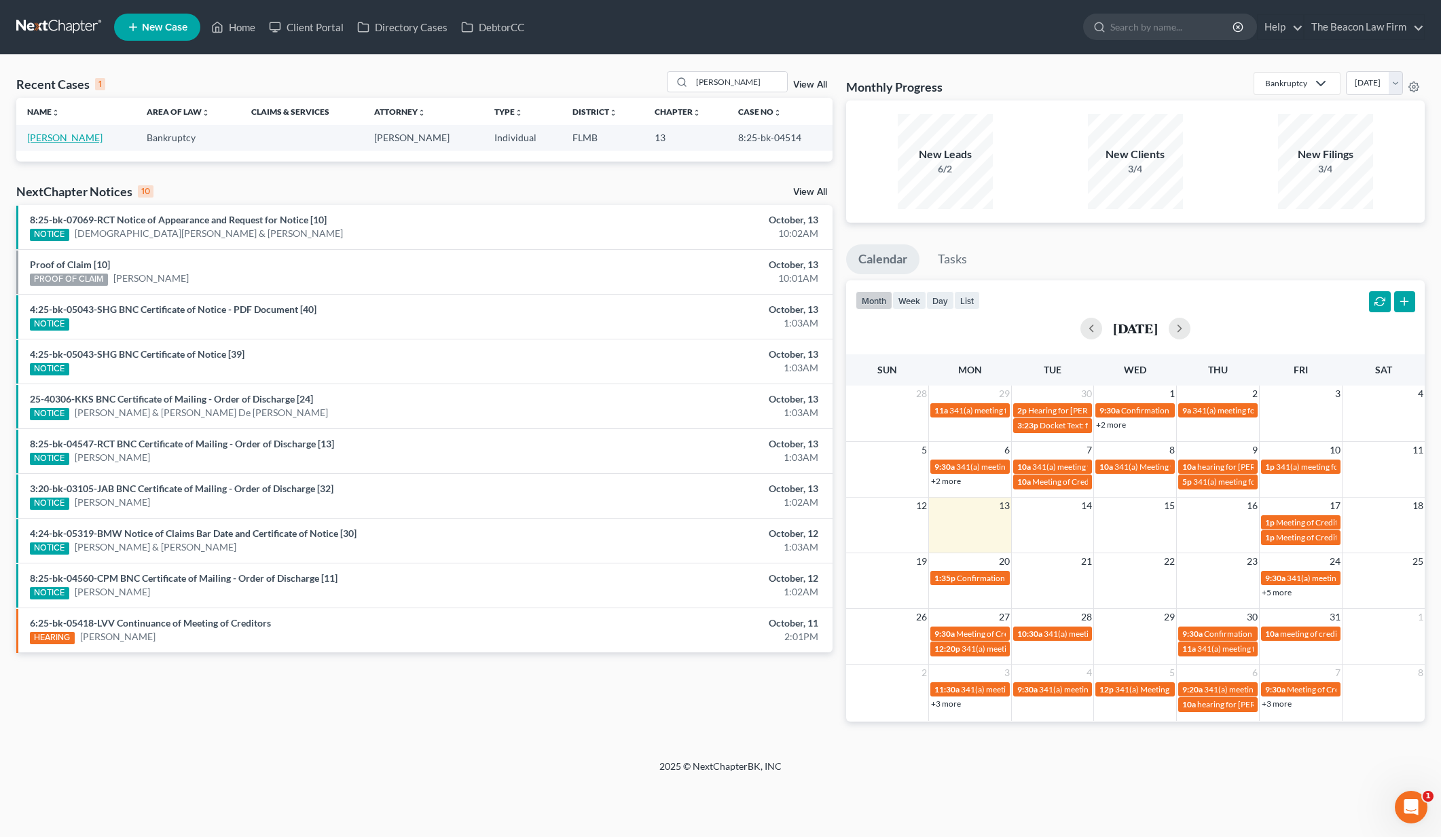
click at [78, 136] on link "[PERSON_NAME]" at bounding box center [64, 138] width 75 height 12
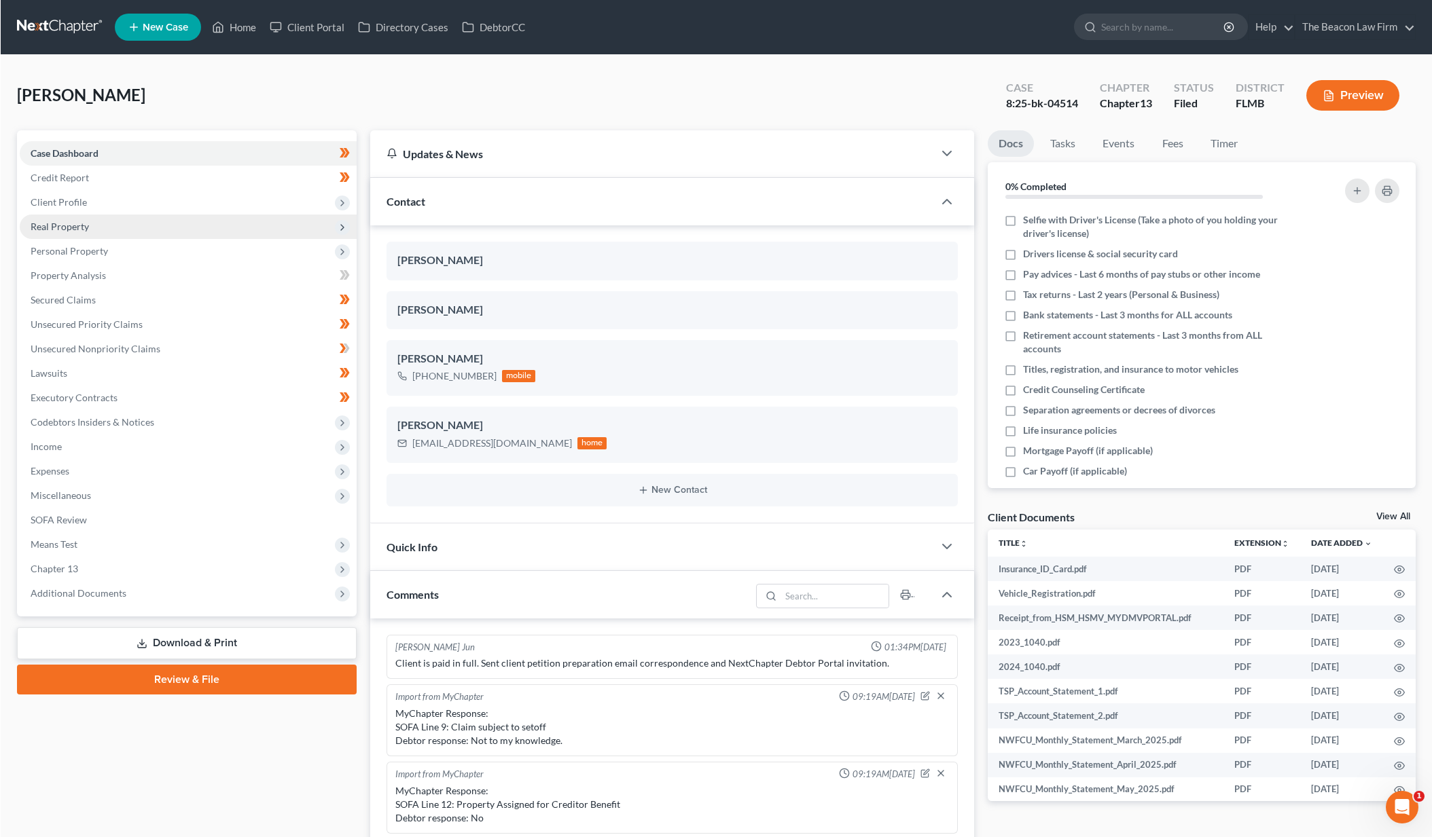
scroll to position [340, 0]
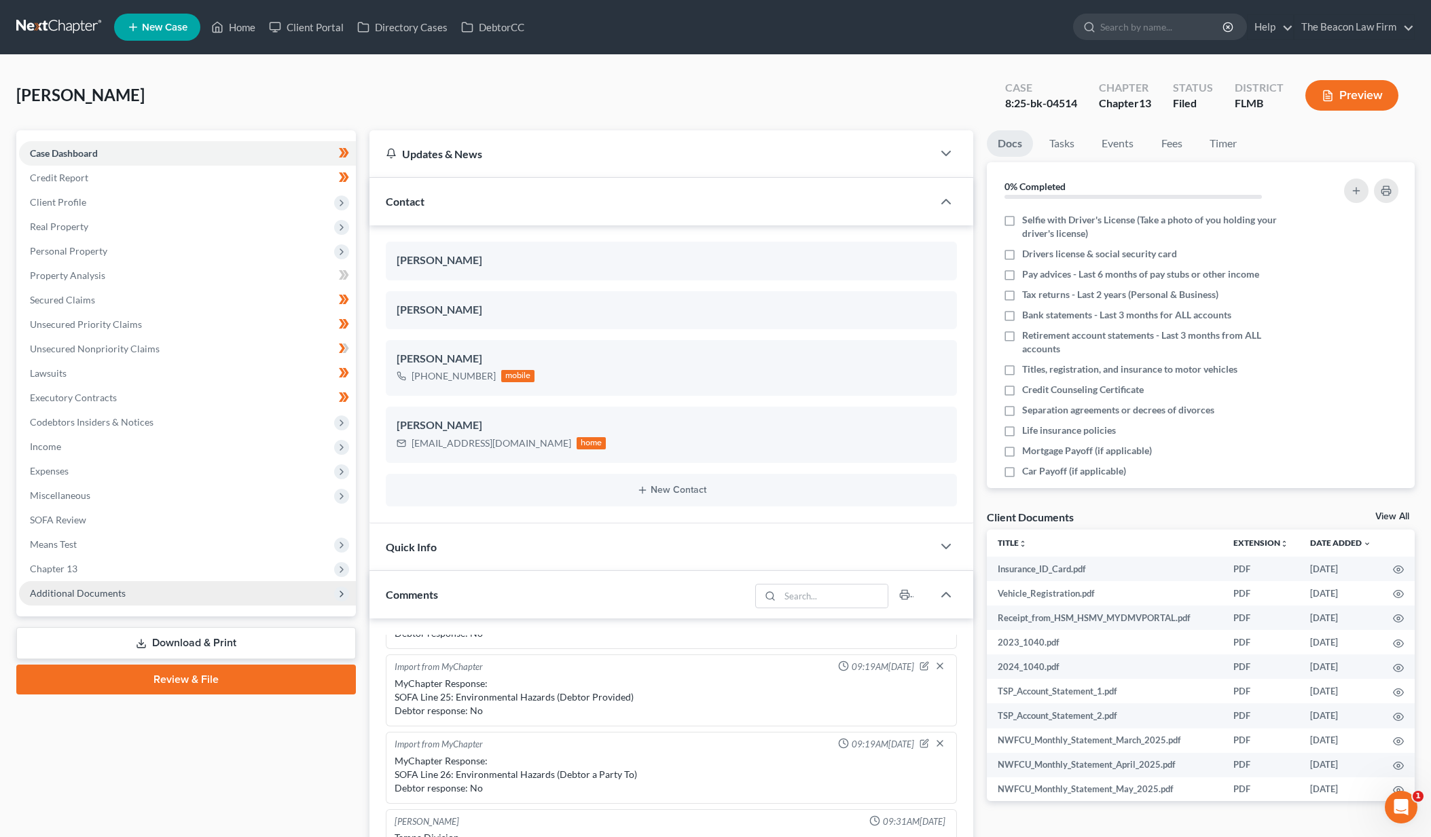
click at [141, 595] on span "Additional Documents" at bounding box center [187, 593] width 337 height 24
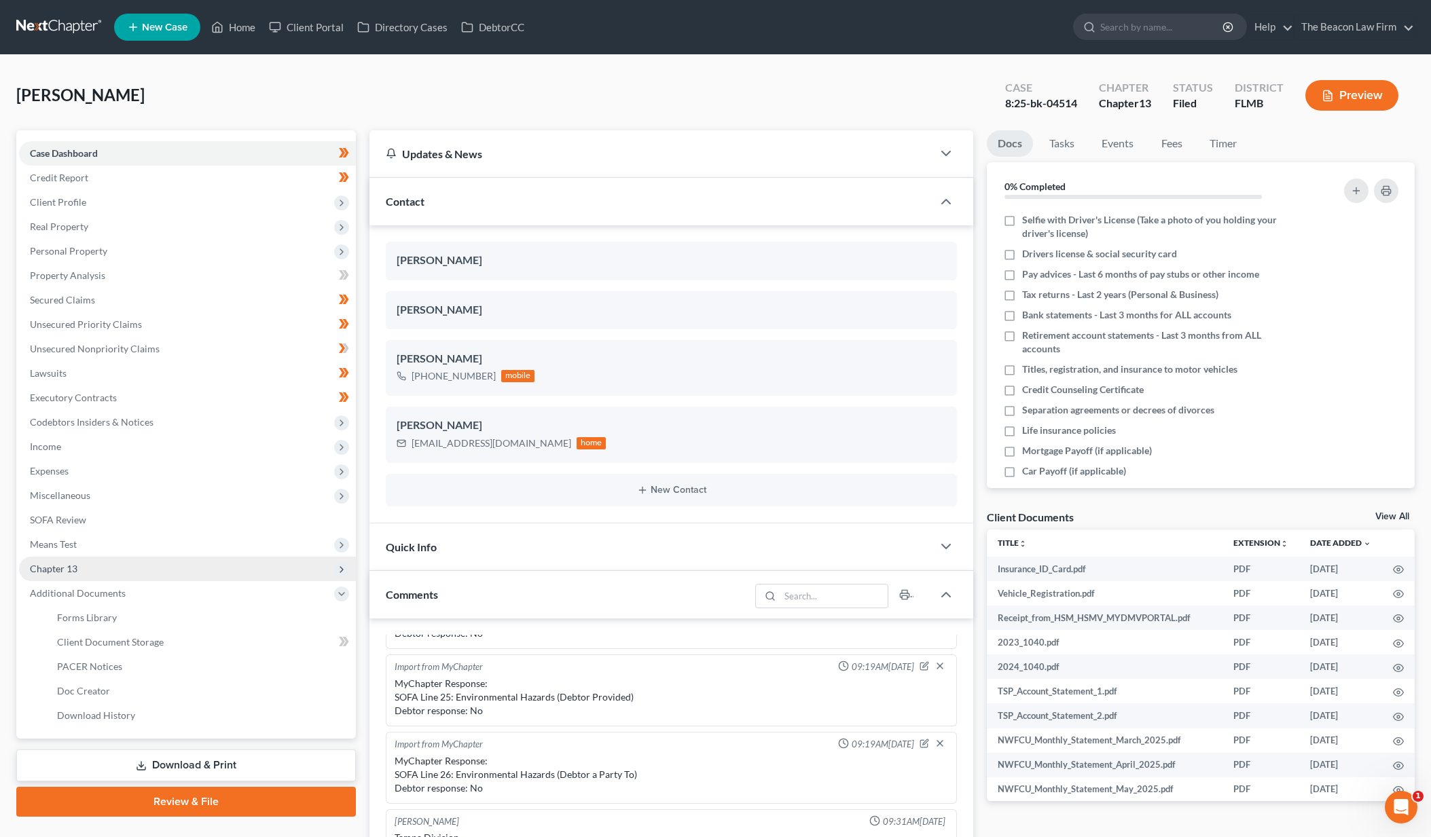
click at [120, 572] on span "Chapter 13" at bounding box center [187, 569] width 337 height 24
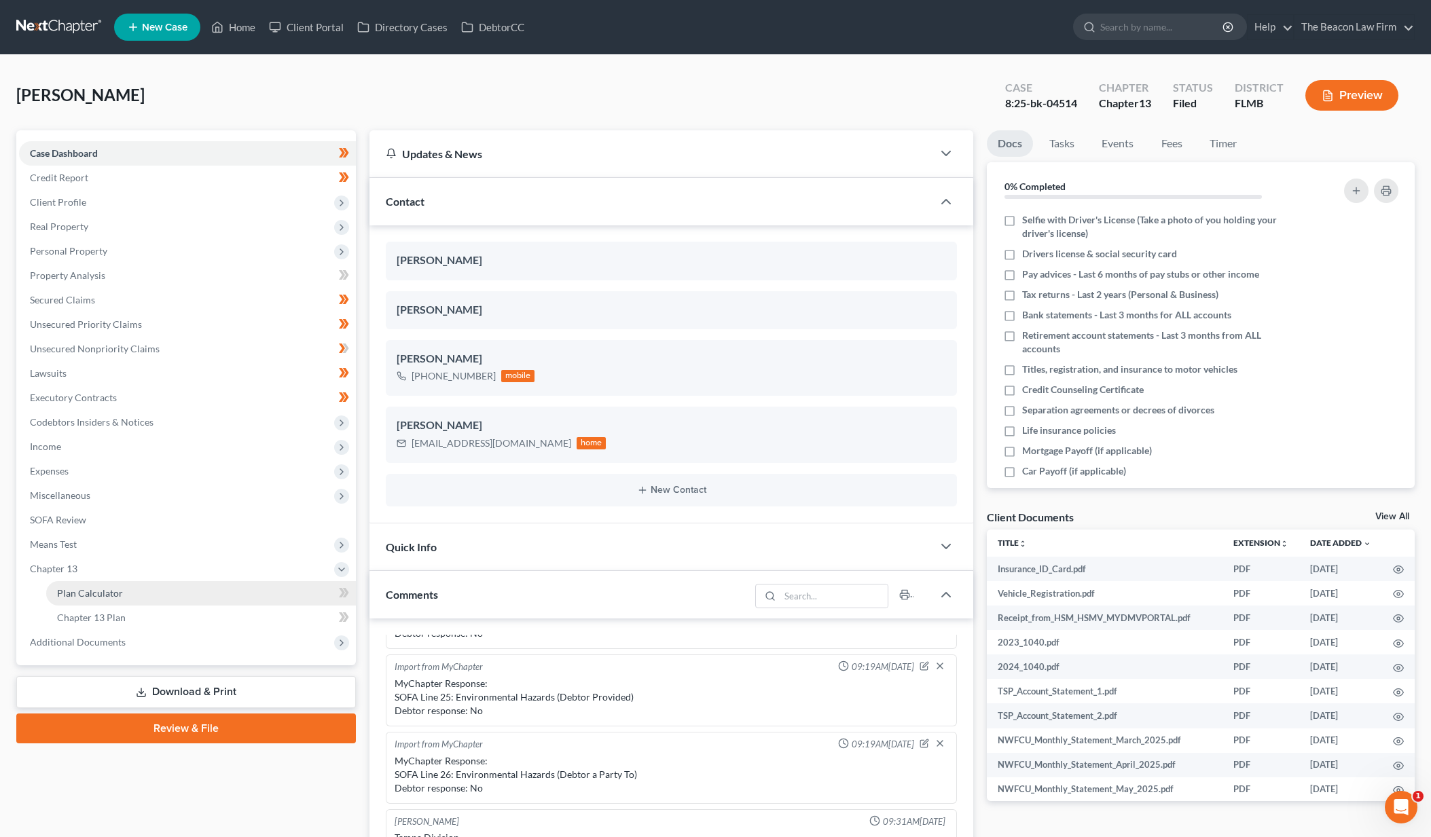
click at [119, 583] on link "Plan Calculator" at bounding box center [201, 593] width 310 height 24
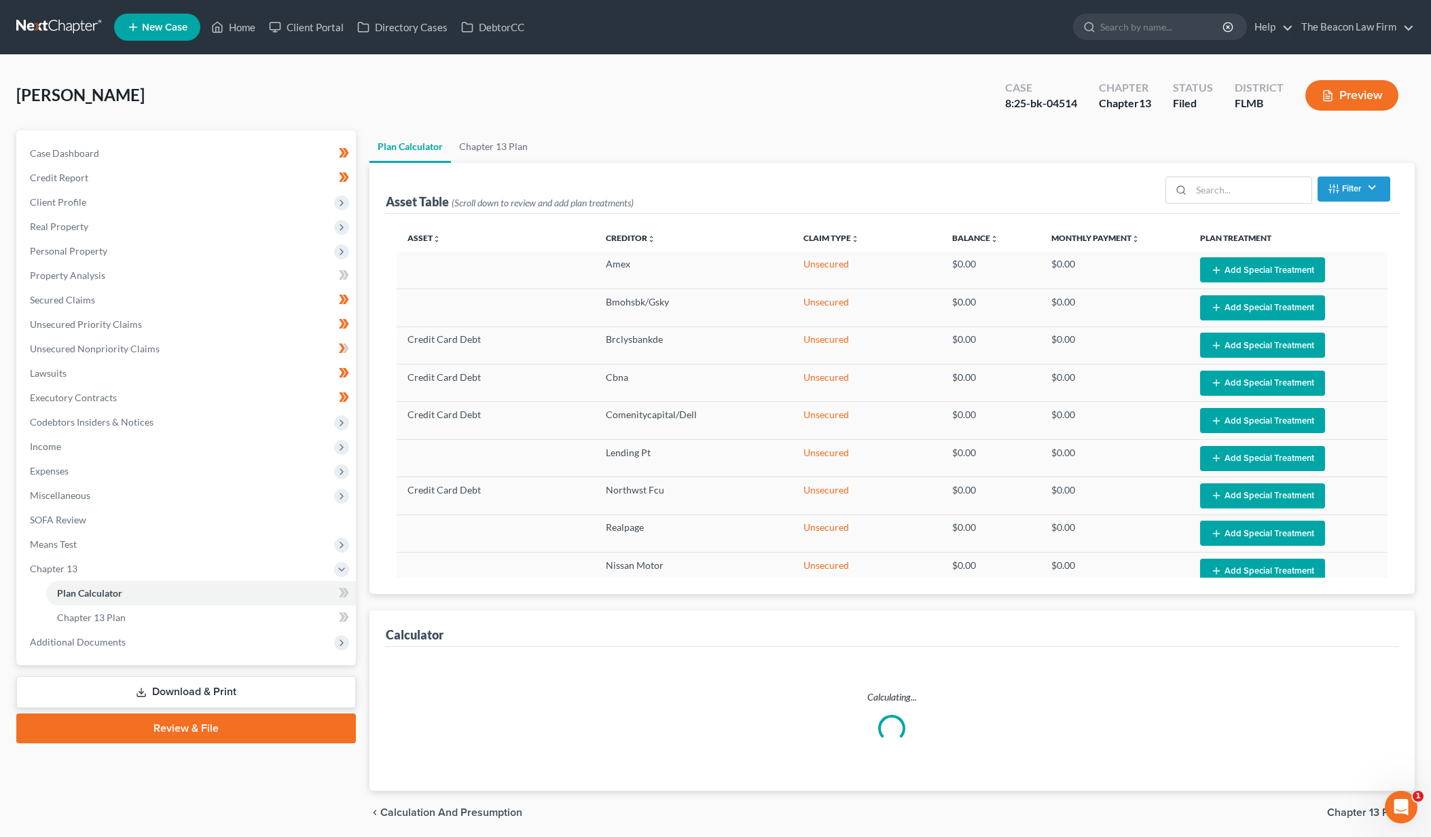
select select "59"
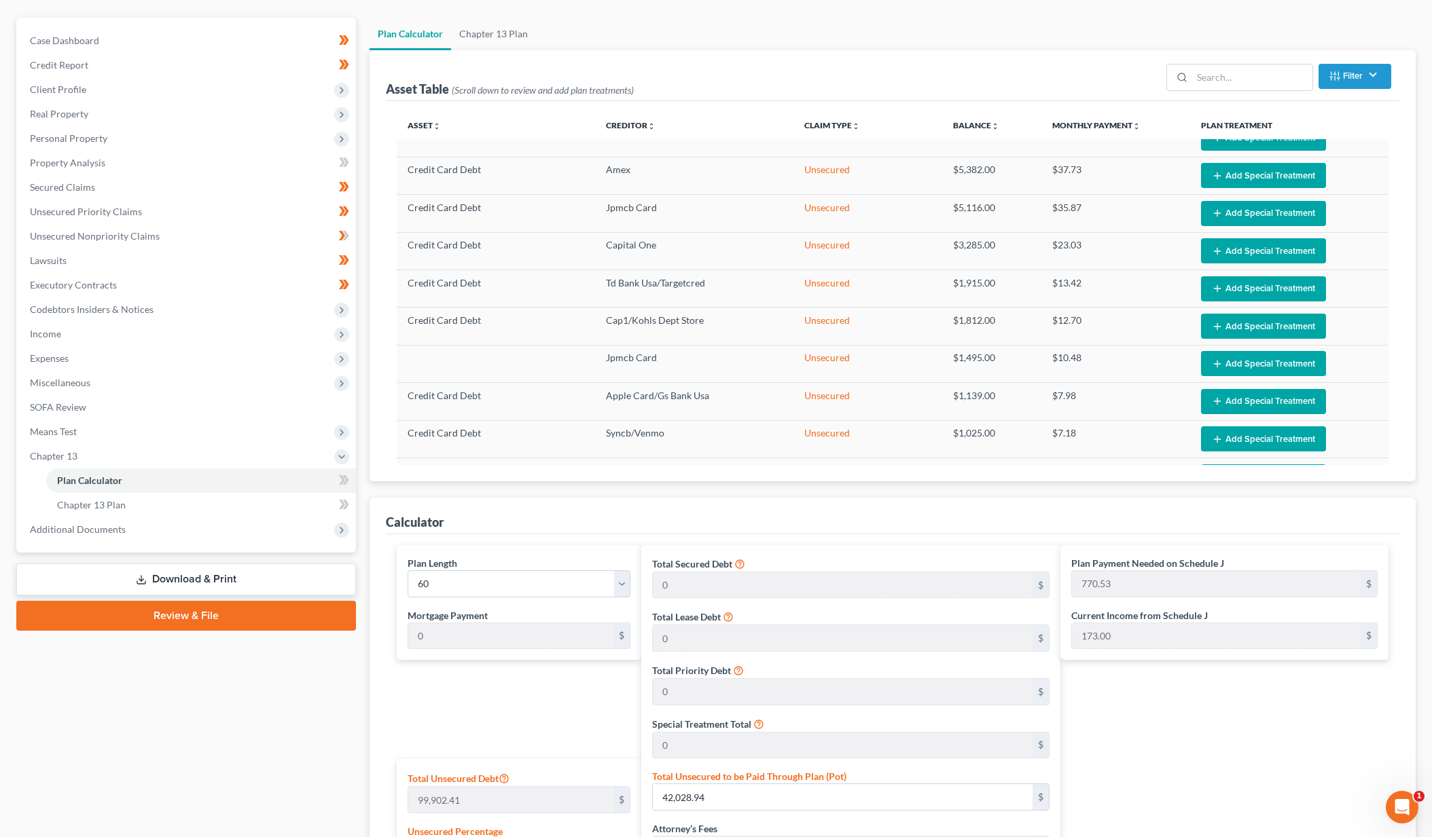
scroll to position [483, 0]
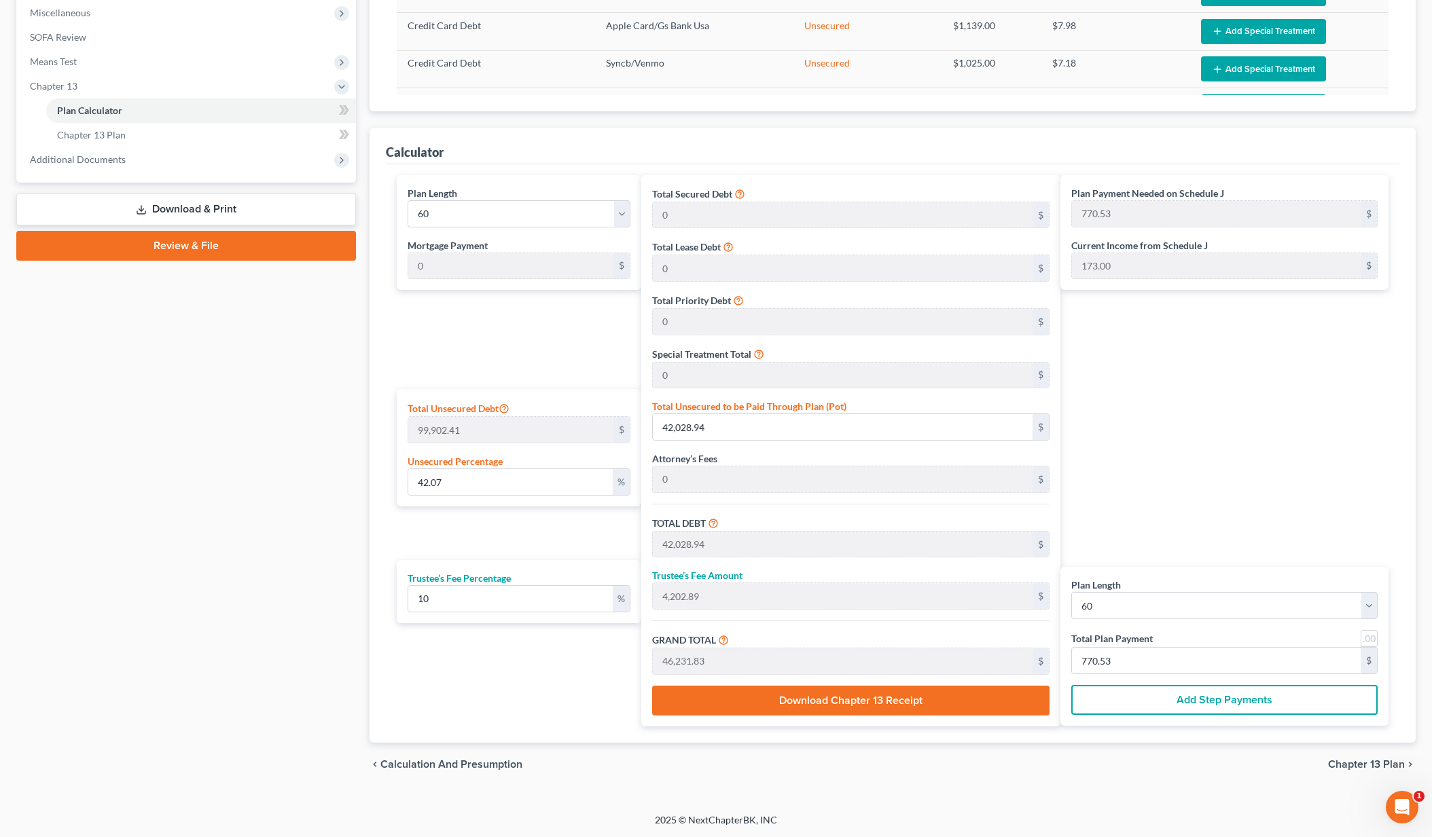
click at [1190, 702] on button "Add Step Payments" at bounding box center [1224, 700] width 306 height 30
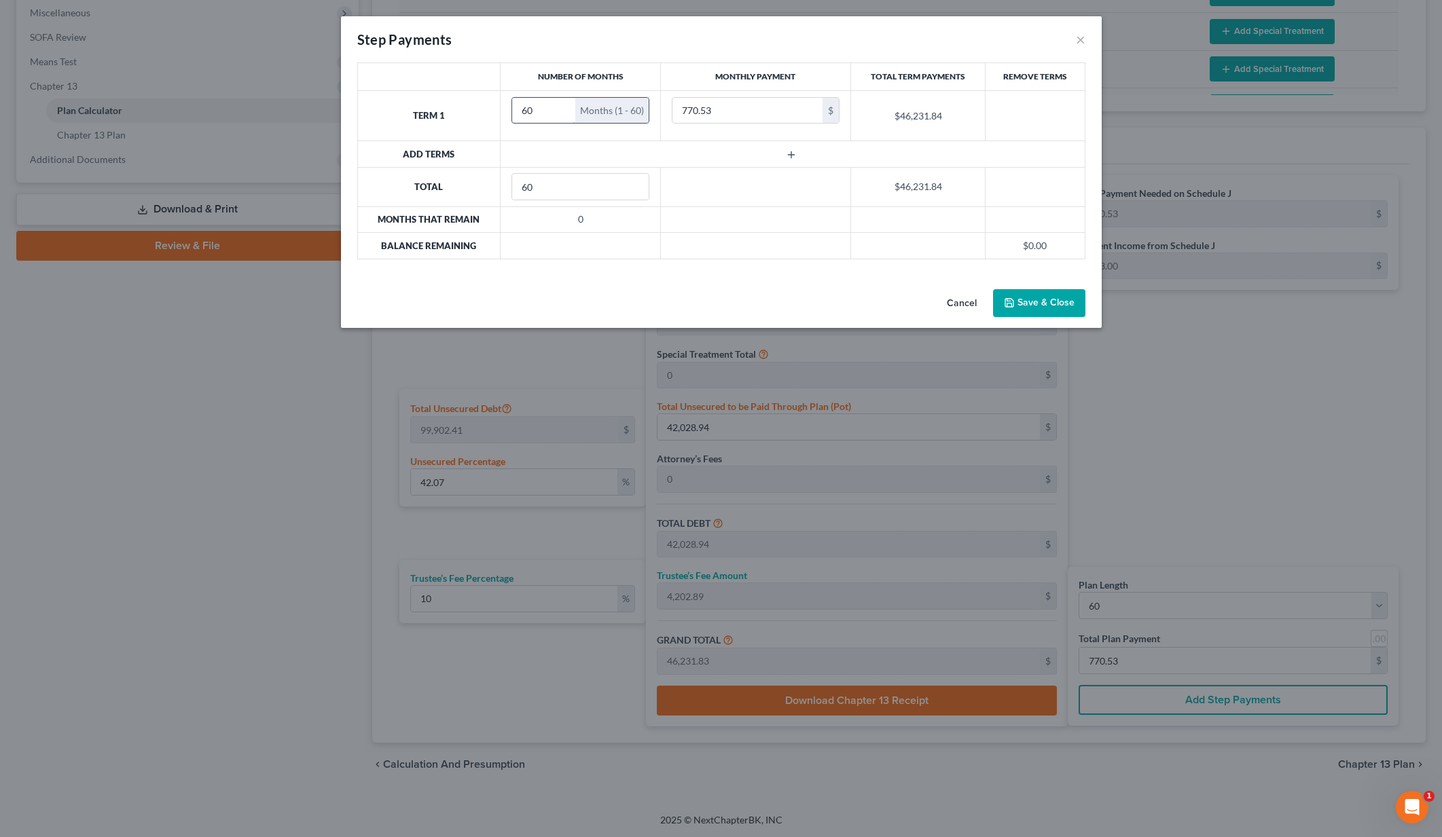
drag, startPoint x: 532, startPoint y: 109, endPoint x: 518, endPoint y: 111, distance: 13.9
click at [518, 111] on input "60" at bounding box center [543, 111] width 63 height 26
type input "10"
drag, startPoint x: 740, startPoint y: 116, endPoint x: 626, endPoint y: 97, distance: 115.7
click at [626, 97] on tr "Term 1 10 Months (1 - 10) 770.53 $ $7,705.31" at bounding box center [720, 115] width 727 height 50
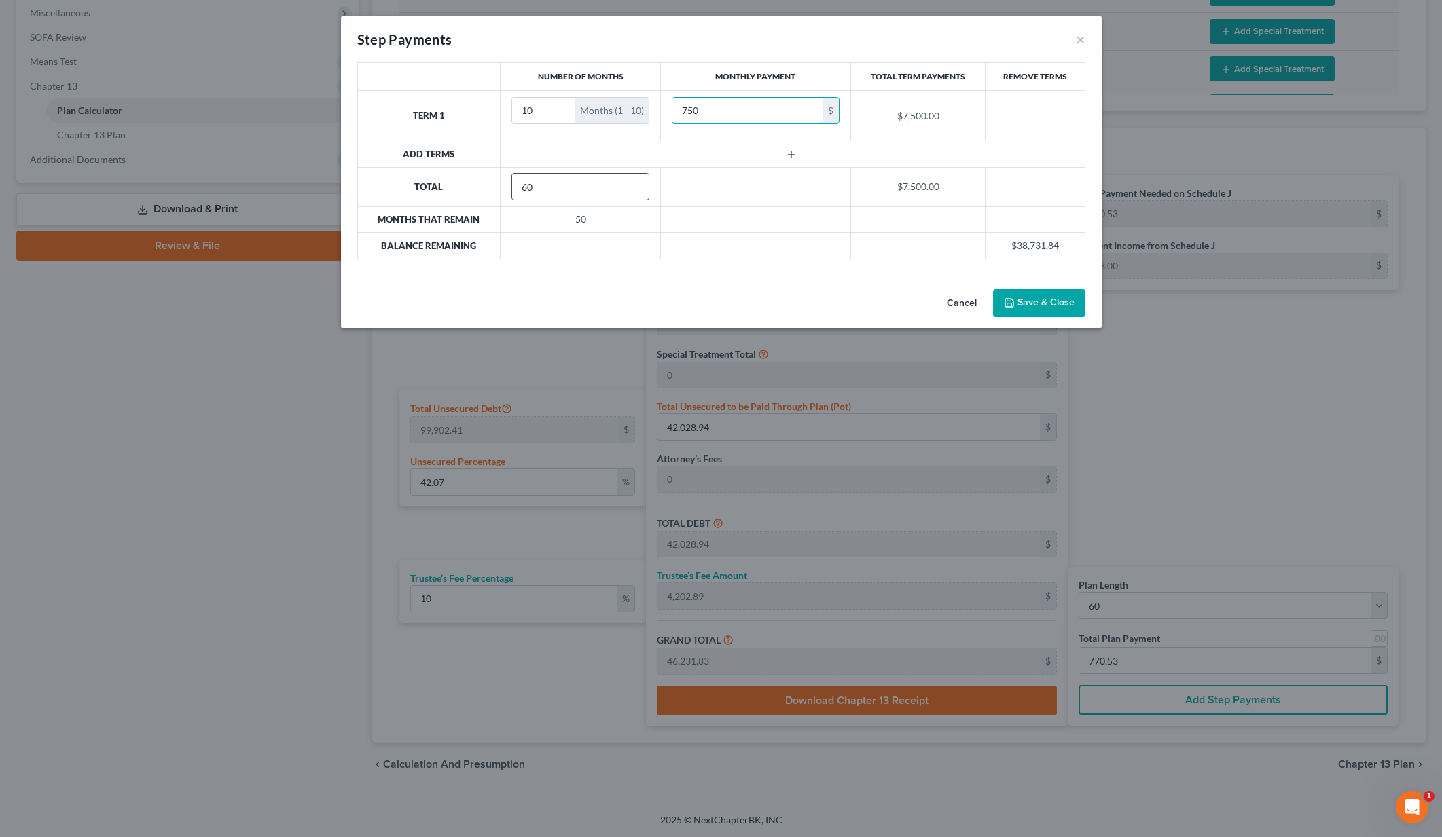
type input "750"
drag, startPoint x: 558, startPoint y: 187, endPoint x: 490, endPoint y: 177, distance: 69.3
click at [490, 177] on tr "Total 60 $7,500.00" at bounding box center [720, 186] width 727 height 39
click at [795, 153] on icon "button" at bounding box center [791, 154] width 11 height 11
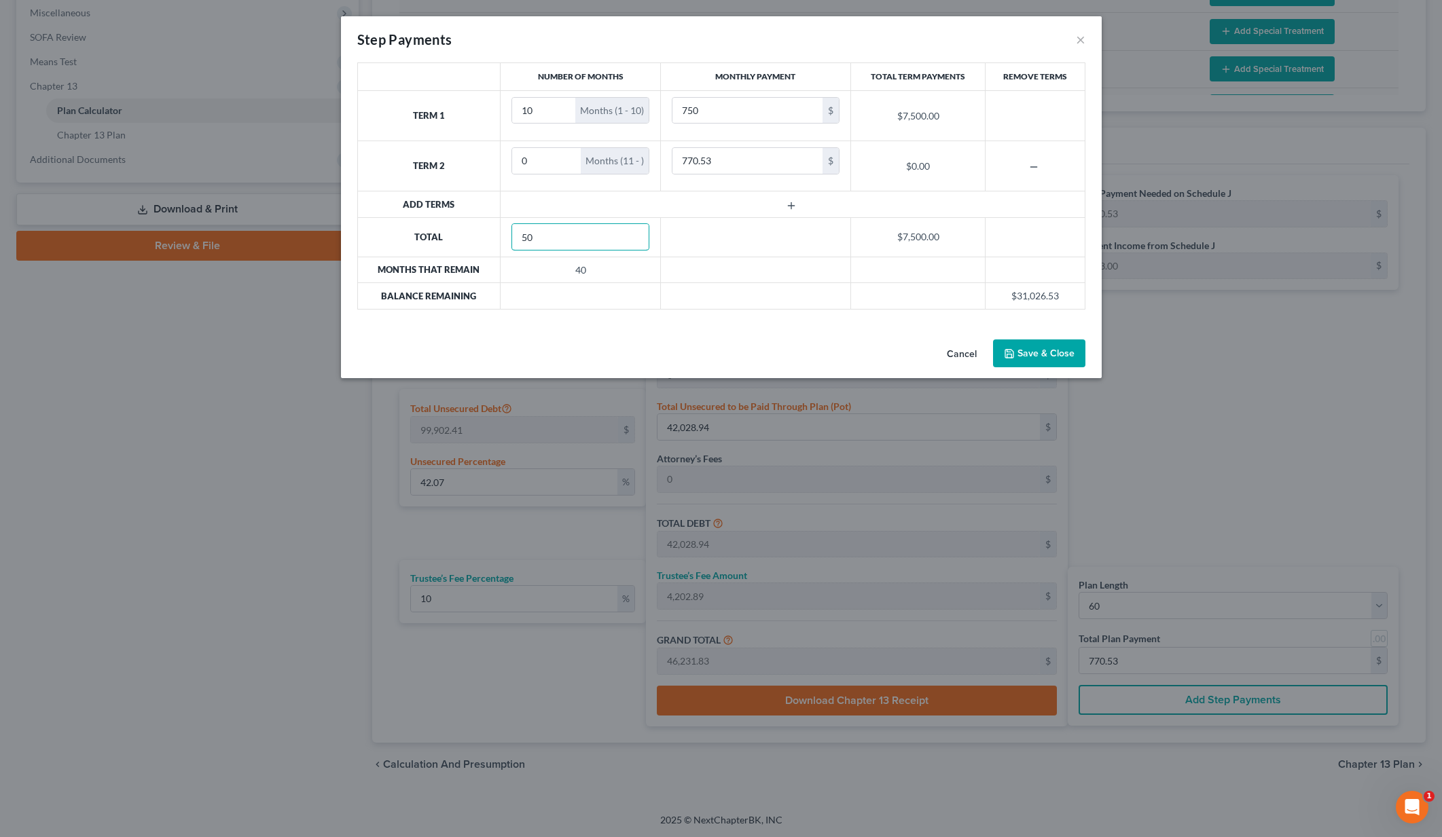
drag, startPoint x: 581, startPoint y: 242, endPoint x: 509, endPoint y: 238, distance: 72.1
click at [509, 238] on td "50" at bounding box center [580, 236] width 160 height 39
type input "60"
drag, startPoint x: 547, startPoint y: 167, endPoint x: 508, endPoint y: 154, distance: 40.8
click at [508, 154] on td "0 Months (11 - )" at bounding box center [580, 166] width 160 height 50
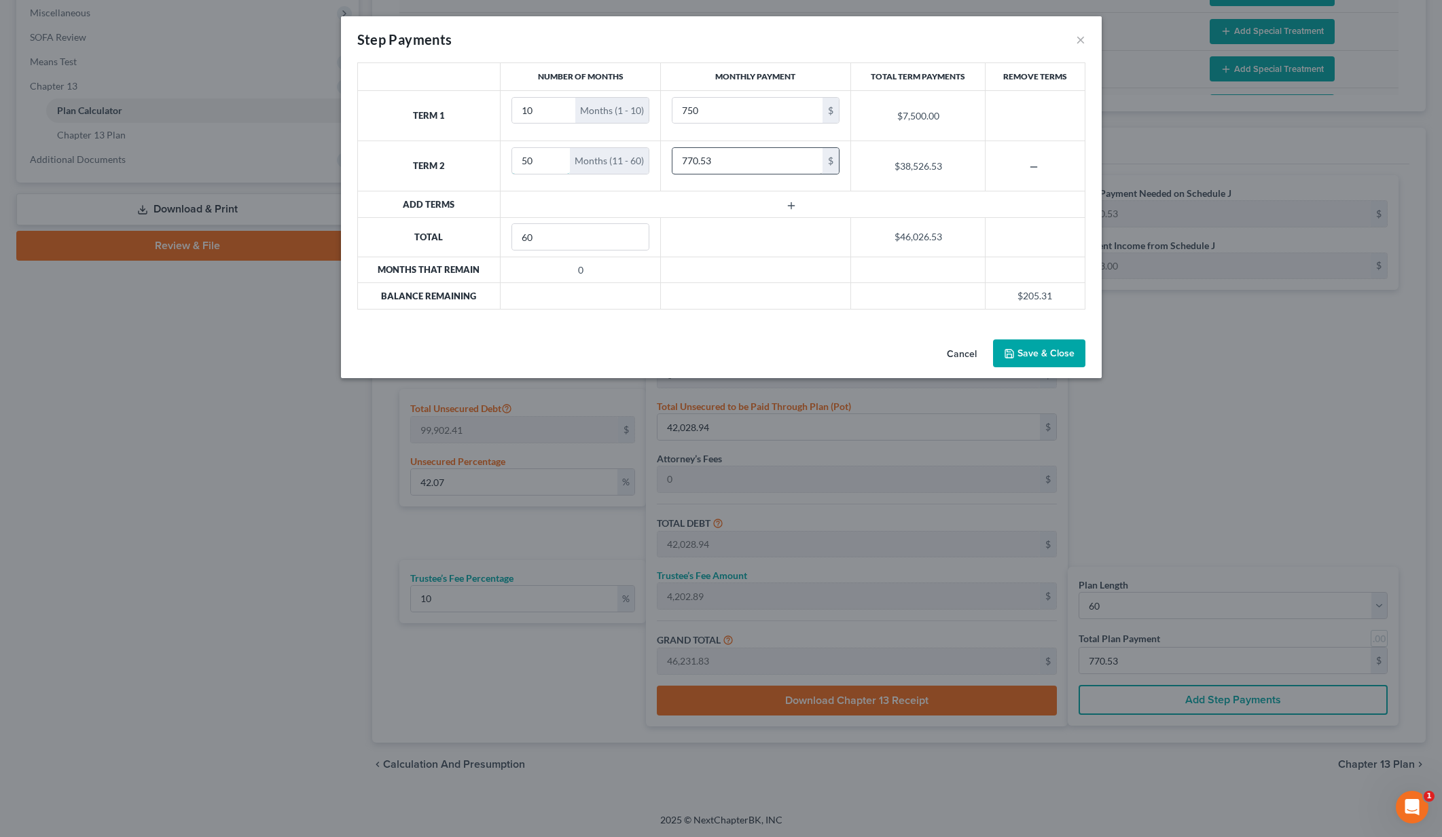
type input "50"
drag, startPoint x: 735, startPoint y: 159, endPoint x: 669, endPoint y: 159, distance: 65.9
click at [668, 159] on td "770.53 $" at bounding box center [755, 166] width 190 height 50
type input "850"
click at [1065, 356] on button "Save & Close" at bounding box center [1039, 354] width 92 height 29
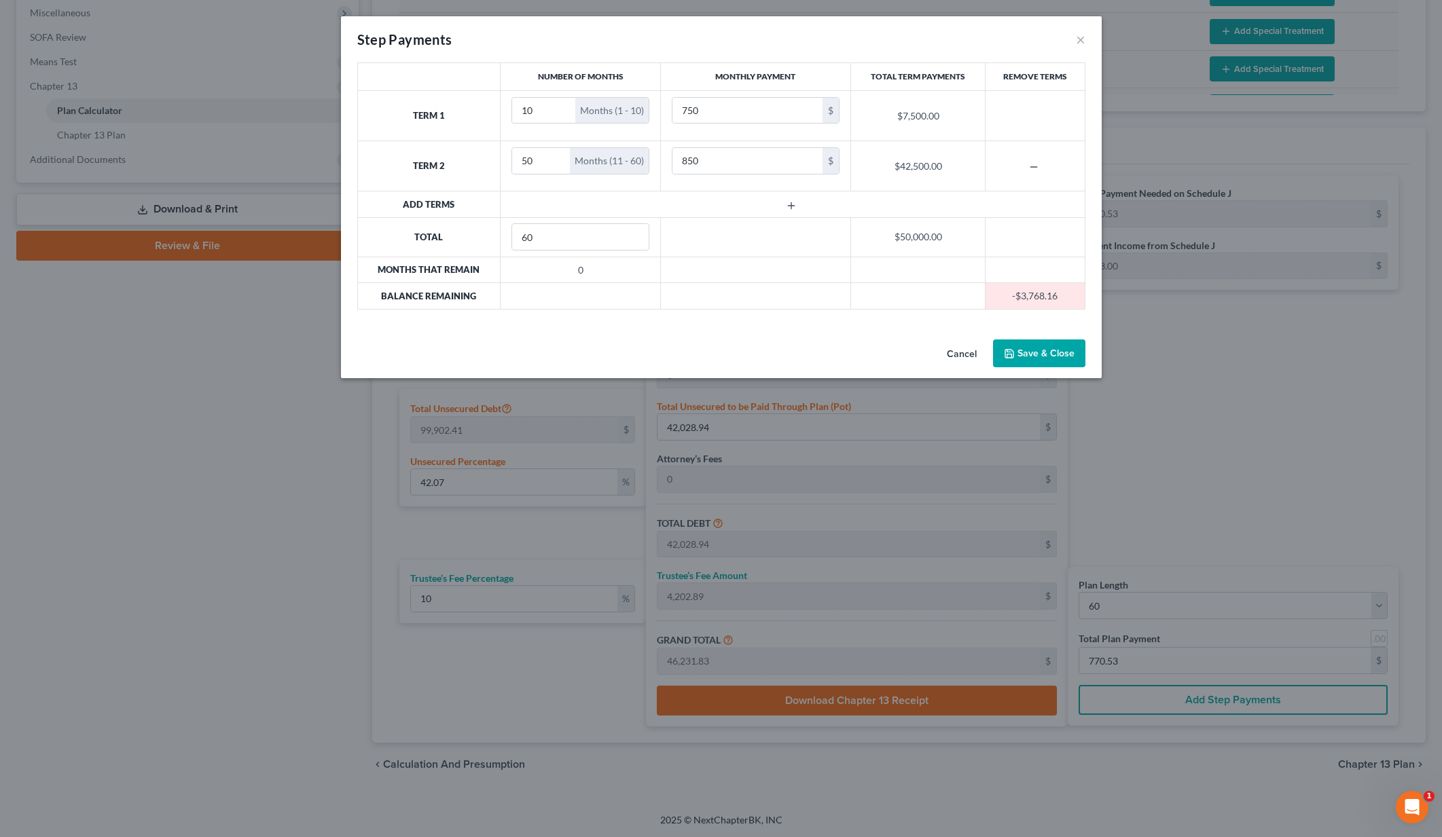
click at [1023, 359] on button "Save & Close" at bounding box center [1039, 354] width 92 height 29
click at [1030, 350] on button "Save & Close" at bounding box center [1039, 354] width 92 height 29
click at [1031, 350] on button "Save & Close" at bounding box center [1039, 354] width 92 height 29
click at [1022, 283] on td "-$3,768.16" at bounding box center [1034, 296] width 99 height 26
click at [1026, 293] on td "-$3,768.16" at bounding box center [1034, 296] width 99 height 26
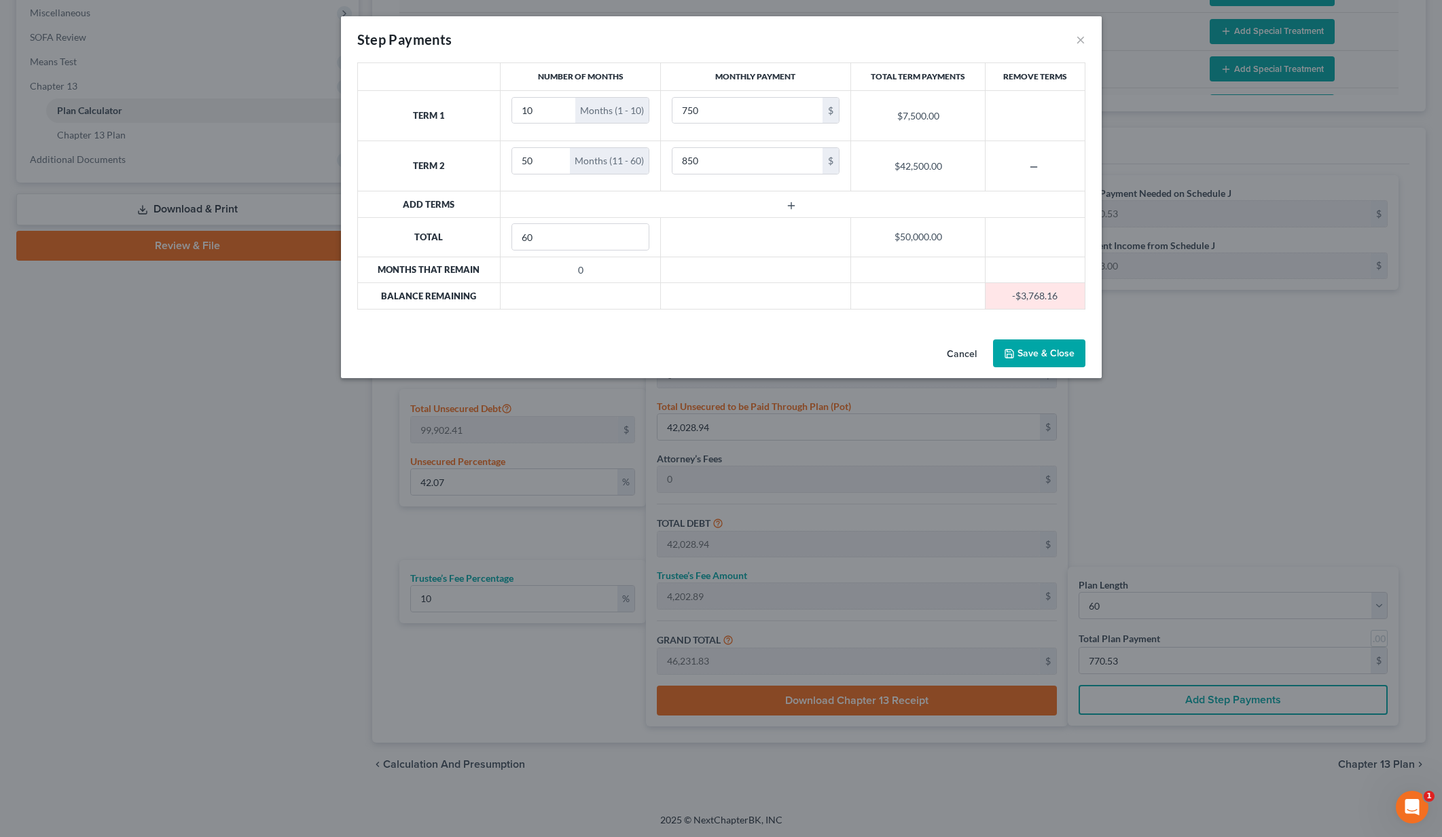
drag, startPoint x: 1026, startPoint y: 293, endPoint x: 1016, endPoint y: 333, distance: 40.7
click at [1025, 294] on td "-$3,768.16" at bounding box center [1034, 296] width 99 height 26
click at [1019, 349] on button "Save & Close" at bounding box center [1039, 354] width 92 height 29
click at [1024, 348] on button "Save & Close" at bounding box center [1039, 354] width 92 height 29
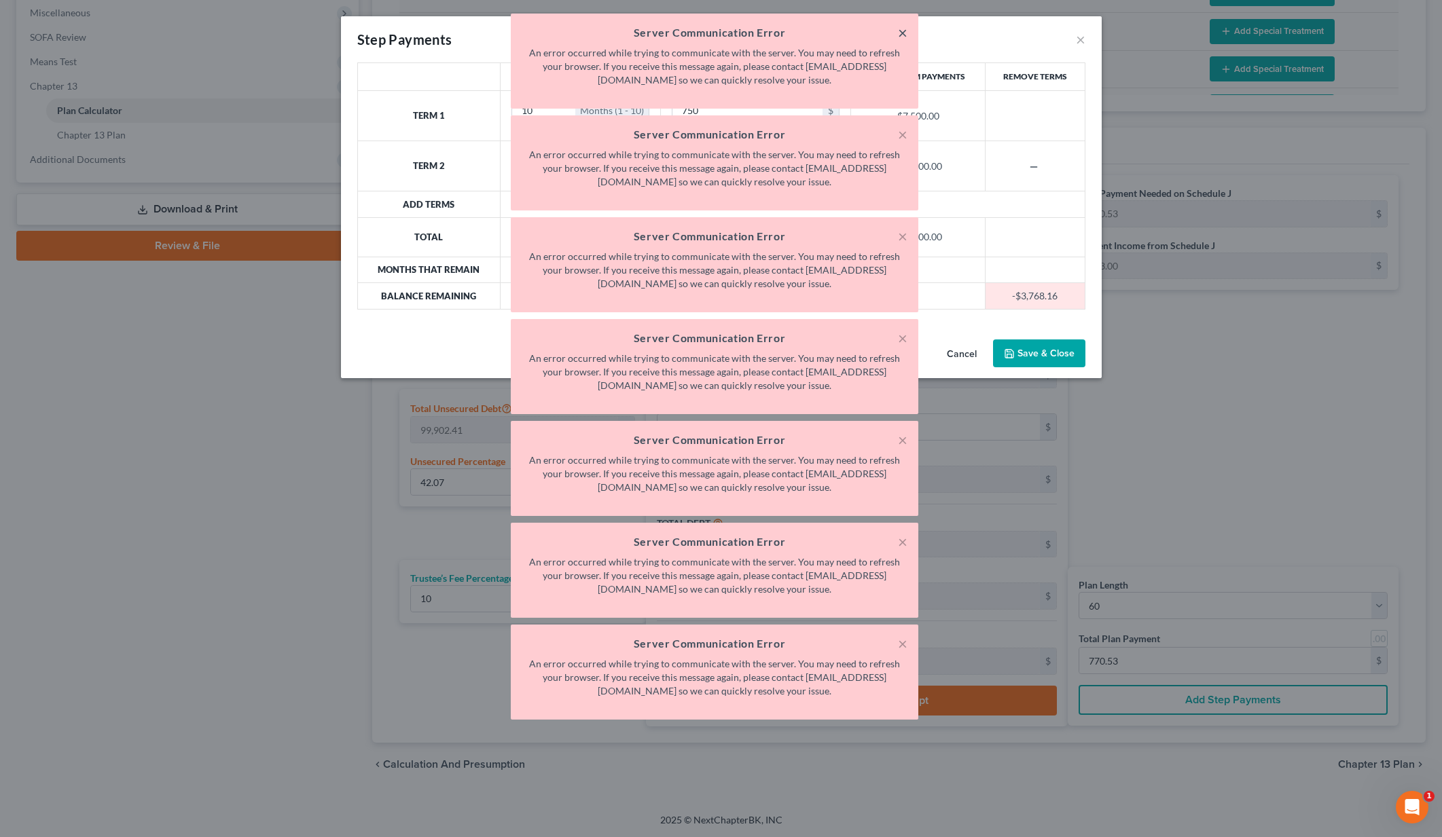
click at [900, 27] on button "×" at bounding box center [903, 32] width 10 height 16
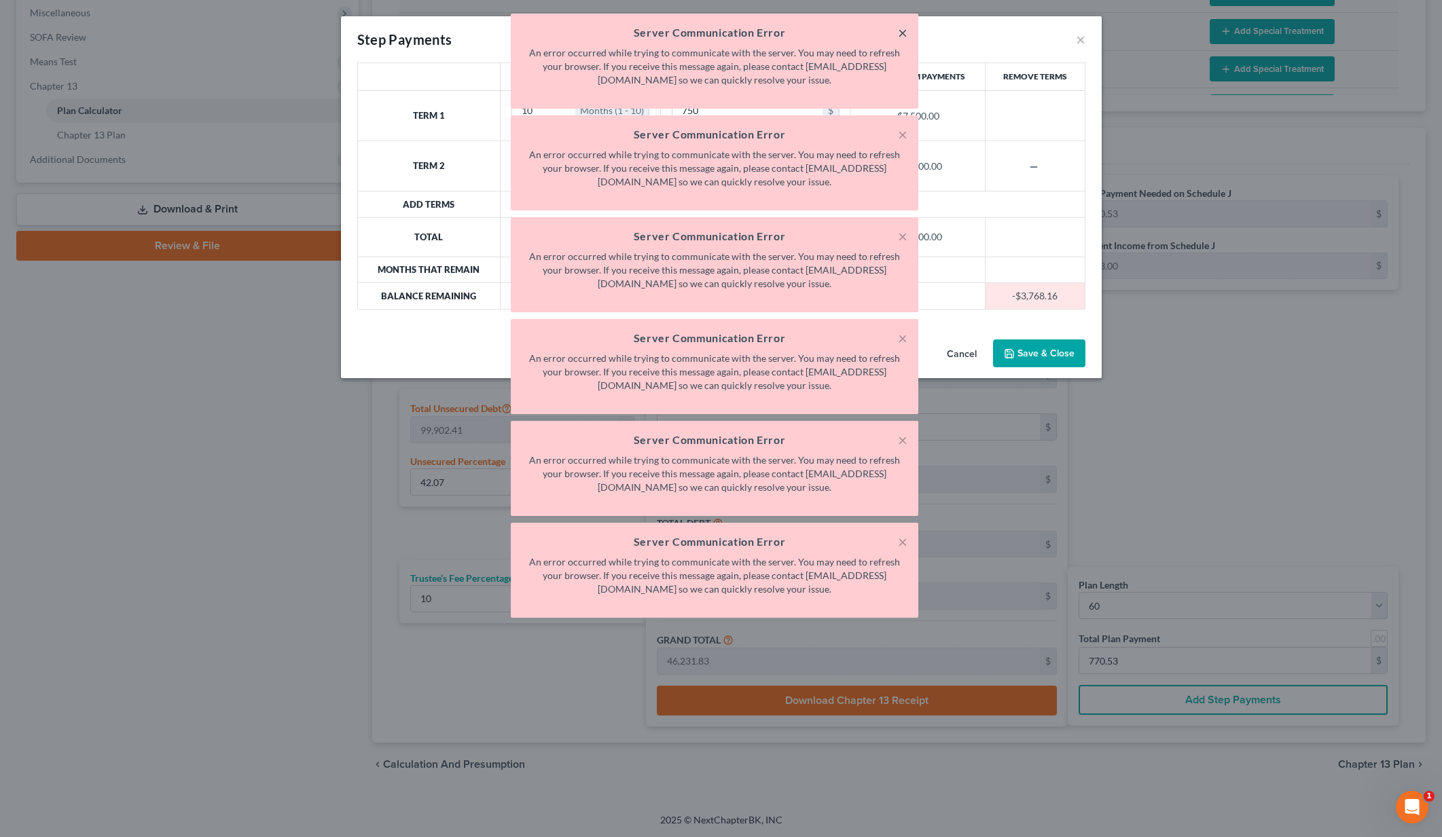
click at [901, 29] on button "×" at bounding box center [903, 32] width 10 height 16
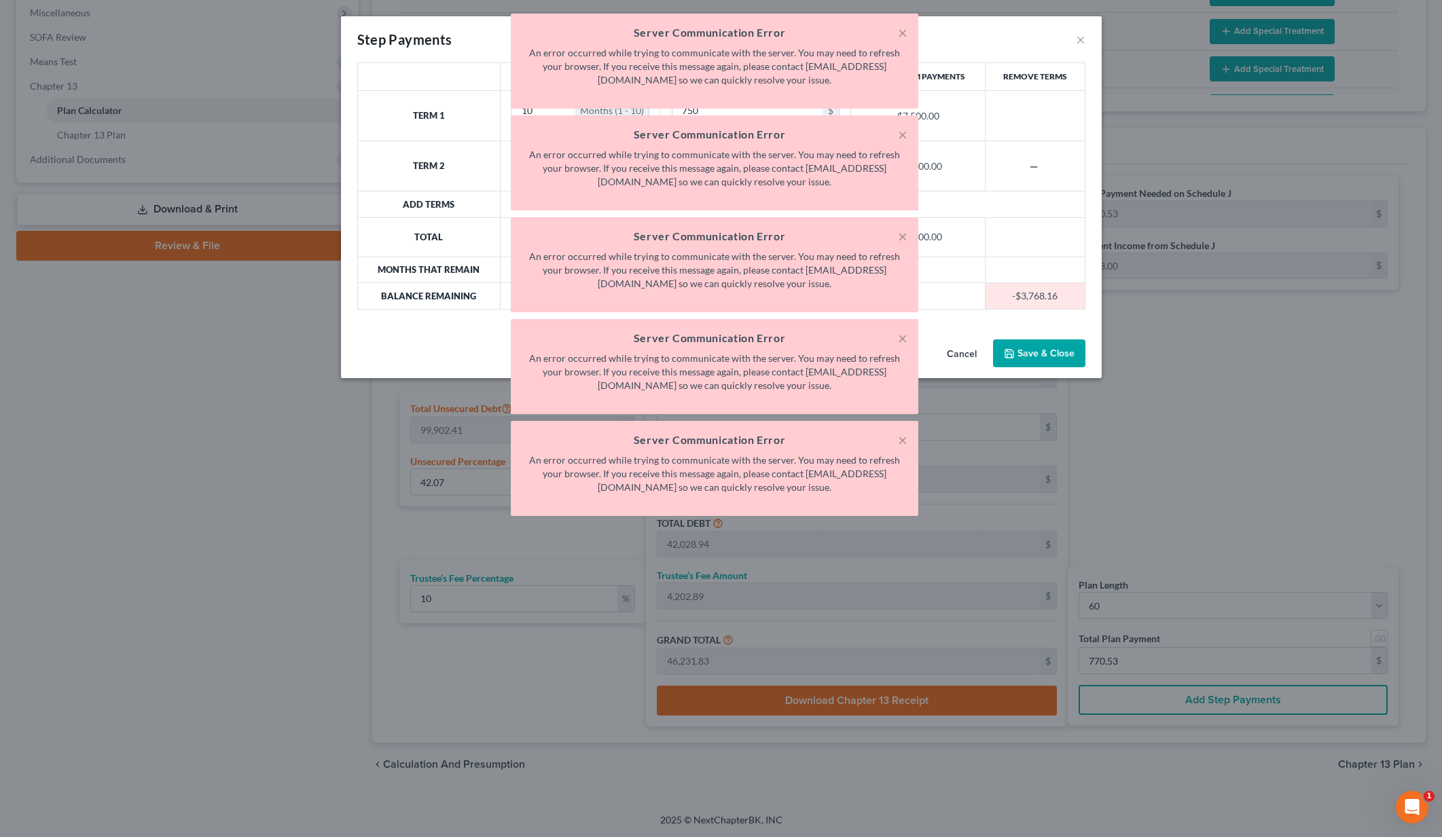
click at [901, 29] on button "×" at bounding box center [903, 32] width 10 height 16
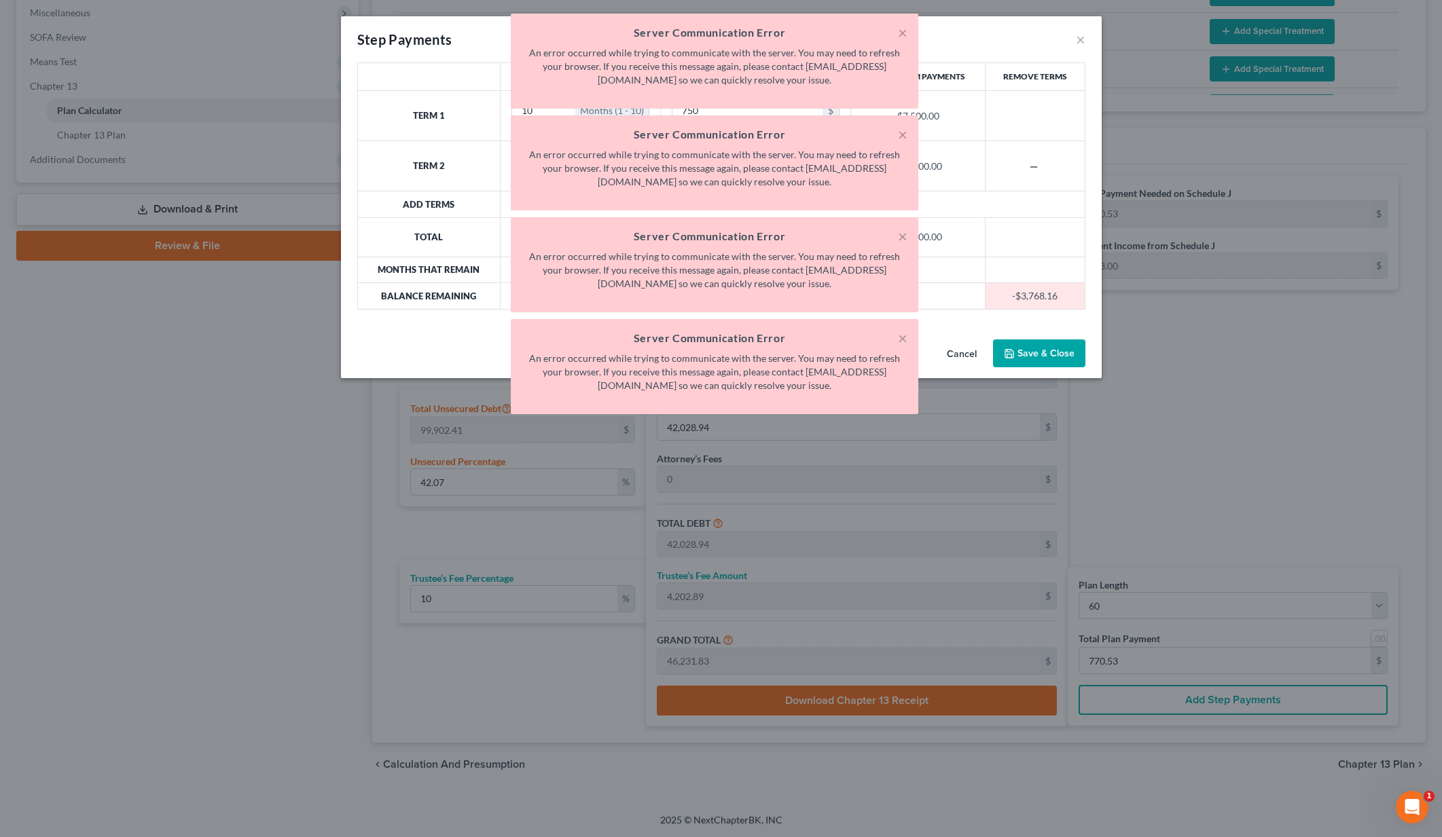
click at [901, 29] on button "×" at bounding box center [903, 32] width 10 height 16
click at [901, 126] on button "×" at bounding box center [903, 134] width 10 height 16
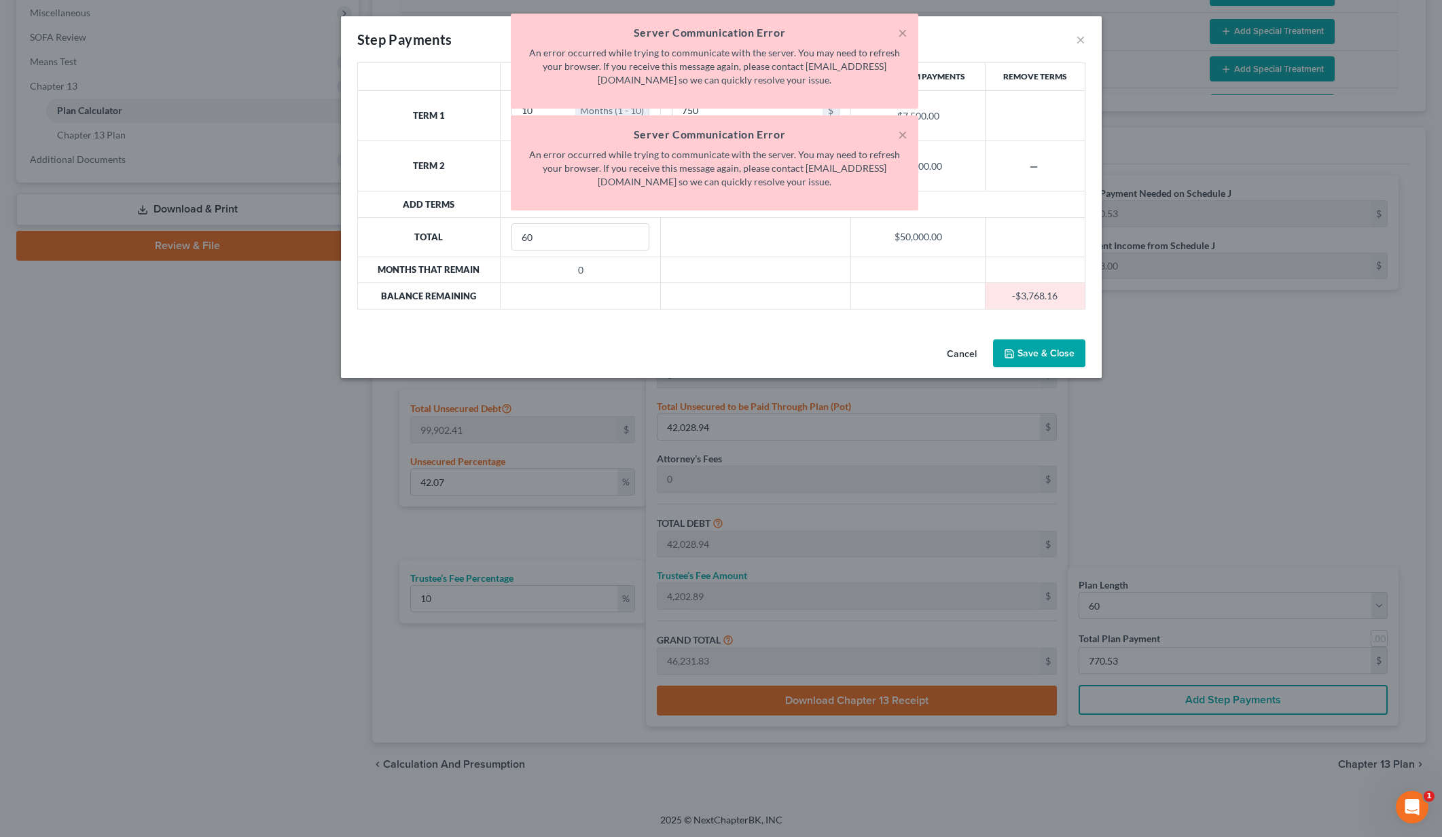
click at [901, 29] on button "×" at bounding box center [903, 32] width 10 height 16
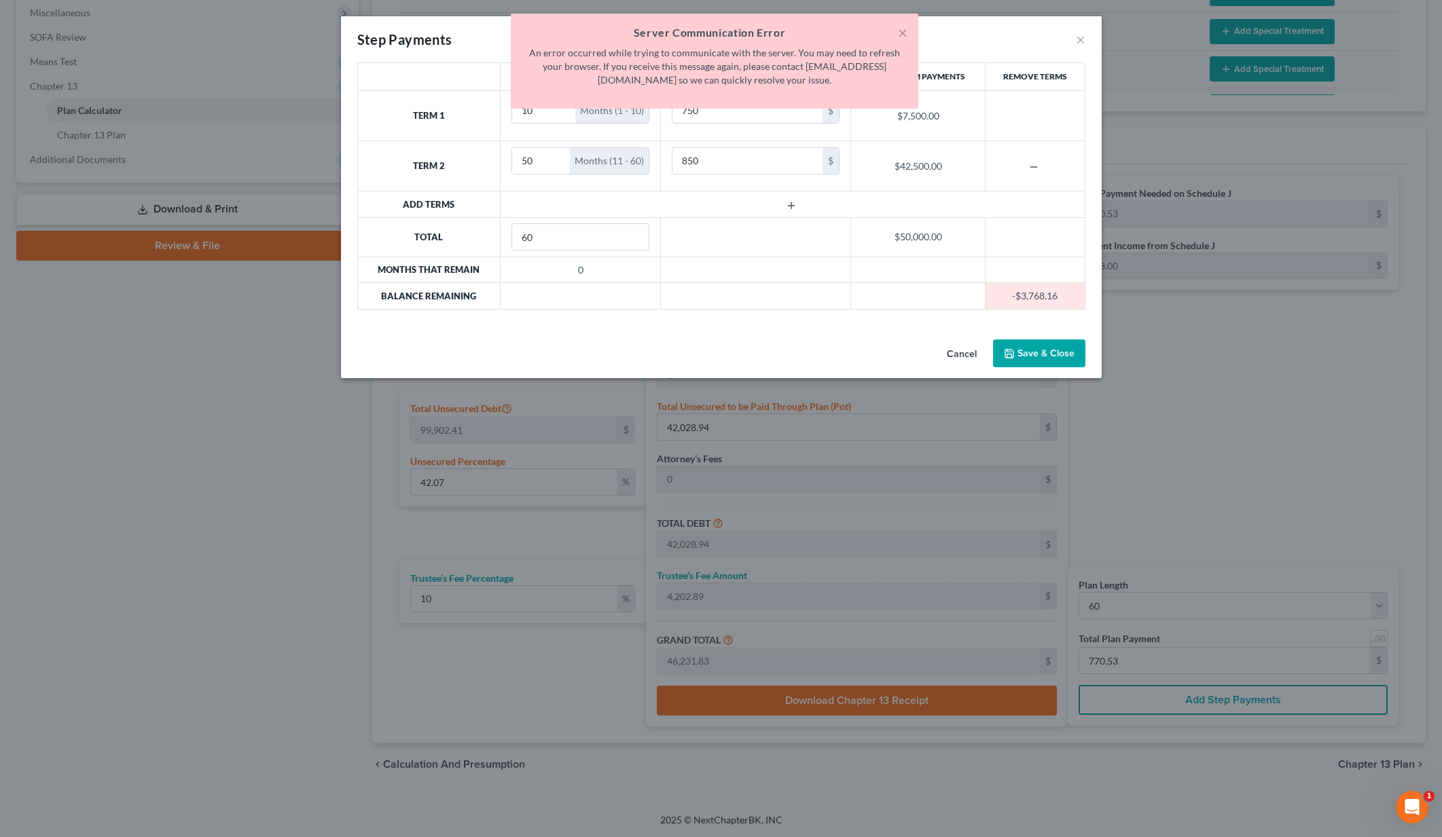
click at [901, 29] on button "×" at bounding box center [903, 32] width 10 height 16
click at [901, 29] on div "Step Payments ×" at bounding box center [721, 39] width 761 height 46
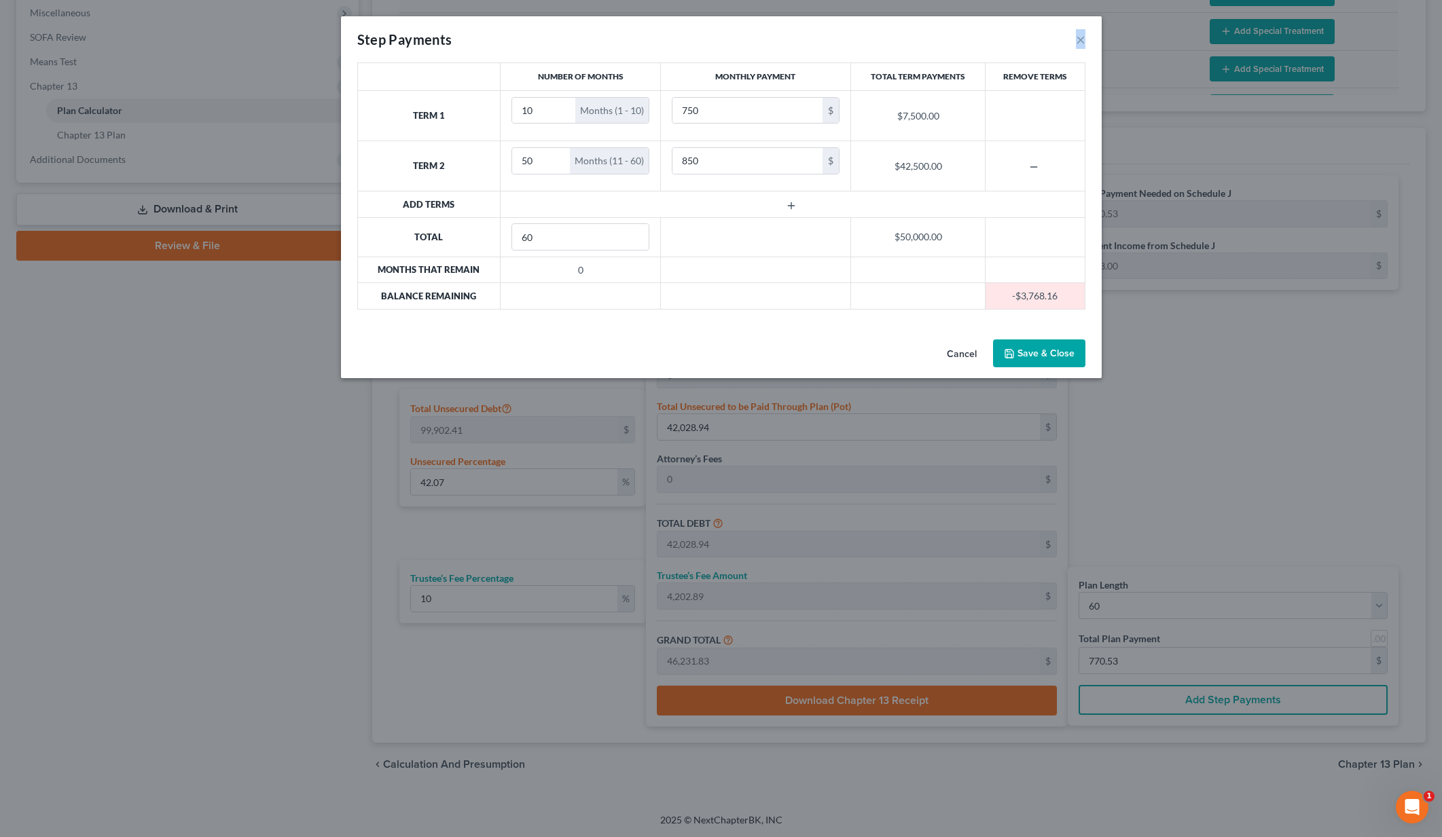
drag, startPoint x: 1042, startPoint y: 357, endPoint x: 1065, endPoint y: 354, distance: 23.2
click at [1042, 357] on button "Save & Close" at bounding box center [1039, 354] width 92 height 29
drag, startPoint x: 959, startPoint y: 347, endPoint x: 995, endPoint y: 345, distance: 36.0
click at [960, 348] on button "Cancel" at bounding box center [962, 354] width 52 height 27
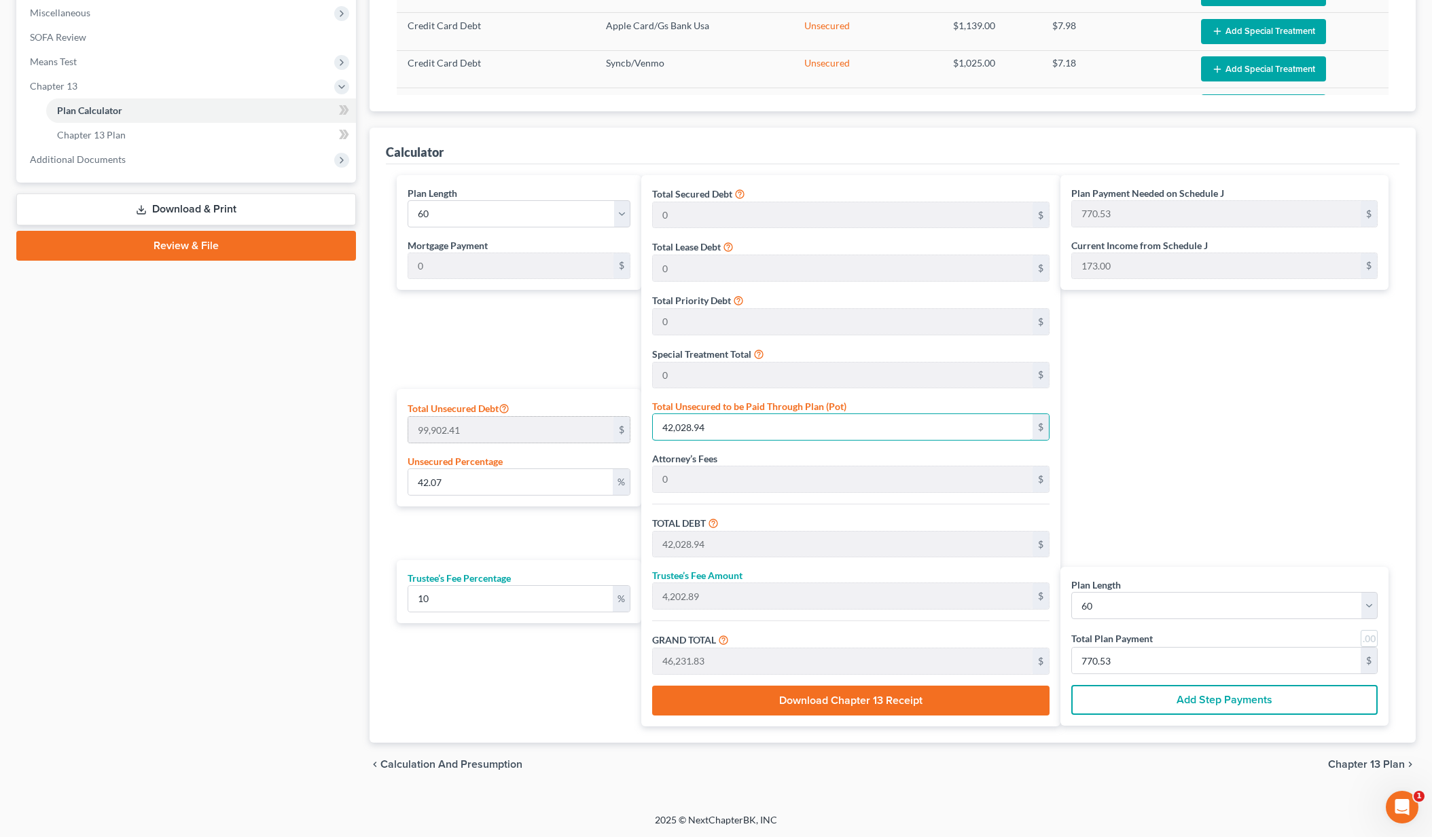
click at [604, 421] on div "Plan Length 1 2 3 4 5 6 7 8 9 10 11 12 13 14 15 16 17 18 19 20 21 22 23 24 25 2…" at bounding box center [892, 450] width 1005 height 551
type input "0.0040039074132445845"
type input "4"
type input "4.00"
type input "0.40"
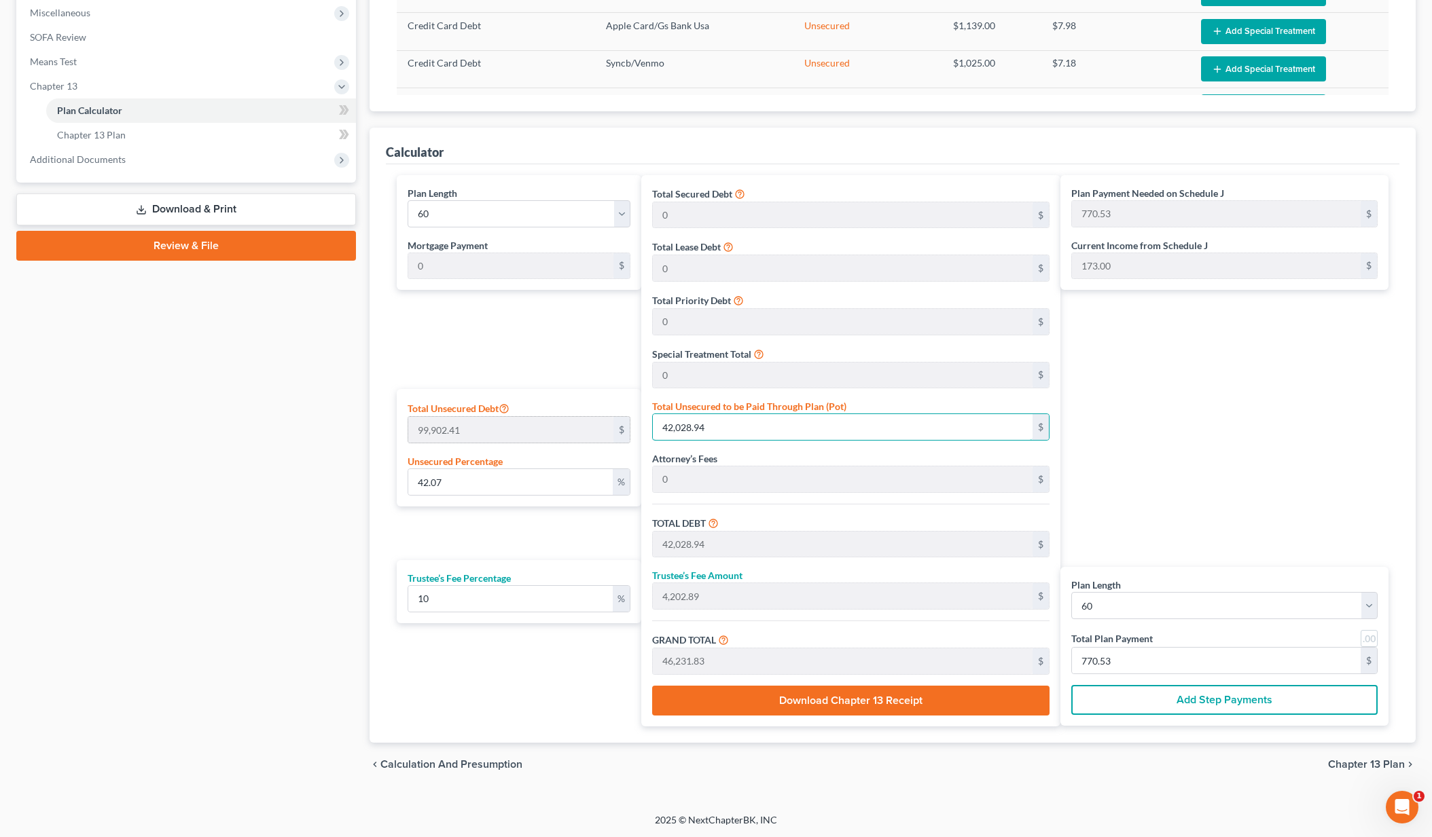
type input "4.40"
type input "0.07"
type input "0.04204102783906814"
type input "42"
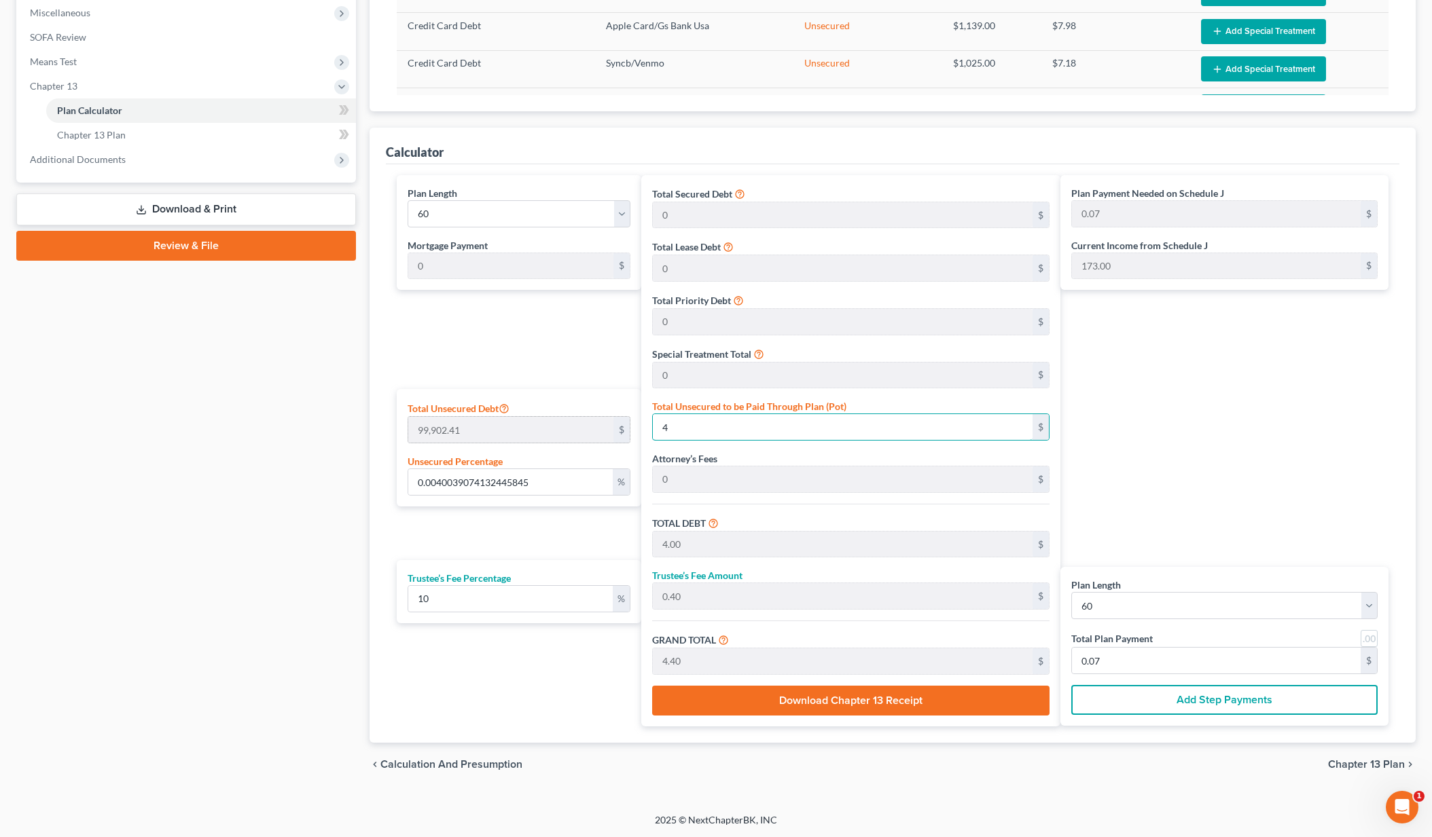
type input "42.00"
type input "4.20"
type input "46.20"
type input "0.77"
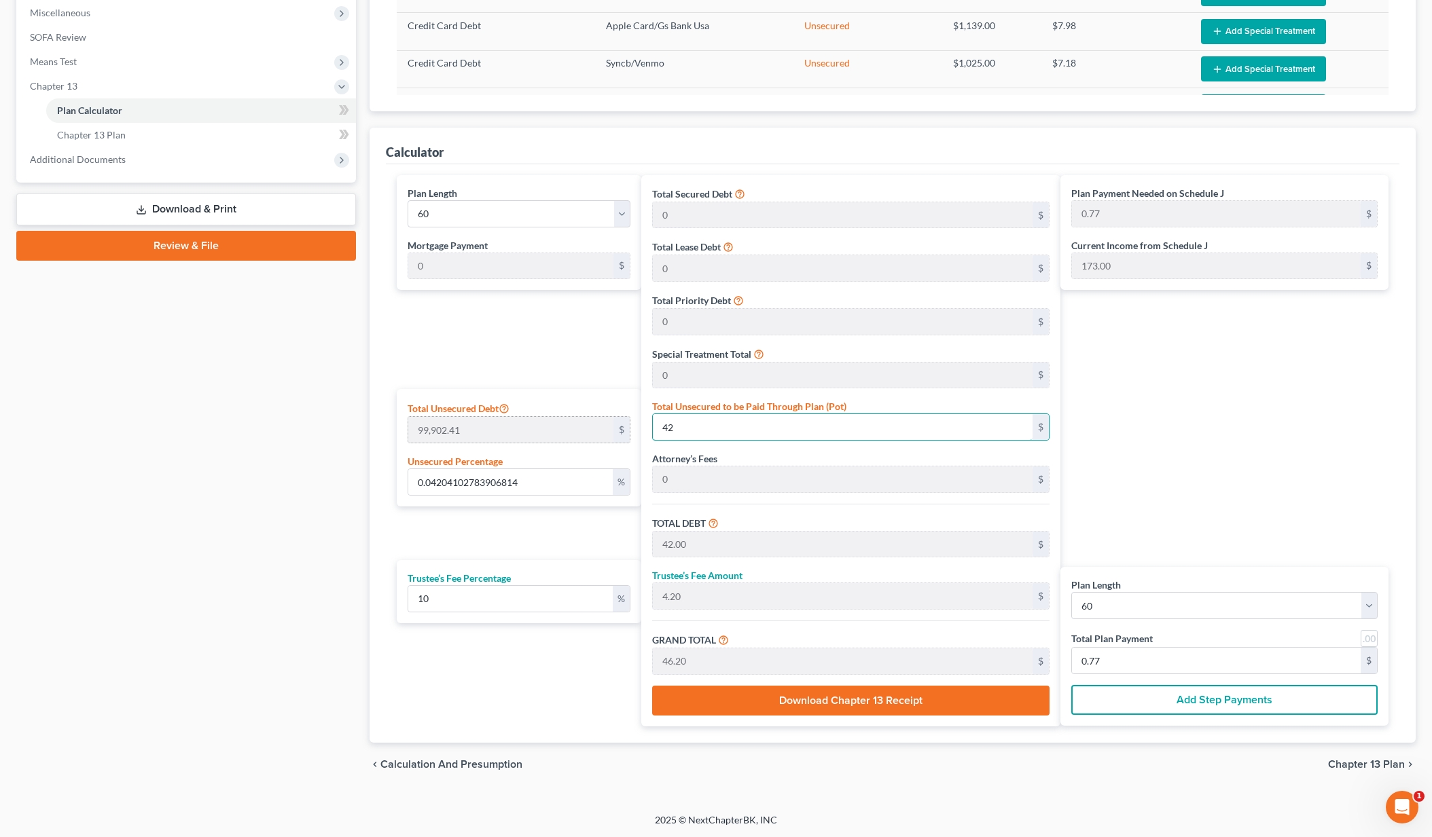
type input "0.42041027839068146"
type input "420"
type input "420.00"
type input "42.00"
type input "462.00"
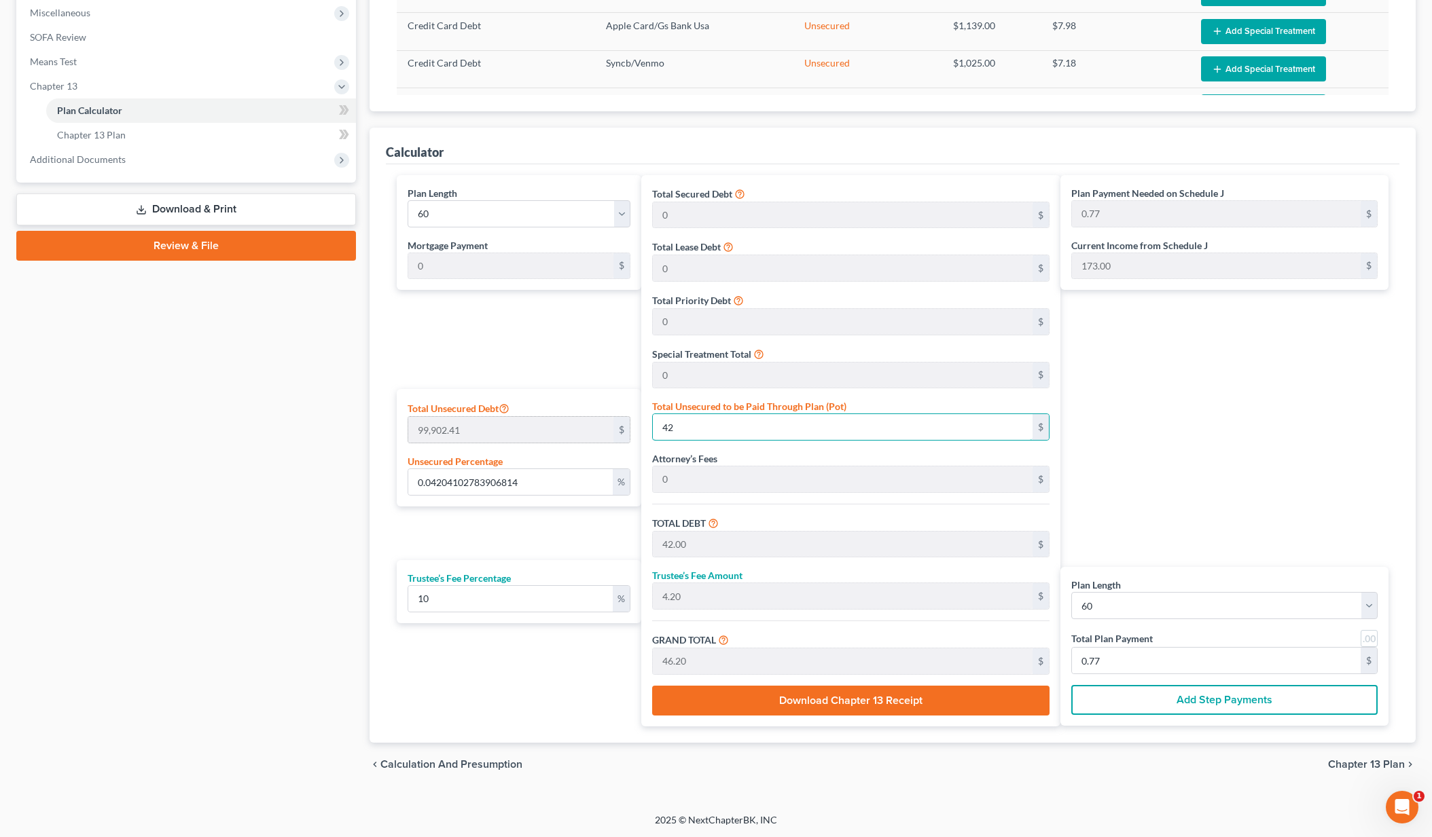
type input "7.70"
type input "4.204102783906814"
type input "4200"
type input "4,200.00"
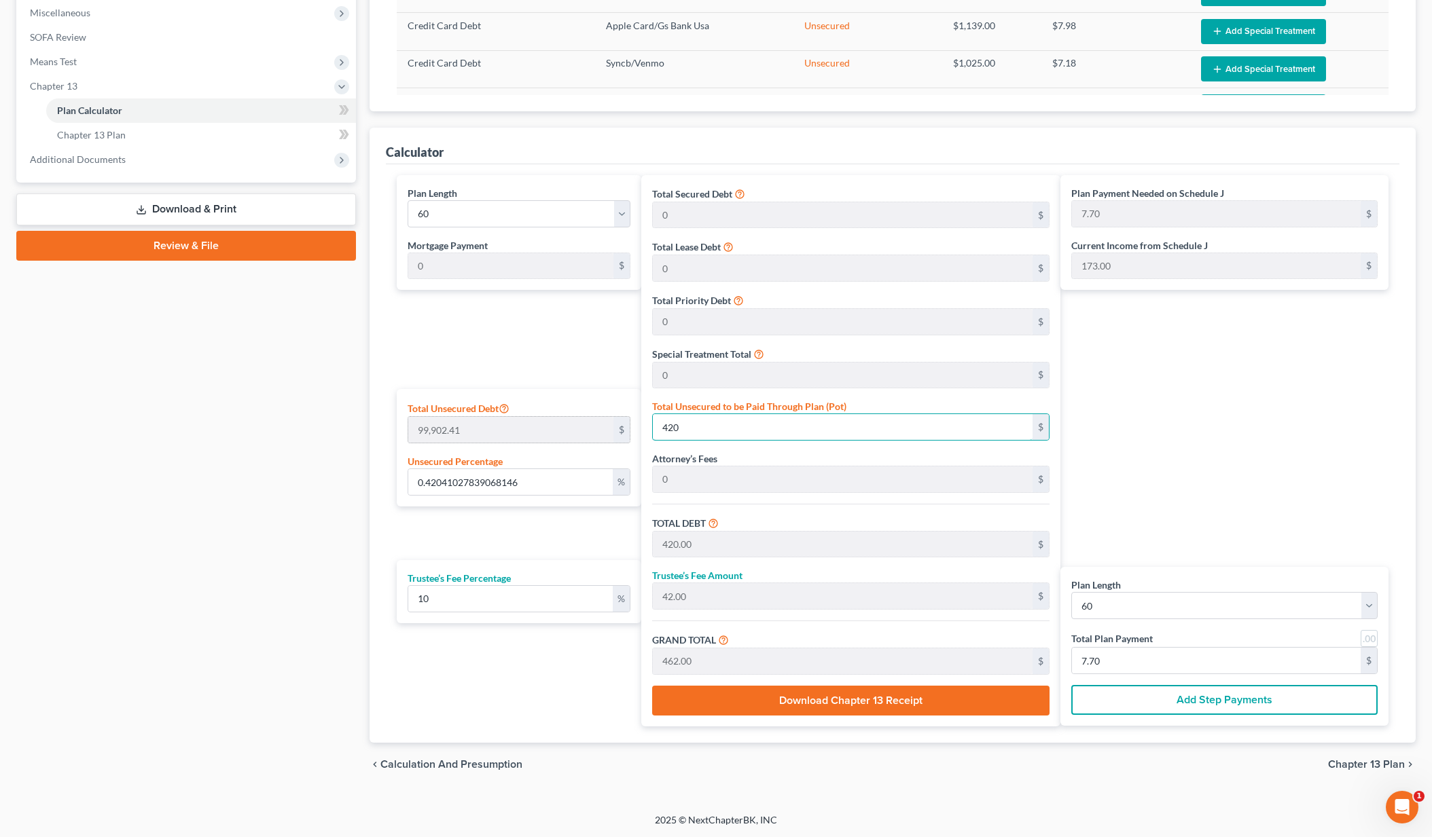
type input "420.00"
type input "4,620.00"
type input "77.00"
type input "4,200"
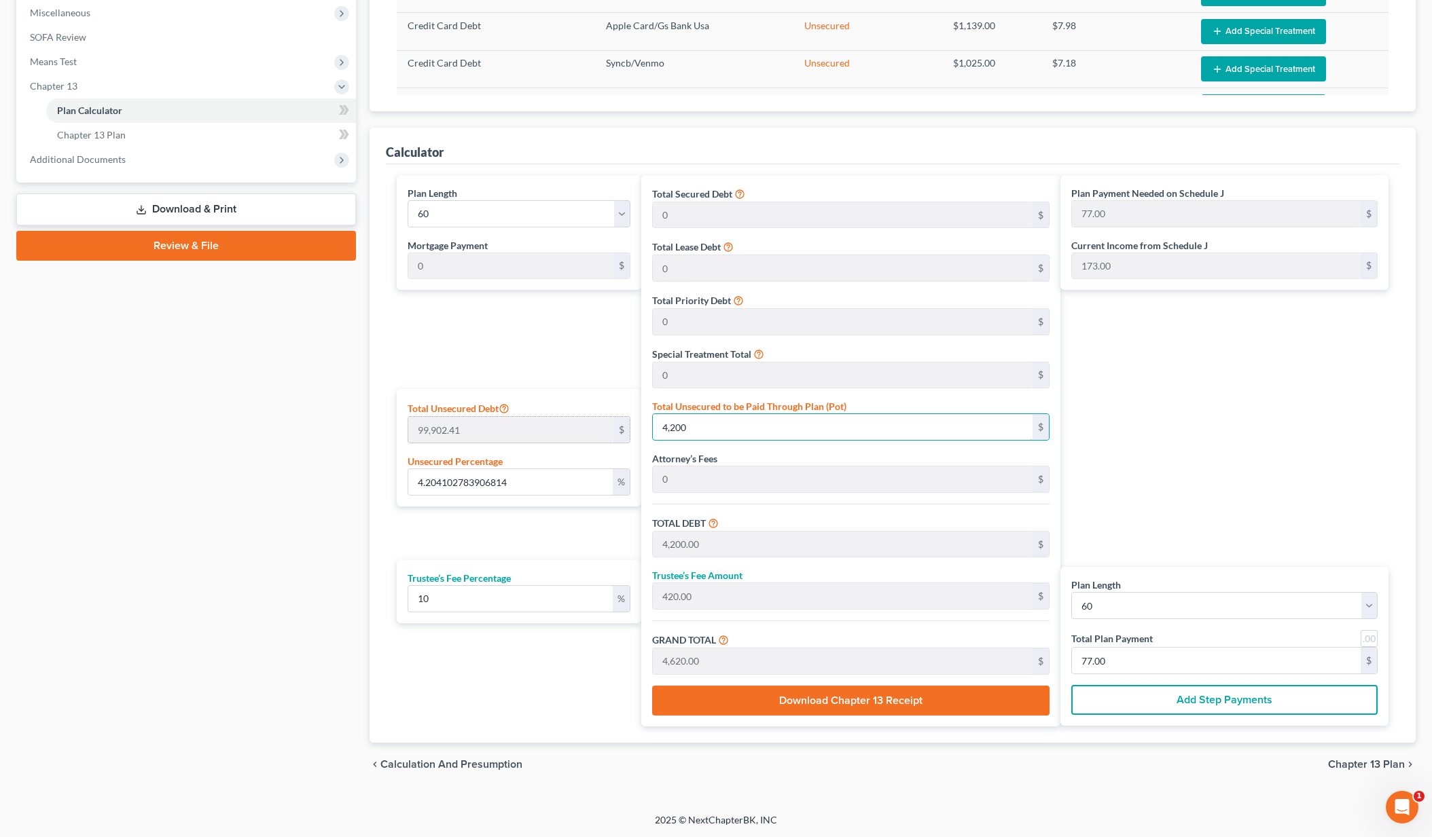
type input "42.04102783906814"
type input "4,2000"
type input "42,000.00"
type input "4,200.00"
type input "46,200.00"
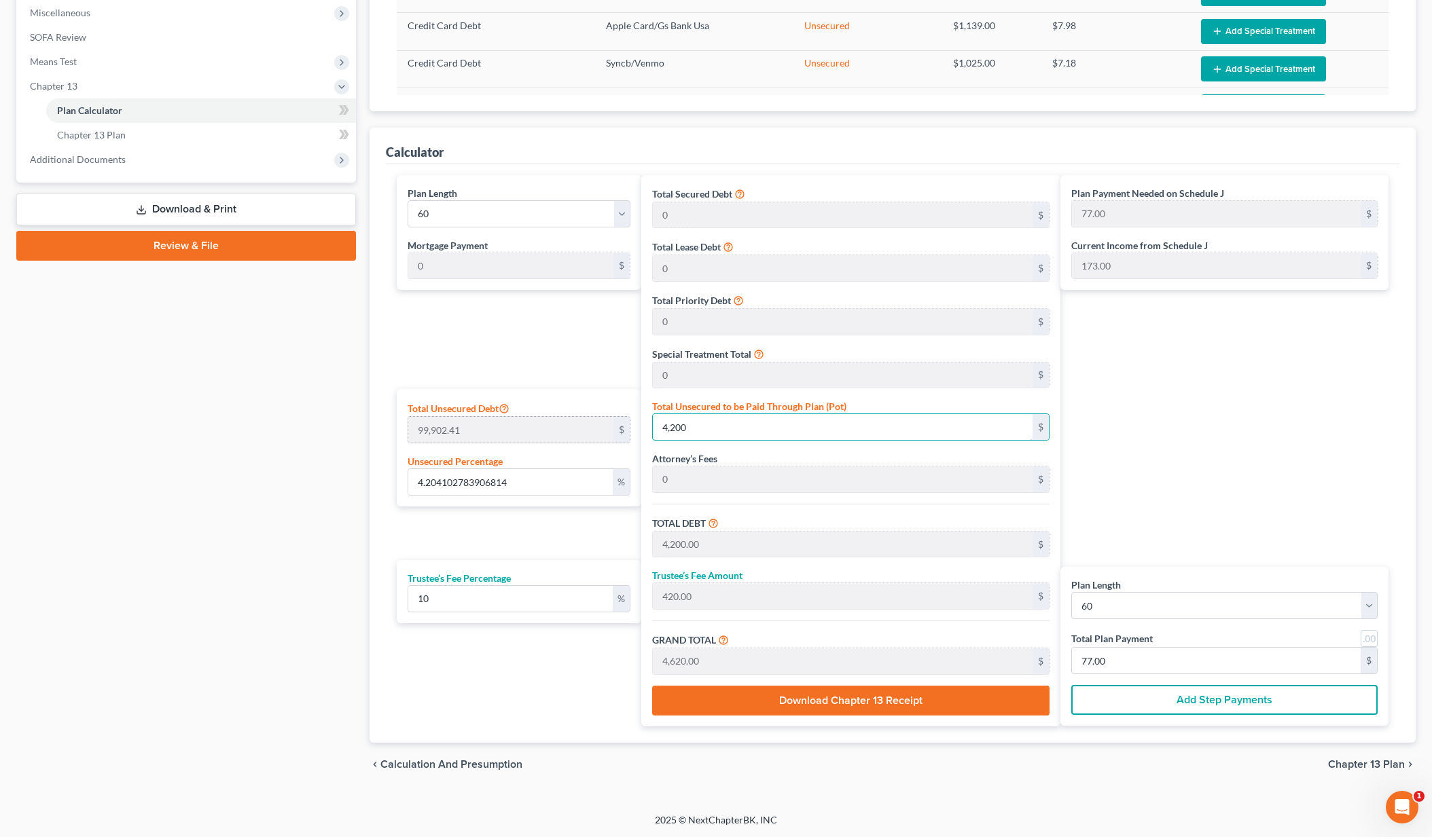
type input "770.00"
type input "42,000"
click at [1140, 666] on input "770.00" at bounding box center [1216, 661] width 289 height 26
drag, startPoint x: 1139, startPoint y: 664, endPoint x: 975, endPoint y: 642, distance: 165.1
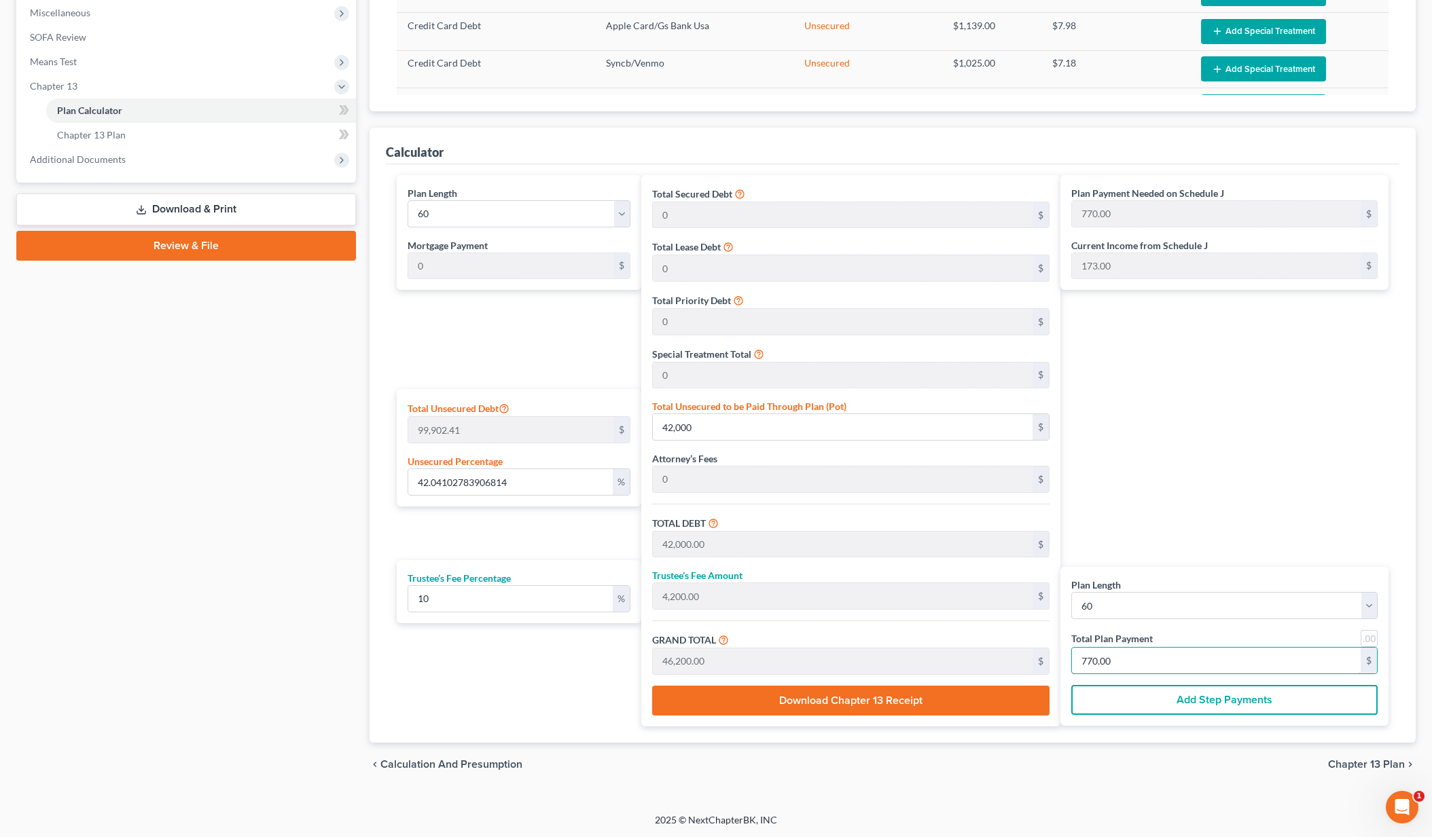
click at [975, 642] on div "Plan Length 1 2 3 4 5 6 7 8 9 10 11 12 13 14 15 16 17 18 19 20 21 22 23 24 25 2…" at bounding box center [892, 450] width 1005 height 551
select select "9"
type input "4,620.00"
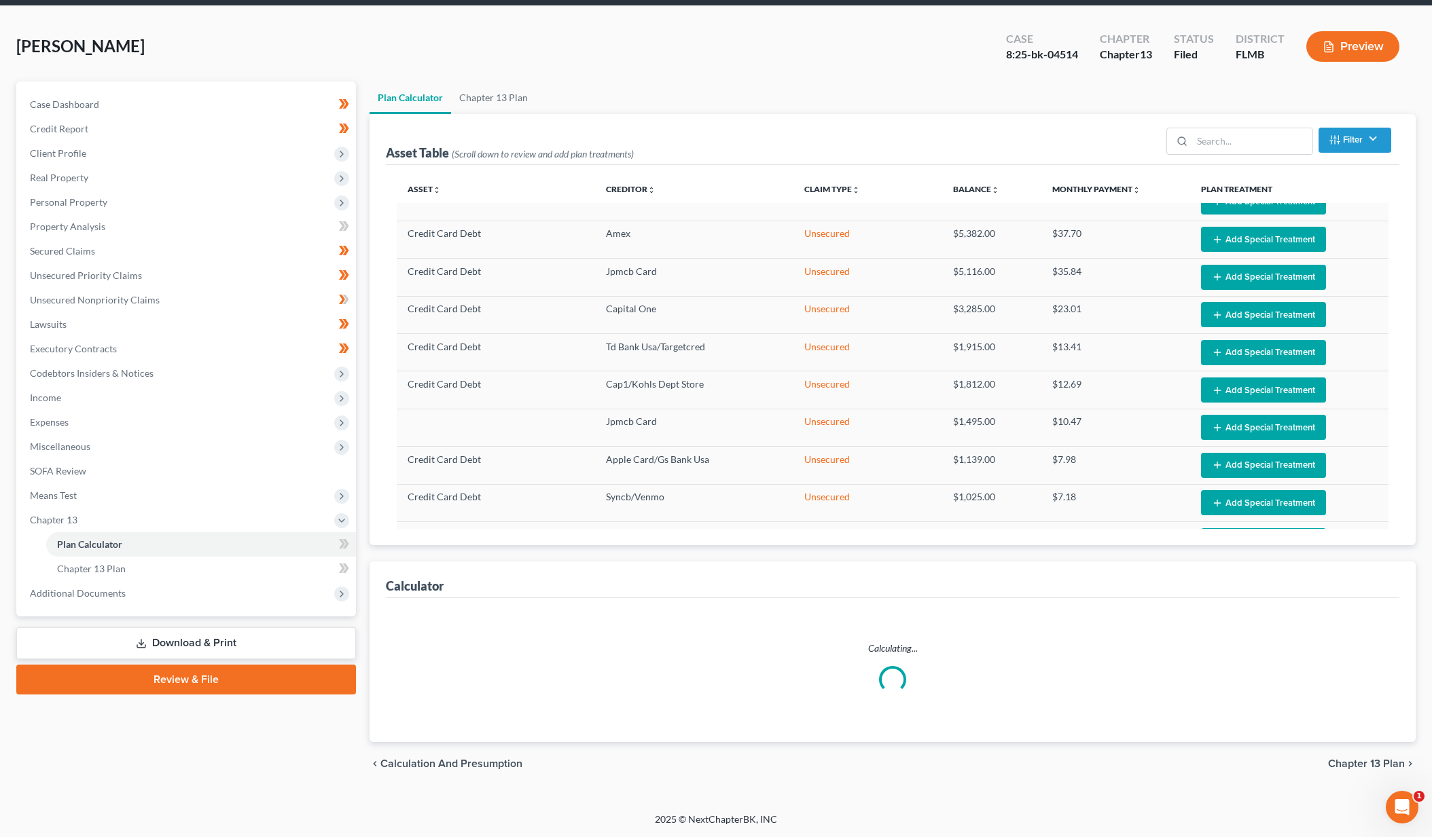
scroll to position [49, 0]
select select "9"
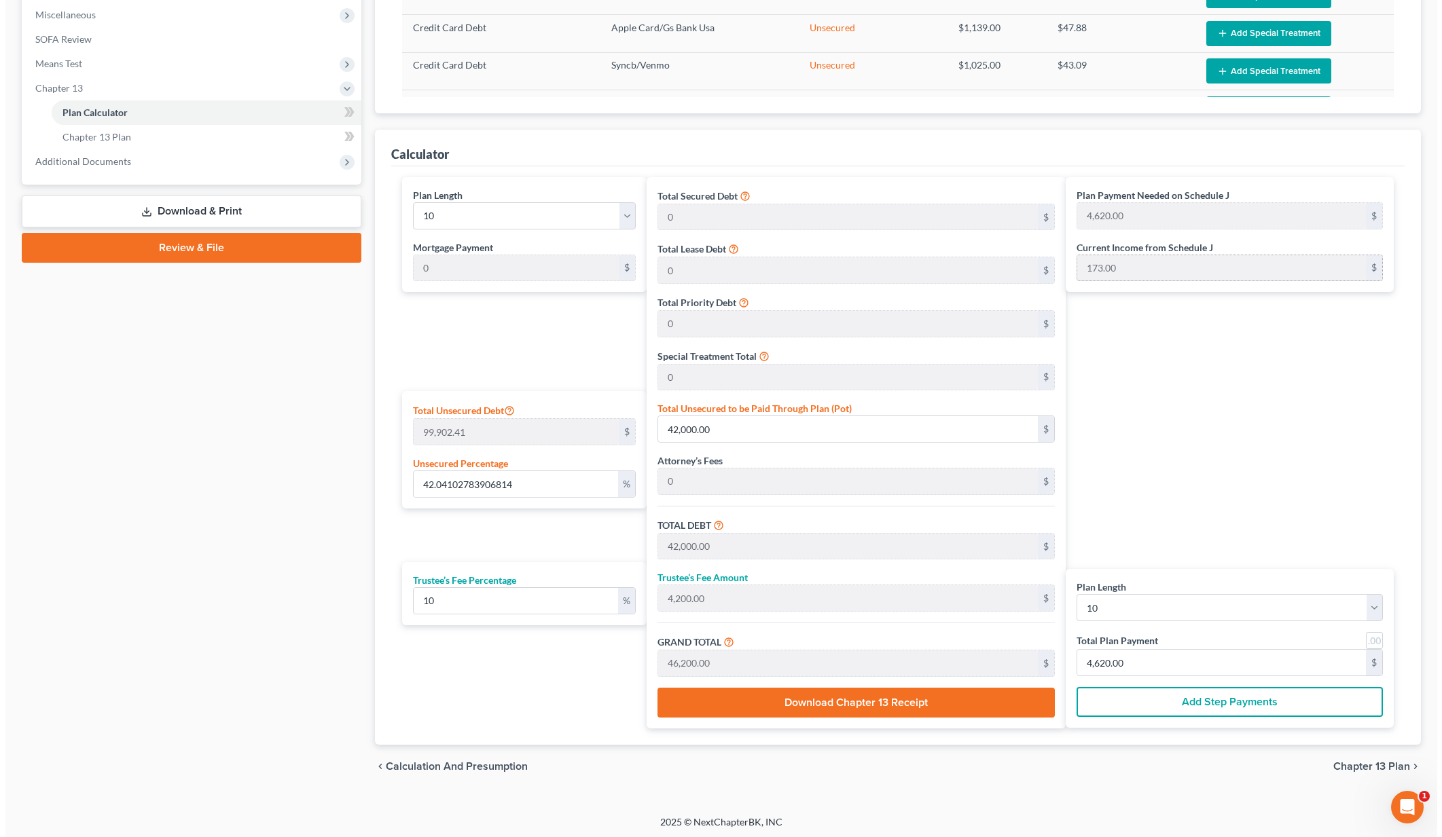
scroll to position [483, 0]
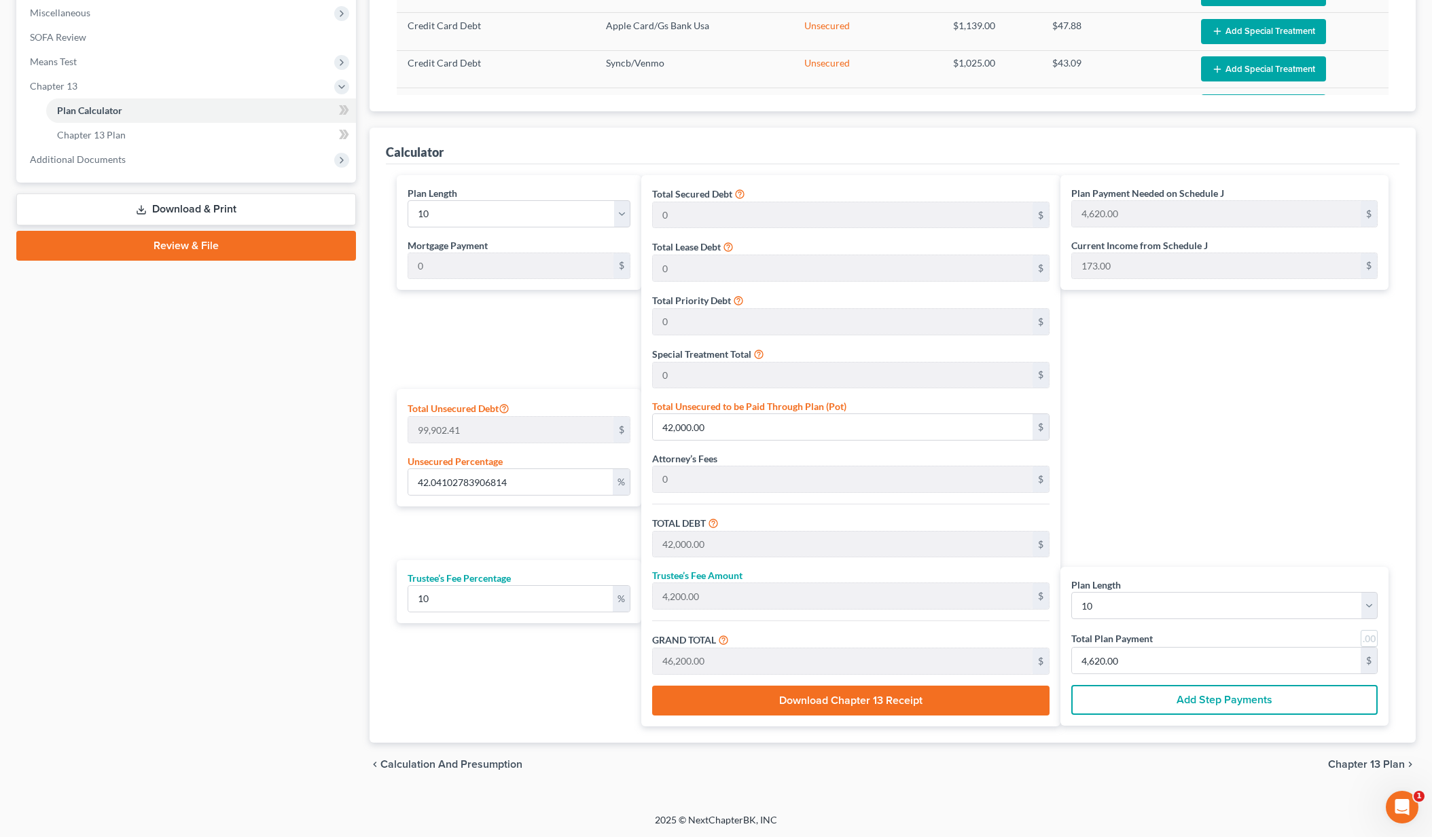
click at [1127, 697] on button "Add Step Payments" at bounding box center [1224, 700] width 306 height 30
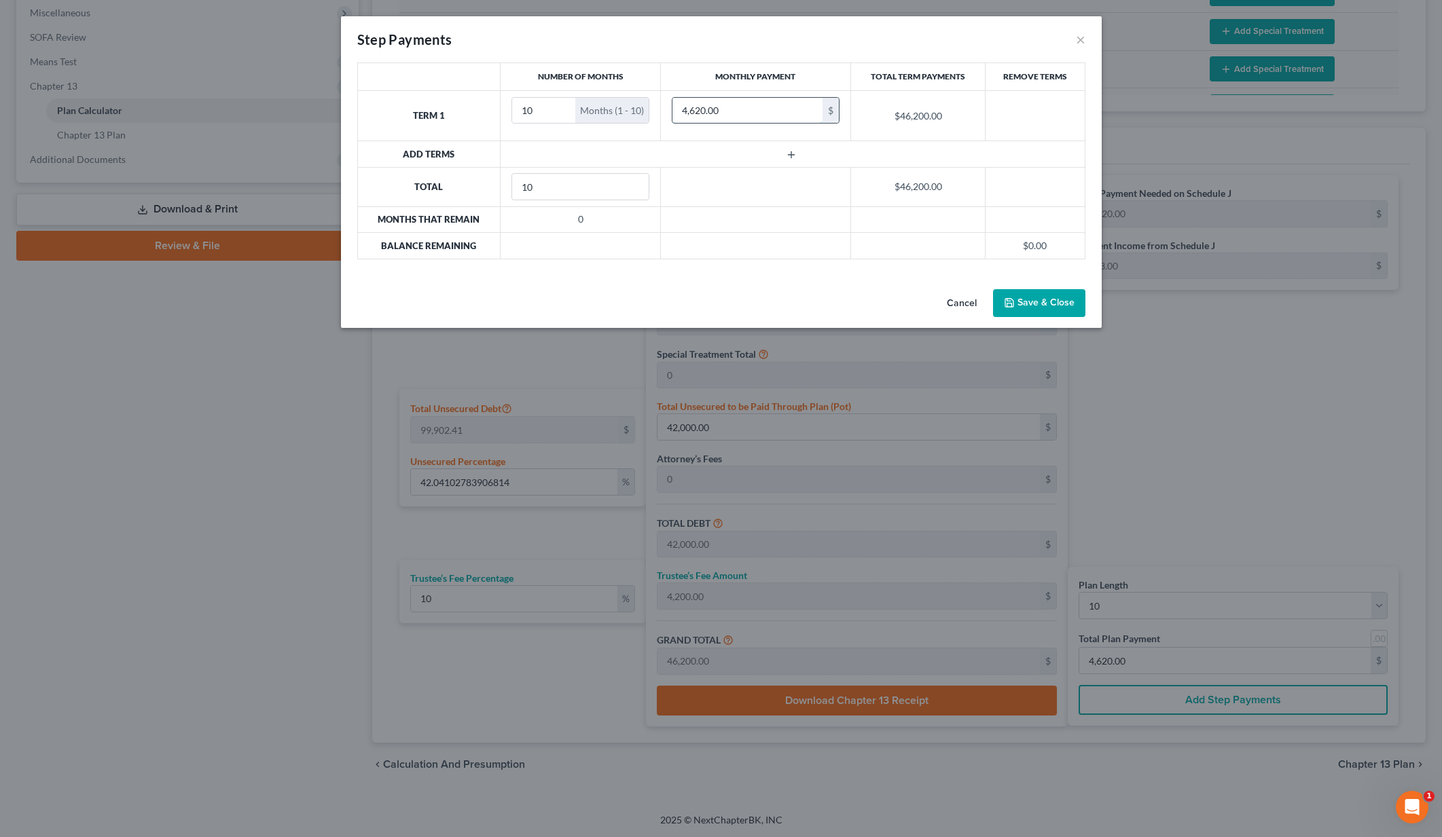
drag, startPoint x: 728, startPoint y: 103, endPoint x: 671, endPoint y: 105, distance: 57.1
click at [672, 106] on input "4,620.00" at bounding box center [747, 111] width 150 height 26
type input "750"
drag, startPoint x: 552, startPoint y: 183, endPoint x: 512, endPoint y: 180, distance: 40.2
click at [512, 180] on input "10" at bounding box center [580, 187] width 136 height 26
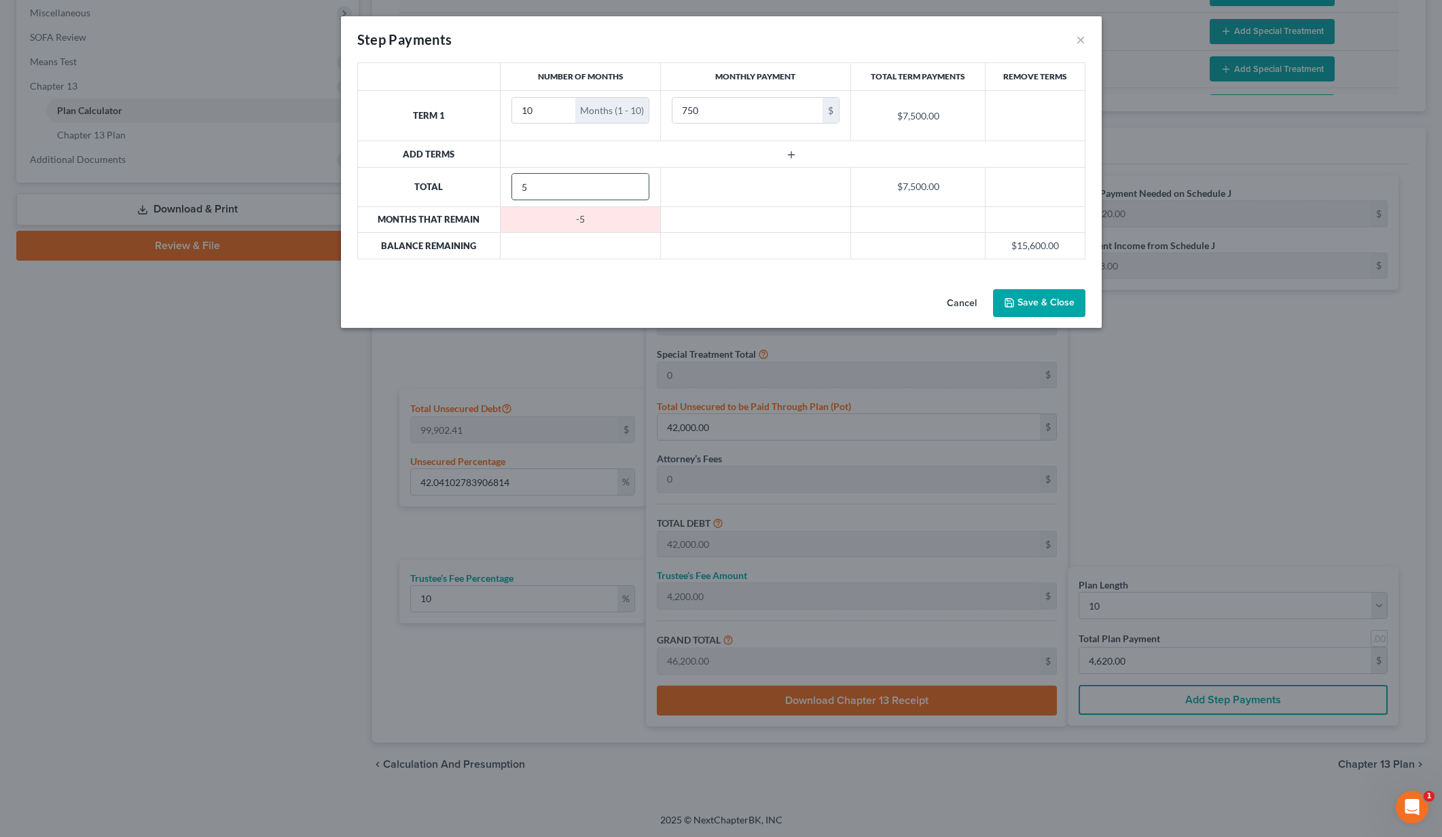
type input "50"
drag, startPoint x: 545, startPoint y: 187, endPoint x: 439, endPoint y: 169, distance: 107.4
click at [439, 169] on tr "Total 50 $7,500.00" at bounding box center [720, 186] width 727 height 39
click at [799, 156] on button "button" at bounding box center [793, 154] width 60 height 11
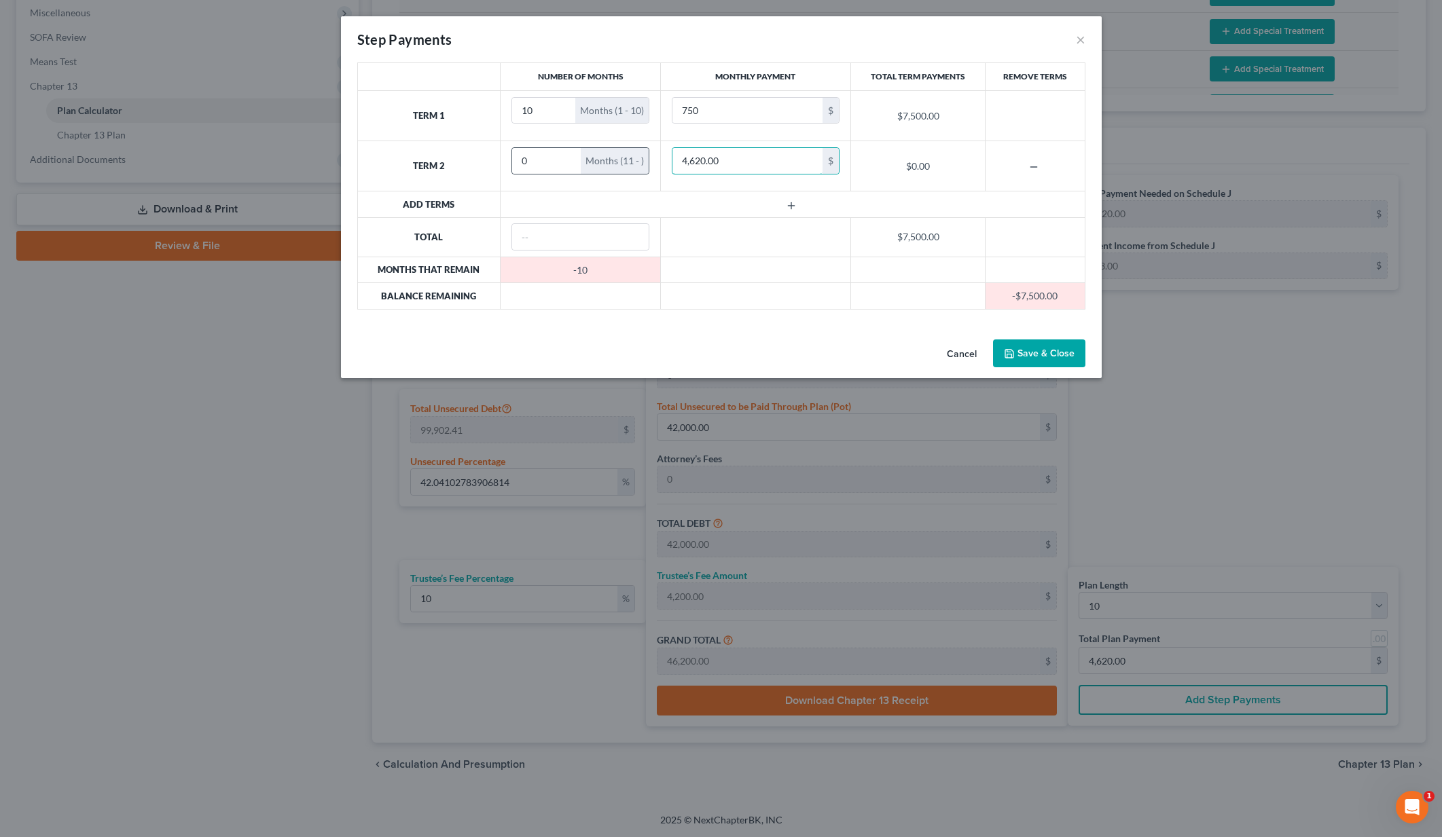
drag, startPoint x: 754, startPoint y: 162, endPoint x: 611, endPoint y: 152, distance: 142.9
click at [611, 152] on tr "Term 2 0 Months (11 - ) 4,620.00 $ $0.00" at bounding box center [720, 166] width 727 height 50
type input "850"
click at [579, 248] on input "number" at bounding box center [580, 237] width 136 height 26
type input "60"
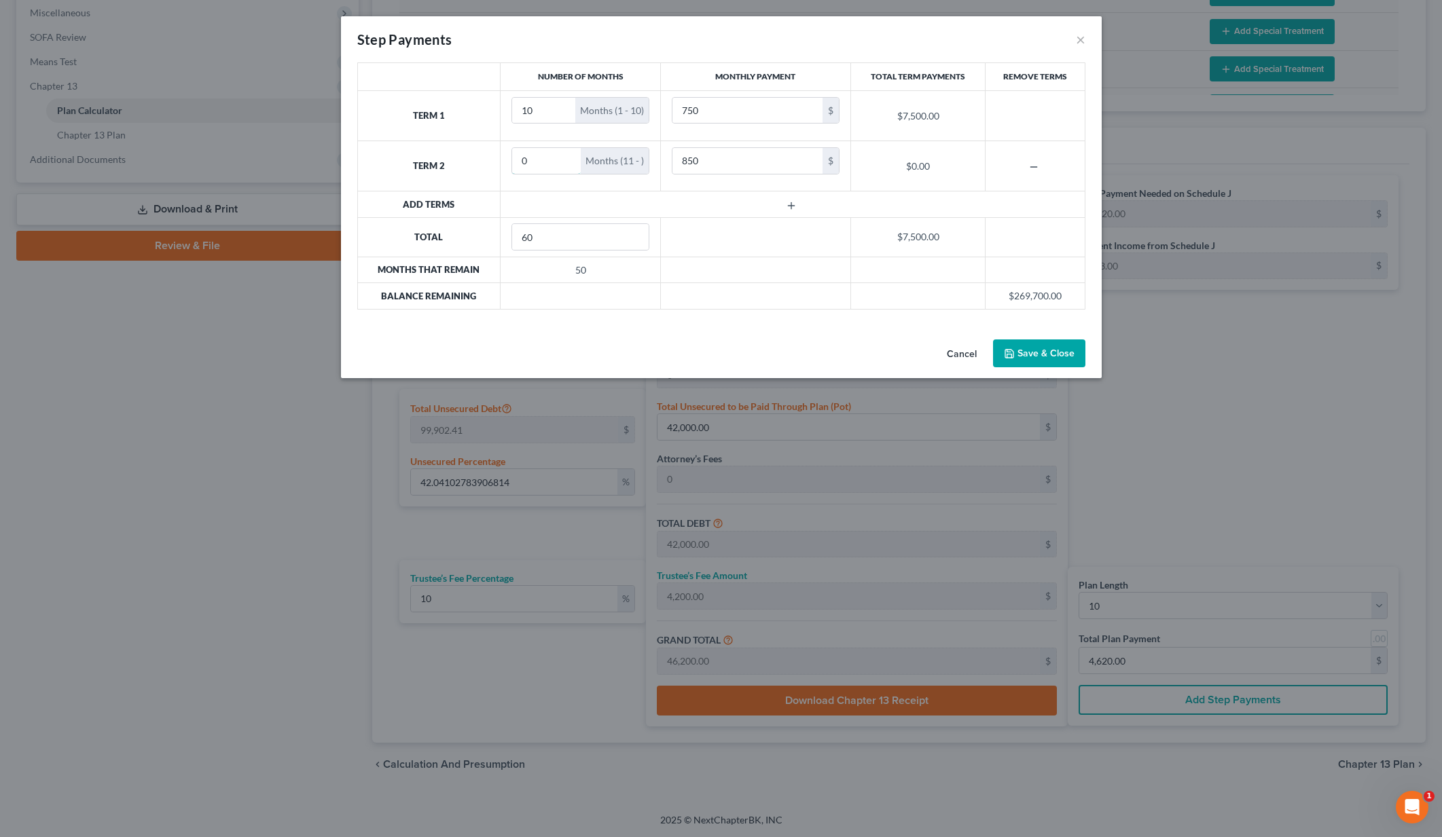
drag, startPoint x: 537, startPoint y: 162, endPoint x: 488, endPoint y: 157, distance: 49.2
click at [488, 157] on tr "Term 2 0 Months (11 - ) 850 $ $0.00" at bounding box center [720, 166] width 727 height 50
type input "6"
type input "50"
click at [1028, 358] on button "Save & Close" at bounding box center [1039, 354] width 92 height 29
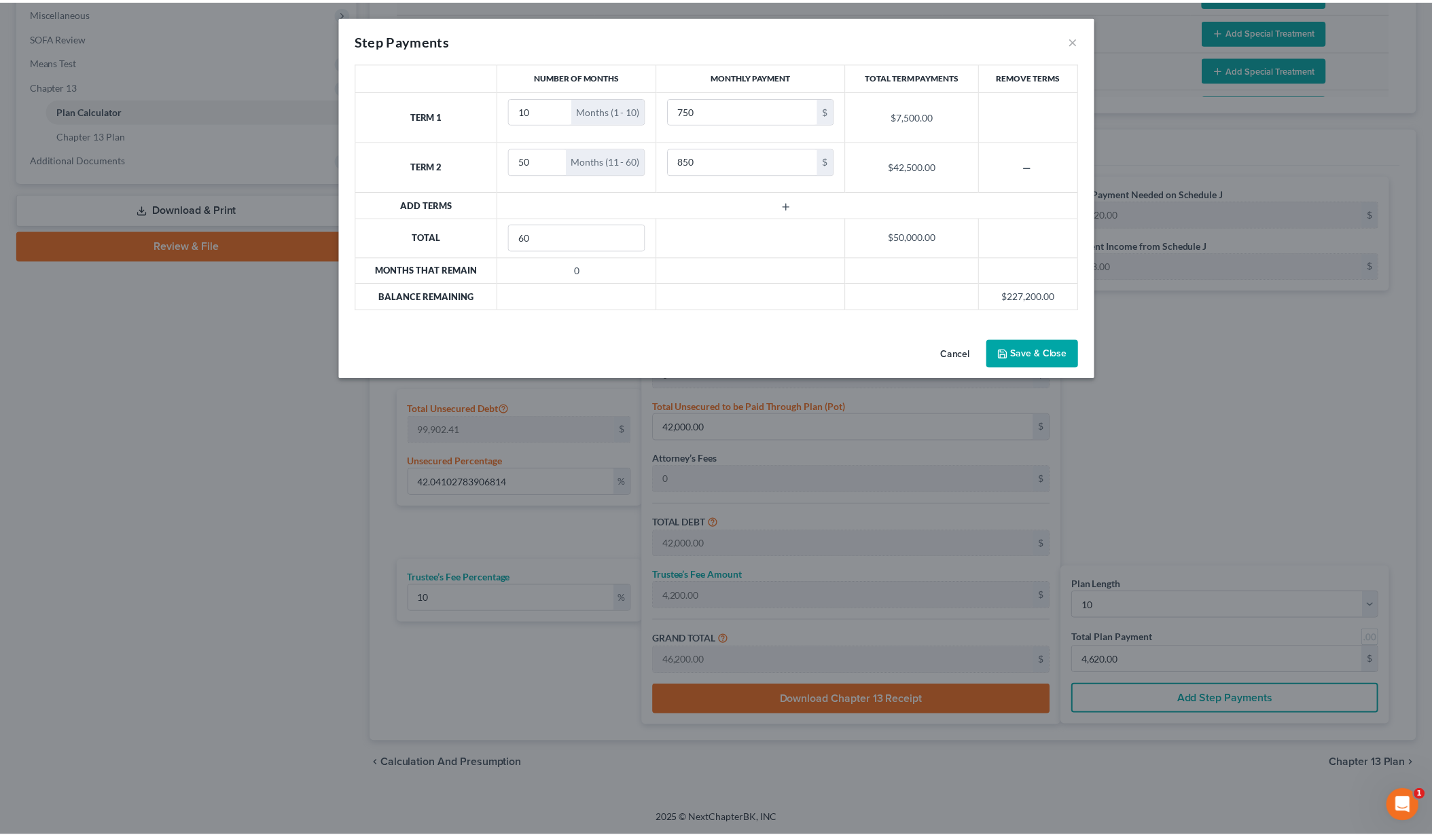
scroll to position [480, 0]
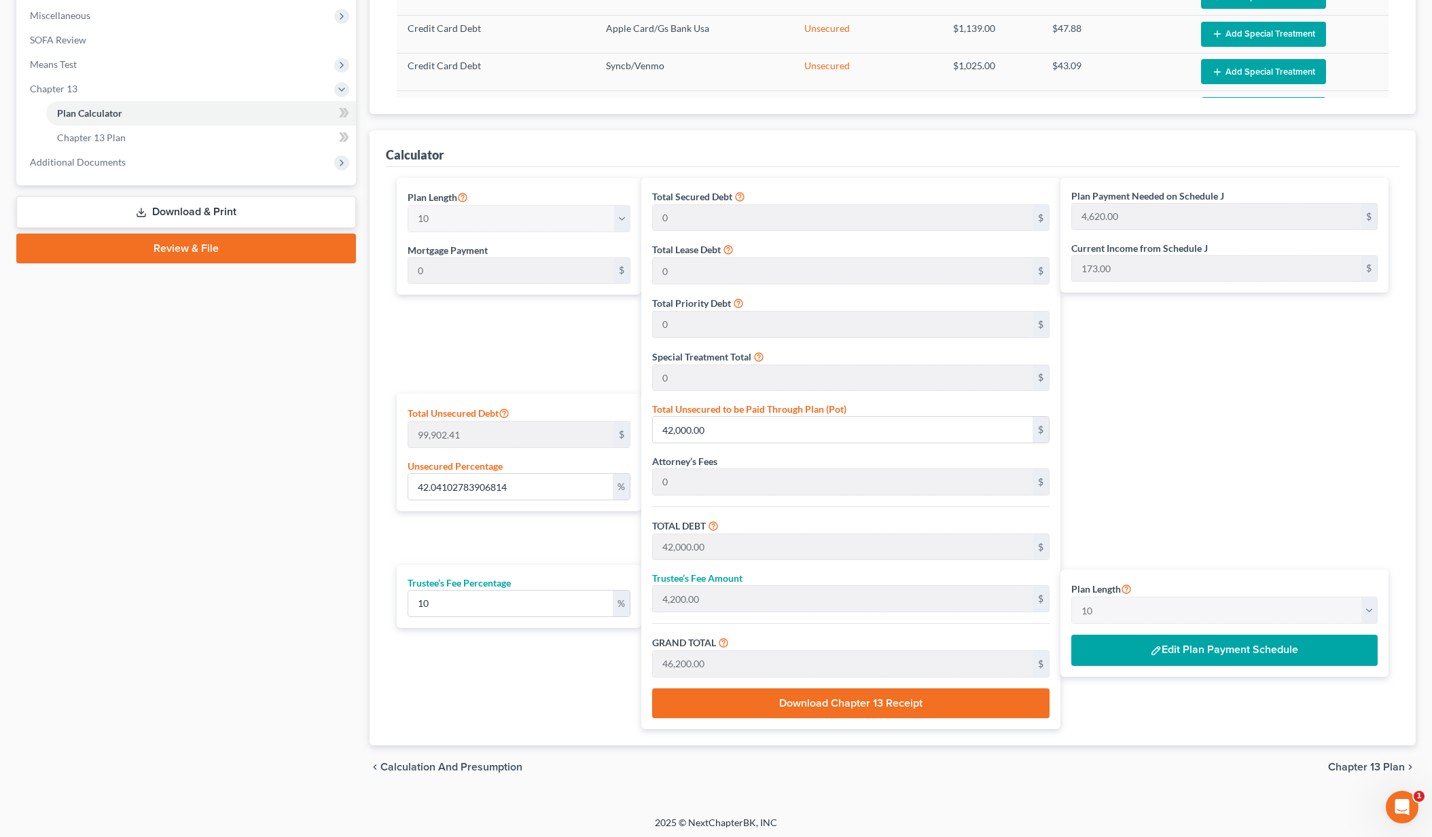
click at [1165, 647] on button "Edit Plan Payment Schedule" at bounding box center [1224, 650] width 306 height 31
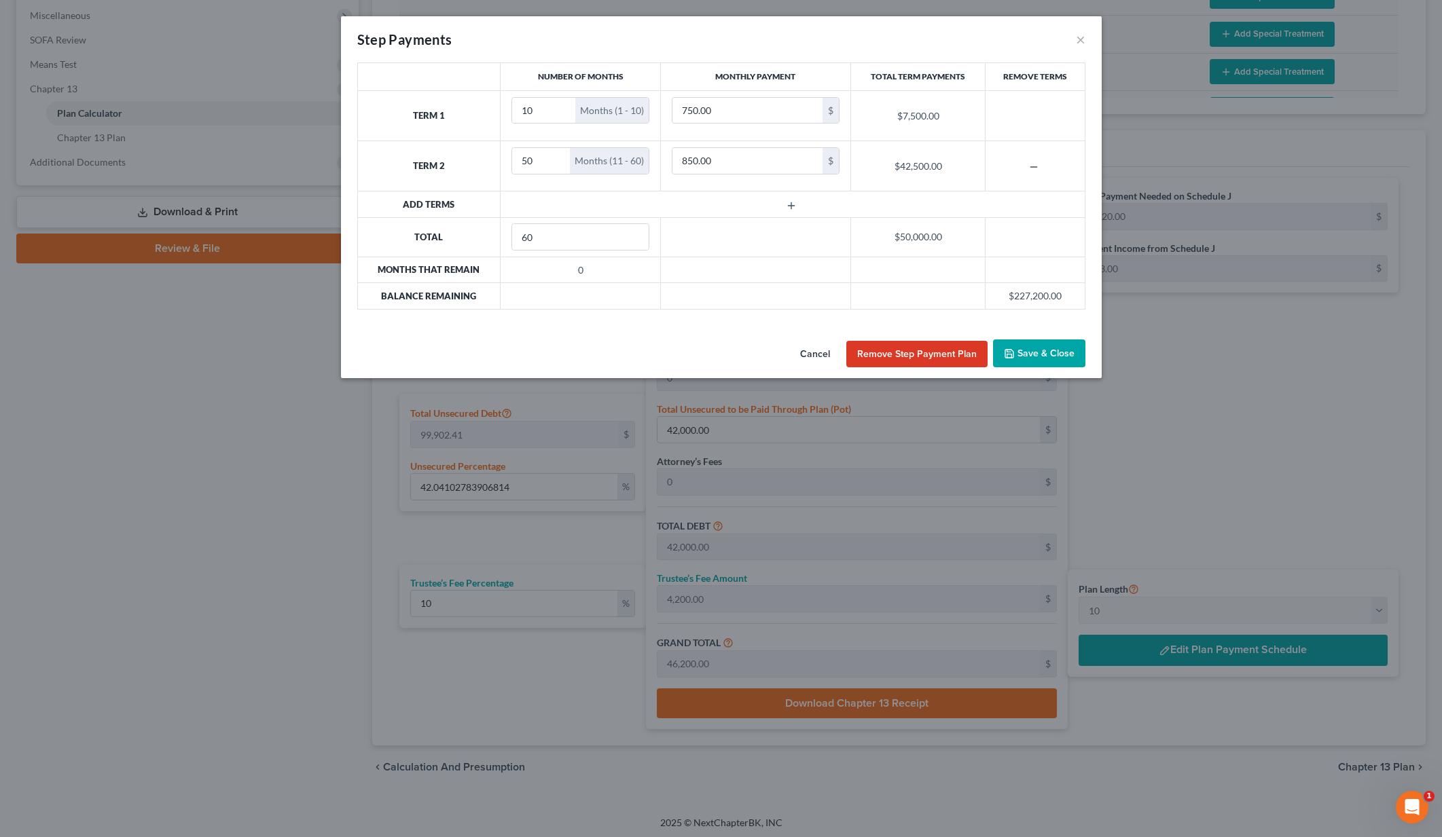
click at [823, 350] on button "Cancel" at bounding box center [815, 354] width 52 height 27
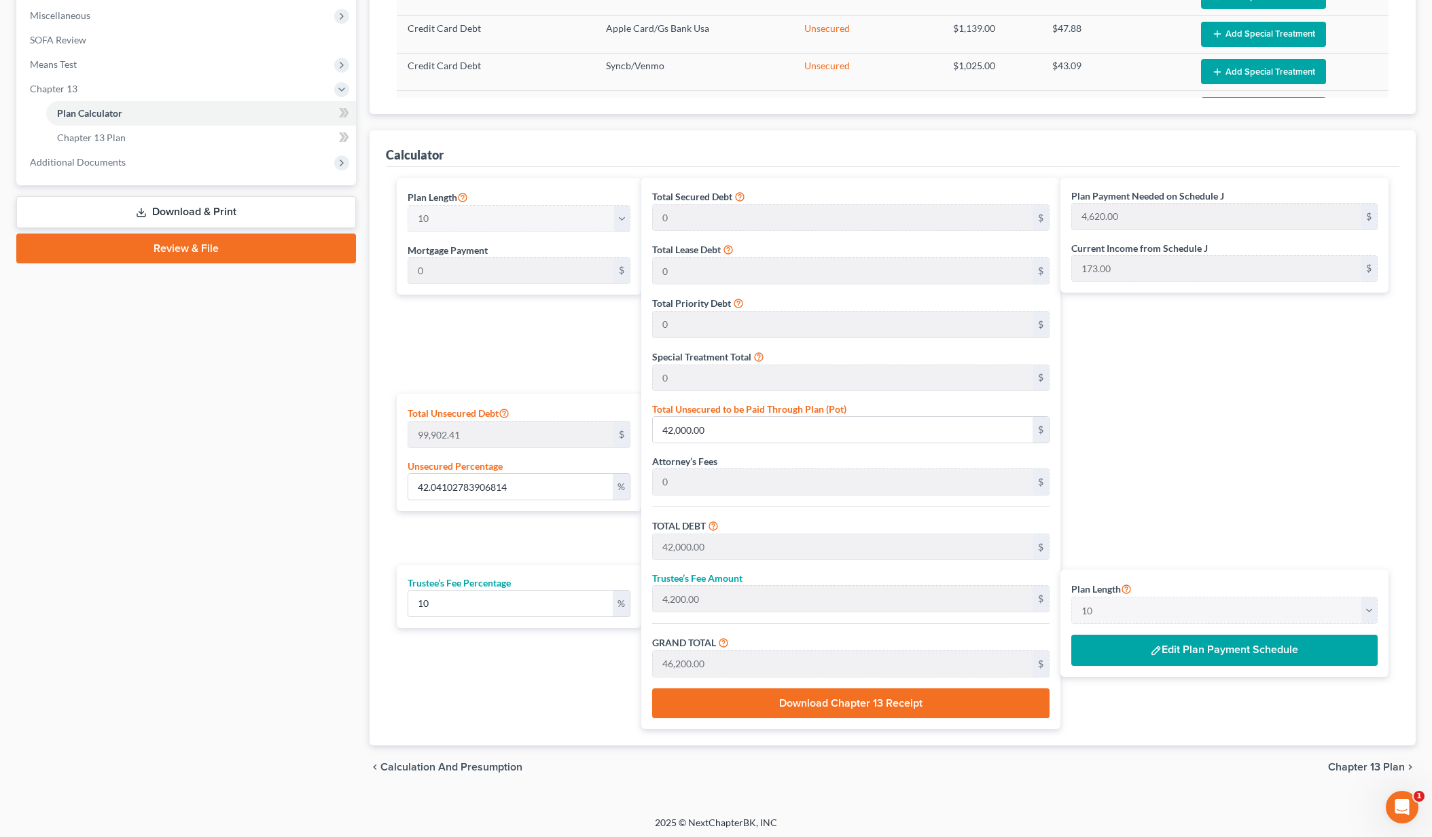
click at [1363, 765] on span "Chapter 13 Plan" at bounding box center [1366, 767] width 77 height 11
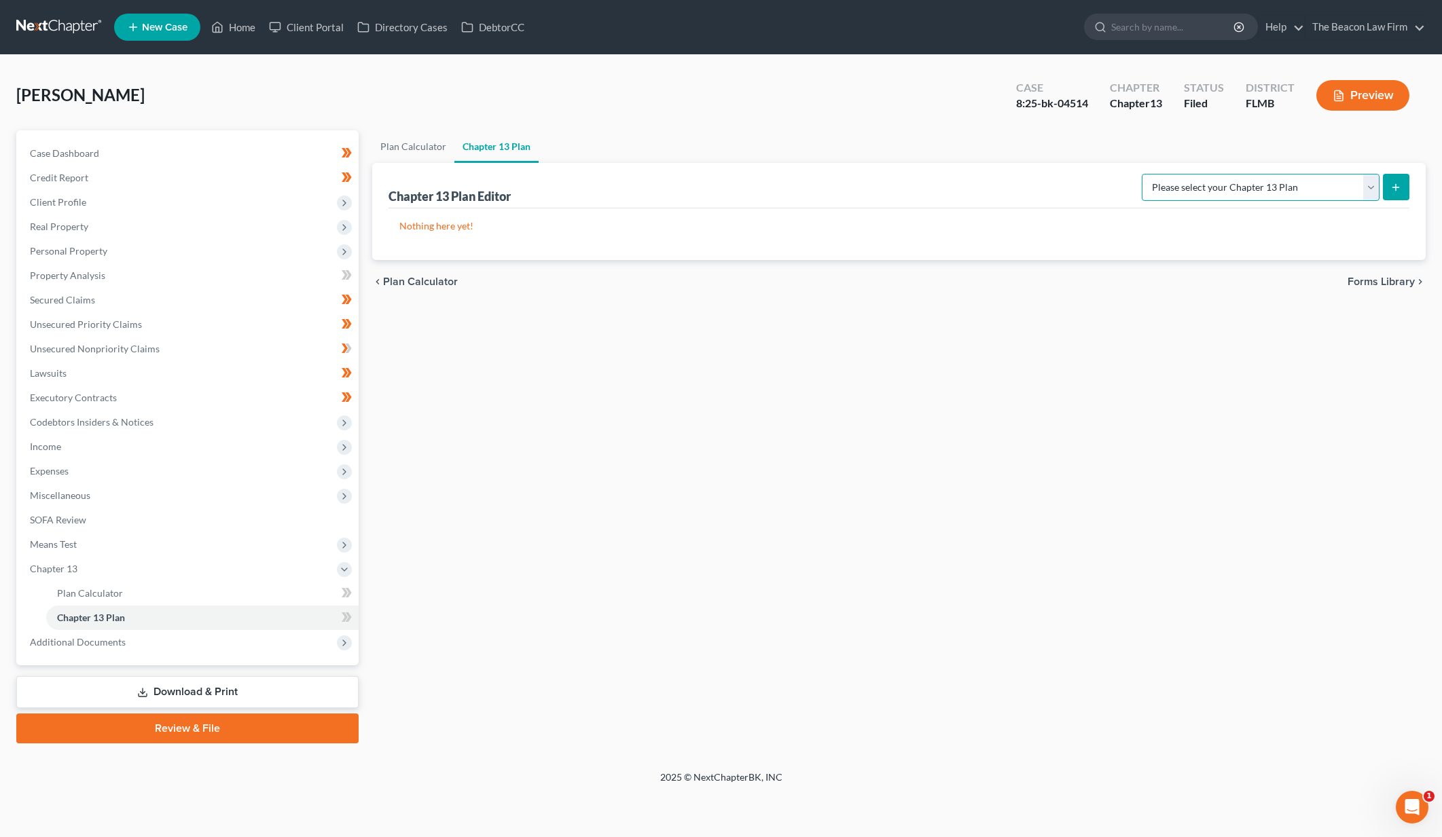
select select "2"
click at [1387, 188] on button "submit" at bounding box center [1396, 187] width 26 height 26
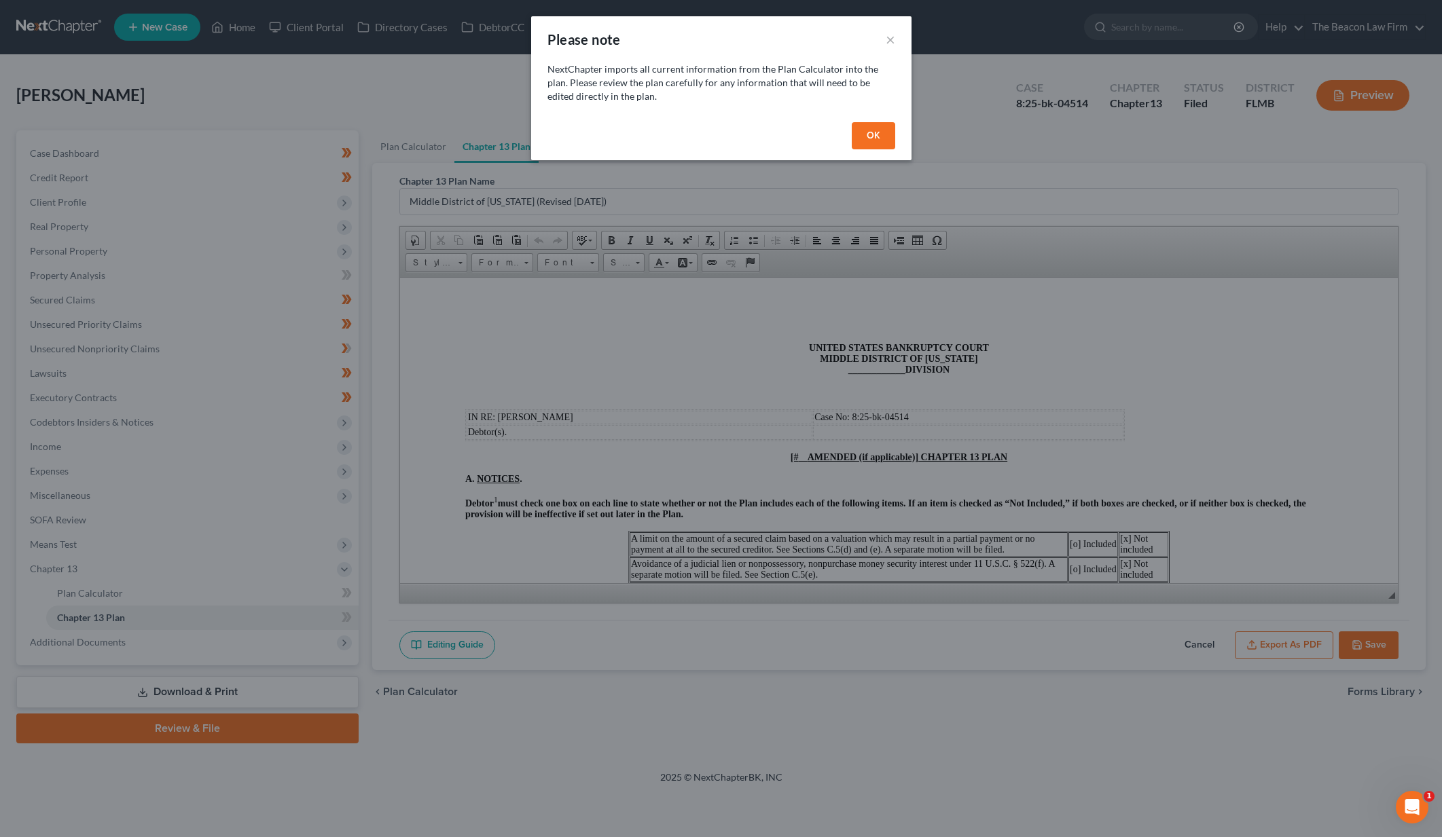
click at [870, 139] on button "OK" at bounding box center [873, 135] width 43 height 27
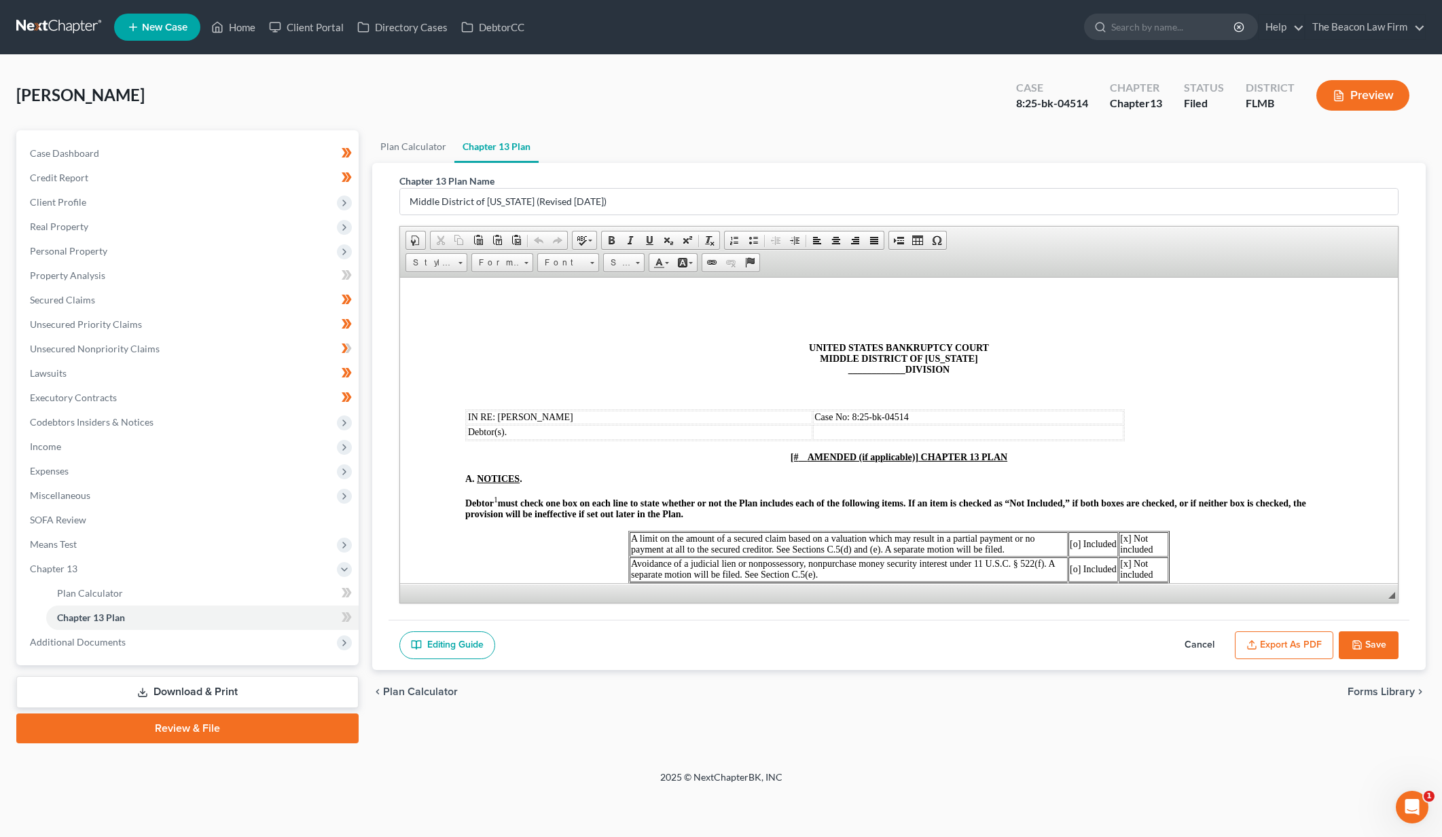
click at [856, 373] on span "____________" at bounding box center [876, 369] width 57 height 10
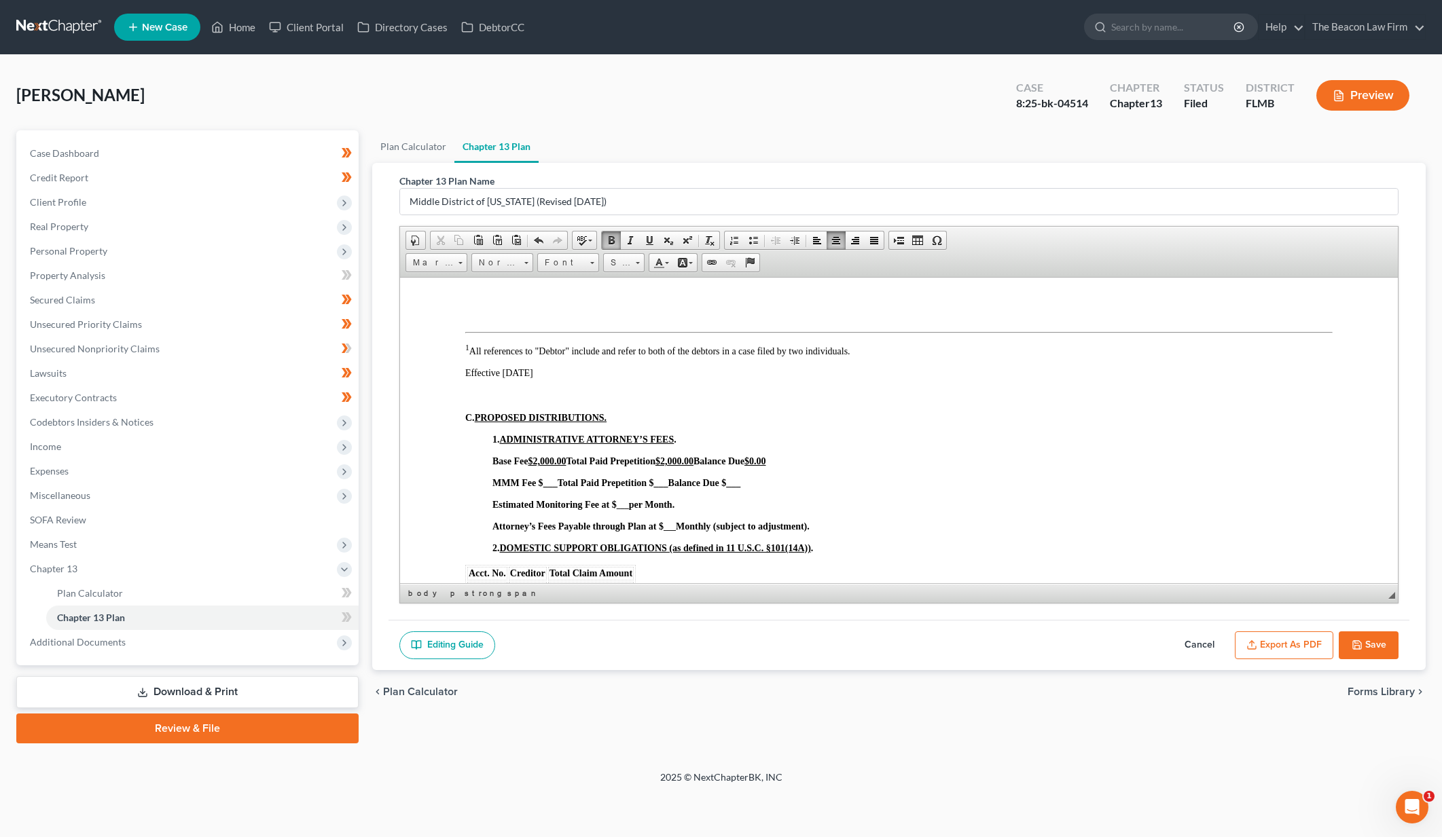
scroll to position [636, 0]
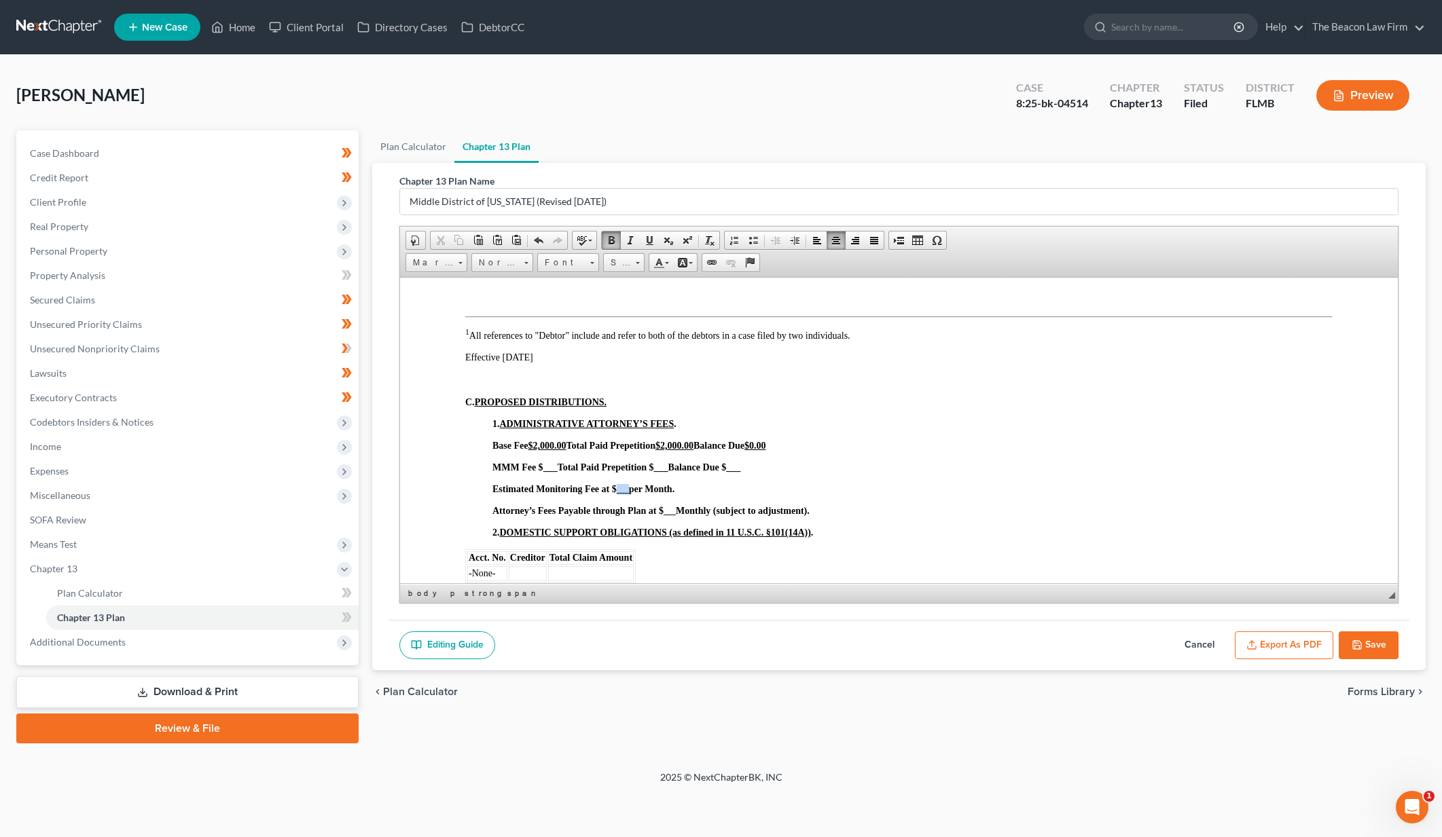
drag, startPoint x: 617, startPoint y: 489, endPoint x: 628, endPoint y: 488, distance: 10.9
click at [628, 488] on span "Estimated Monitoring Fee at $ ___ per Month." at bounding box center [583, 489] width 182 height 10
click at [669, 513] on strong "___" at bounding box center [669, 511] width 12 height 10
click at [666, 510] on strong "___" at bounding box center [669, 511] width 12 height 10
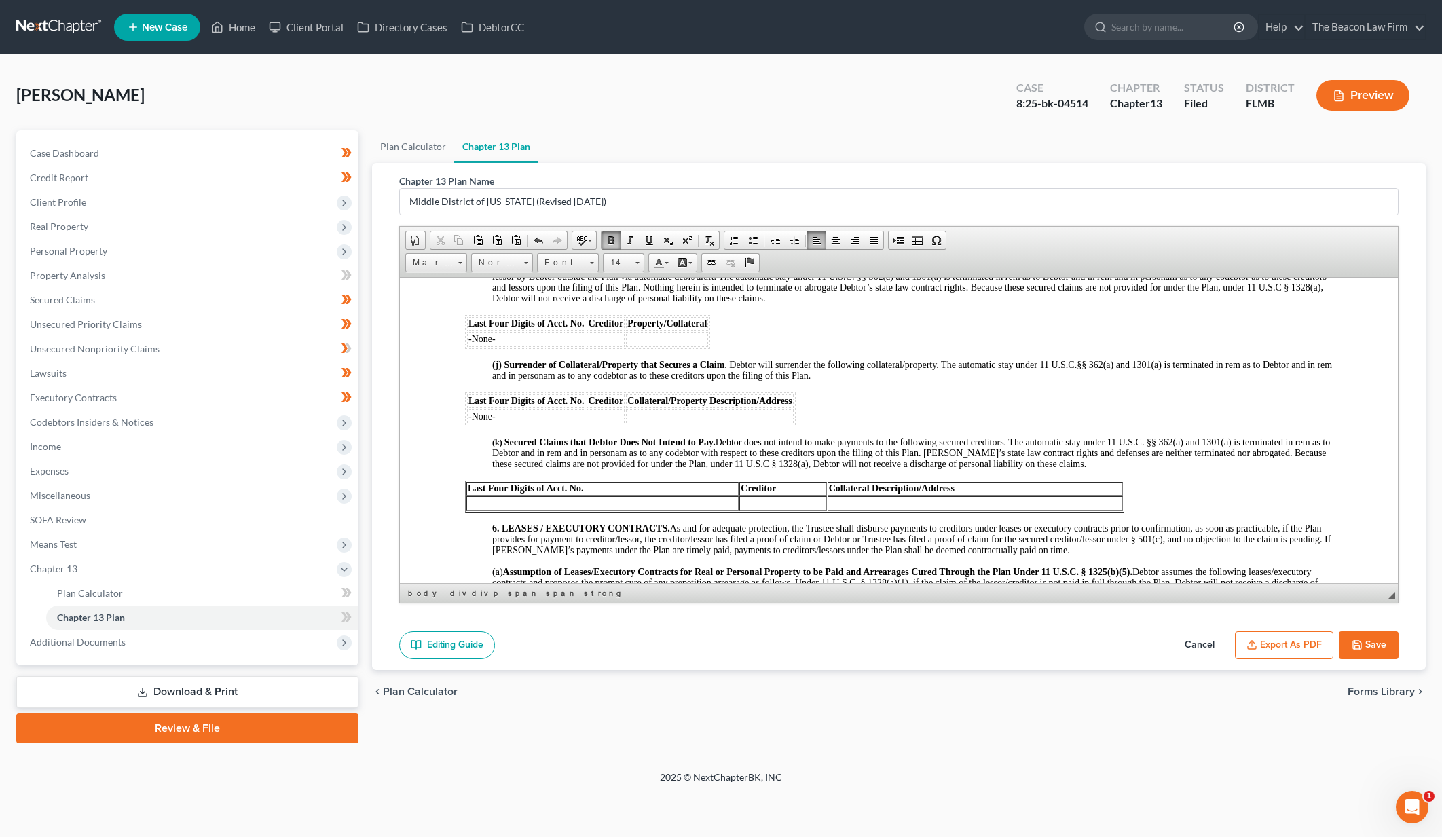
scroll to position [1903, 0]
click at [562, 426] on td "-None-" at bounding box center [526, 419] width 118 height 15
drag, startPoint x: 653, startPoint y: 458, endPoint x: 677, endPoint y: 450, distance: 25.1
click at [653, 426] on td at bounding box center [710, 419] width 168 height 15
drag, startPoint x: 505, startPoint y: 453, endPoint x: 469, endPoint y: 456, distance: 36.8
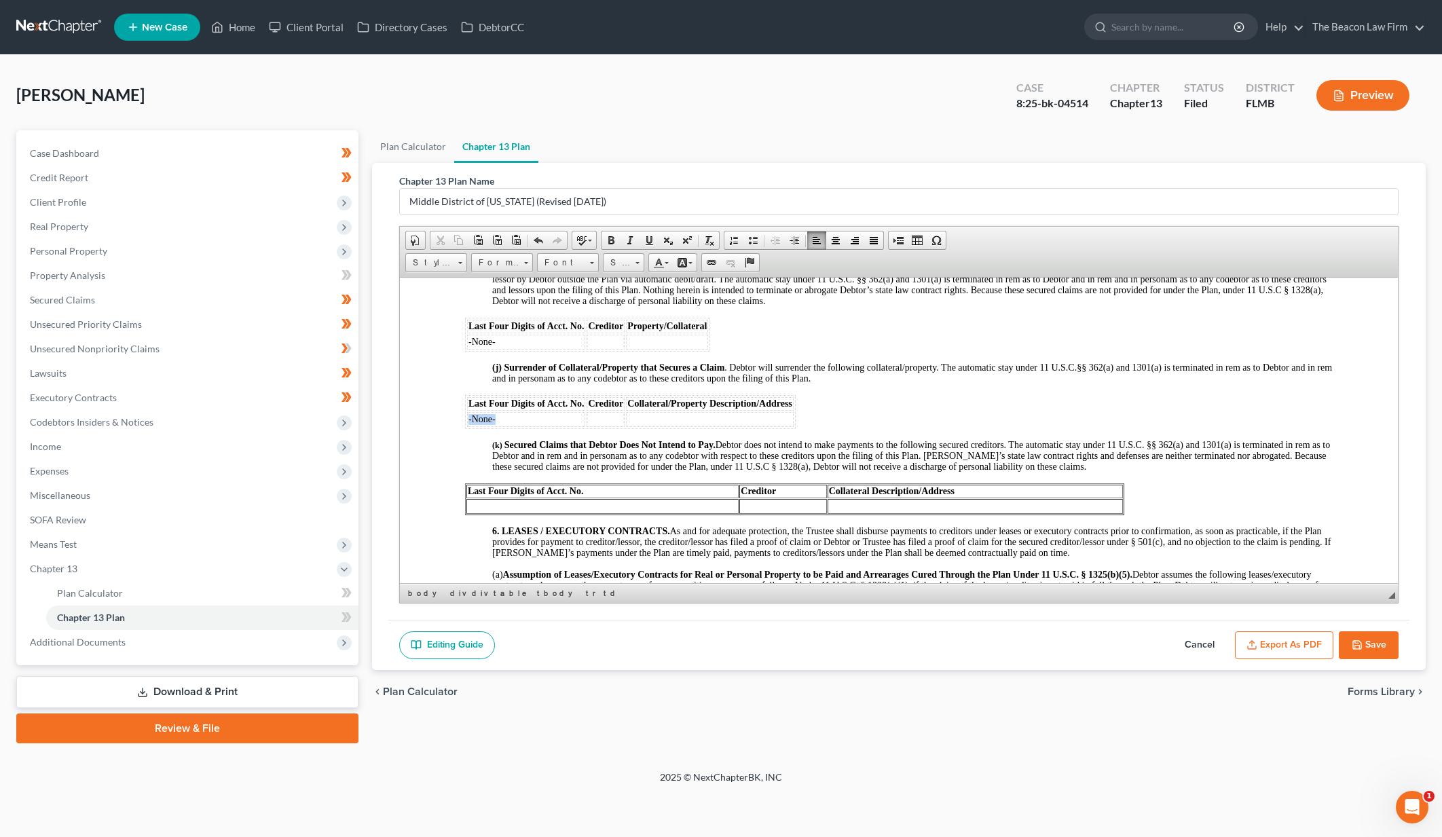
click at [469, 426] on td "-None-" at bounding box center [526, 419] width 118 height 15
click at [907, 458] on div "NOTICE TO DEBTOR: IF YOU ELECT TO MAKE DIRECT PAYMENTS TO A SECURED CREDITOR UN…" at bounding box center [899, 78] width 868 height 2573
click at [843, 426] on td "30081 Island Club Dr., Deer Island, FL 32779" at bounding box center [759, 419] width 168 height 15
click at [915, 241] on span at bounding box center [917, 240] width 11 height 11
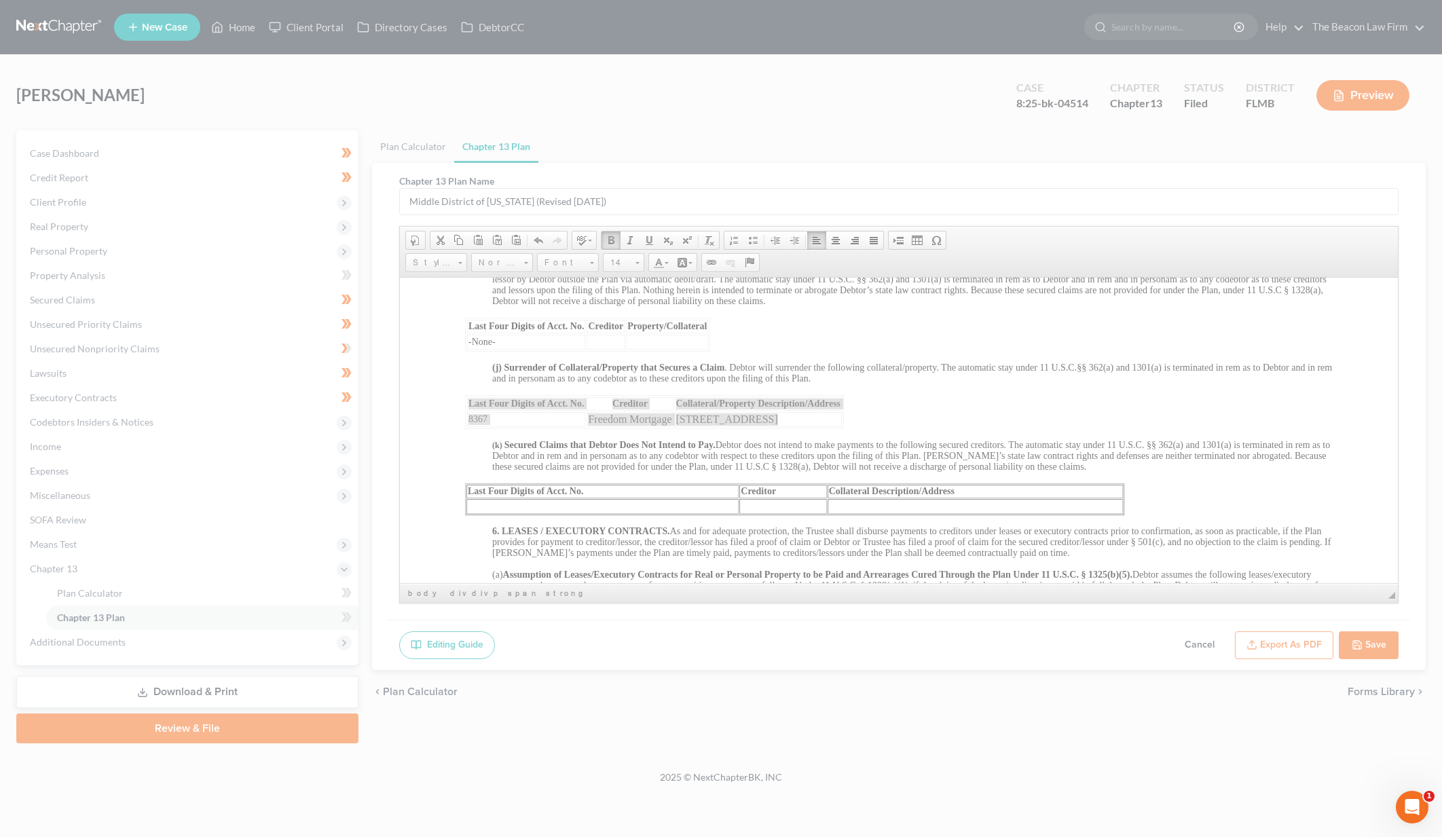
click at [917, 239] on div at bounding box center [721, 418] width 1442 height 837
drag, startPoint x: 938, startPoint y: 452, endPoint x: 928, endPoint y: 457, distance: 11.5
click at [939, 452] on div at bounding box center [721, 418] width 1442 height 837
click at [831, 453] on div at bounding box center [721, 418] width 1442 height 837
click at [713, 440] on div at bounding box center [721, 418] width 1442 height 837
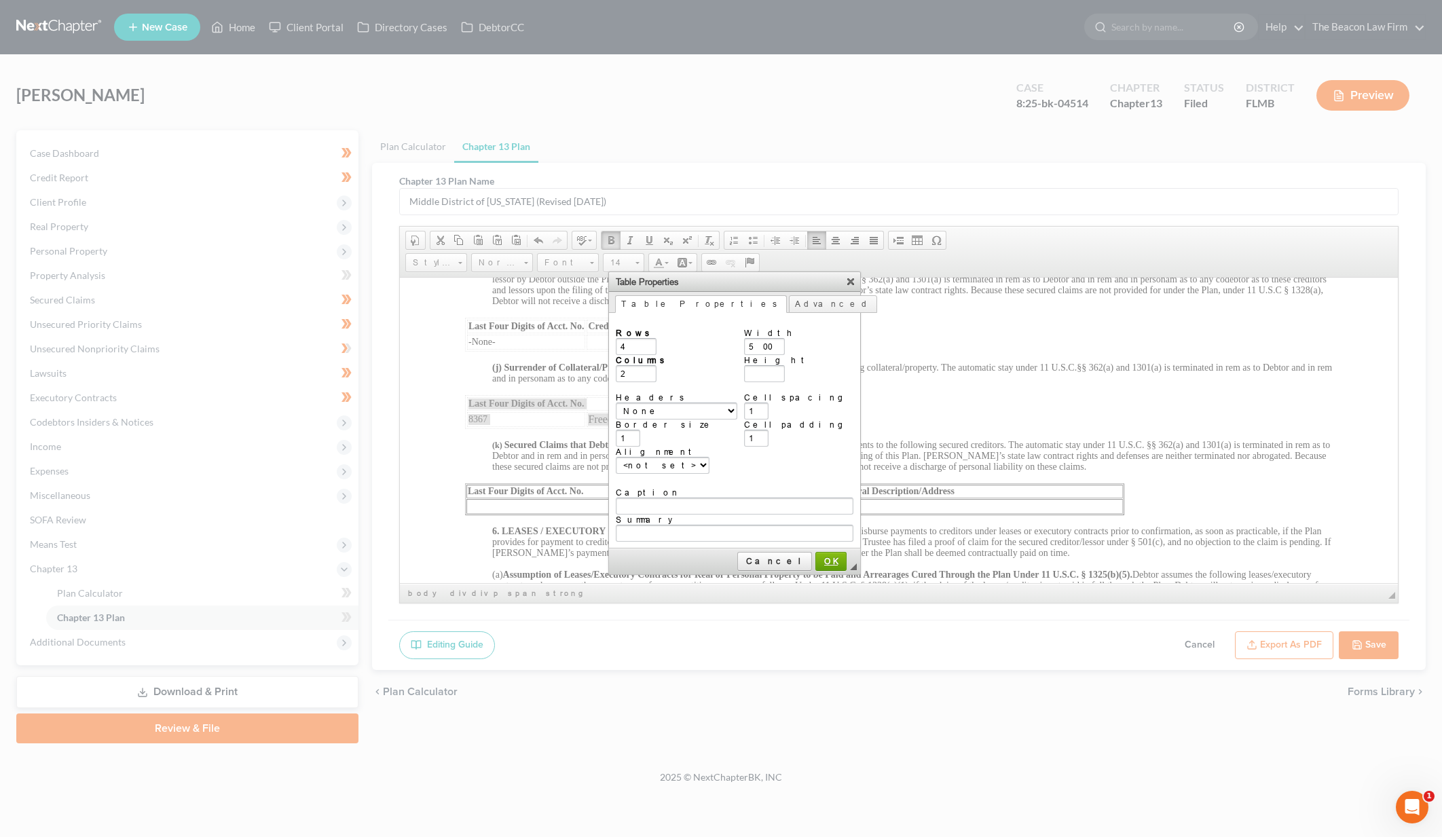
type input "4"
click at [816, 556] on span "OK" at bounding box center [831, 561] width 30 height 10
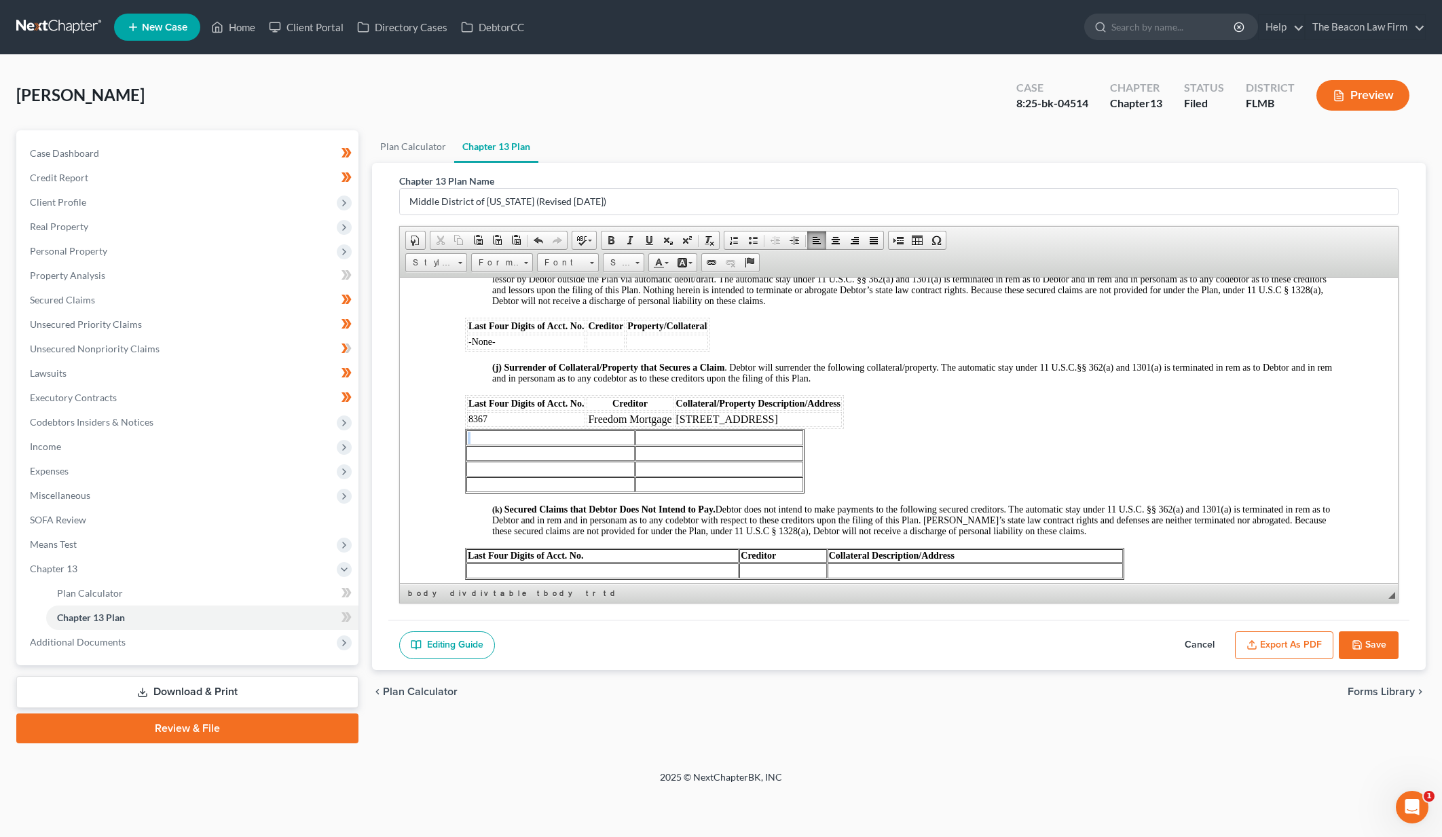
drag, startPoint x: 834, startPoint y: 526, endPoint x: 543, endPoint y: 464, distance: 297.0
click at [543, 464] on div "NOTICE TO DEBTOR: IF YOU ELECT TO MAKE DIRECT PAYMENTS TO A SECURED CREDITOR UN…" at bounding box center [899, 111] width 868 height 2638
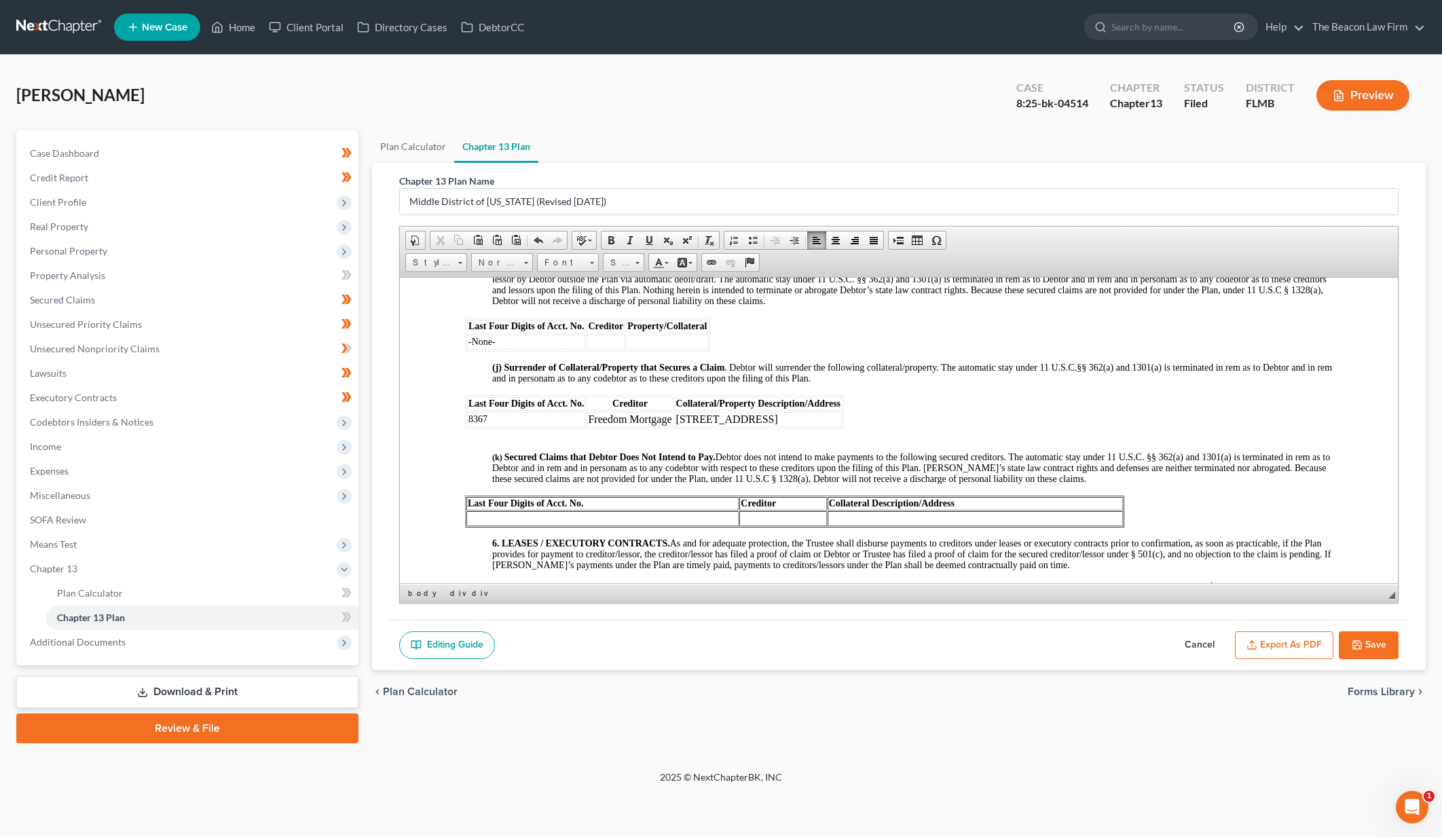
click at [911, 454] on div "NOTICE TO DEBTOR: IF YOU ELECT TO MAKE DIRECT PAYMENTS TO A SECURED CREDITOR UN…" at bounding box center [899, 84] width 868 height 2585
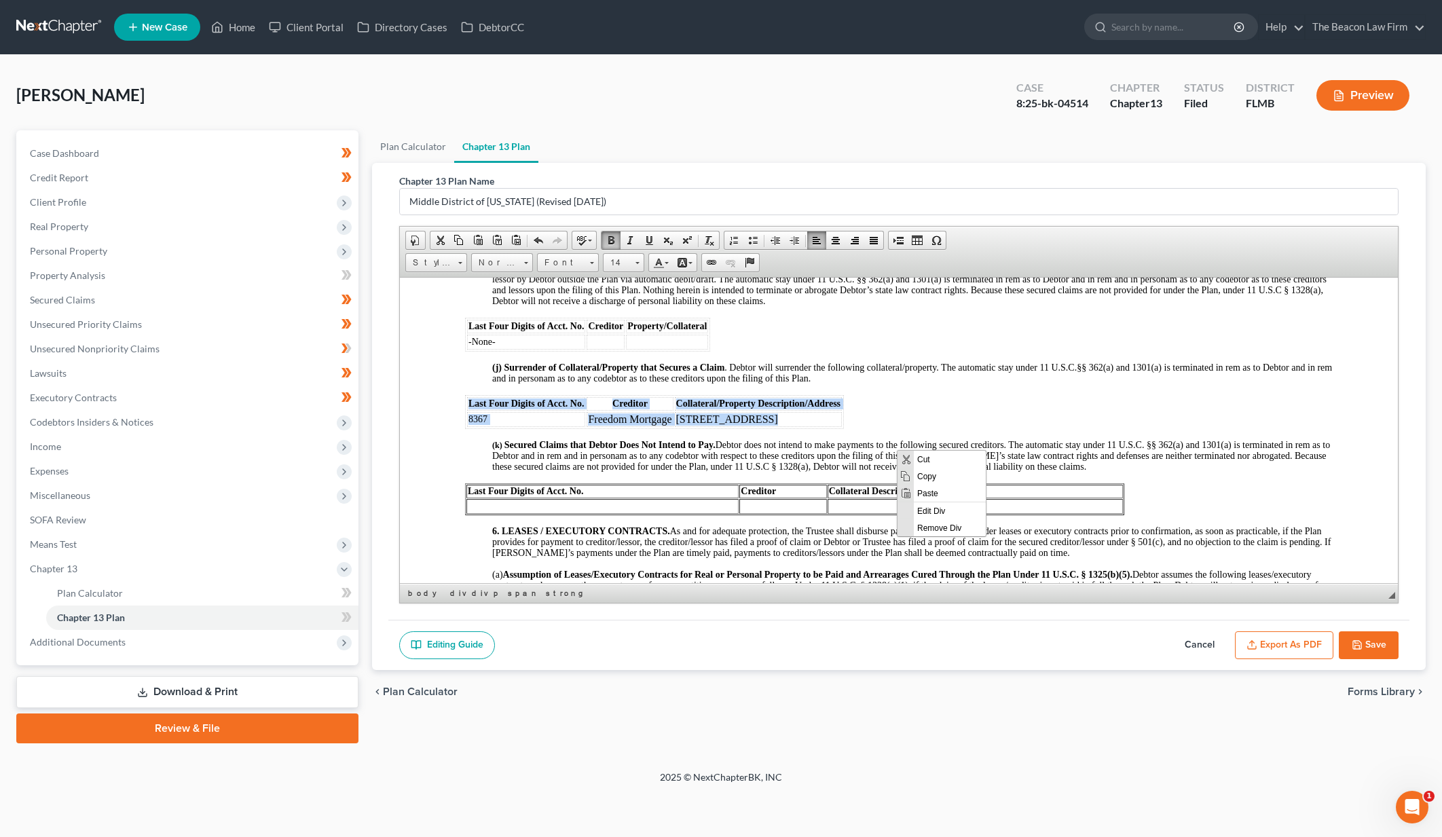
click at [886, 454] on div "NOTICE TO DEBTOR: IF YOU ELECT TO MAKE DIRECT PAYMENTS TO A SECURED CREDITOR UN…" at bounding box center [899, 78] width 868 height 2573
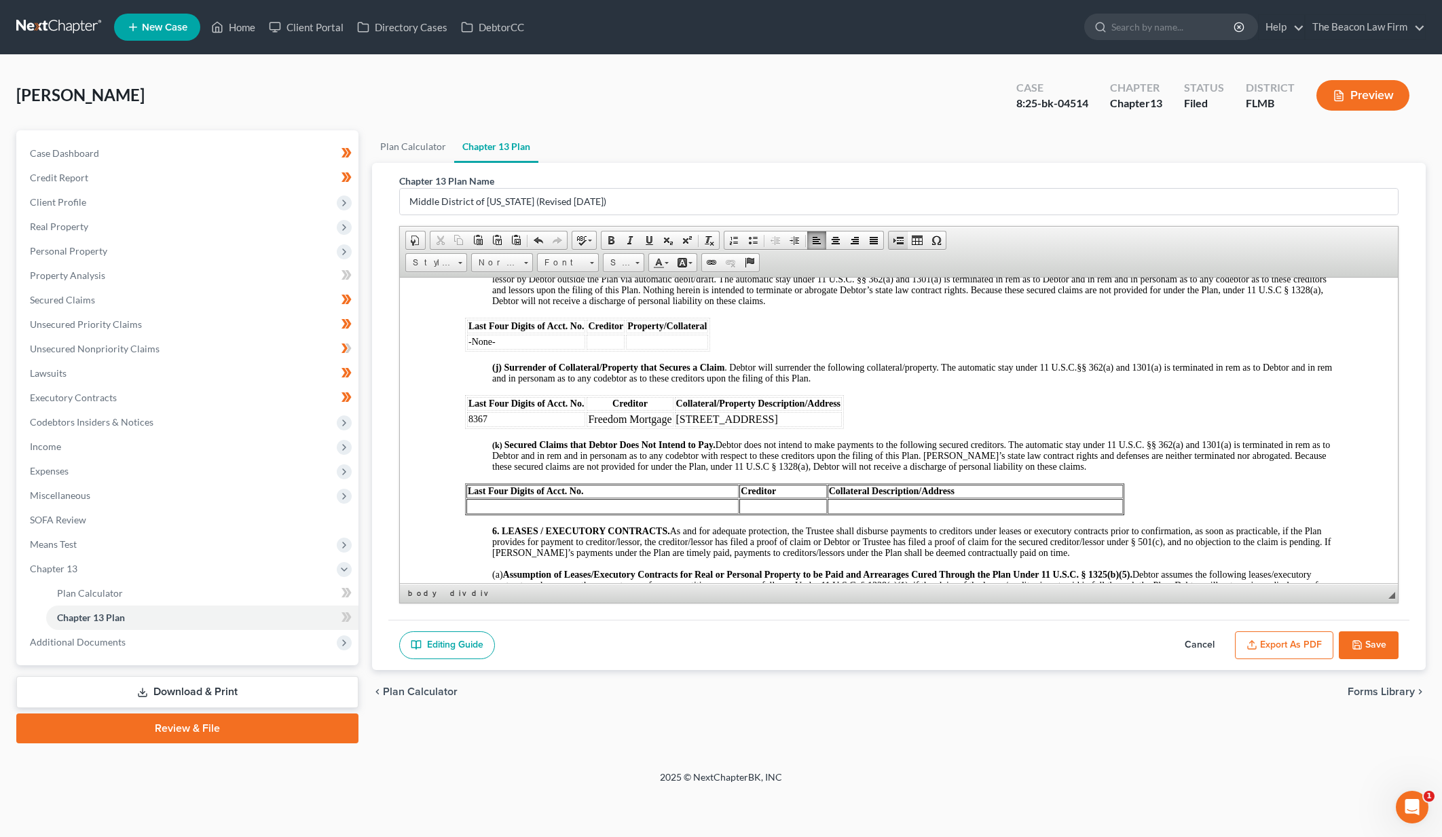
click at [902, 237] on span at bounding box center [898, 240] width 11 height 11
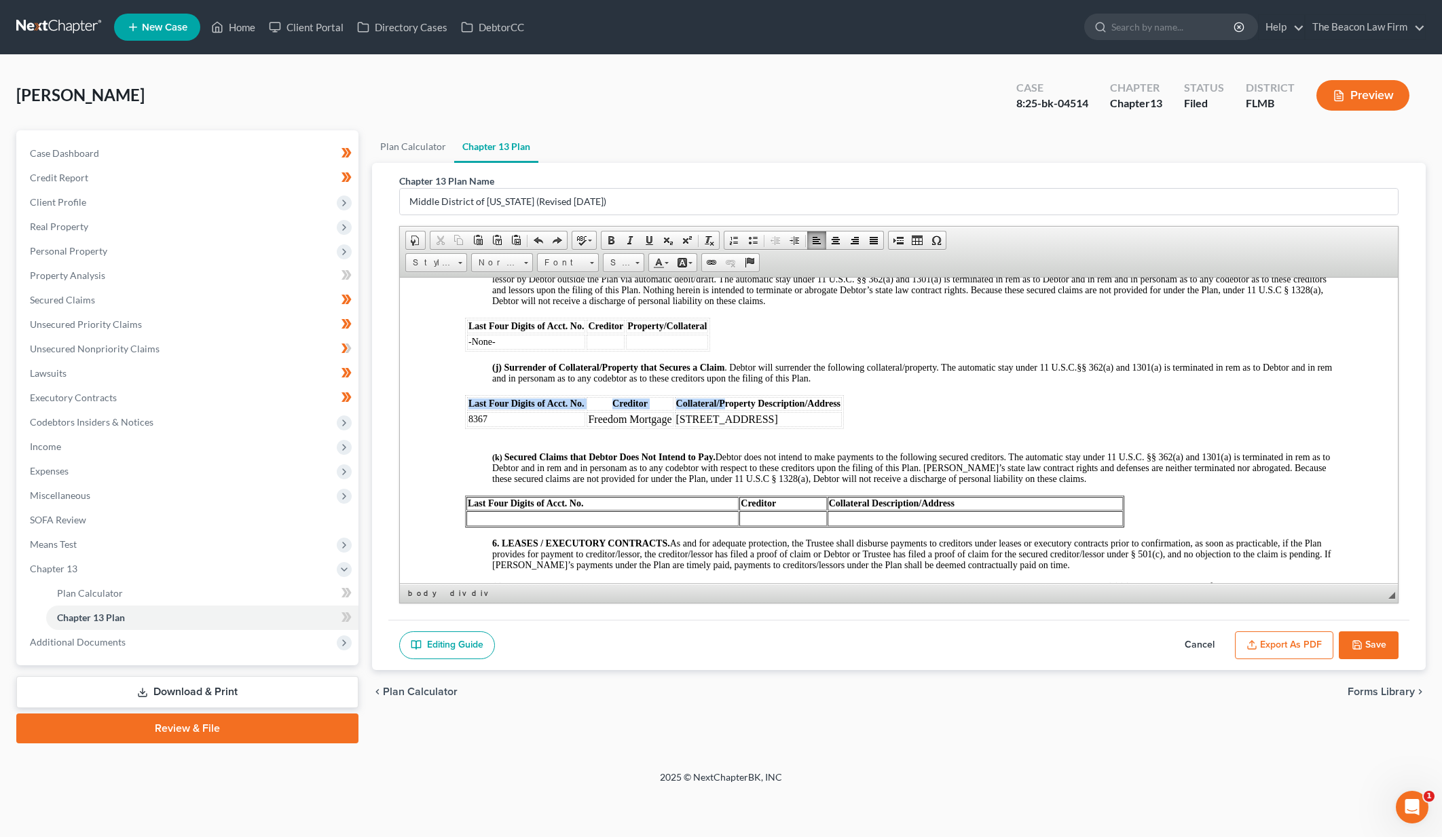
drag, startPoint x: 893, startPoint y: 460, endPoint x: 913, endPoint y: 453, distance: 21.5
click at [744, 441] on div "NOTICE TO DEBTOR: IF YOU ELECT TO MAKE DIRECT PAYMENTS TO A SECURED CREDITOR UN…" at bounding box center [899, 84] width 868 height 2585
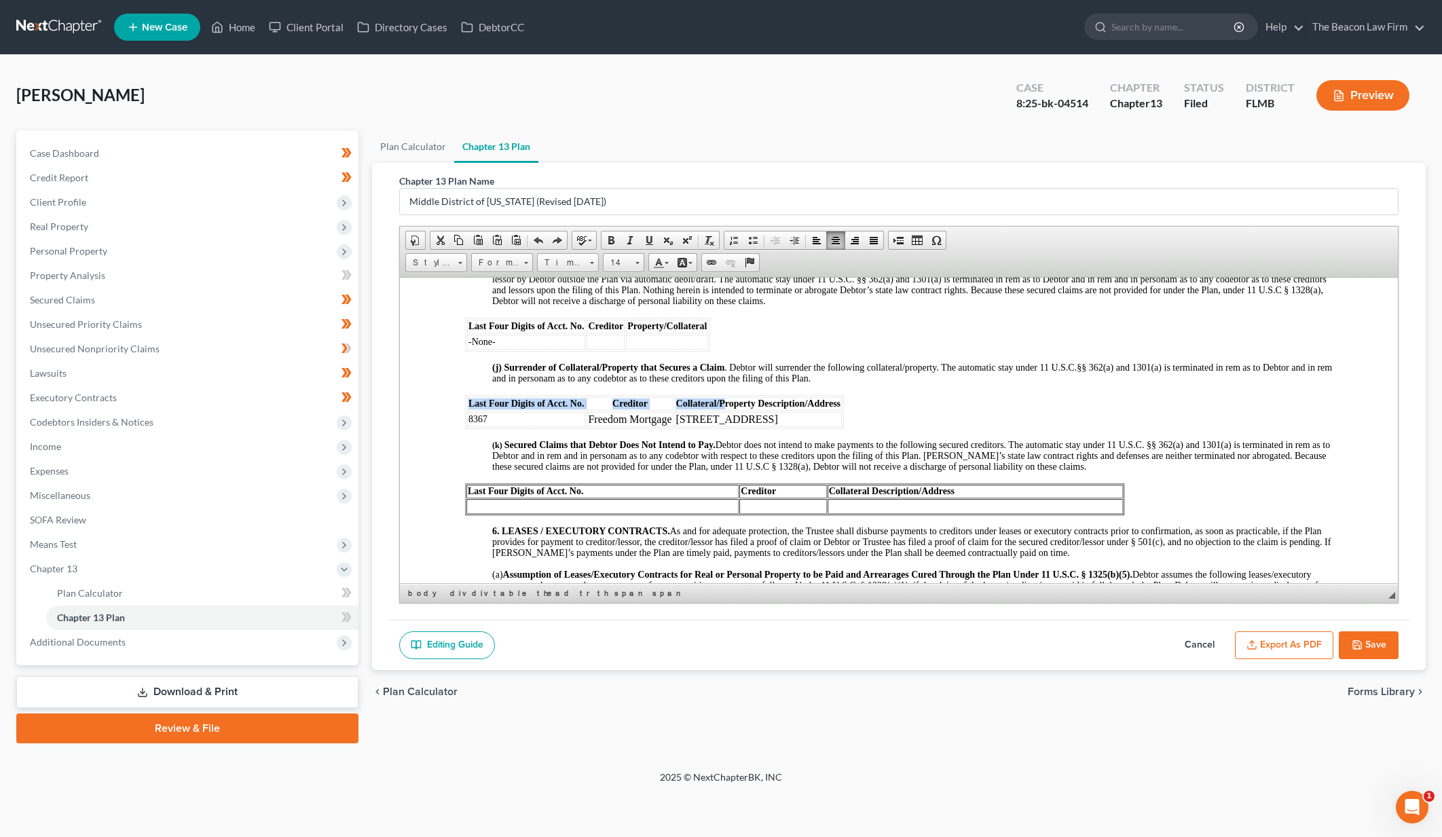
click at [918, 452] on div "NOTICE TO DEBTOR: IF YOU ELECT TO MAKE DIRECT PAYMENTS TO A SECURED CREDITOR UN…" at bounding box center [899, 78] width 868 height 2573
click at [888, 433] on div "NOTICE TO DEBTOR: IF YOU ELECT TO MAKE DIRECT PAYMENTS TO A SECURED CREDITOR UN…" at bounding box center [899, 78] width 868 height 2573
click at [843, 410] on th "Collateral/Property Description/Address" at bounding box center [759, 404] width 168 height 14
click at [890, 450] on div "NOTICE TO DEBTOR: IF YOU ELECT TO MAKE DIRECT PAYMENTS TO A SECURED CREDITOR UN…" at bounding box center [899, 78] width 868 height 2573
drag, startPoint x: 726, startPoint y: 376, endPoint x: 730, endPoint y: 386, distance: 10.3
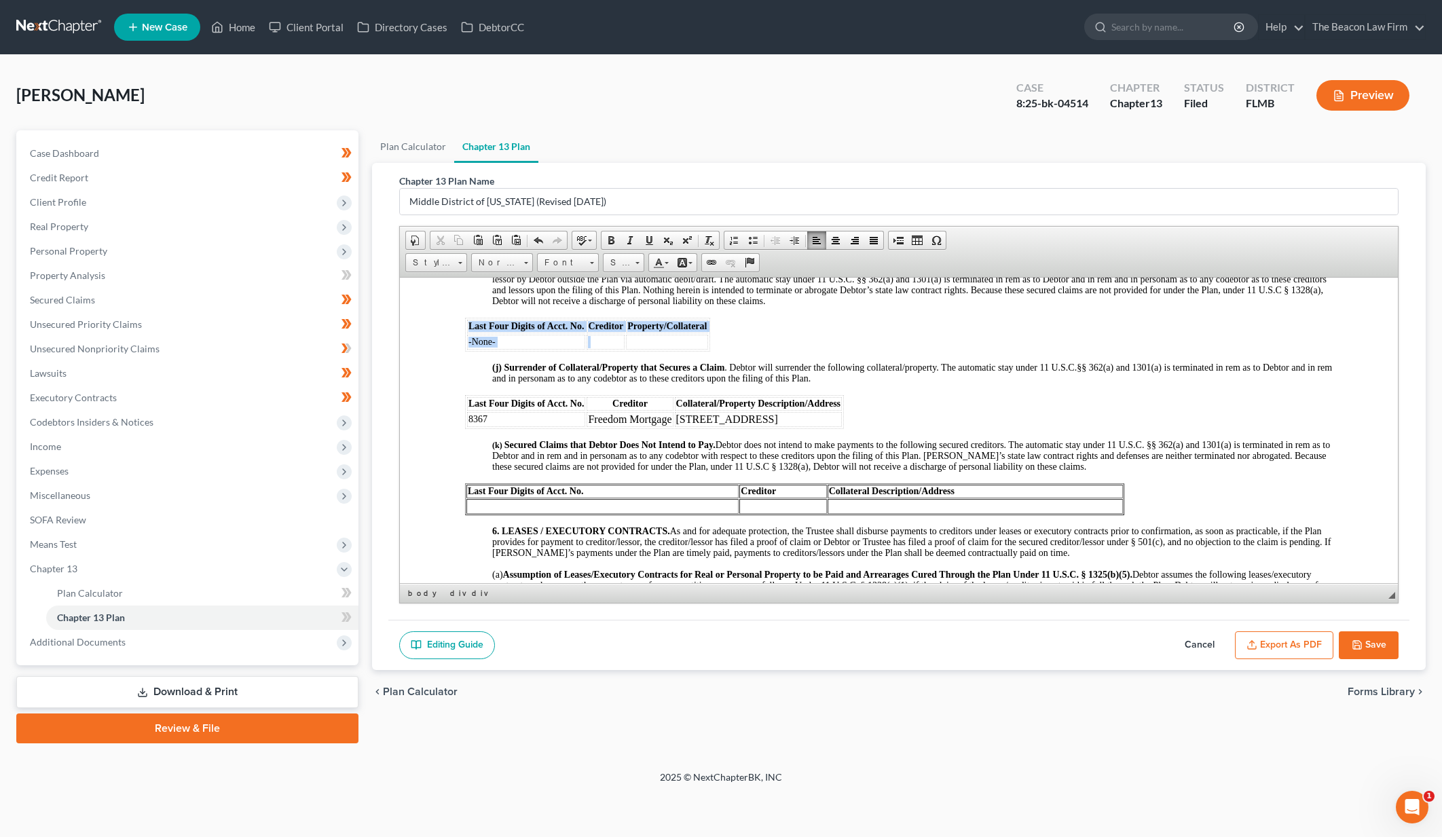
click at [625, 381] on div "NOTICE TO DEBTOR: IF YOU ELECT TO MAKE DIRECT PAYMENTS TO A SECURED CREDITOR UN…" at bounding box center [899, 78] width 868 height 2573
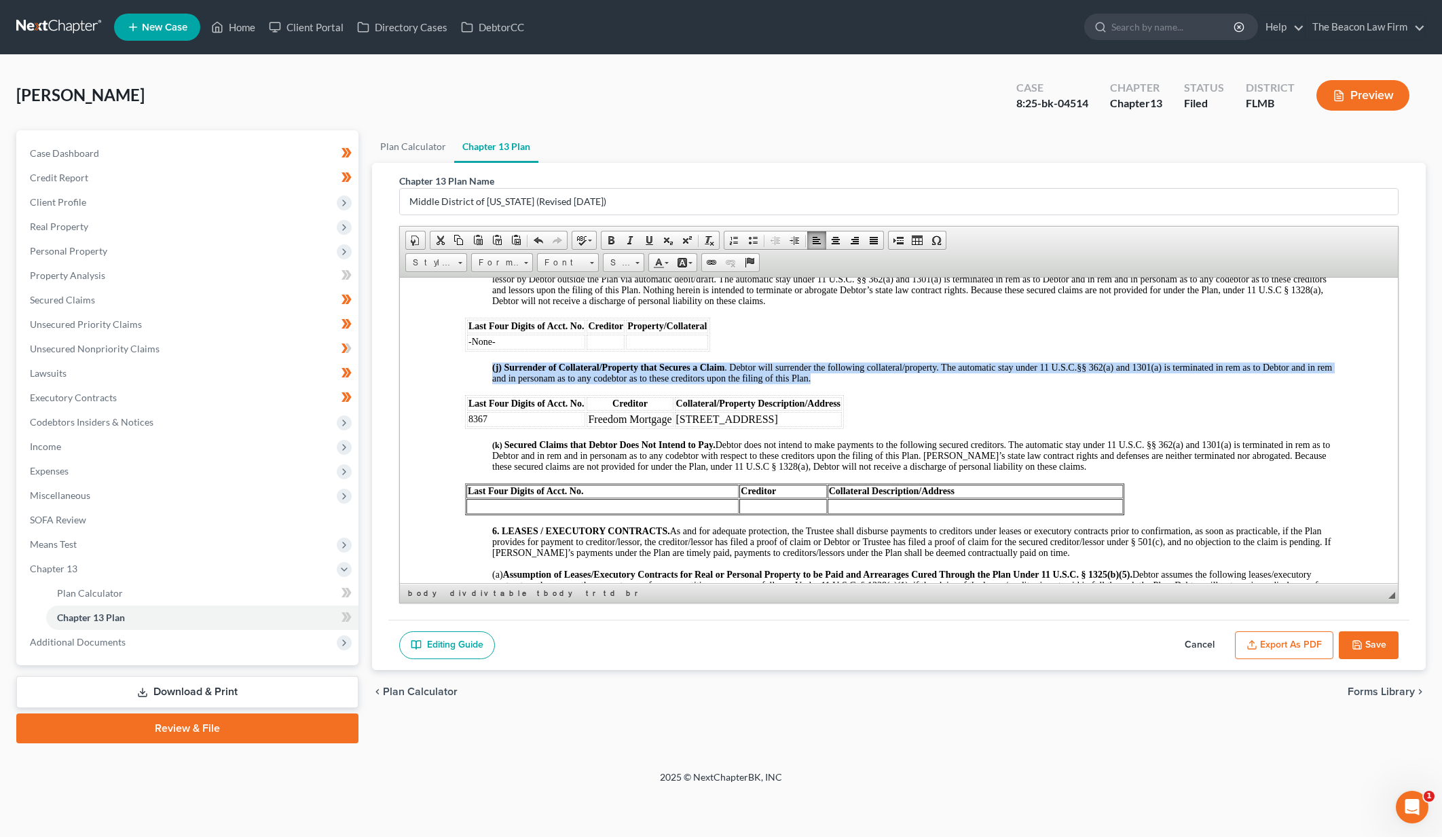
drag, startPoint x: 913, startPoint y: 454, endPoint x: 460, endPoint y: 454, distance: 452.3
copy p "(j) Surrender of Collateral/Property that Secures a Claim . Debtor will surrend…"
click at [934, 449] on div "NOTICE TO DEBTOR: IF YOU ELECT TO MAKE DIRECT PAYMENTS TO A SECURED CREDITOR UN…" at bounding box center [899, 78] width 868 height 2573
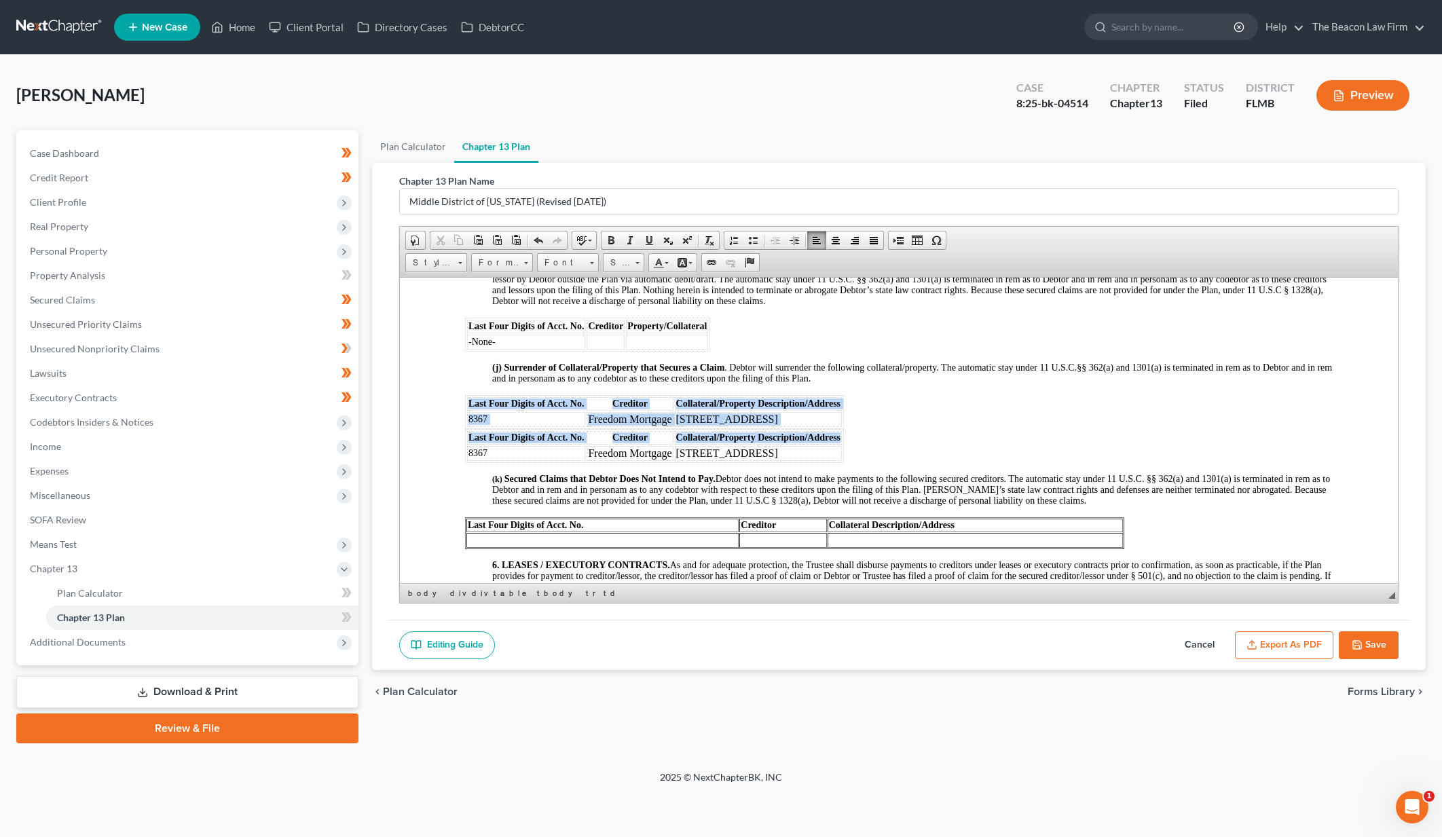
drag, startPoint x: 455, startPoint y: 465, endPoint x: 877, endPoint y: 471, distance: 421.8
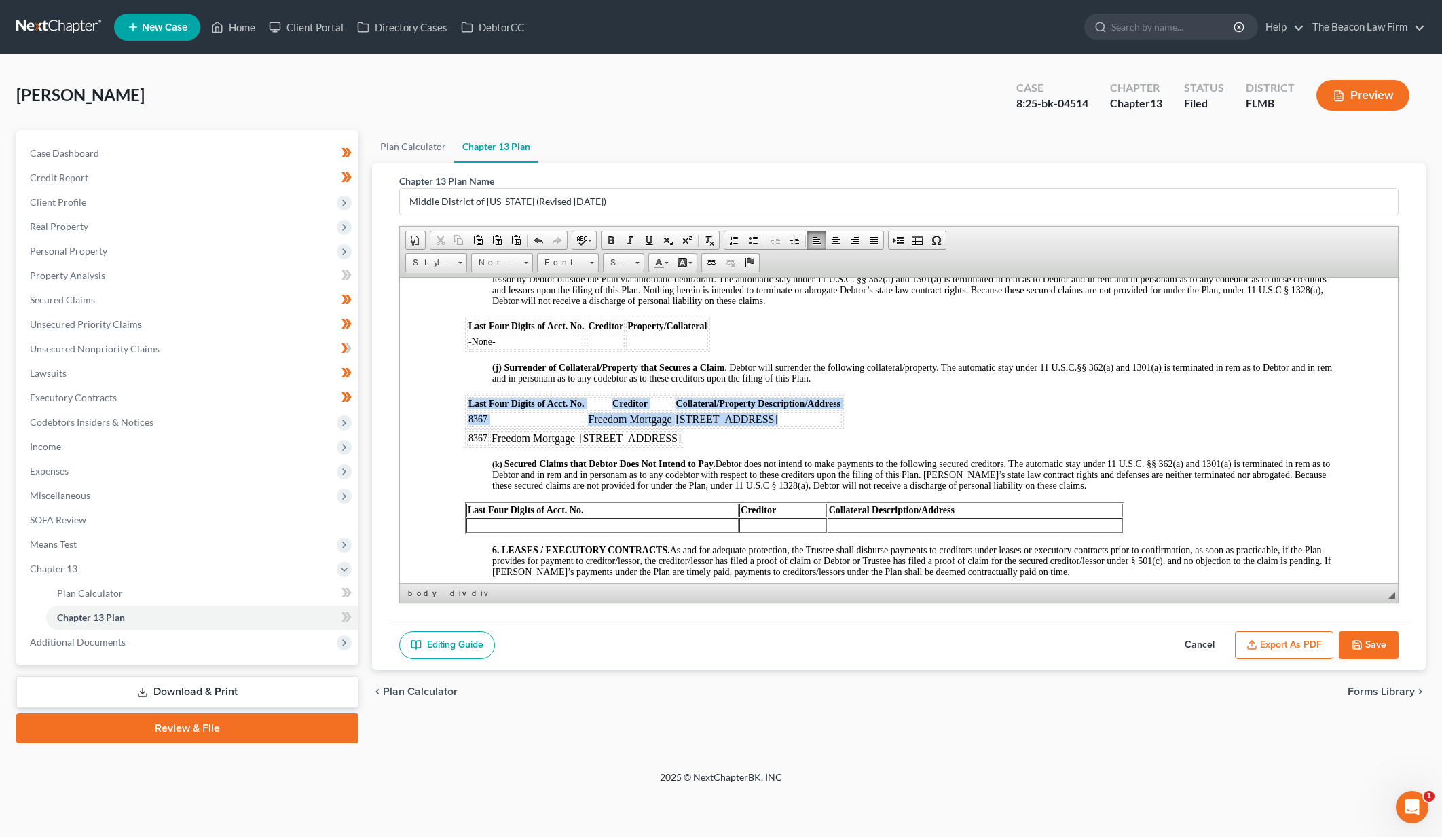
drag, startPoint x: 781, startPoint y: 473, endPoint x: 832, endPoint y: 477, distance: 51.1
click at [833, 477] on div "NOTICE TO DEBTOR: IF YOU ELECT TO MAKE DIRECT PAYMENTS TO A SECURED CREDITOR UN…" at bounding box center [899, 88] width 868 height 2592
click at [682, 445] on td "30081 Island Club Dr., Deer Island, FL 32779" at bounding box center [630, 438] width 105 height 15
drag, startPoint x: 781, startPoint y: 473, endPoint x: 791, endPoint y: 475, distance: 10.4
click at [791, 475] on div "NOTICE TO DEBTOR: IF YOU ELECT TO MAKE DIRECT PAYMENTS TO A SECURED CREDITOR UN…" at bounding box center [899, 88] width 868 height 2592
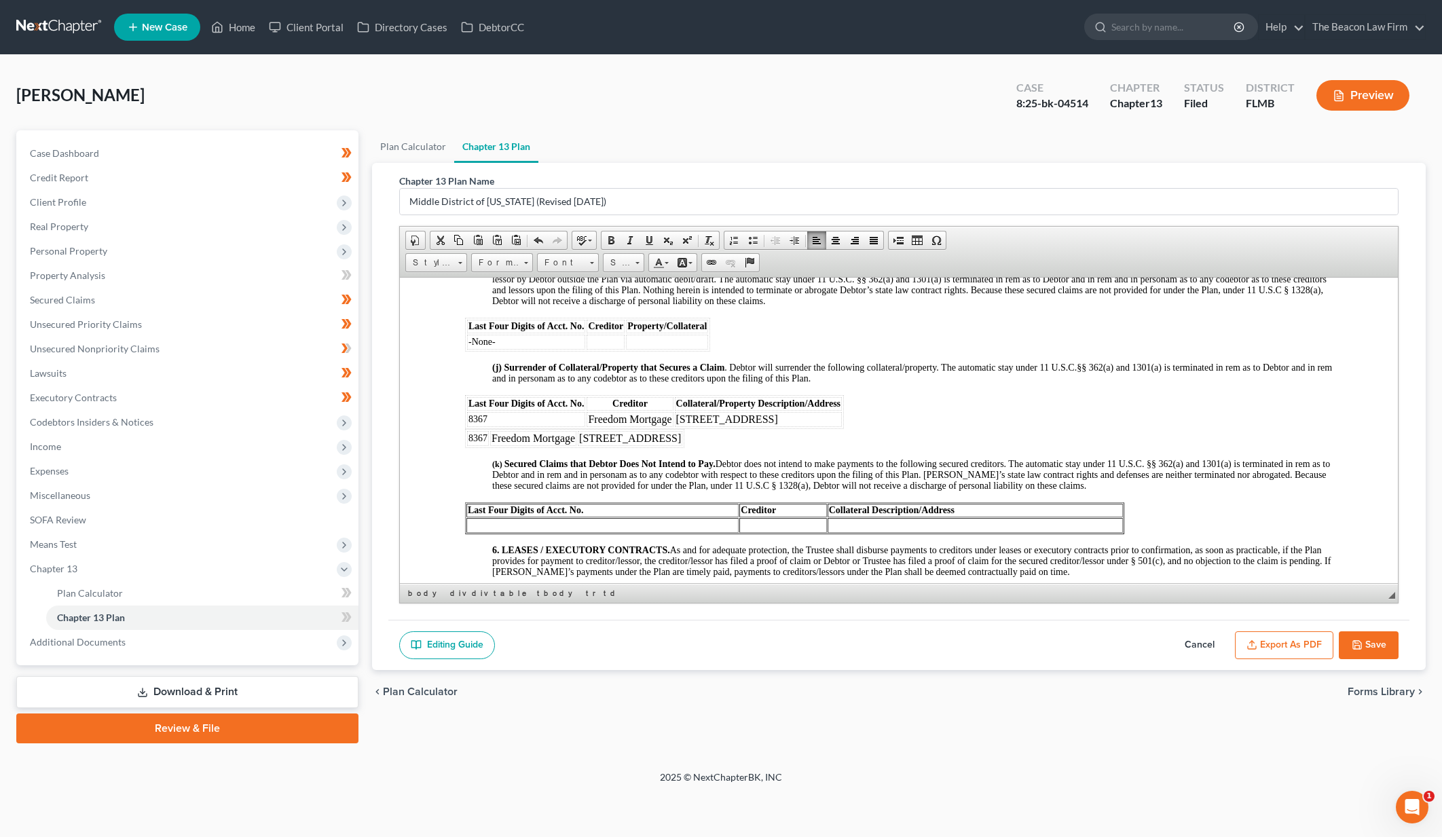
click at [579, 445] on td "30081 Island Club Dr., Deer Island, FL 32779" at bounding box center [630, 438] width 105 height 15
drag, startPoint x: 576, startPoint y: 474, endPoint x: 594, endPoint y: 476, distance: 18.4
click at [594, 445] on tr "8367 Freedom Mortgage 30081 Island Club Dr., Deer Island, FL 32779" at bounding box center [574, 438] width 215 height 15
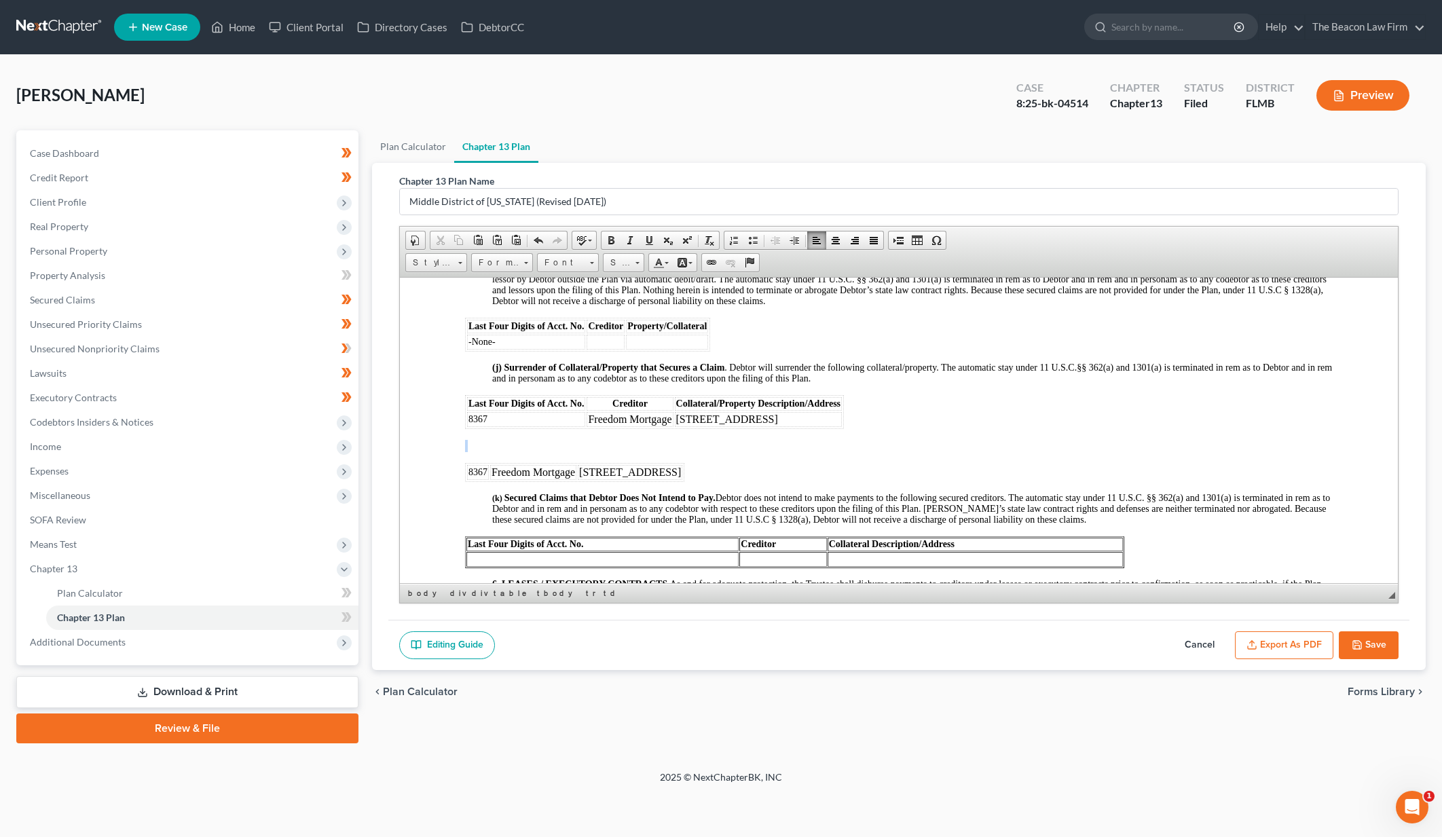
drag, startPoint x: 713, startPoint y: 496, endPoint x: 414, endPoint y: 474, distance: 299.6
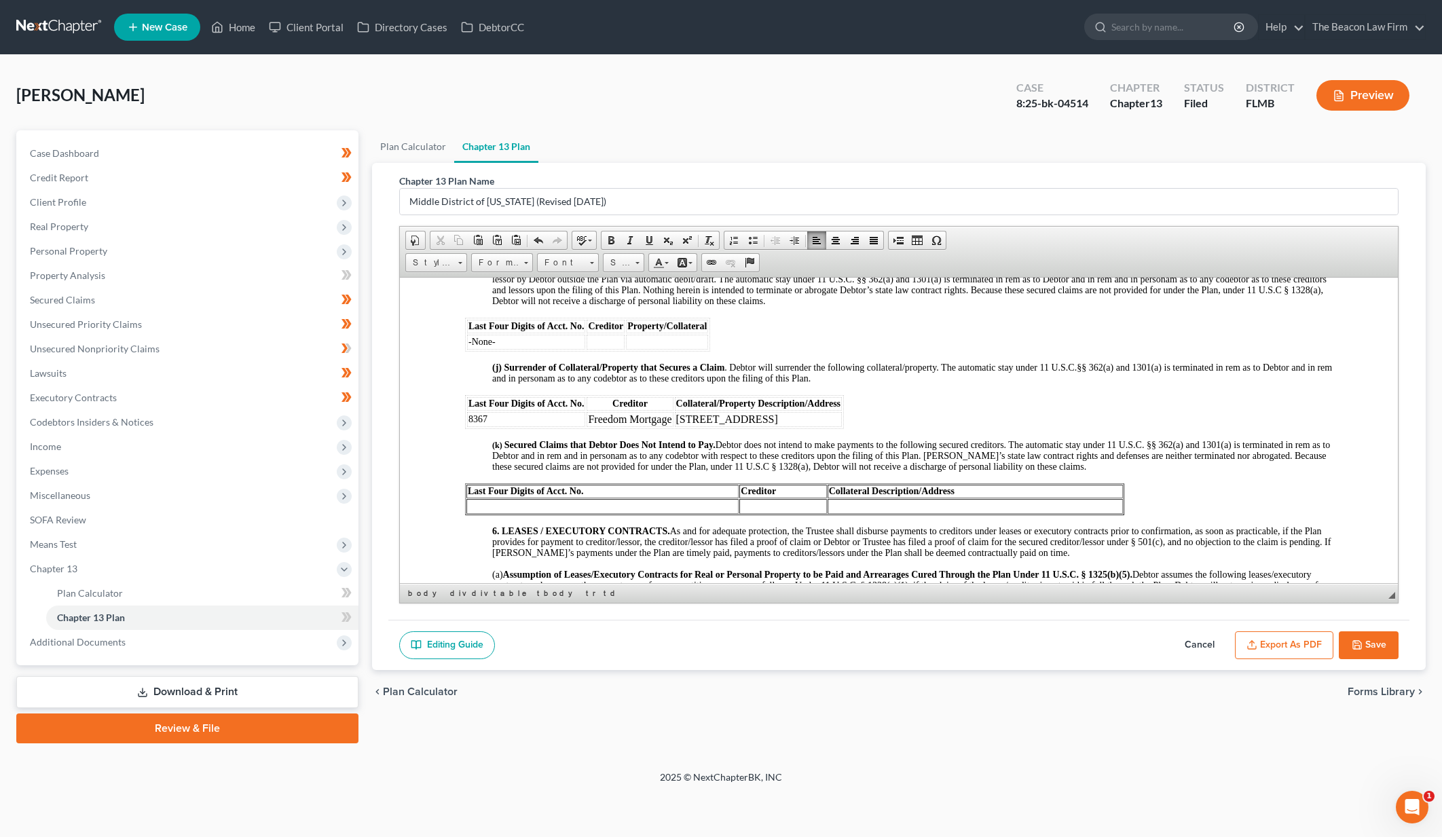
click at [1302, 644] on button "Export as PDF" at bounding box center [1284, 646] width 98 height 29
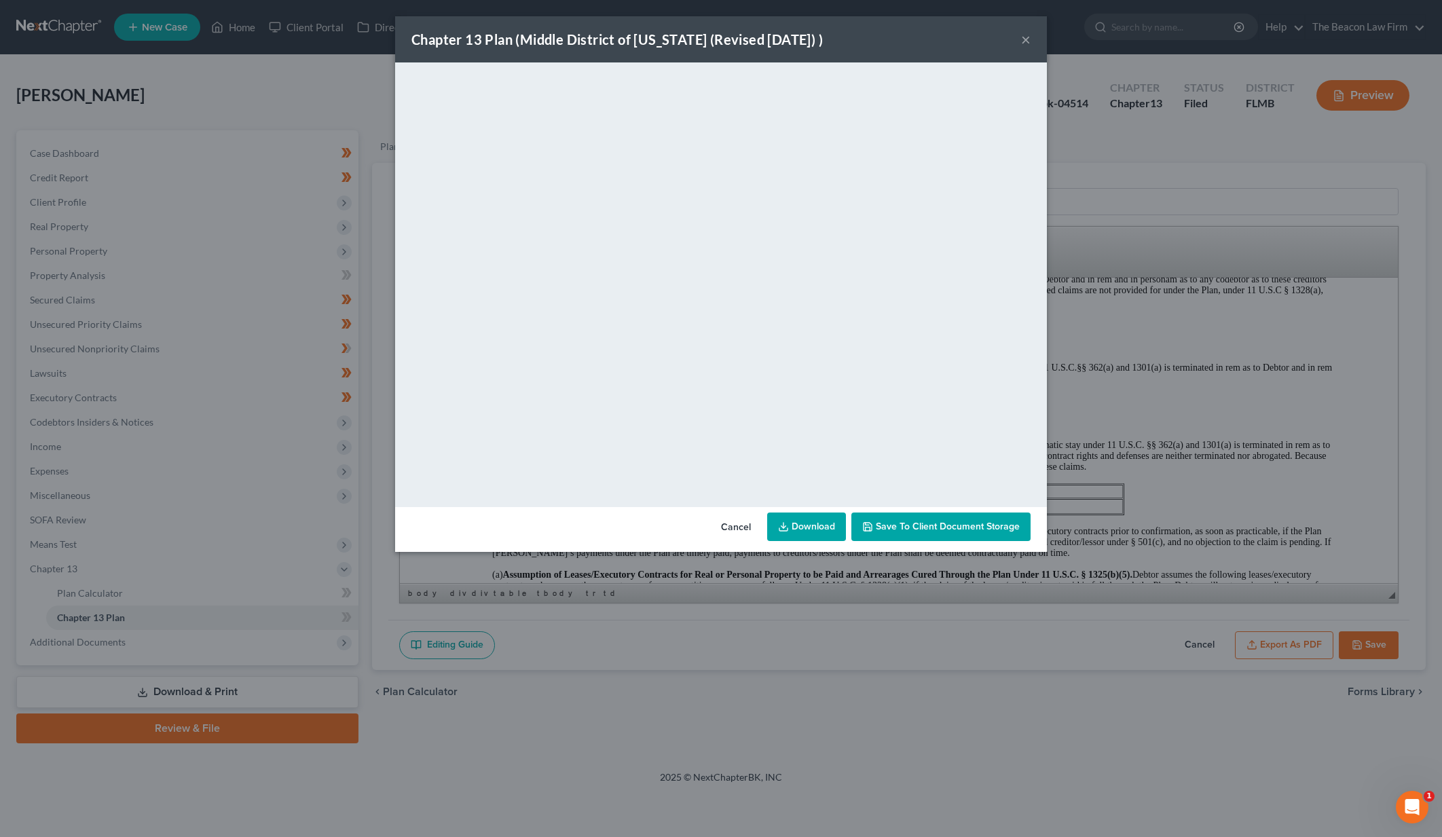
drag, startPoint x: 818, startPoint y: 528, endPoint x: 869, endPoint y: 541, distance: 53.4
click at [818, 528] on link "Download" at bounding box center [806, 527] width 79 height 29
click at [1027, 41] on button "×" at bounding box center [1026, 39] width 10 height 16
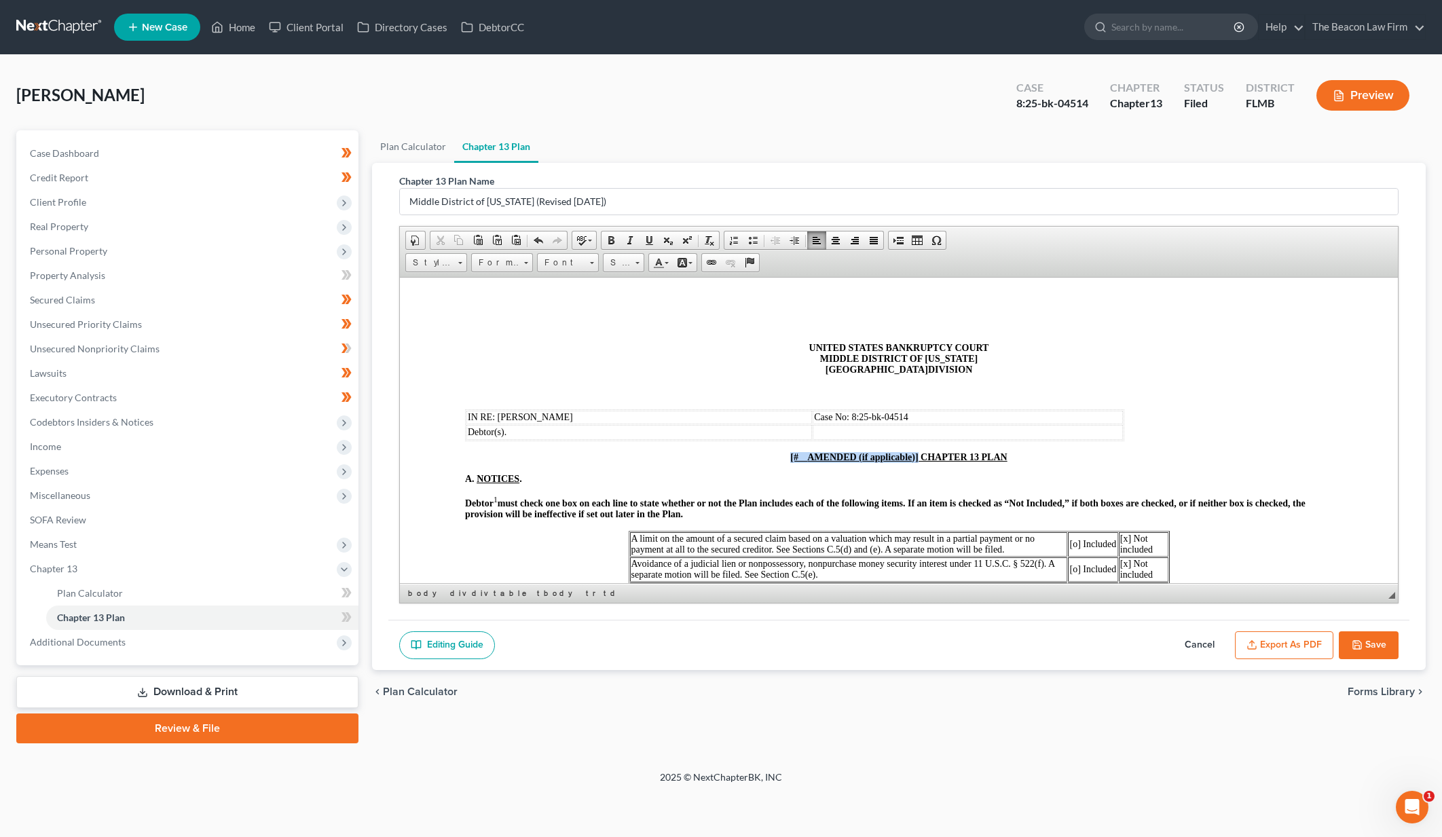
drag, startPoint x: 779, startPoint y: 454, endPoint x: 915, endPoint y: 455, distance: 135.8
click at [915, 455] on p "[# AMENDED (if applicable)] CHAPTER 13 PLAN" at bounding box center [899, 457] width 868 height 11
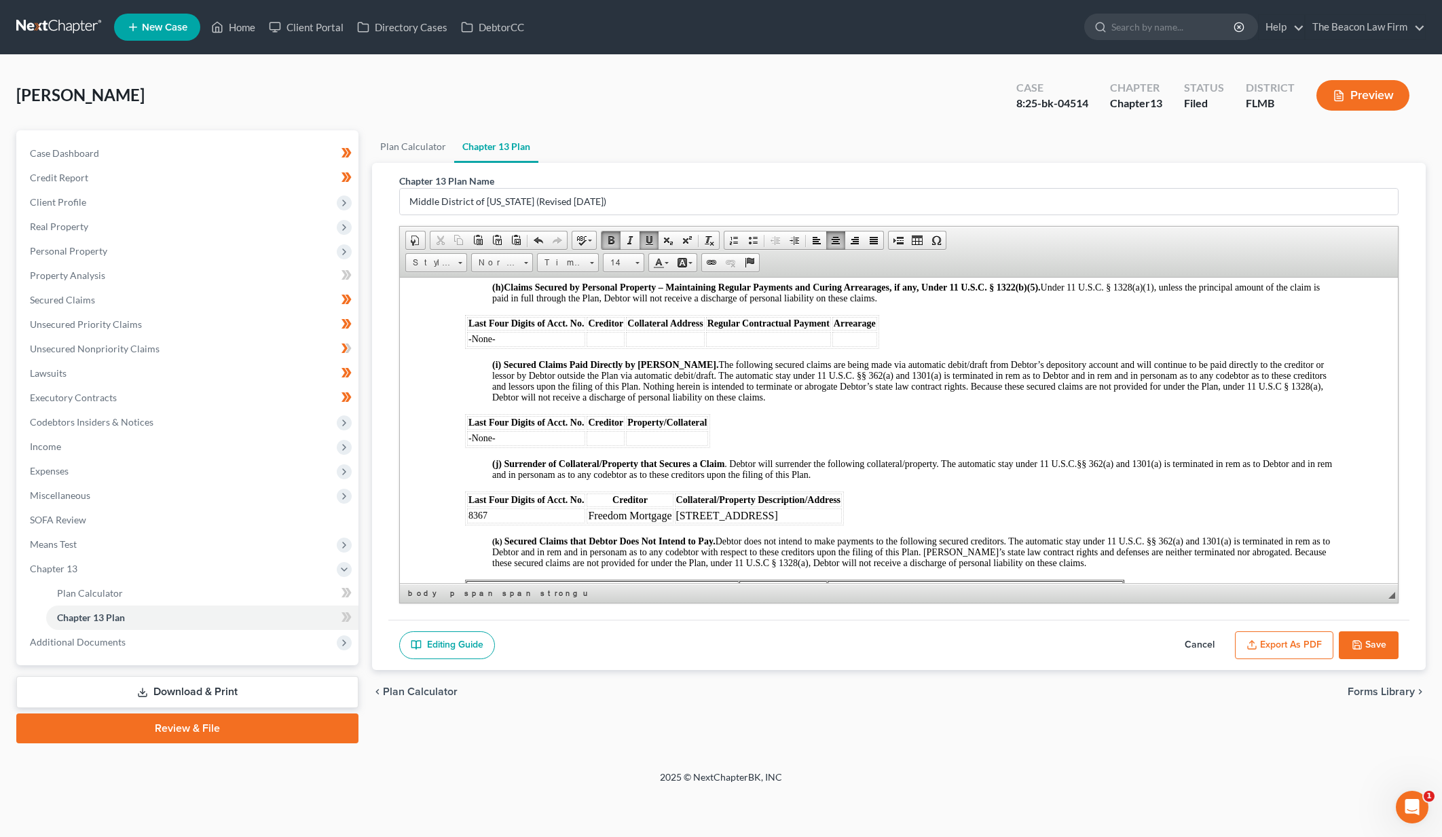
scroll to position [1573, 0]
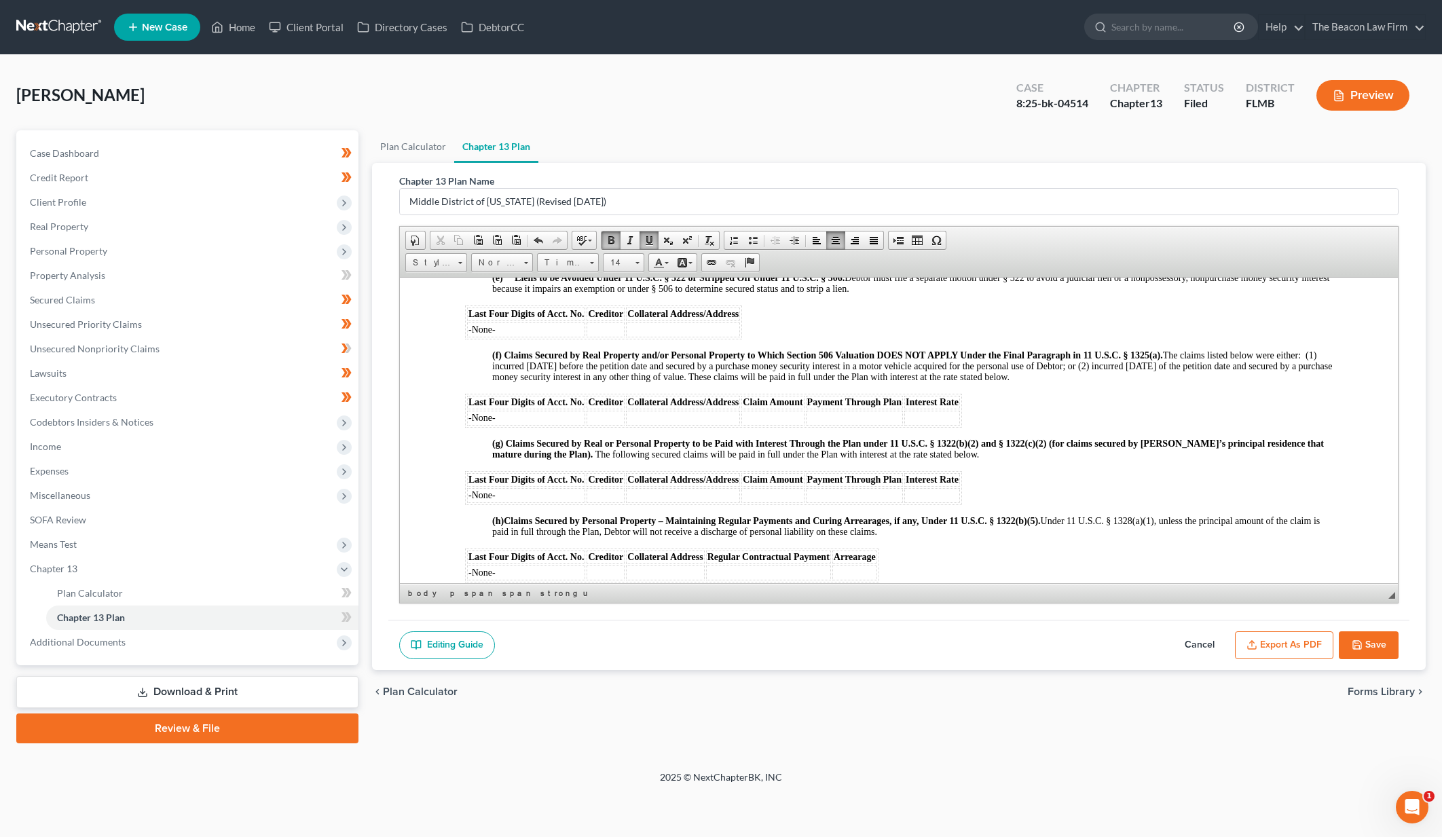
click at [1375, 636] on button "Save" at bounding box center [1369, 646] width 60 height 29
select select "2"
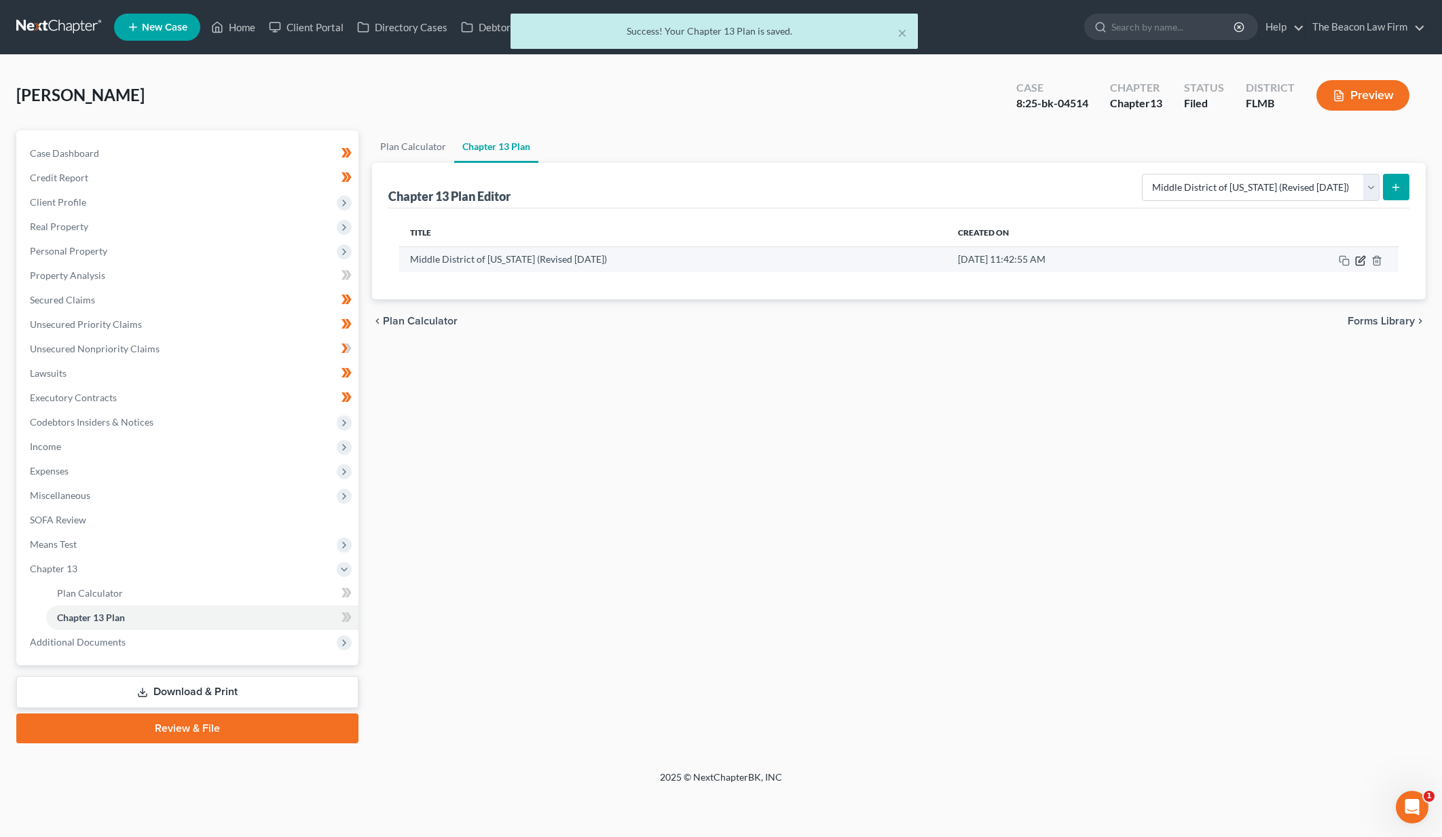
click at [1358, 260] on icon "button" at bounding box center [1360, 260] width 11 height 11
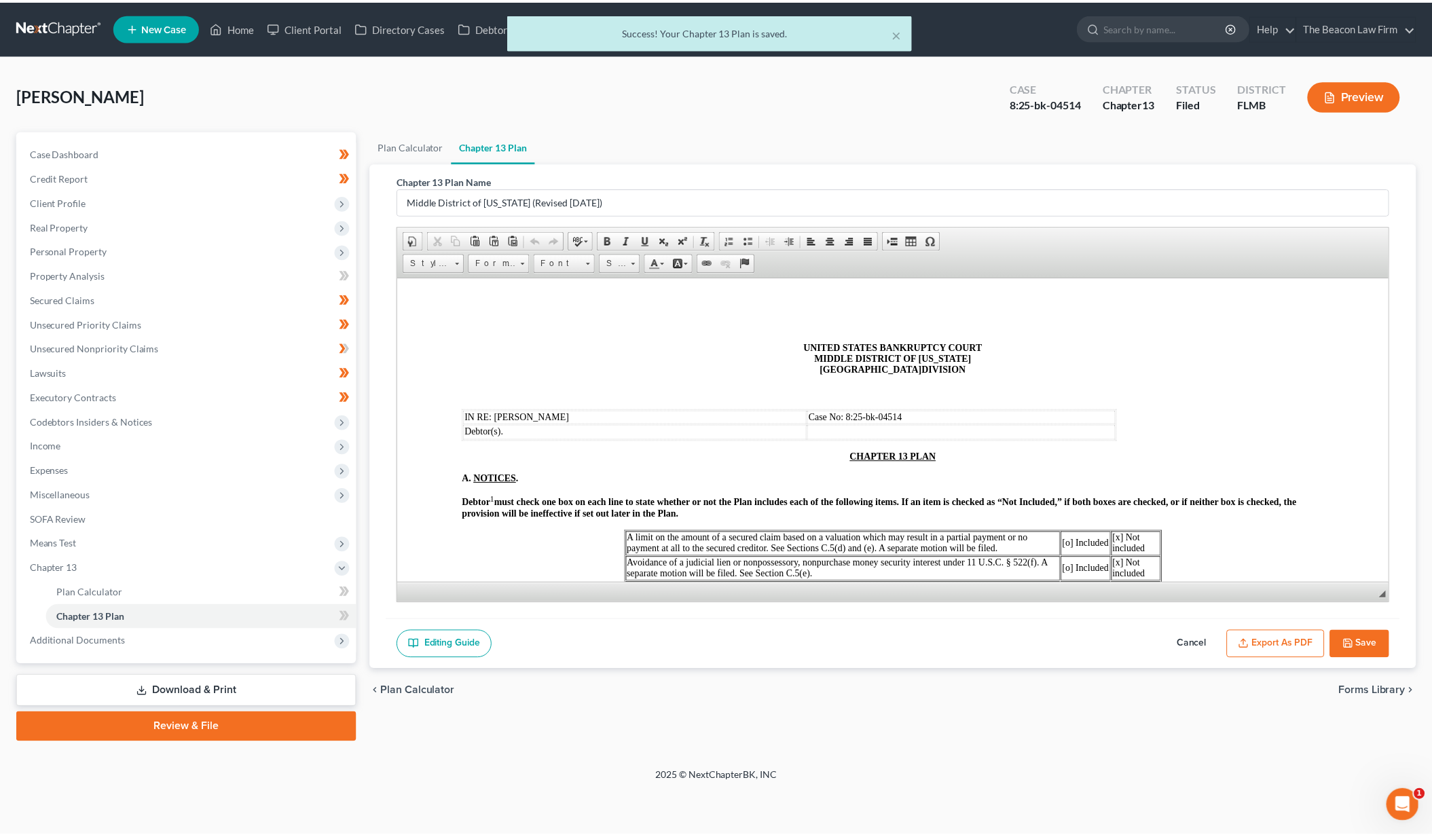
scroll to position [0, 0]
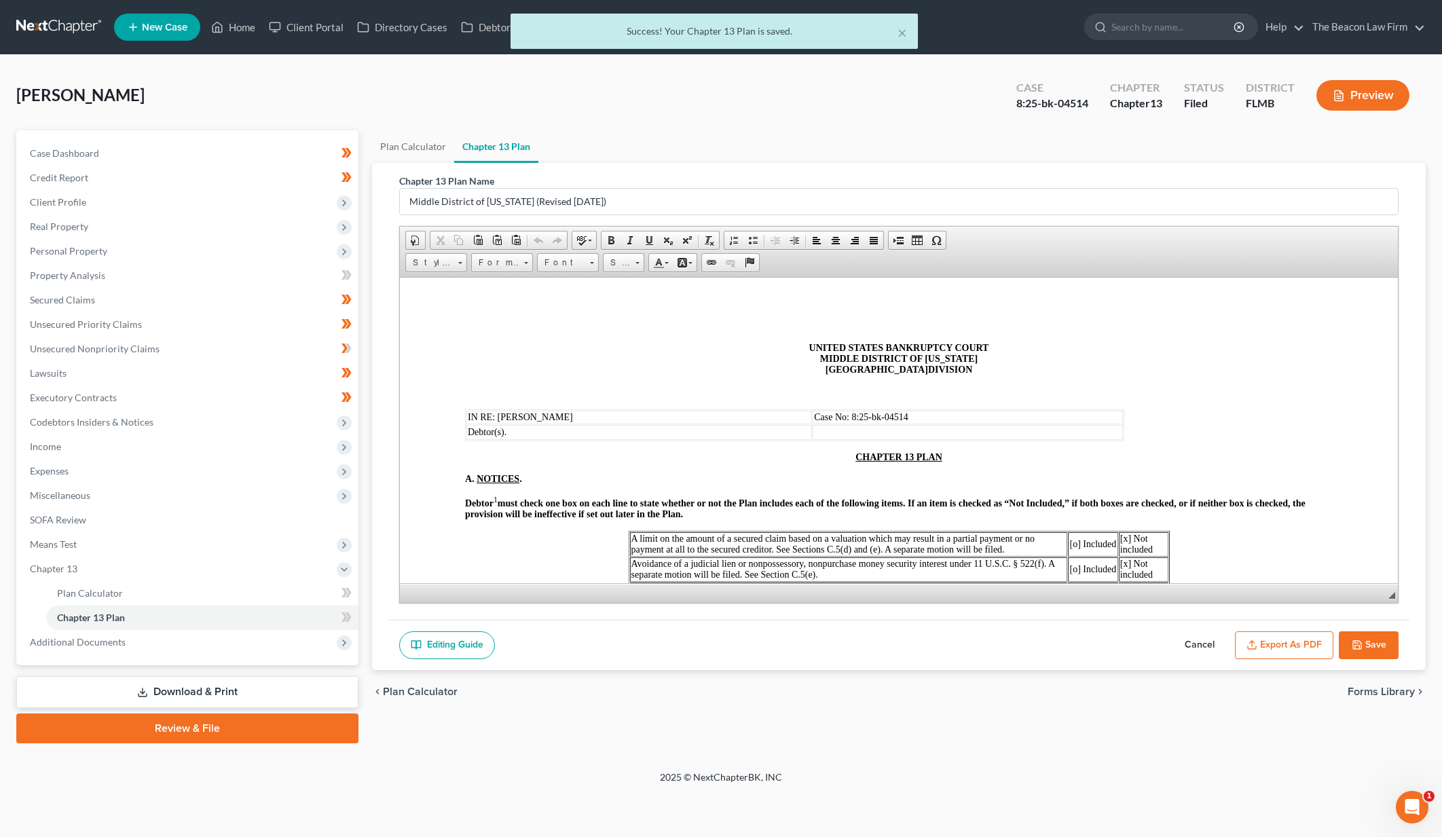
drag, startPoint x: 1277, startPoint y: 644, endPoint x: 1284, endPoint y: 648, distance: 7.6
click at [1277, 644] on button "Export as PDF" at bounding box center [1284, 646] width 98 height 29
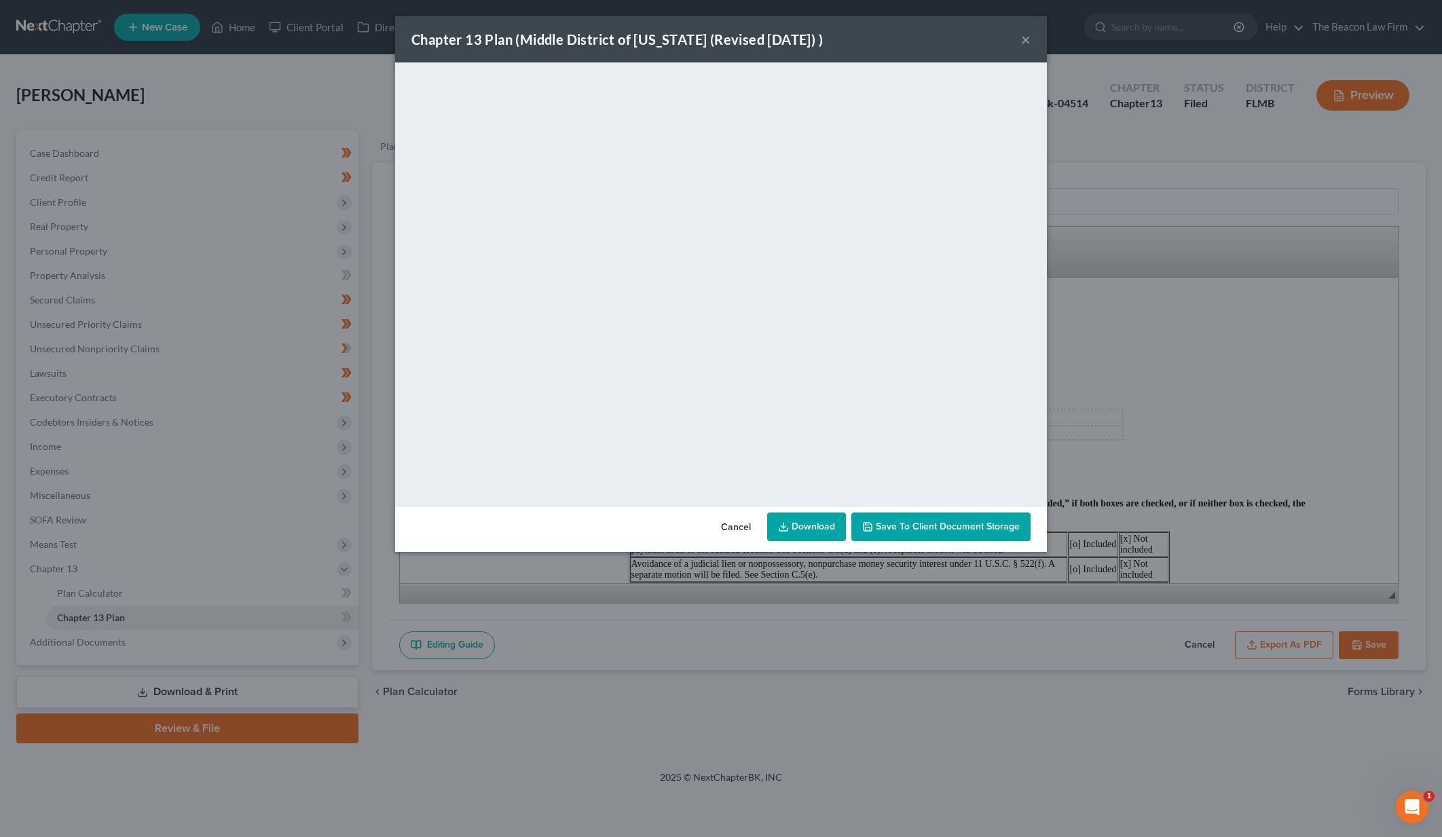
click at [818, 527] on link "Download" at bounding box center [806, 527] width 79 height 29
click at [1031, 41] on div "Chapter 13 Plan (Middle District of Florida (Revised 12/4/23) ) ×" at bounding box center [721, 39] width 652 height 46
click at [1030, 42] on button "×" at bounding box center [1026, 39] width 10 height 16
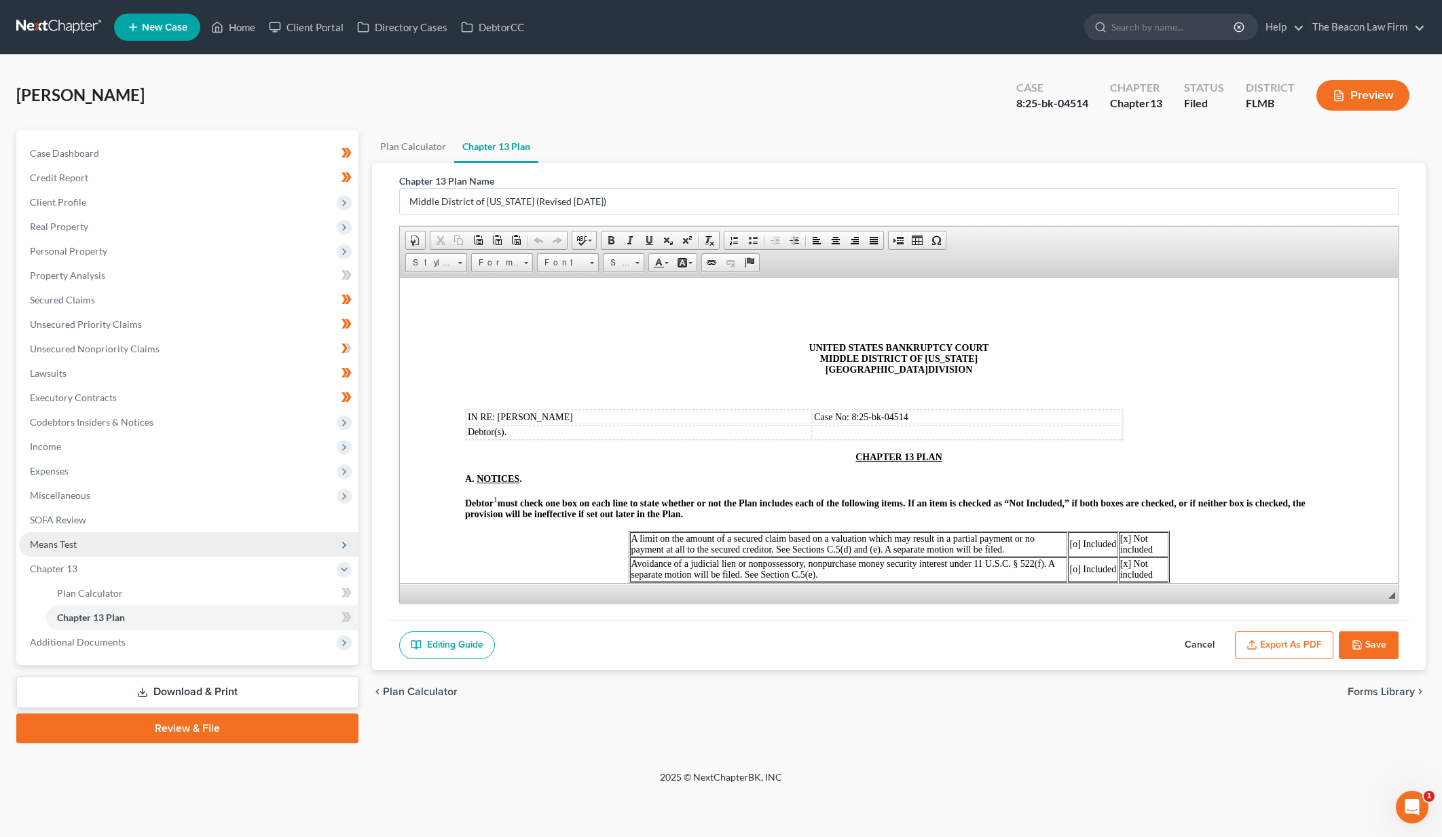
click at [183, 539] on span "Means Test" at bounding box center [189, 544] width 340 height 24
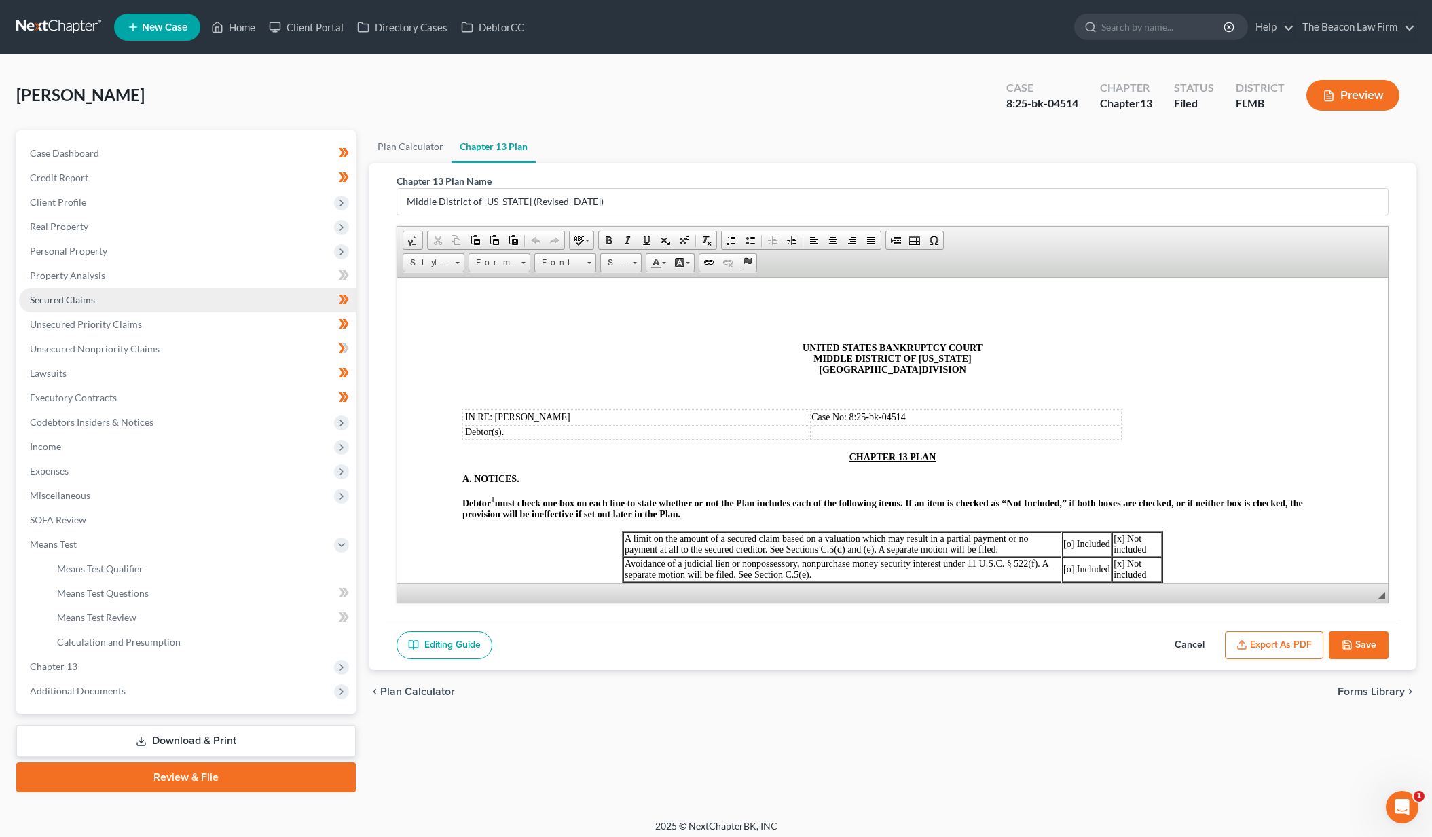
click at [60, 299] on span "Secured Claims" at bounding box center [62, 300] width 65 height 12
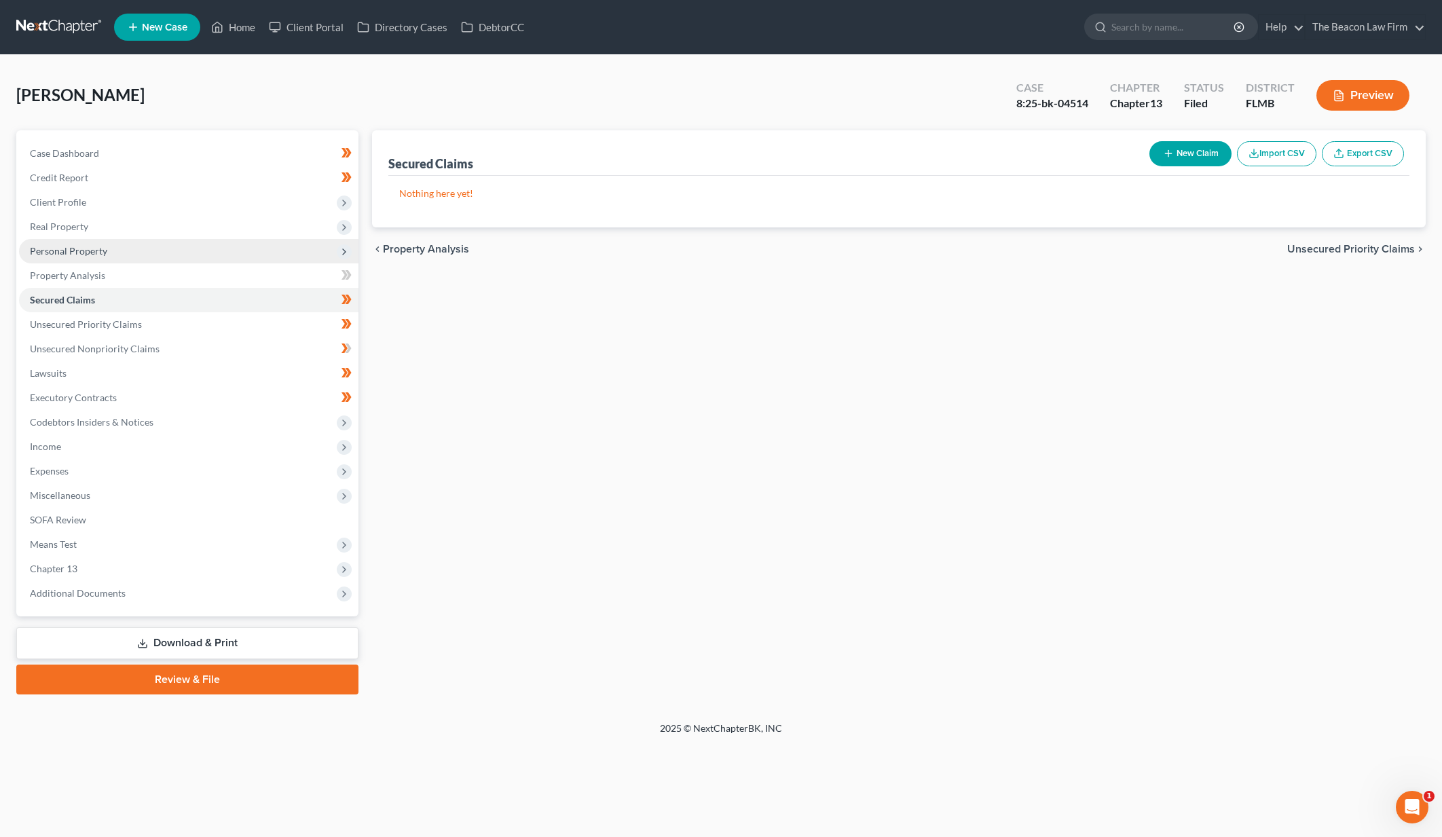
click at [79, 254] on span "Personal Property" at bounding box center [68, 251] width 77 height 12
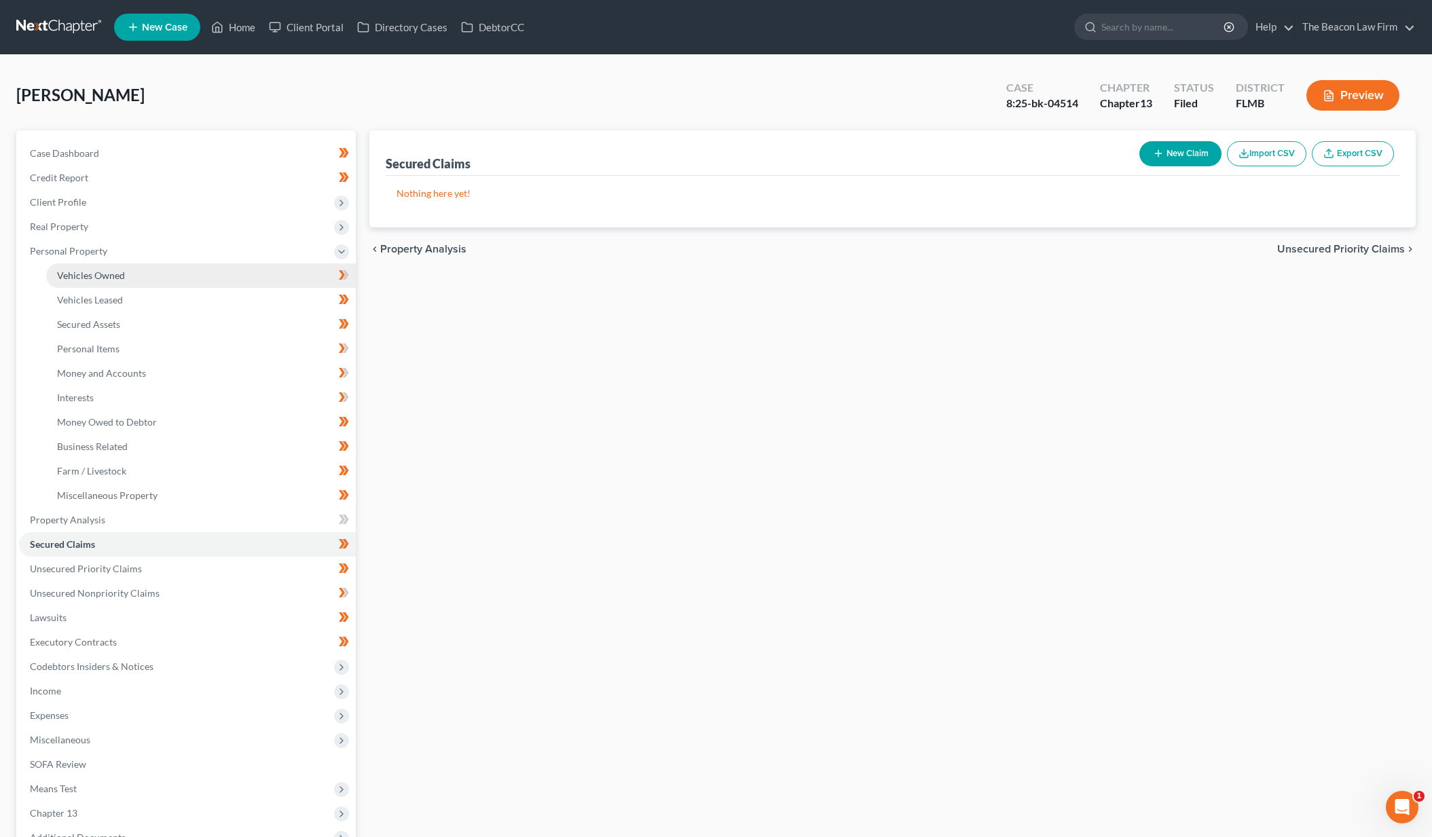
click at [84, 276] on span "Vehicles Owned" at bounding box center [91, 276] width 68 height 12
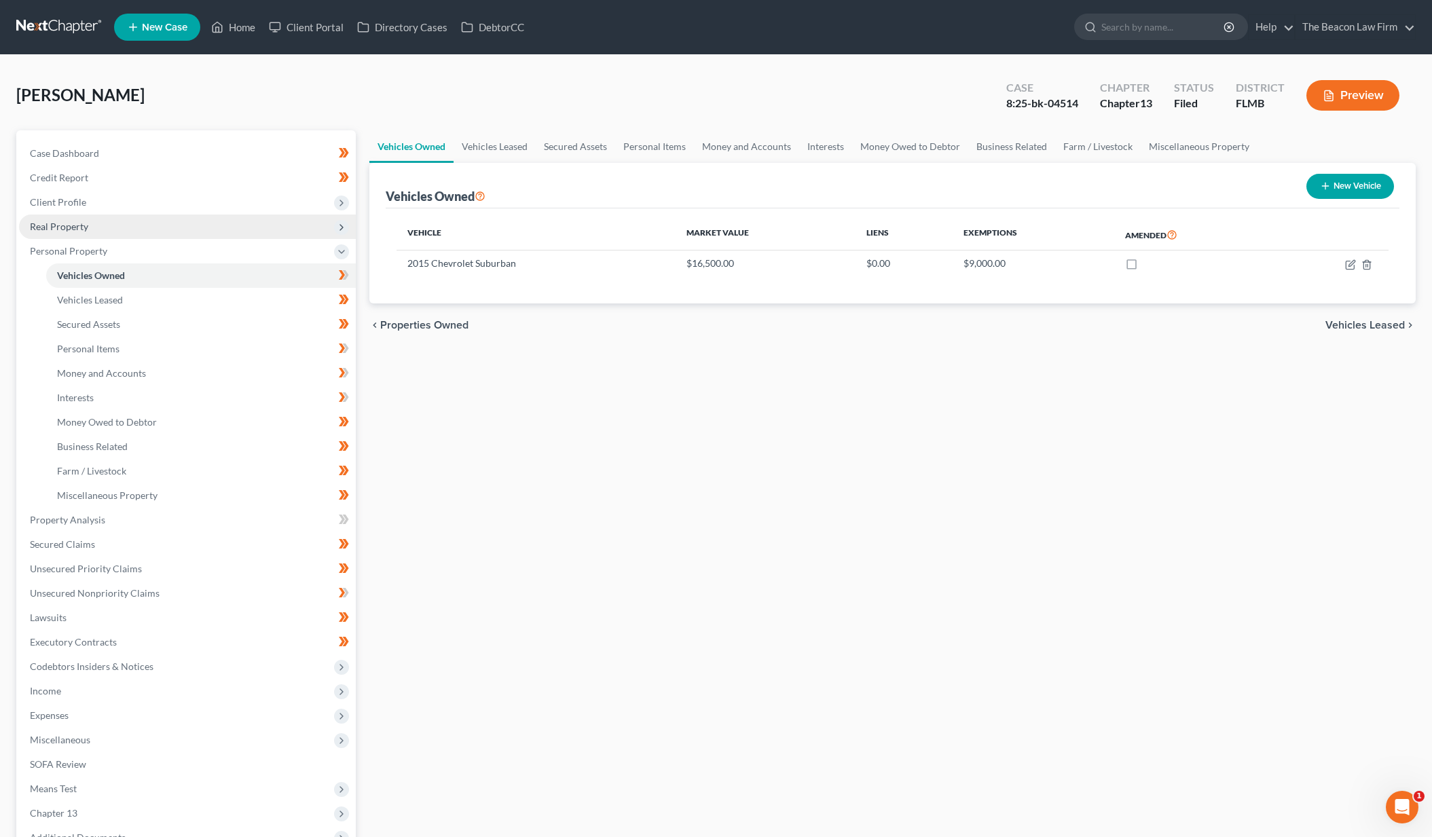
click at [60, 227] on span "Real Property" at bounding box center [59, 227] width 58 height 12
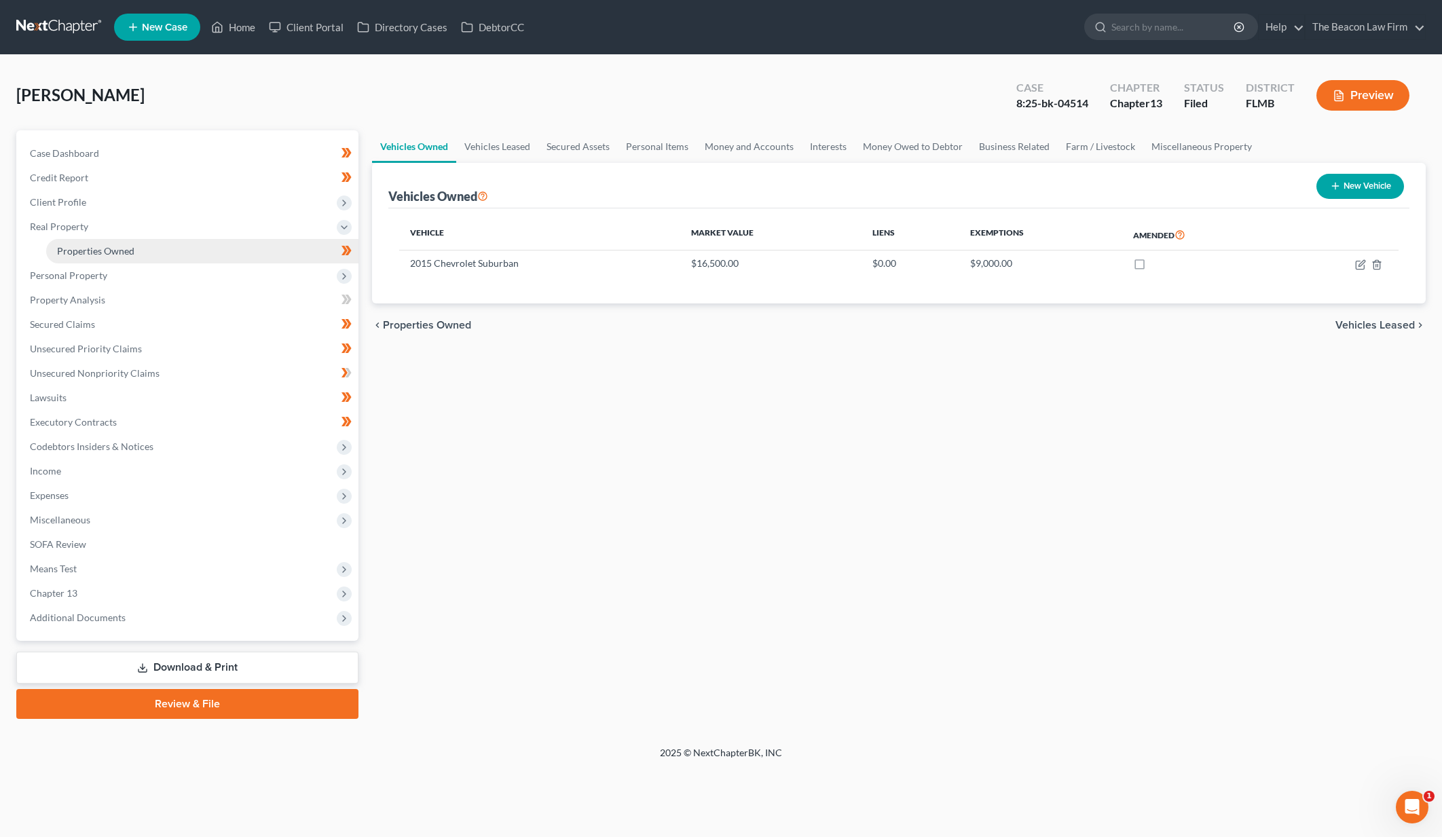
click at [75, 254] on span "Properties Owned" at bounding box center [95, 251] width 77 height 12
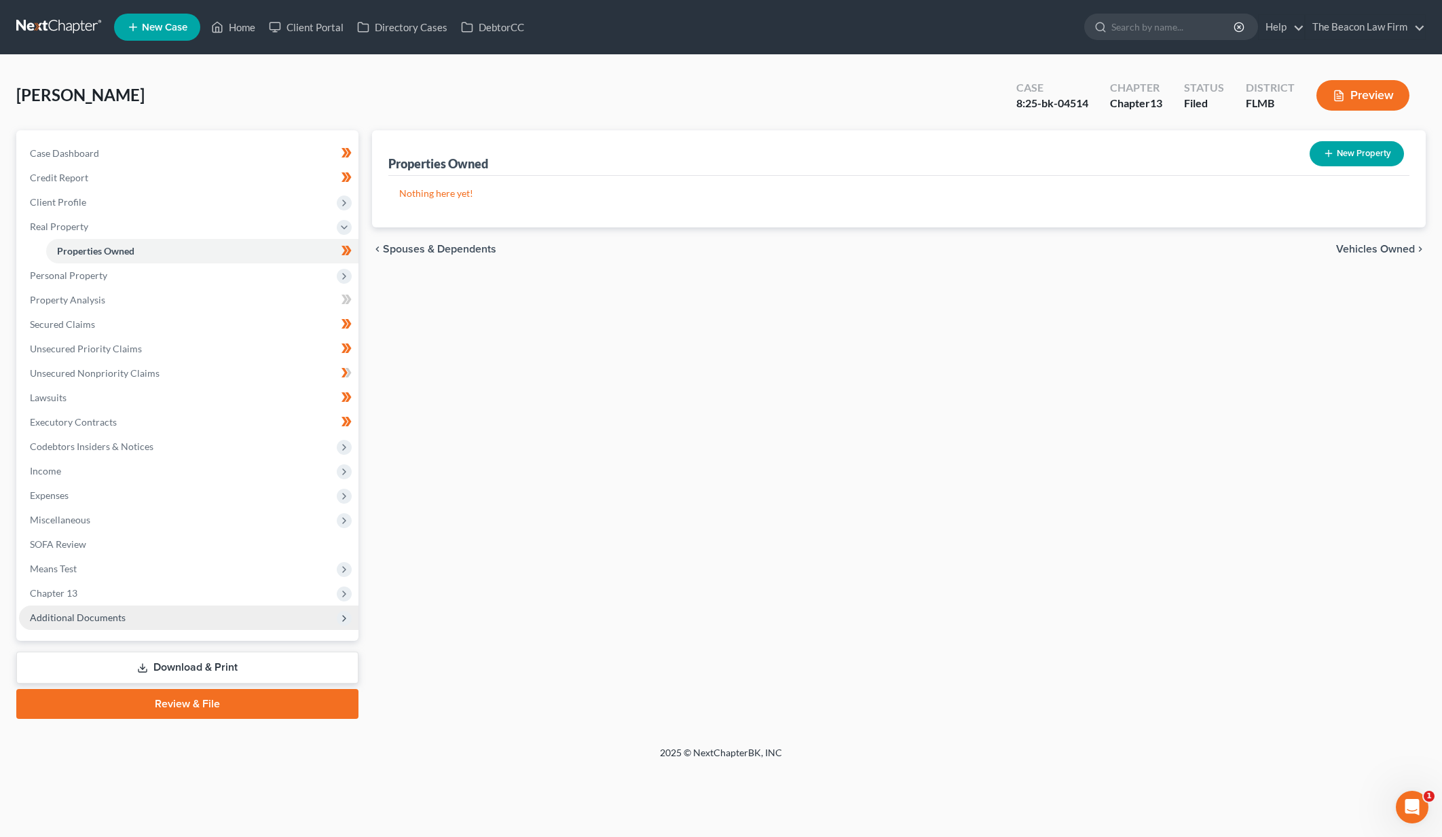
click at [250, 627] on span "Additional Documents" at bounding box center [189, 618] width 340 height 24
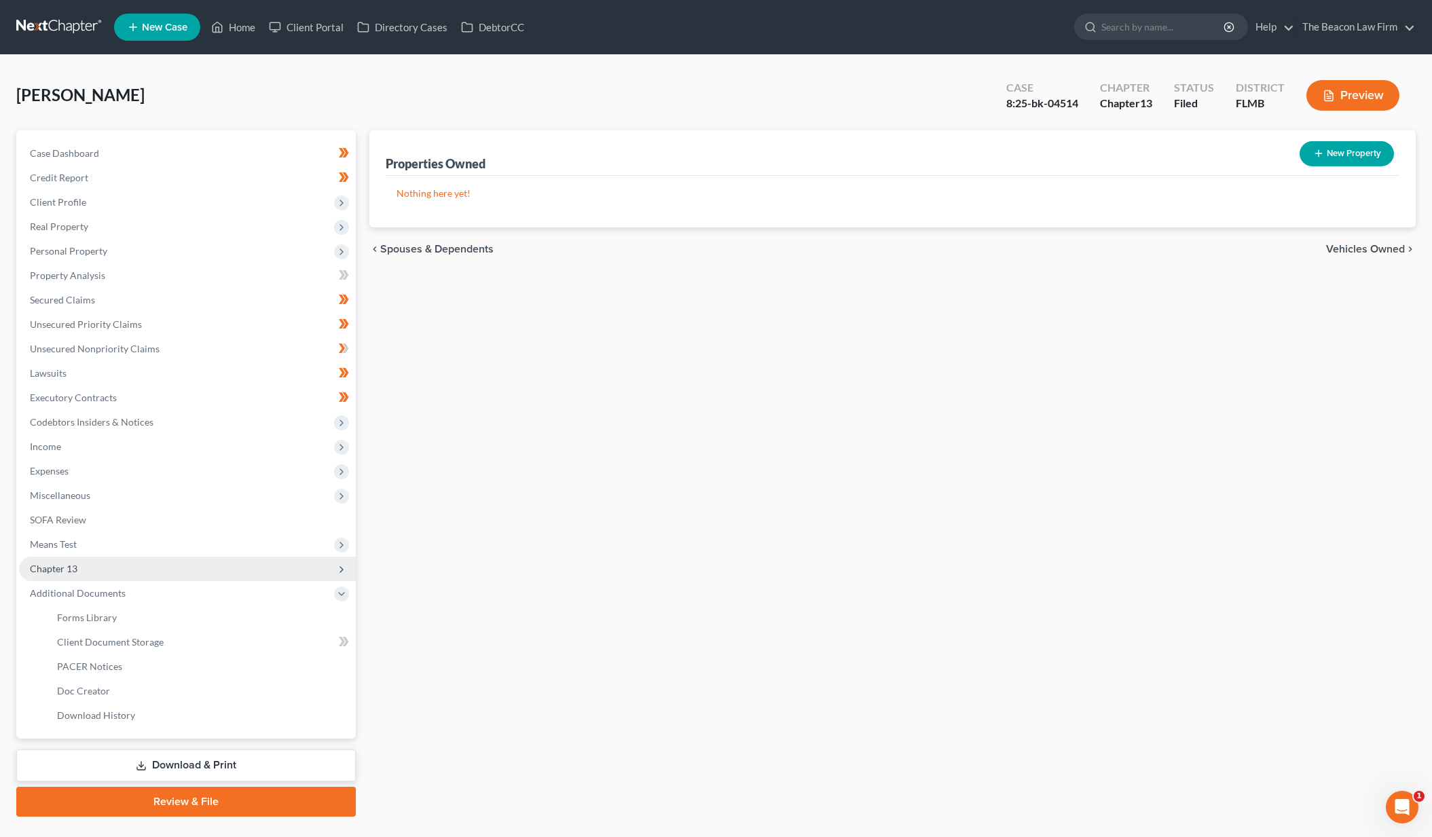
click at [225, 572] on span "Chapter 13" at bounding box center [187, 569] width 337 height 24
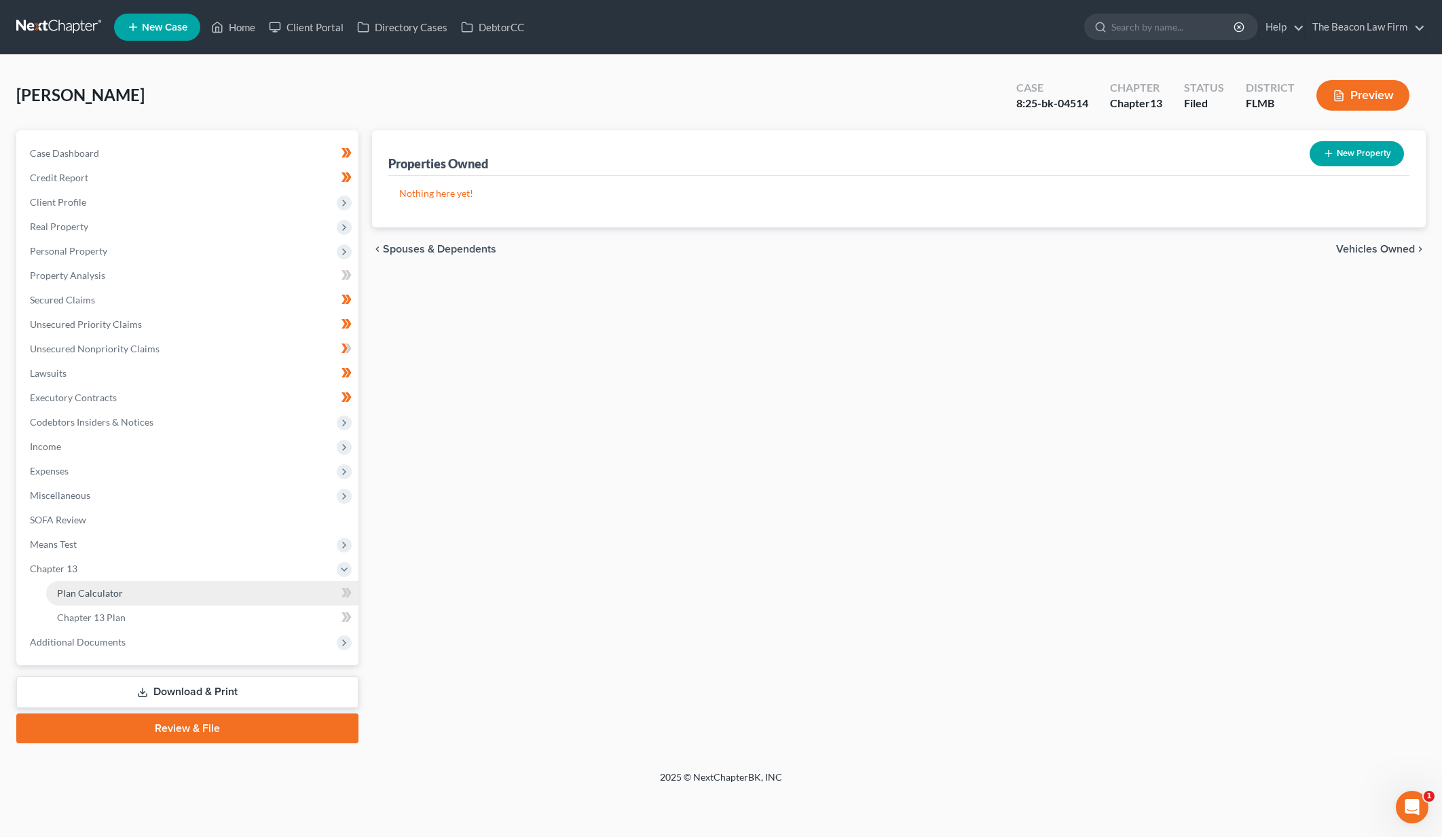
click at [221, 602] on link "Plan Calculator" at bounding box center [202, 593] width 312 height 24
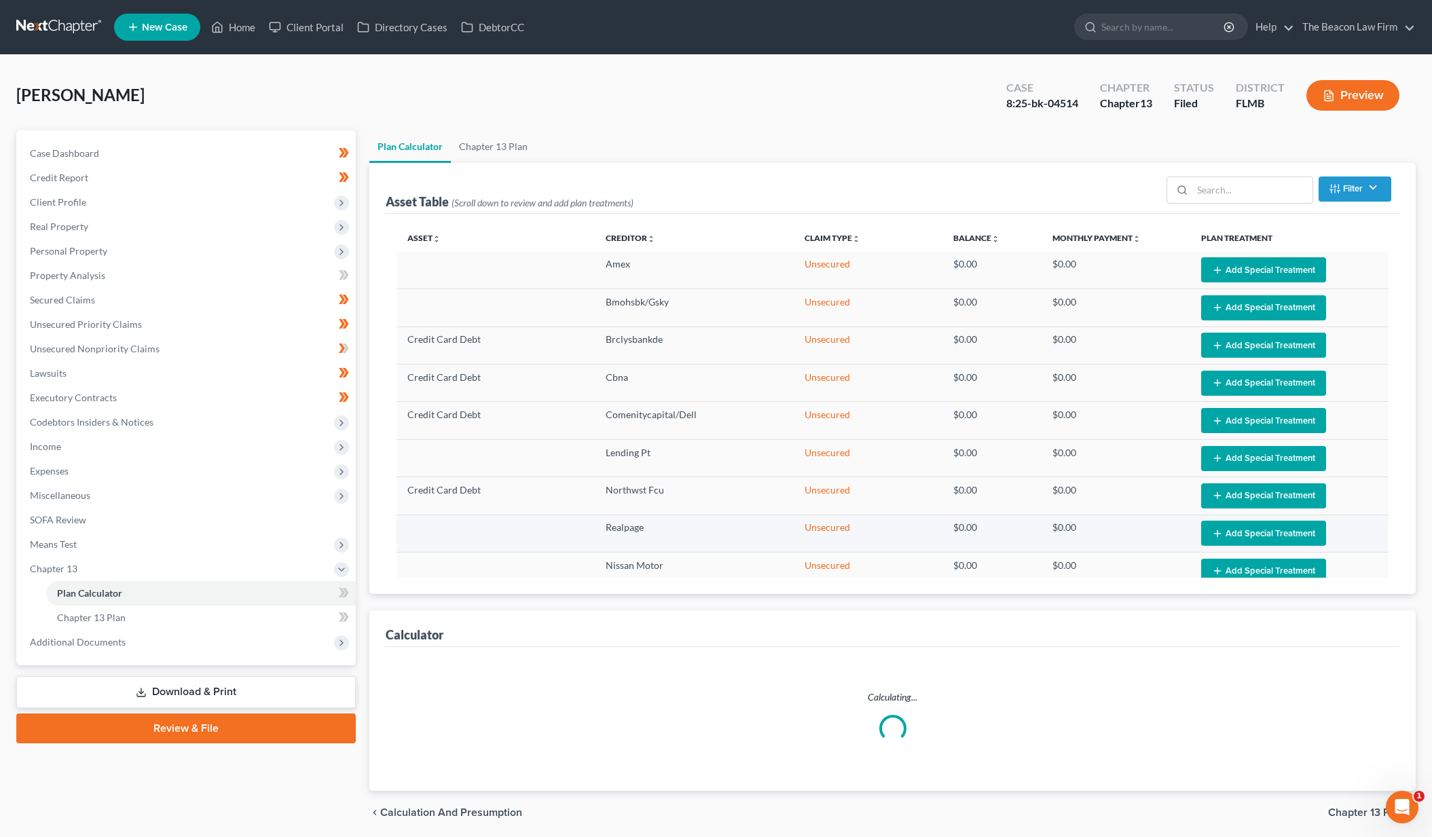
select select "9"
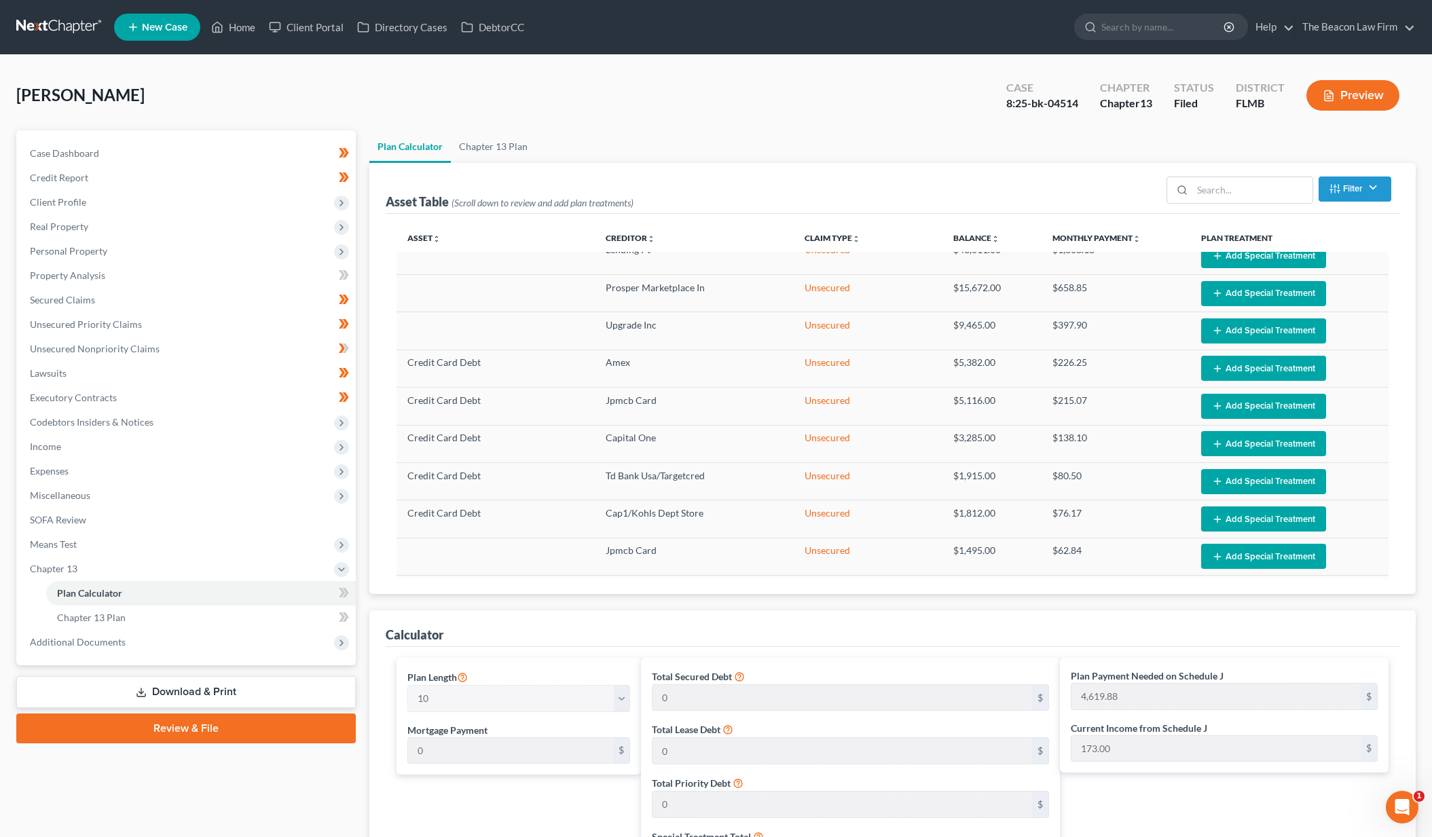
scroll to position [480, 0]
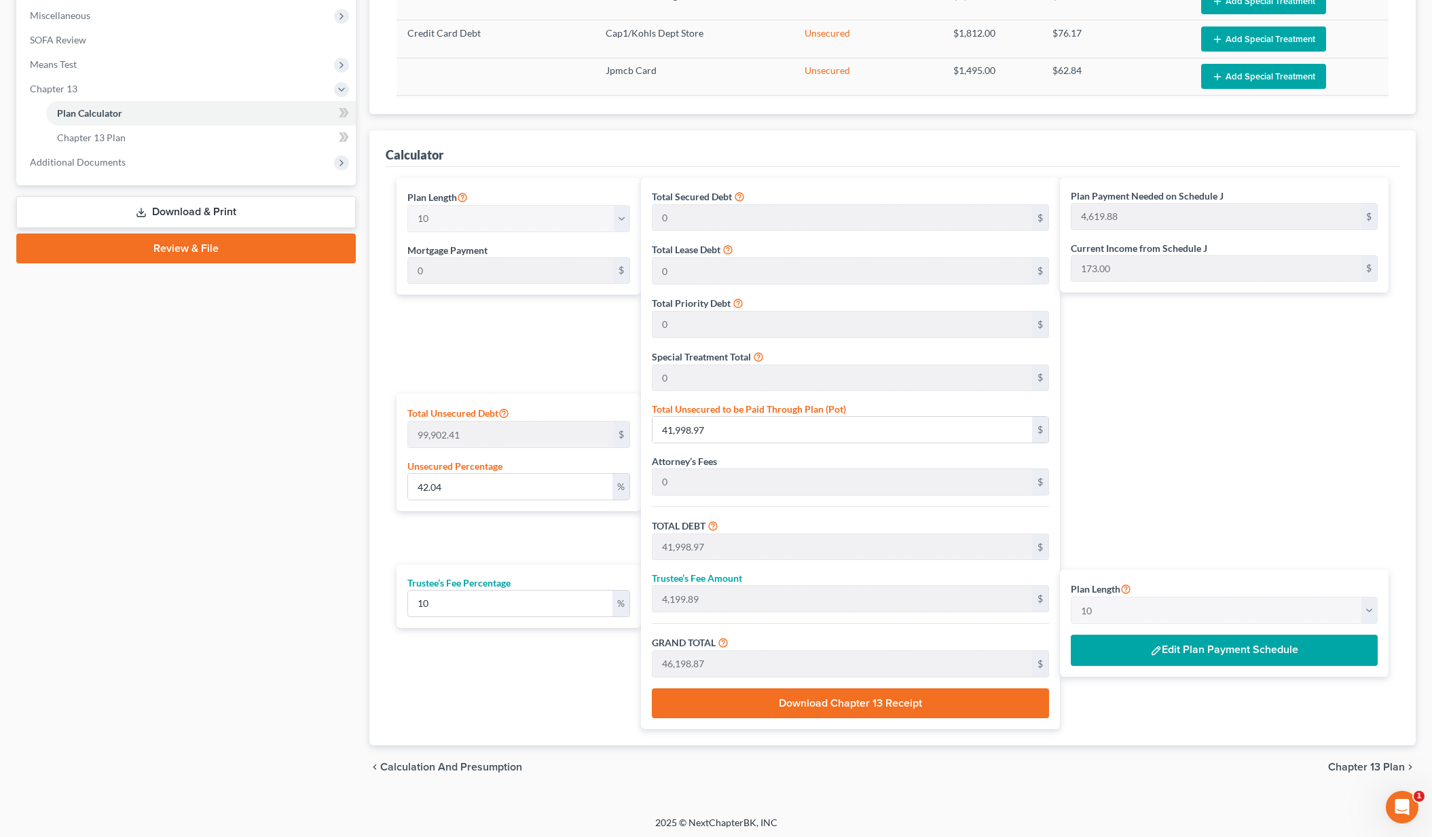
click at [1385, 762] on span "Chapter 13 Plan" at bounding box center [1366, 767] width 77 height 11
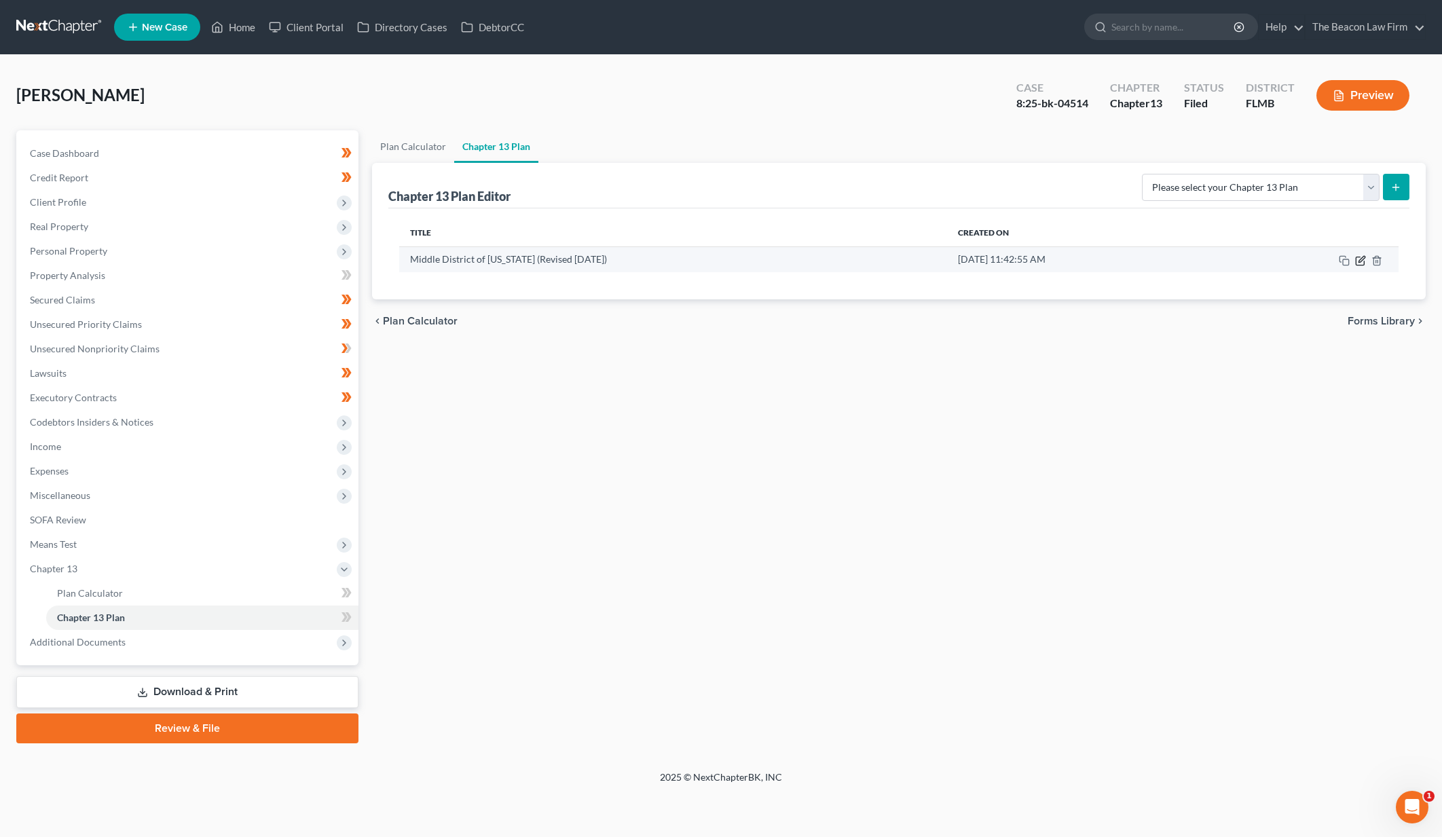
click at [1364, 263] on icon "button" at bounding box center [1360, 261] width 8 height 8
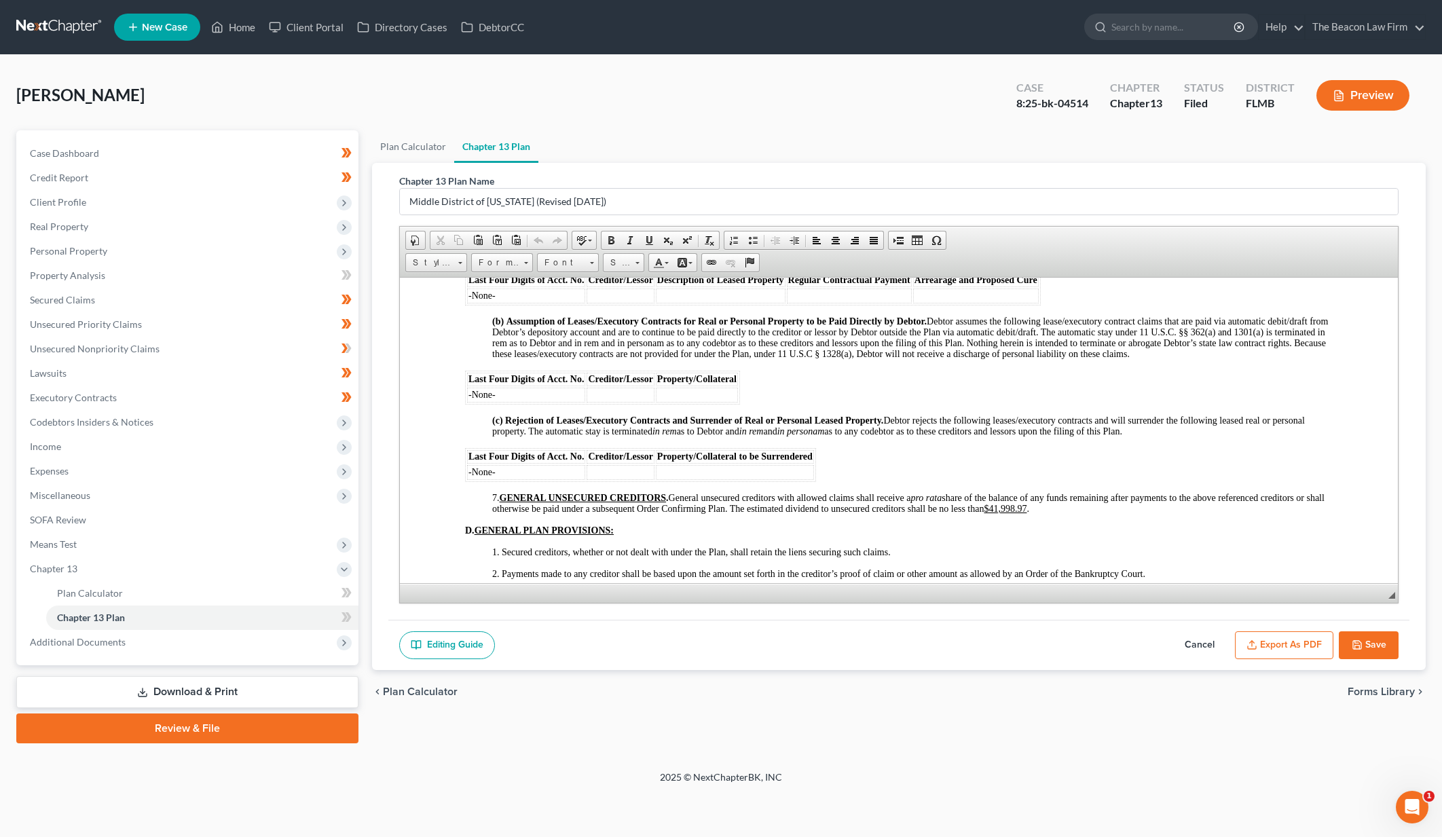
scroll to position [2232, 0]
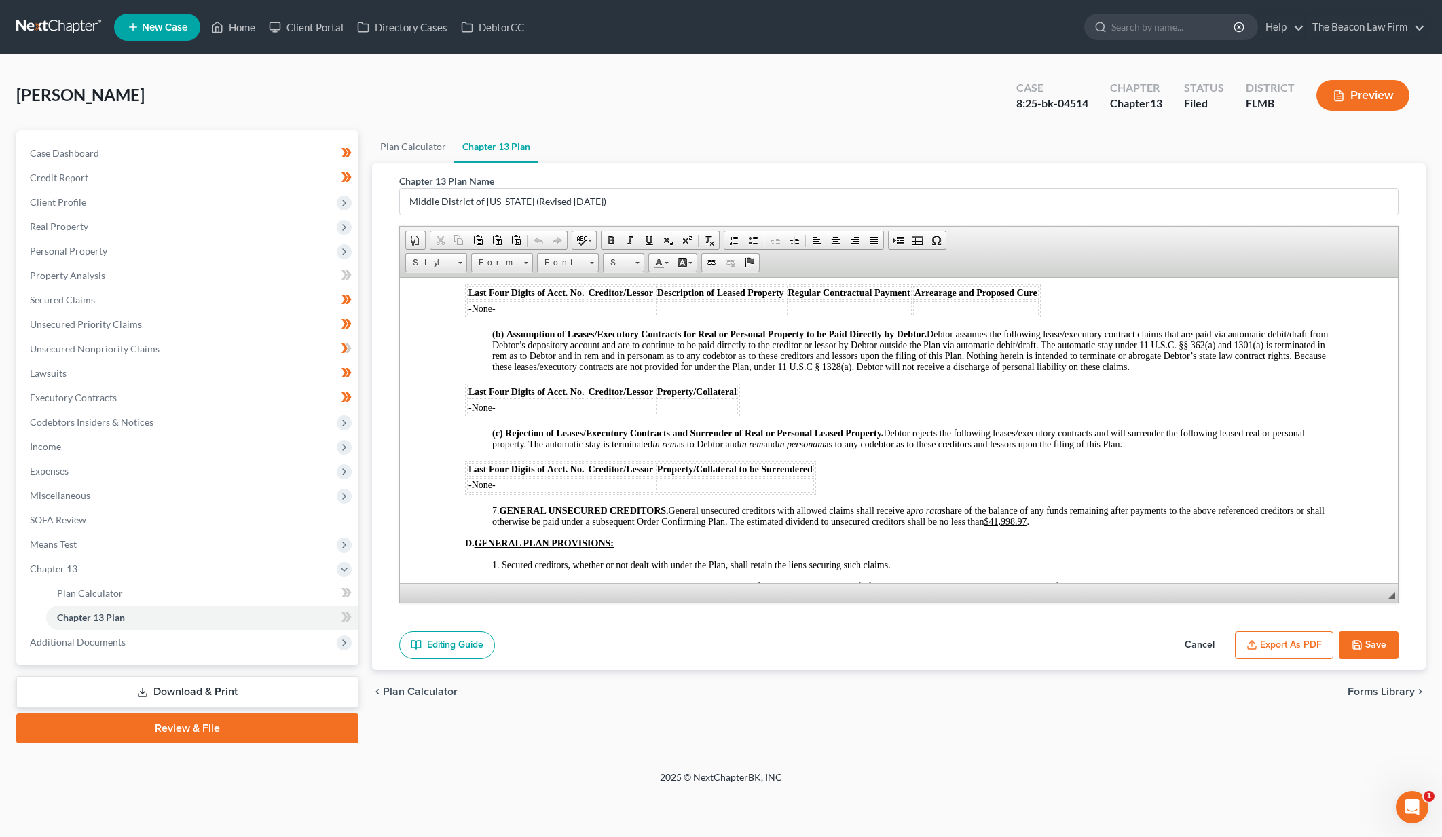
click at [1361, 645] on icon "button" at bounding box center [1357, 645] width 8 height 8
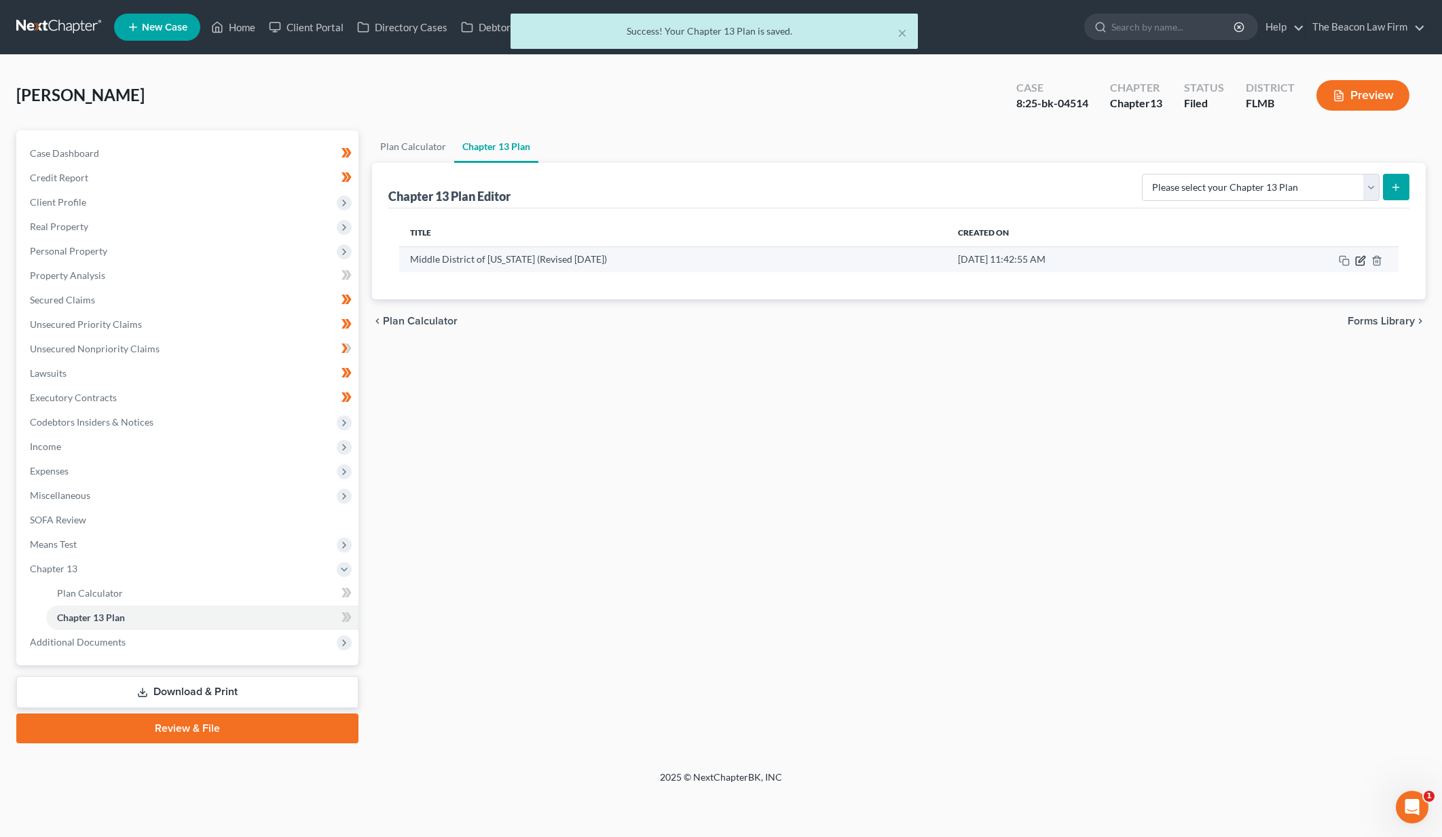
click at [1362, 259] on icon "button" at bounding box center [1362, 259] width 6 height 6
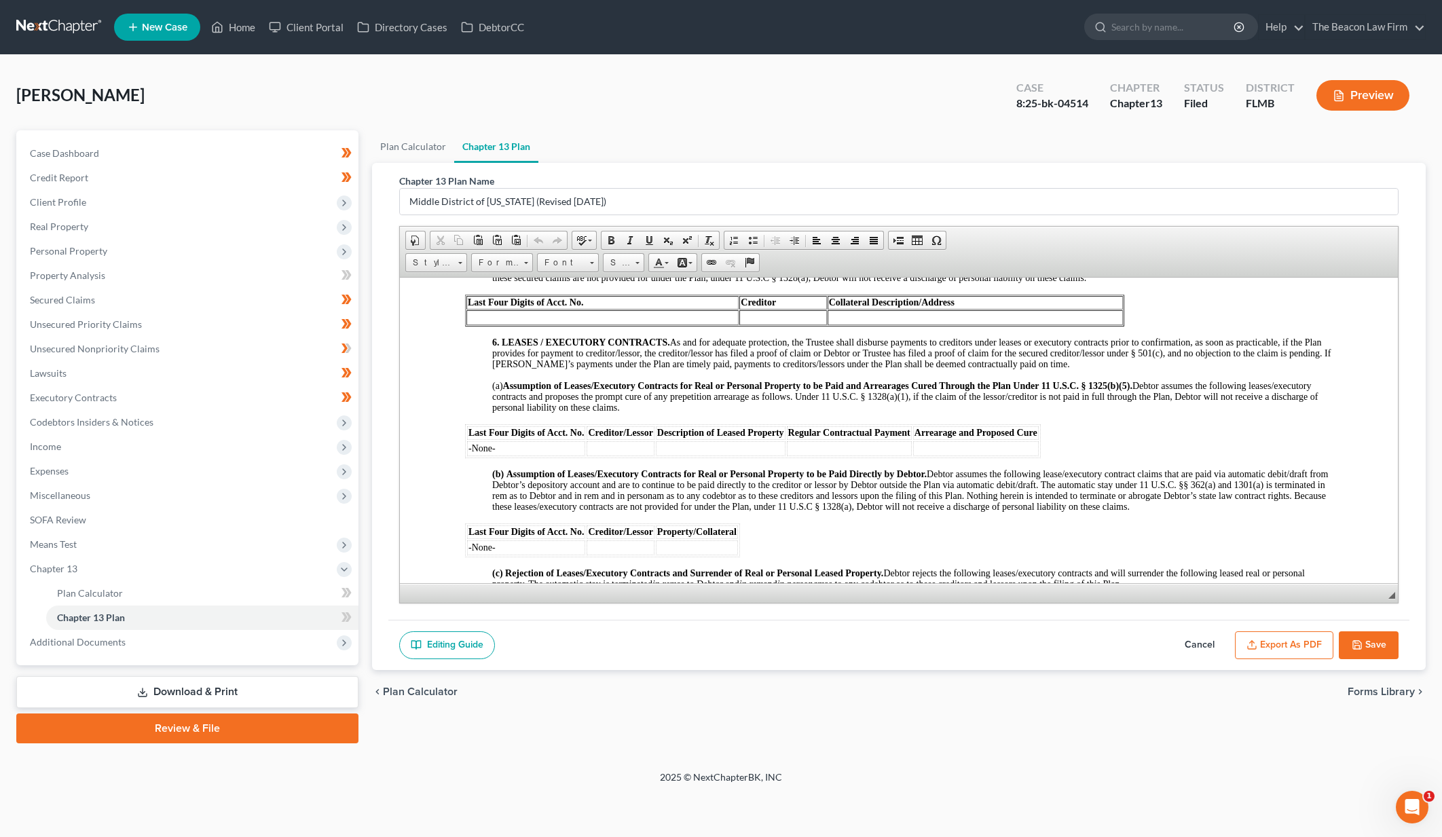
scroll to position [2658, 0]
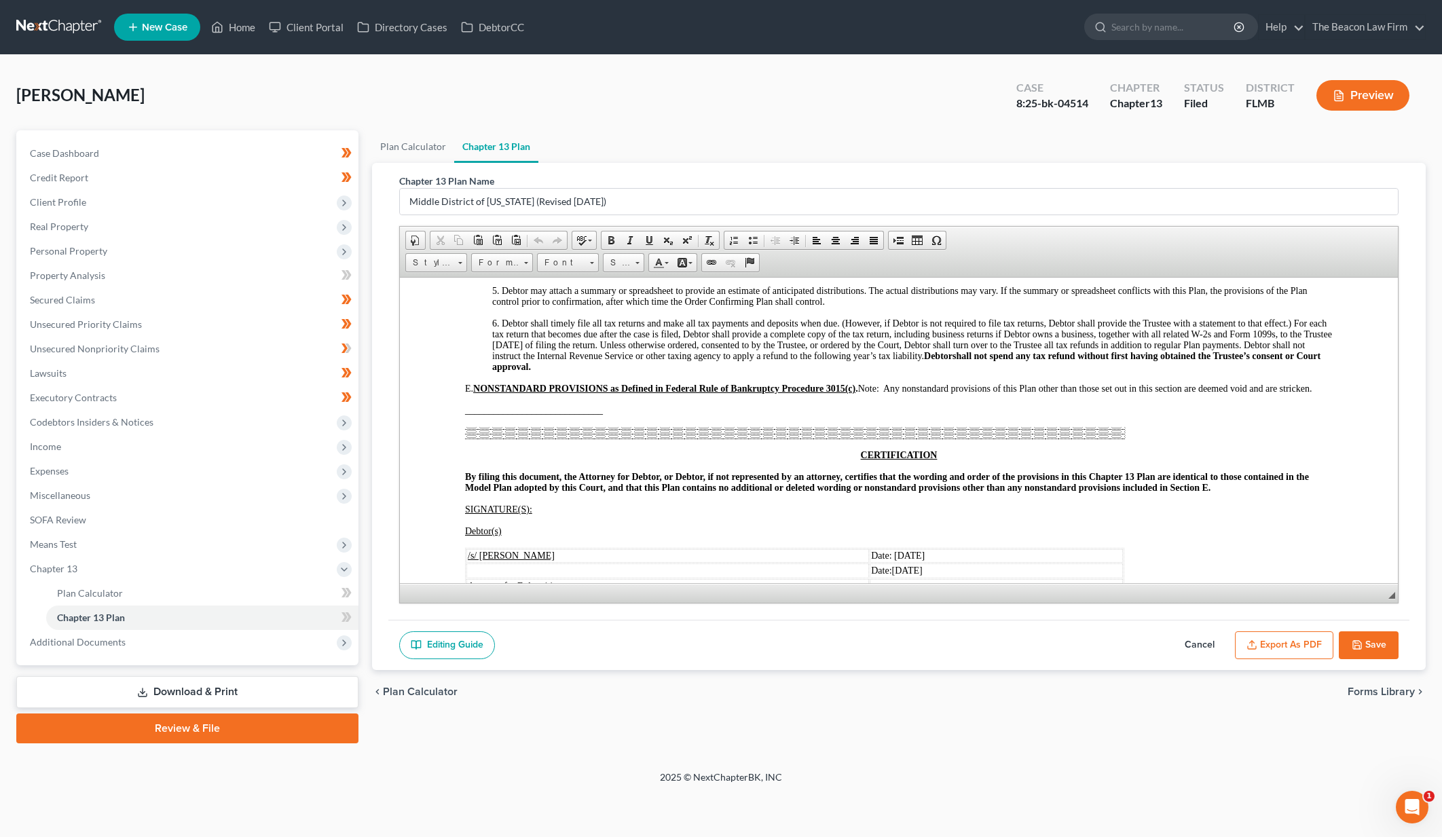
click at [1269, 642] on button "Export as PDF" at bounding box center [1284, 646] width 98 height 29
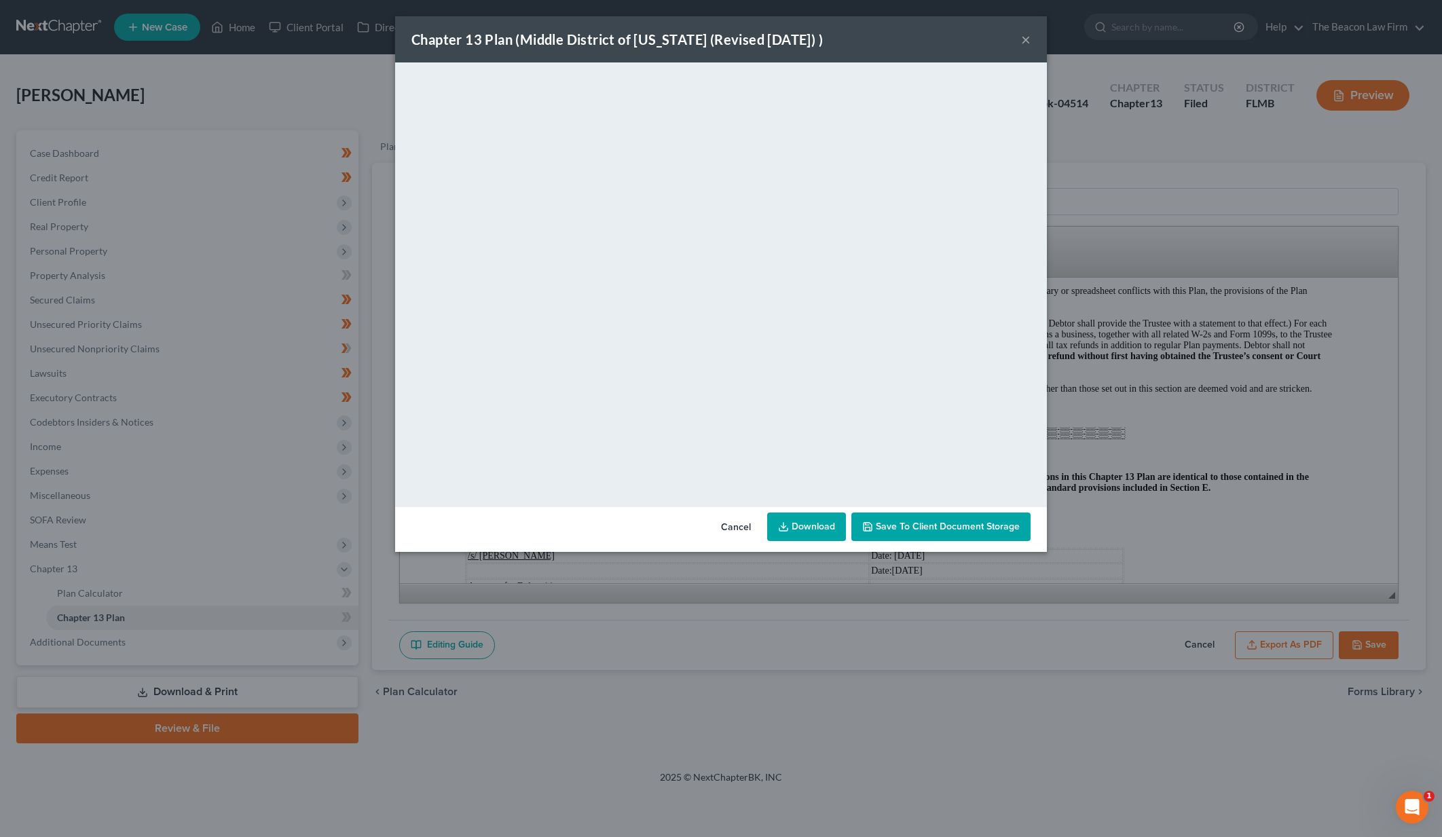
drag, startPoint x: 819, startPoint y: 524, endPoint x: 826, endPoint y: 526, distance: 7.3
click at [819, 524] on link "Download" at bounding box center [806, 527] width 79 height 29
click at [1026, 43] on button "×" at bounding box center [1026, 39] width 10 height 16
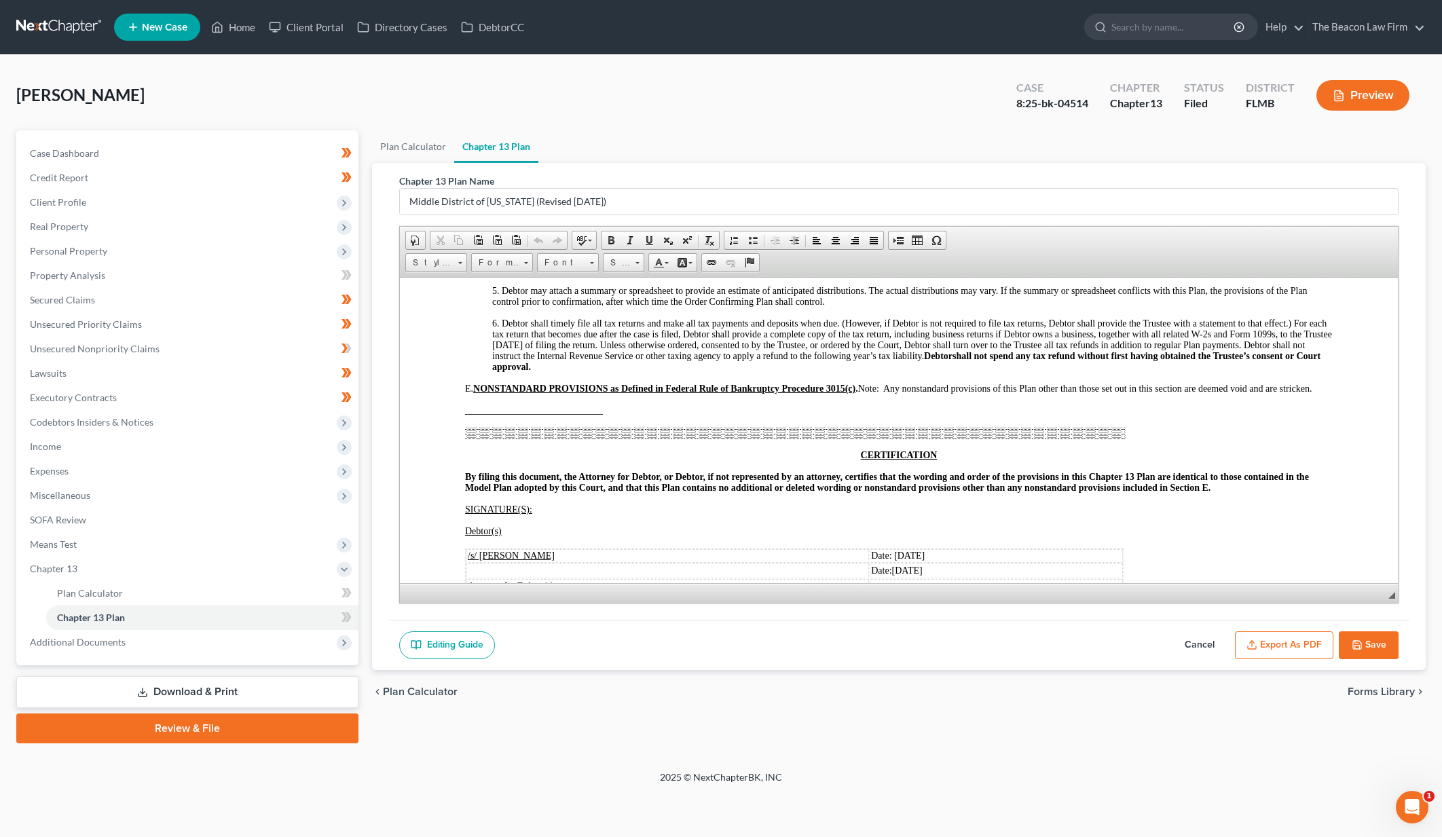
click at [35, 23] on link at bounding box center [59, 27] width 87 height 24
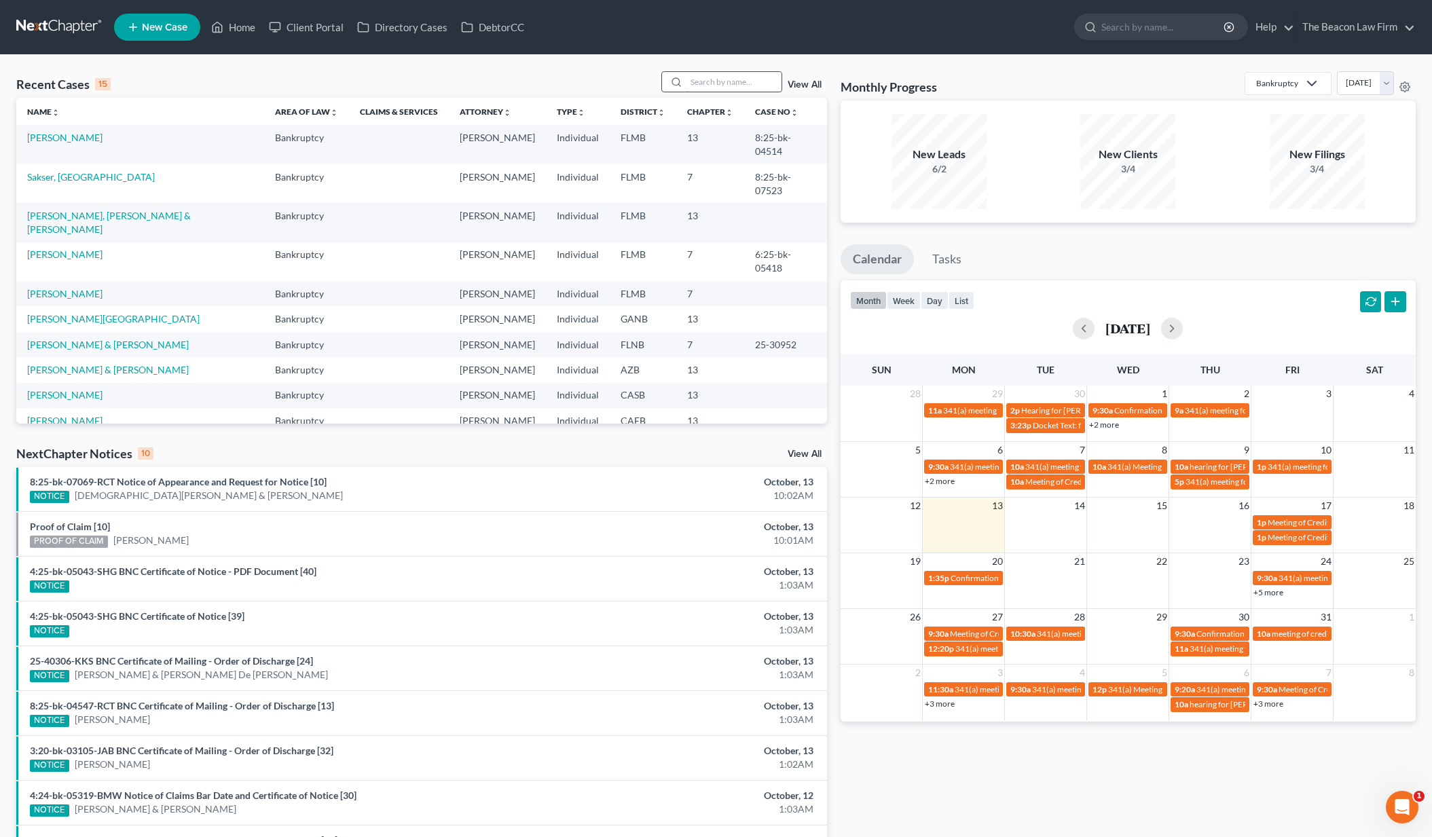
click at [704, 86] on input "search" at bounding box center [734, 82] width 95 height 20
drag, startPoint x: 737, startPoint y: 84, endPoint x: 647, endPoint y: 77, distance: 90.6
click at [652, 78] on div "Recent Cases 15 [PERSON_NAME] View All" at bounding box center [421, 84] width 811 height 26
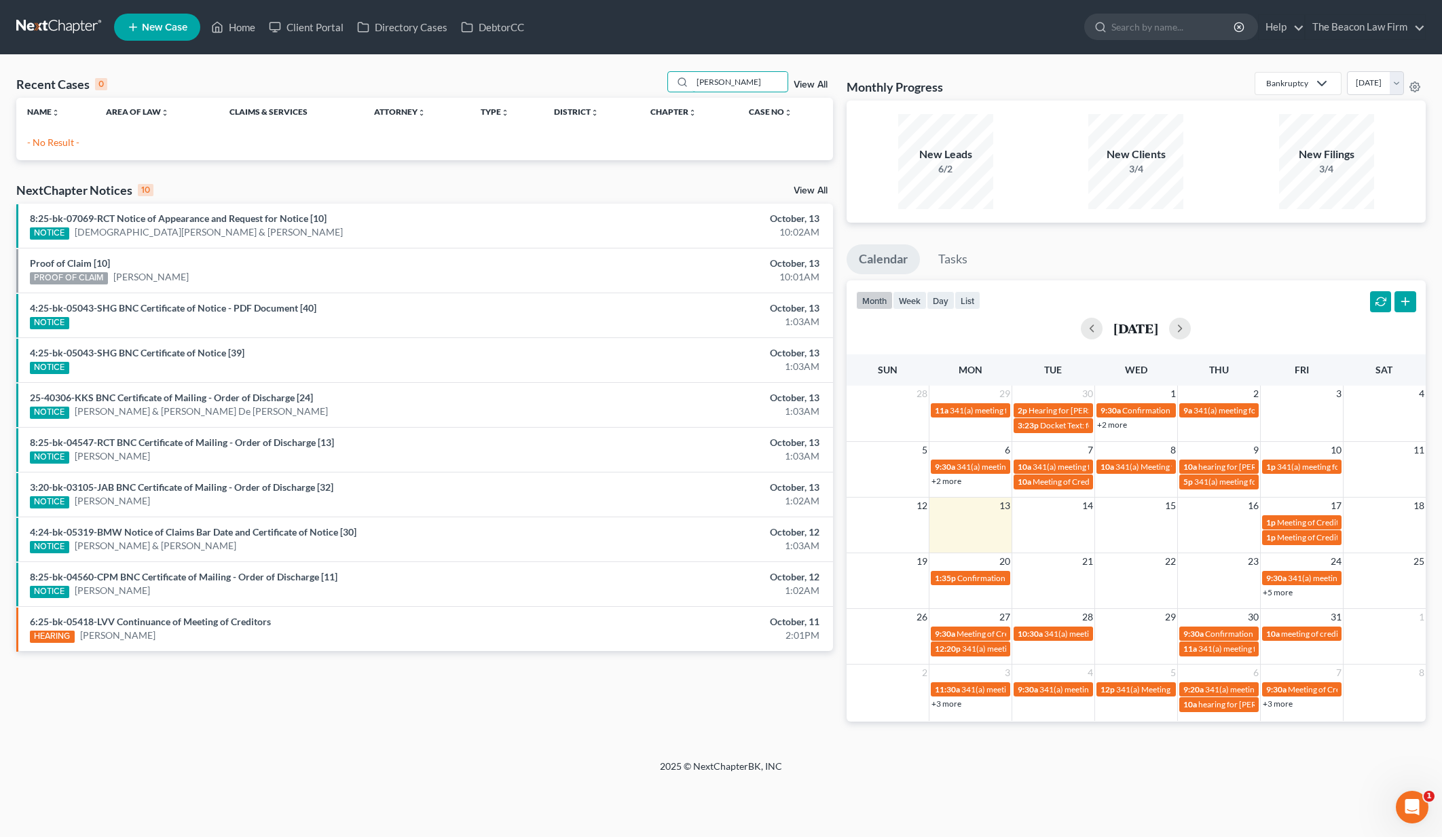
drag, startPoint x: 746, startPoint y: 82, endPoint x: 632, endPoint y: 75, distance: 113.7
click at [632, 75] on div "Recent Cases 0 [PERSON_NAME] lub View All" at bounding box center [424, 84] width 817 height 26
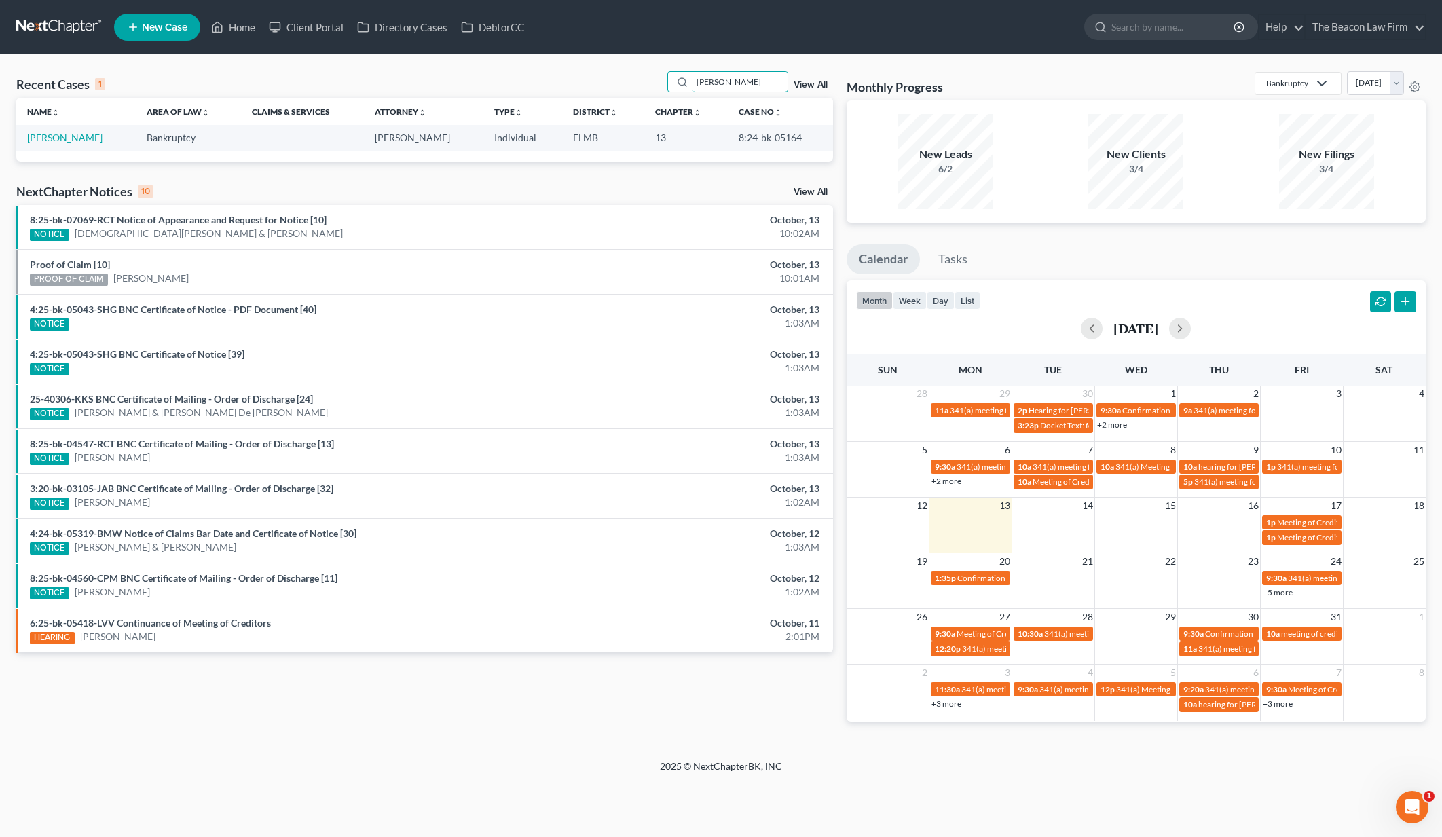
type input "[PERSON_NAME]"
drag, startPoint x: 627, startPoint y: 75, endPoint x: 73, endPoint y: 137, distance: 557.0
click at [73, 137] on link "[PERSON_NAME]" at bounding box center [64, 138] width 75 height 12
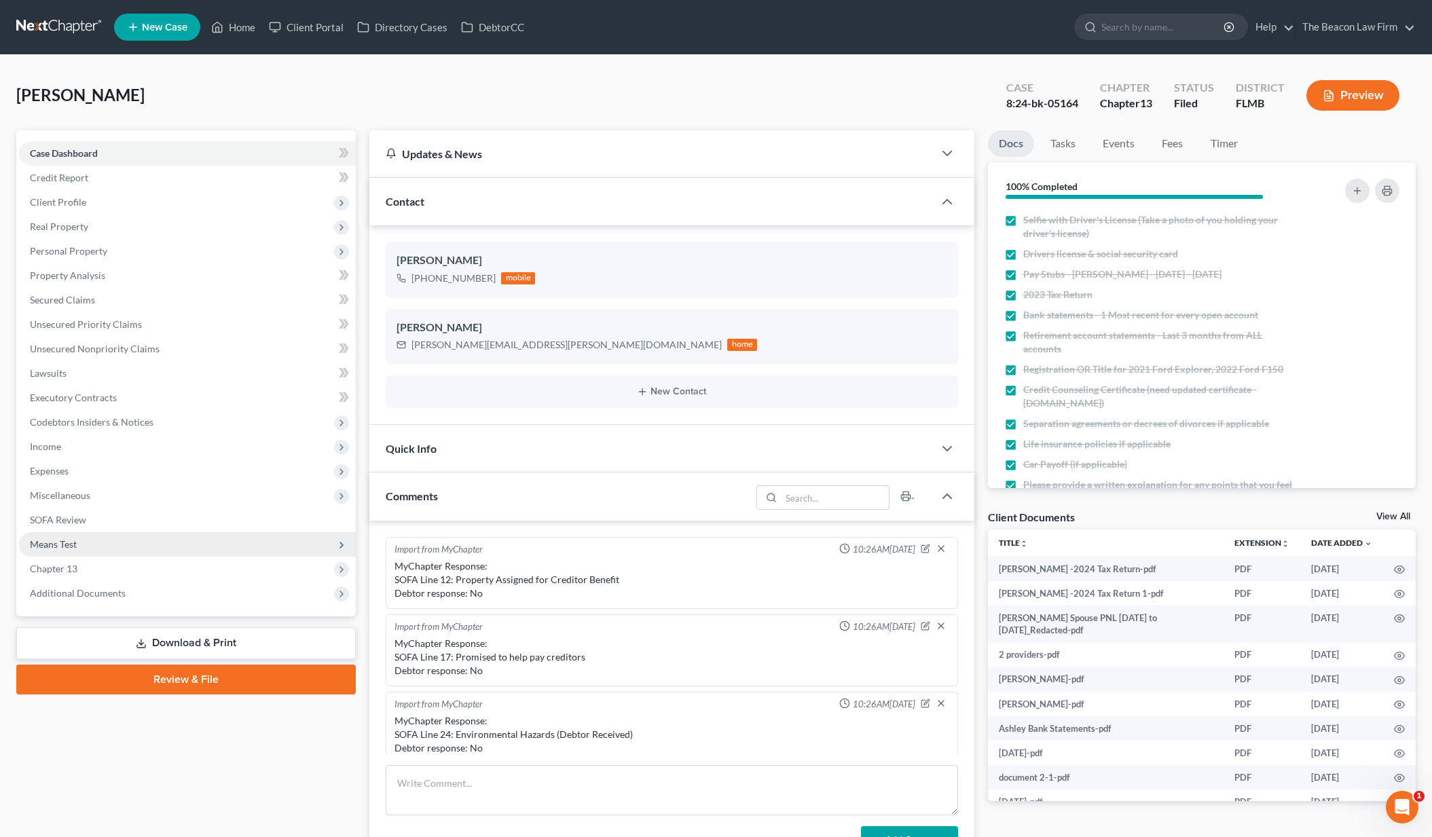
scroll to position [2730, 0]
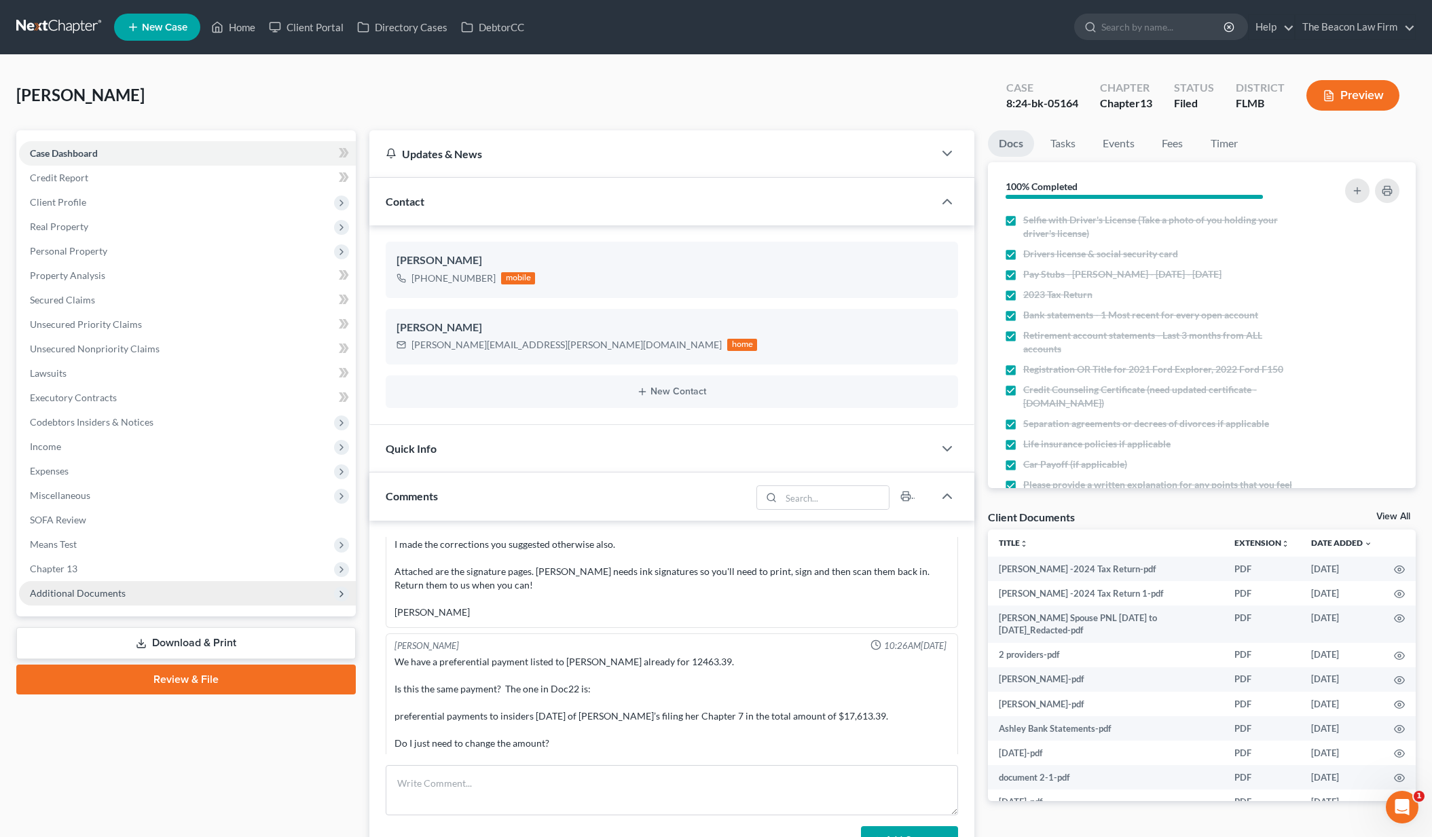
click at [166, 584] on span "Additional Documents" at bounding box center [187, 593] width 337 height 24
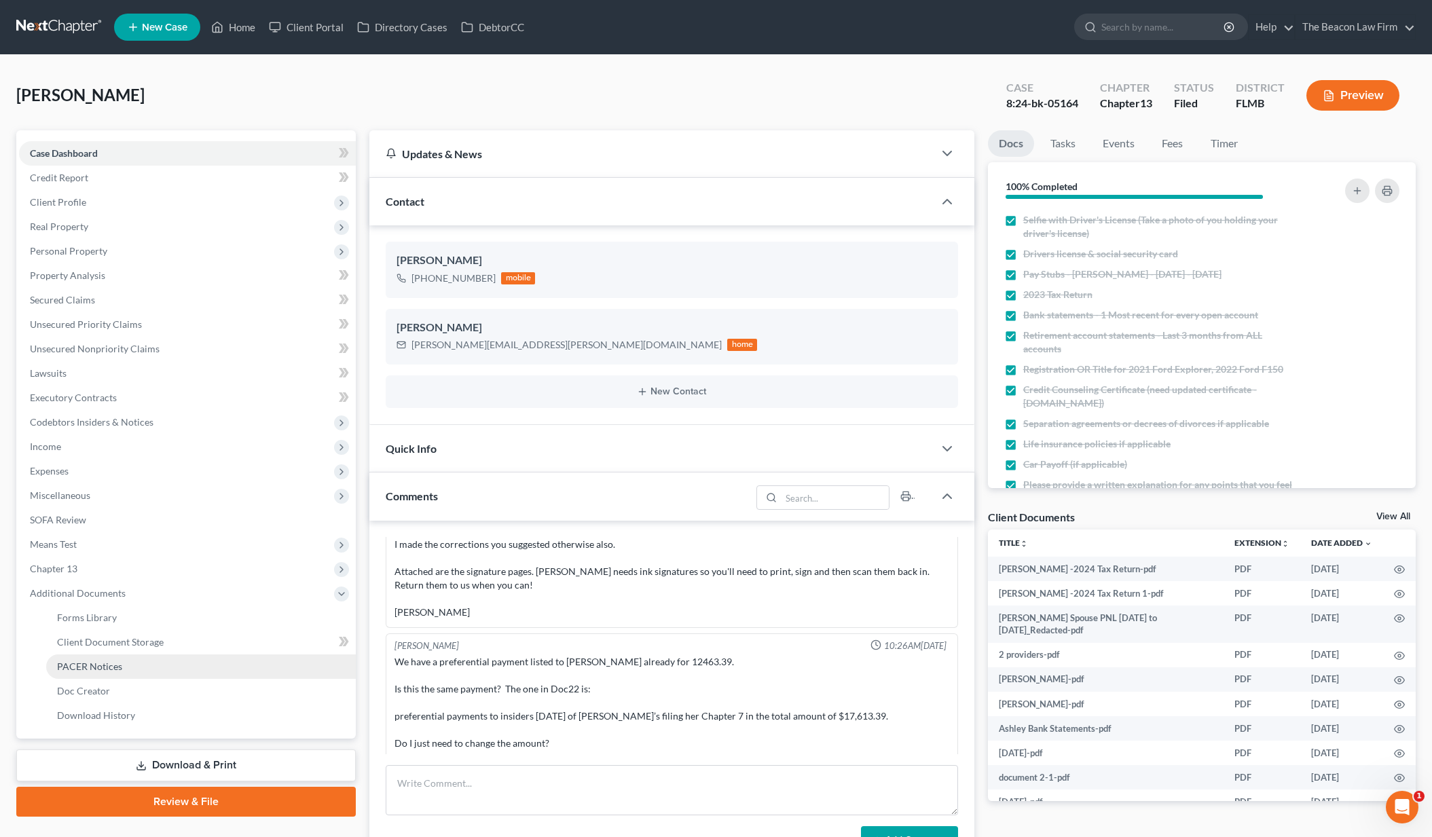
click at [168, 670] on link "PACER Notices" at bounding box center [201, 667] width 310 height 24
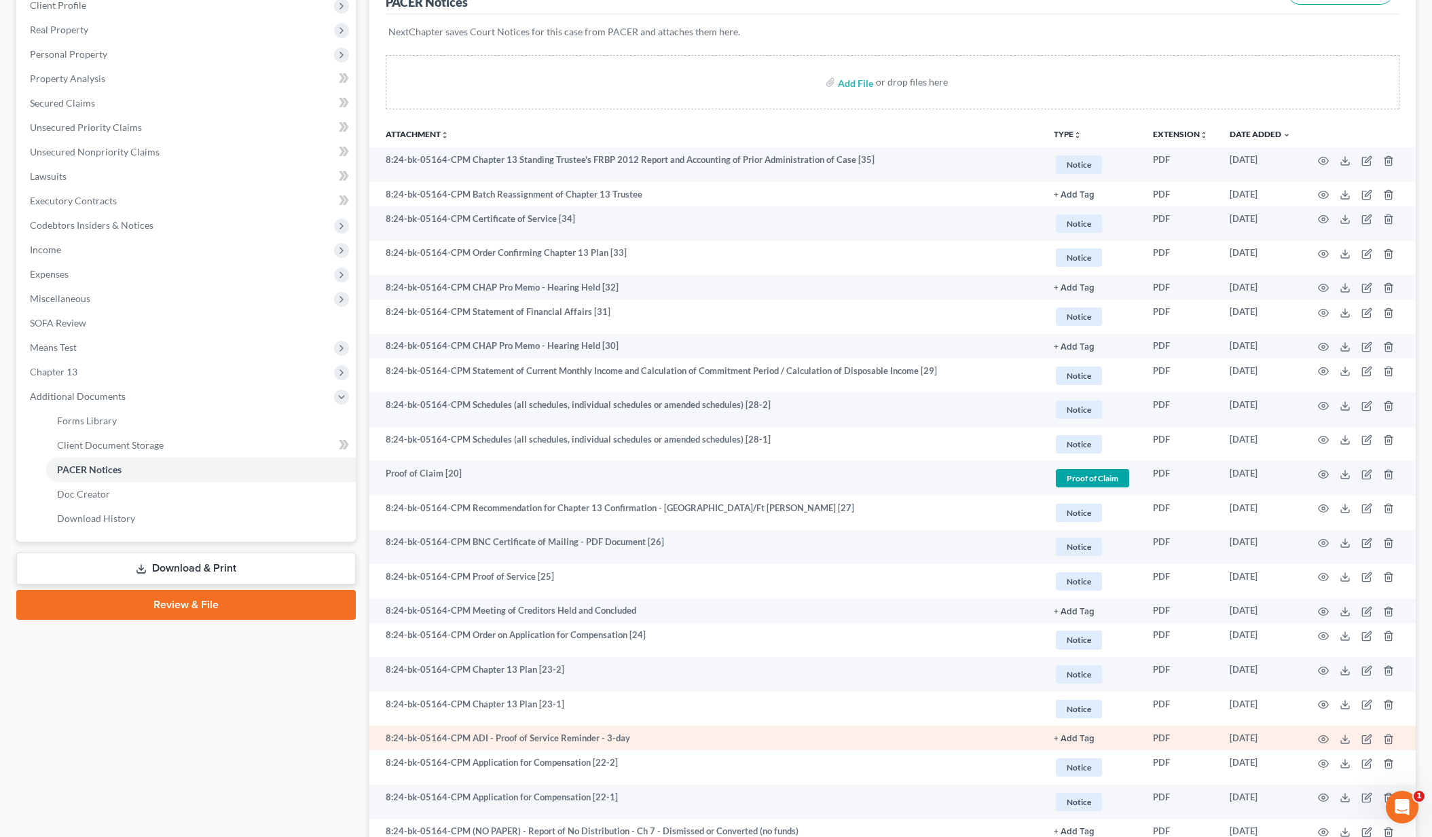
scroll to position [257, 0]
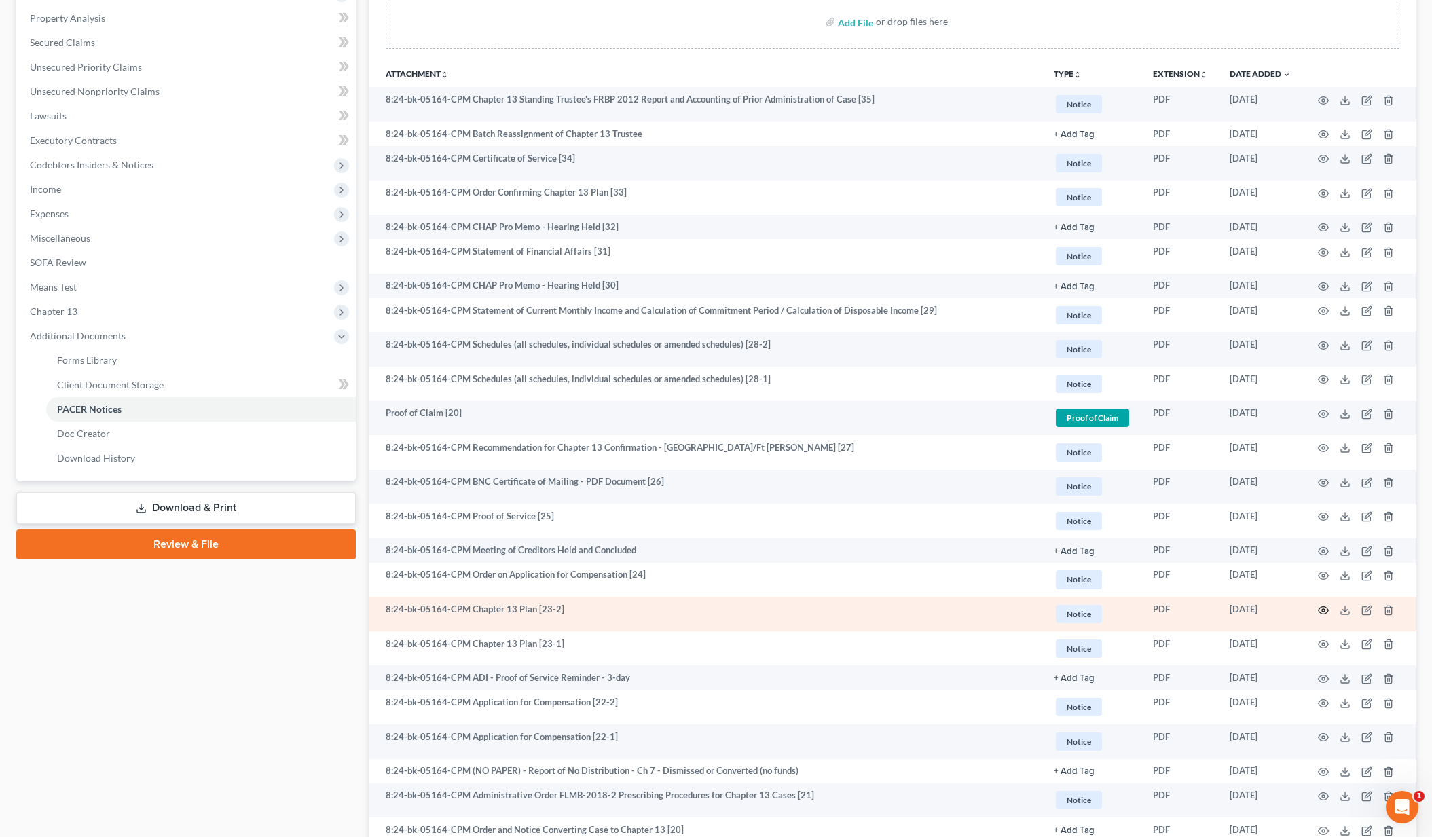
click at [1323, 610] on circle "button" at bounding box center [1323, 610] width 3 height 3
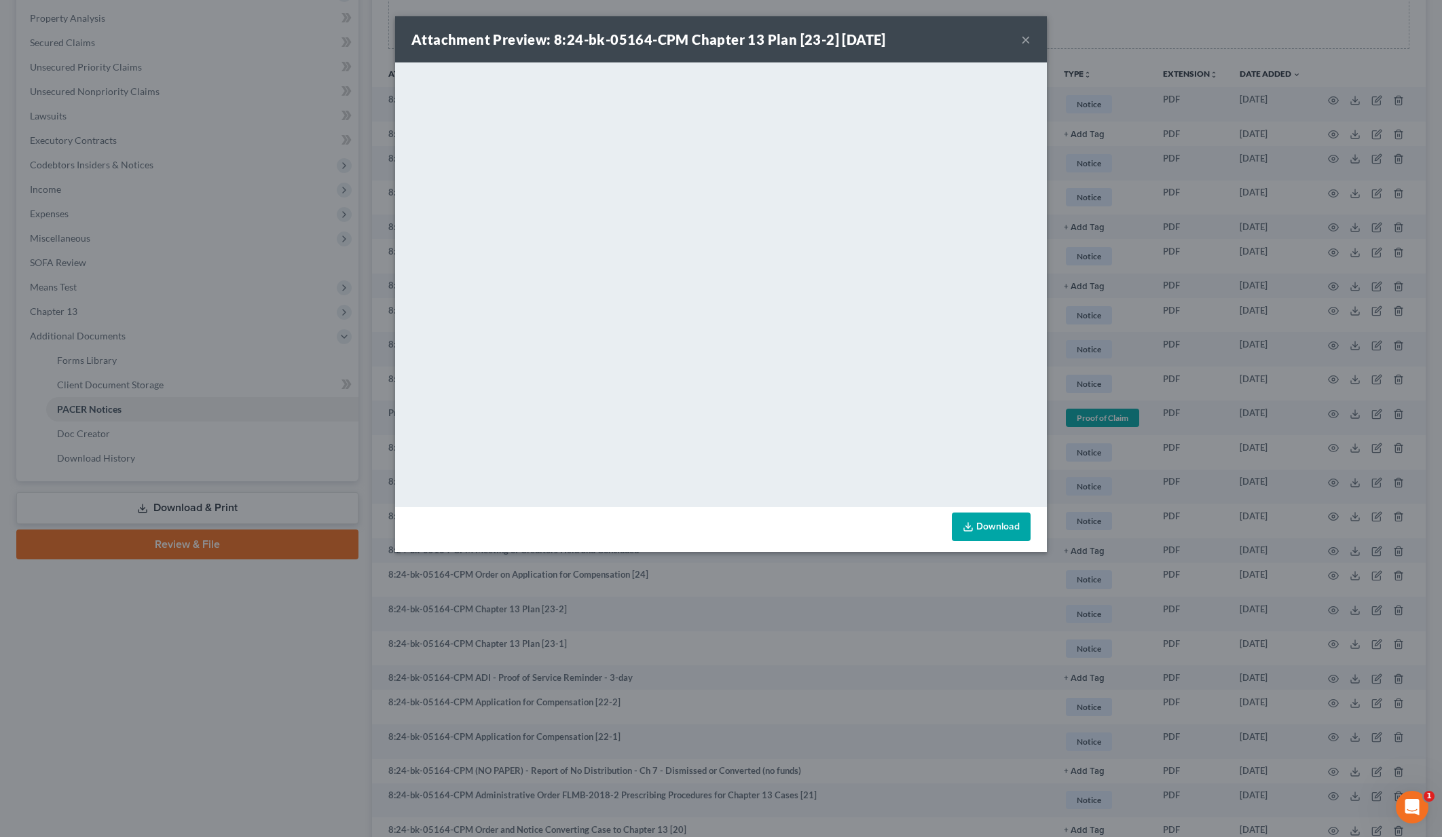
click at [1027, 43] on button "×" at bounding box center [1026, 39] width 10 height 16
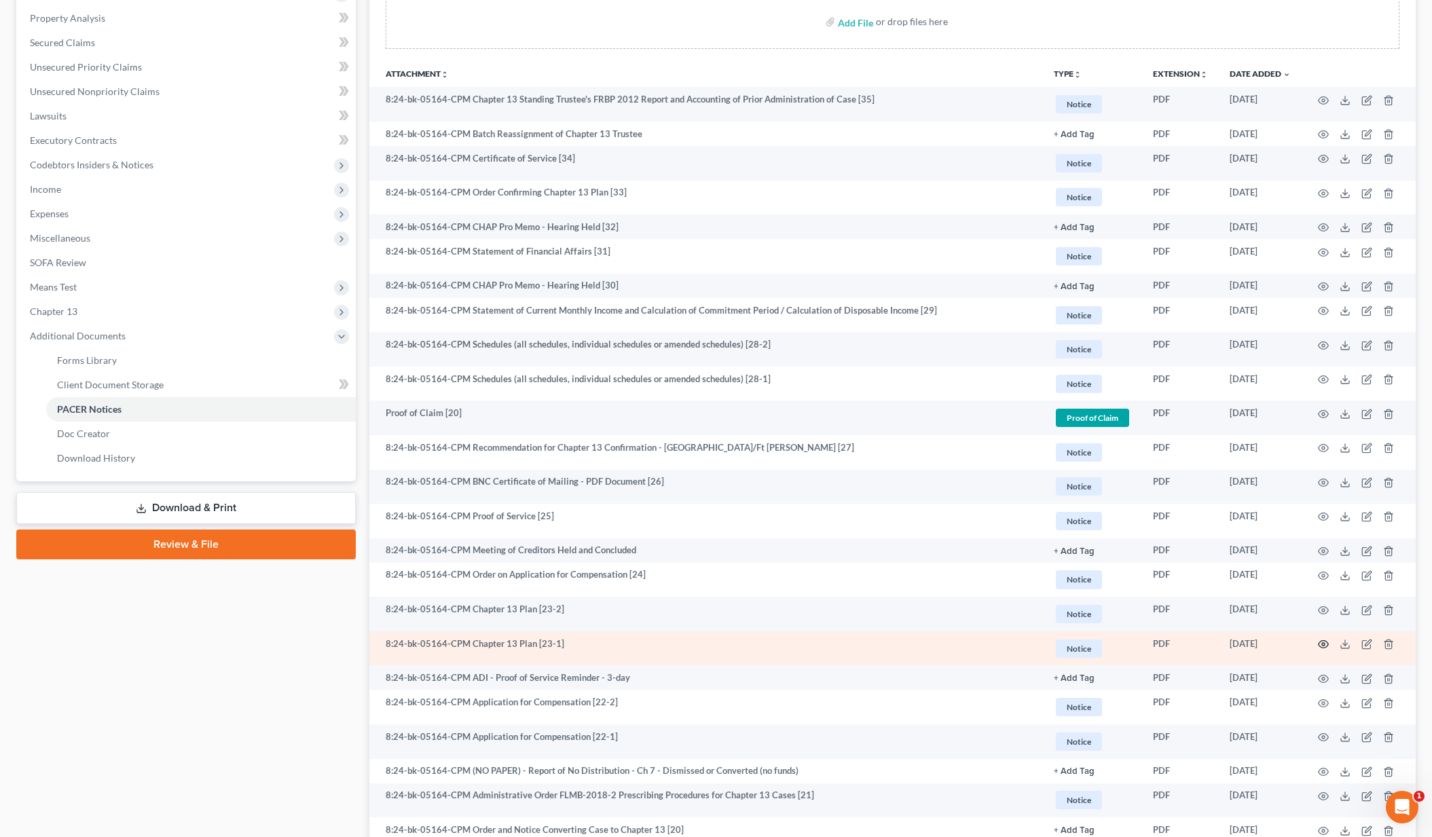
click at [1322, 642] on icon "button" at bounding box center [1323, 644] width 11 height 11
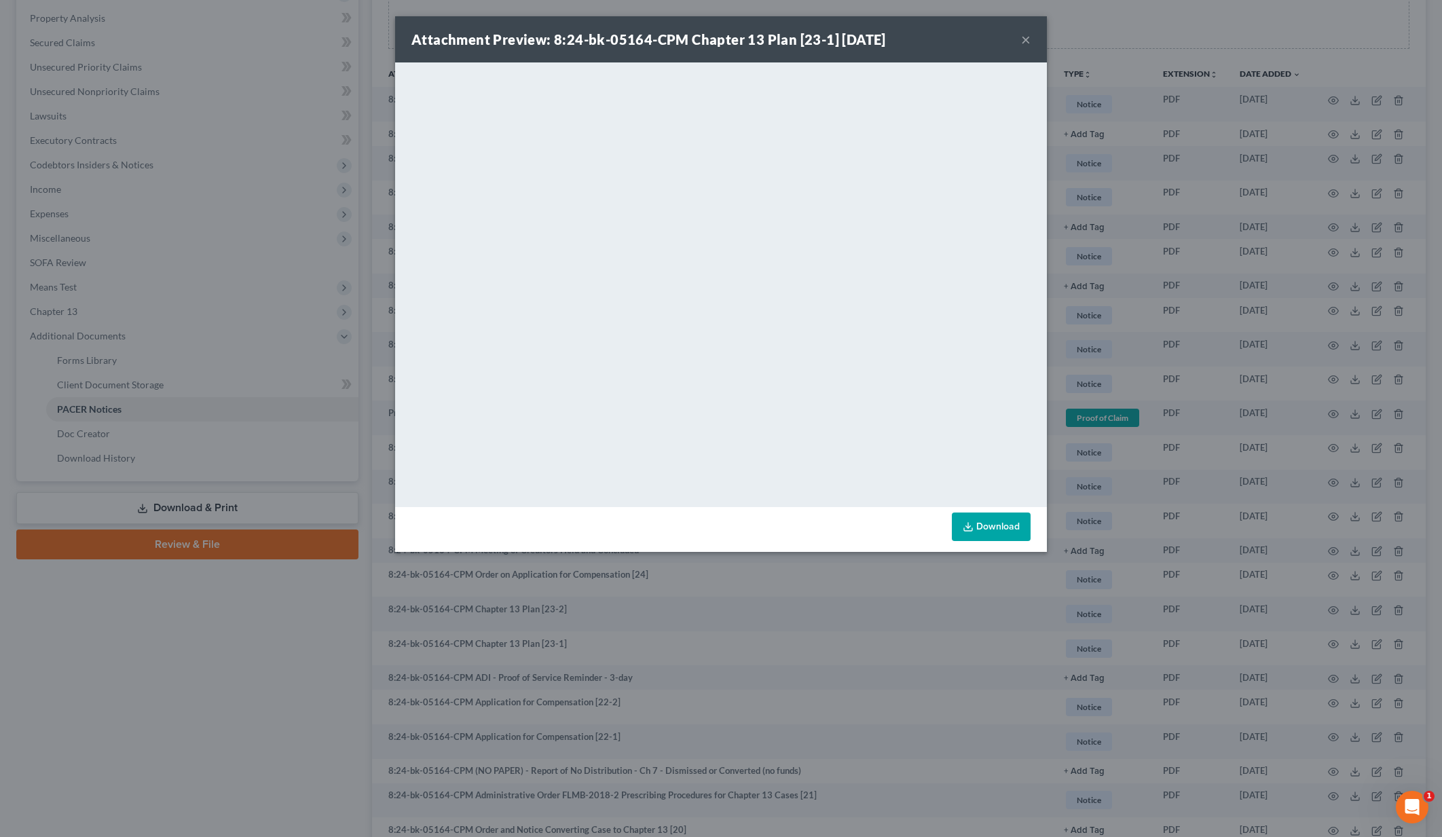
click at [1025, 39] on button "×" at bounding box center [1026, 39] width 10 height 16
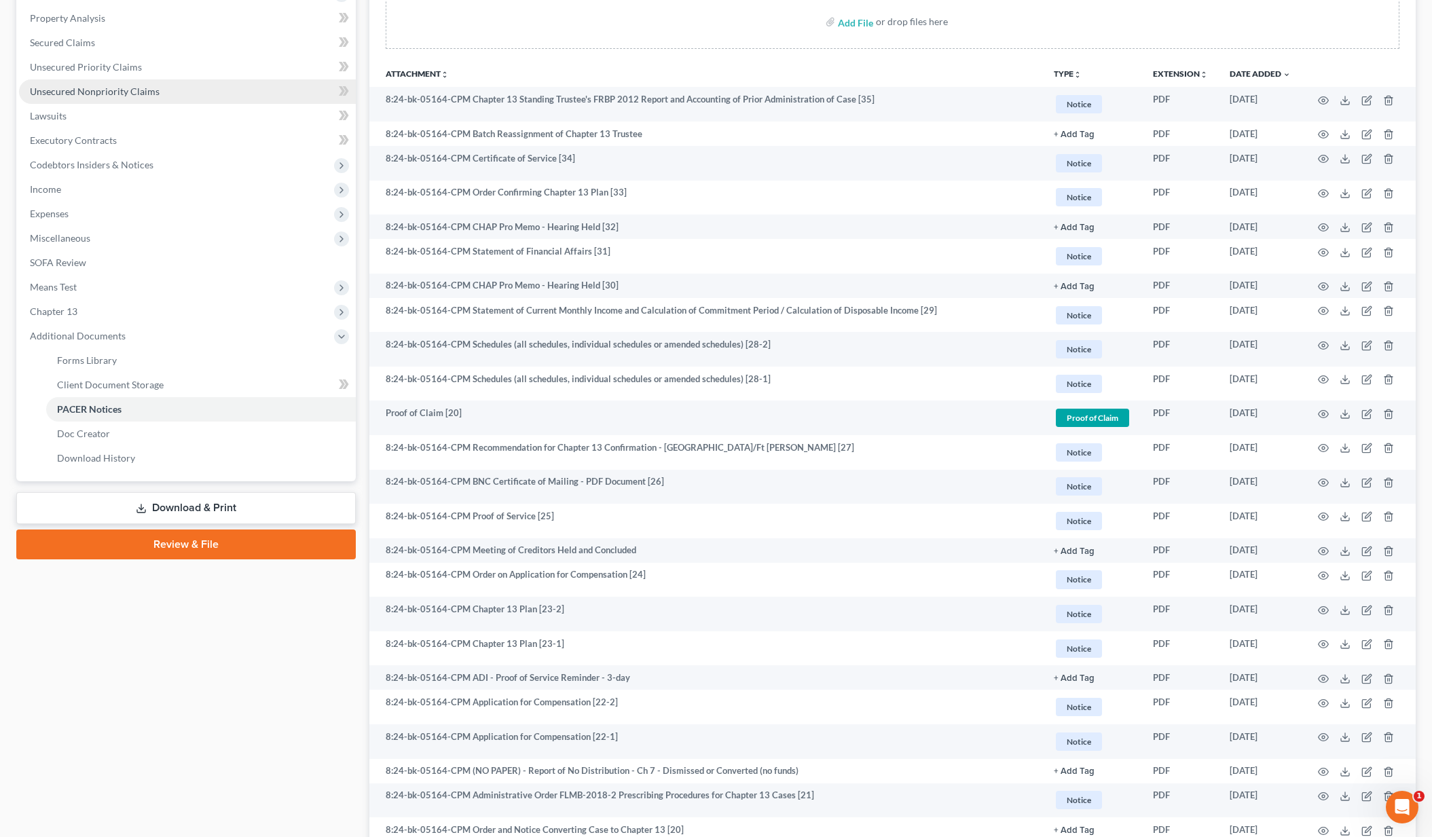
scroll to position [0, 0]
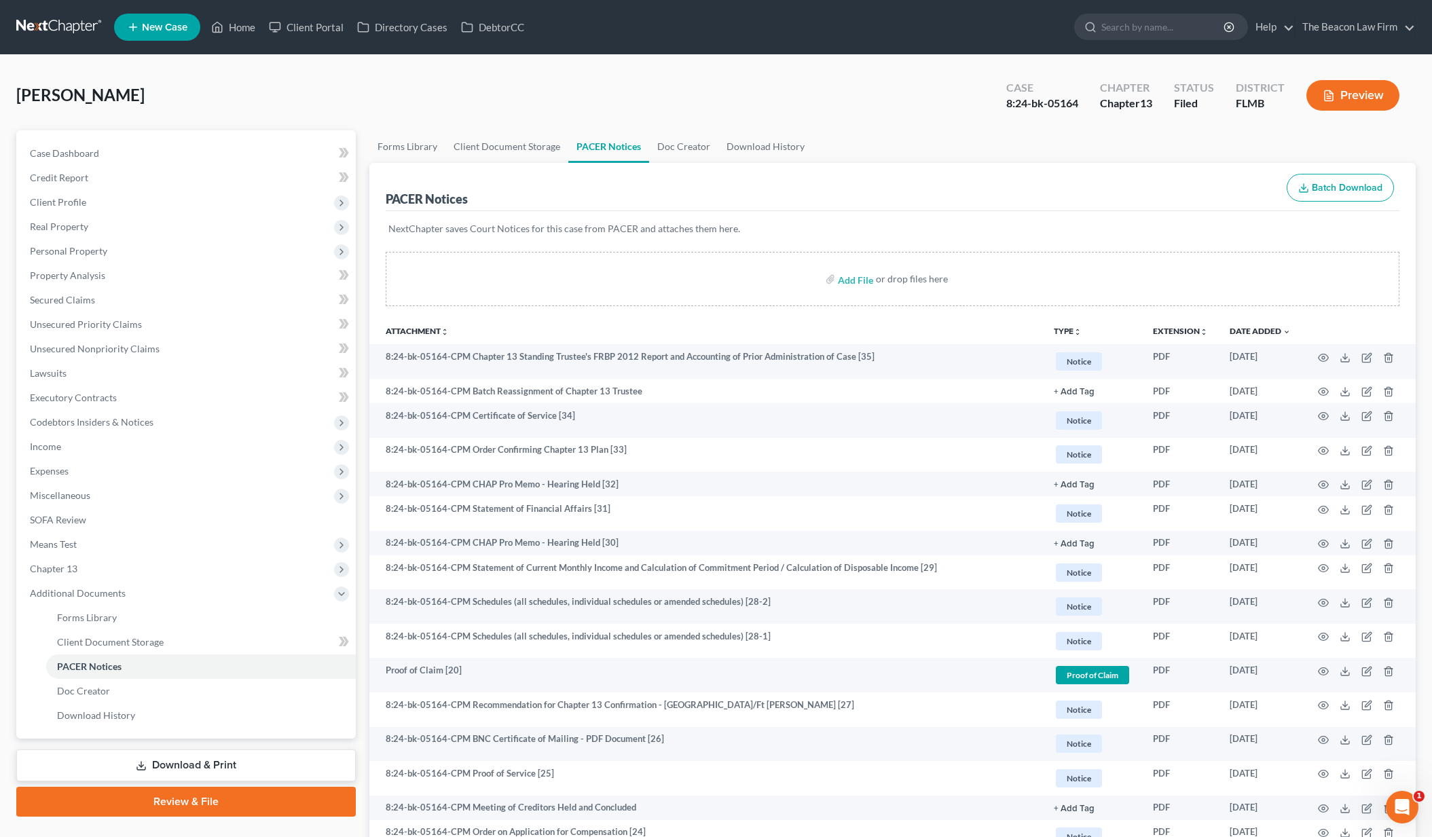
click at [89, 31] on link at bounding box center [59, 27] width 87 height 24
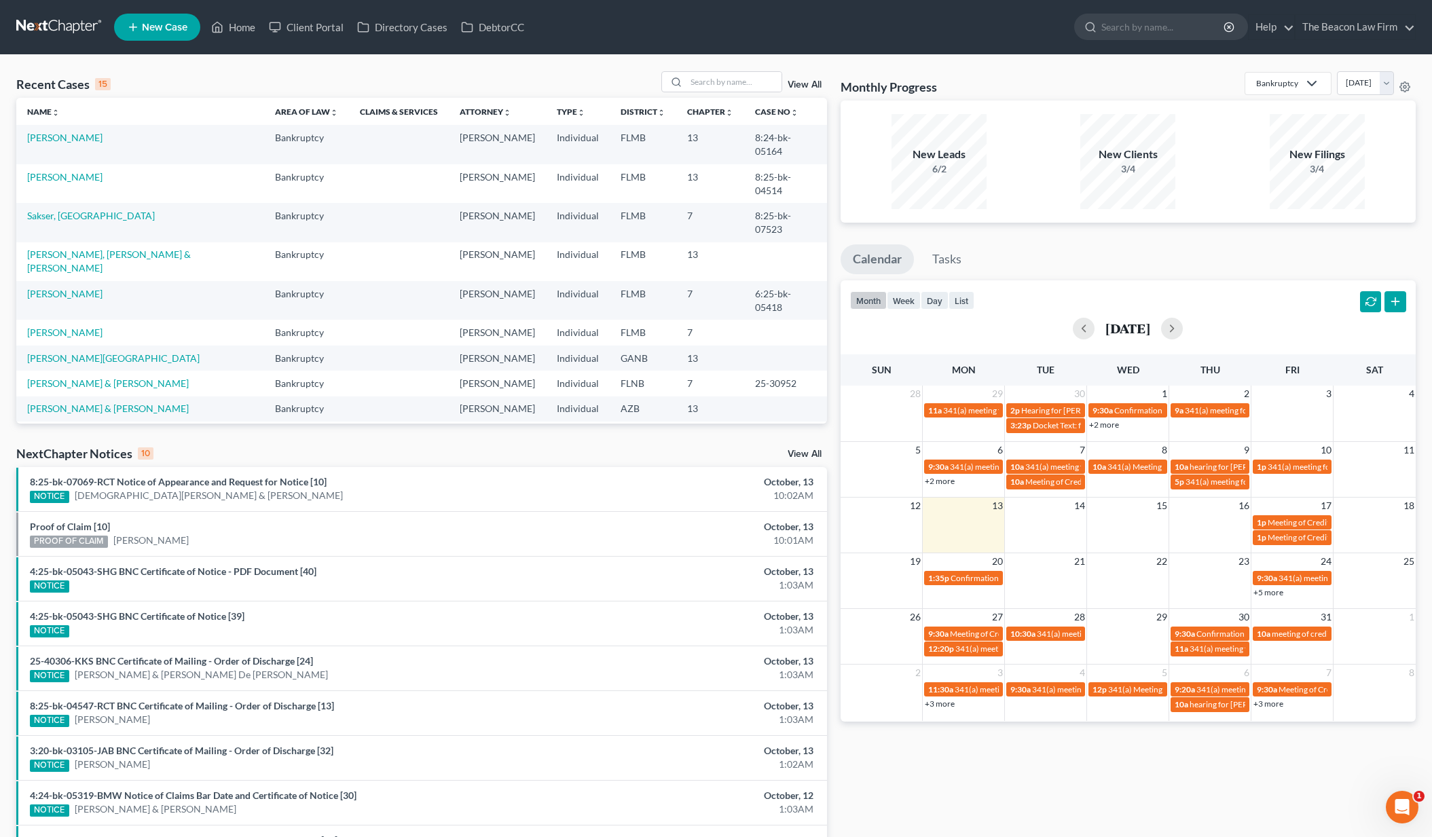
click at [57, 170] on td "[PERSON_NAME]" at bounding box center [140, 183] width 248 height 39
click at [60, 171] on link "[PERSON_NAME]" at bounding box center [64, 177] width 75 height 12
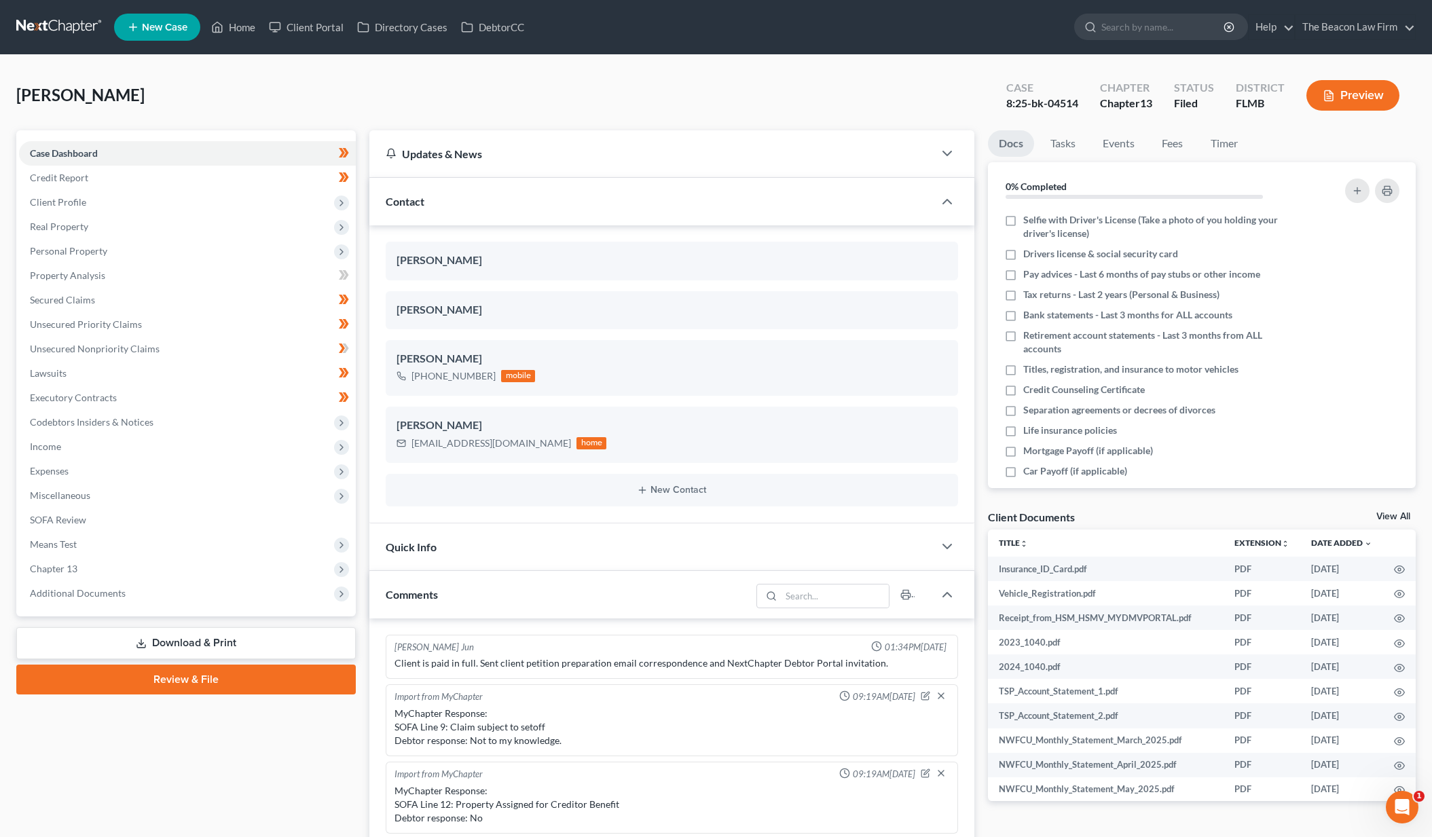
scroll to position [340, 0]
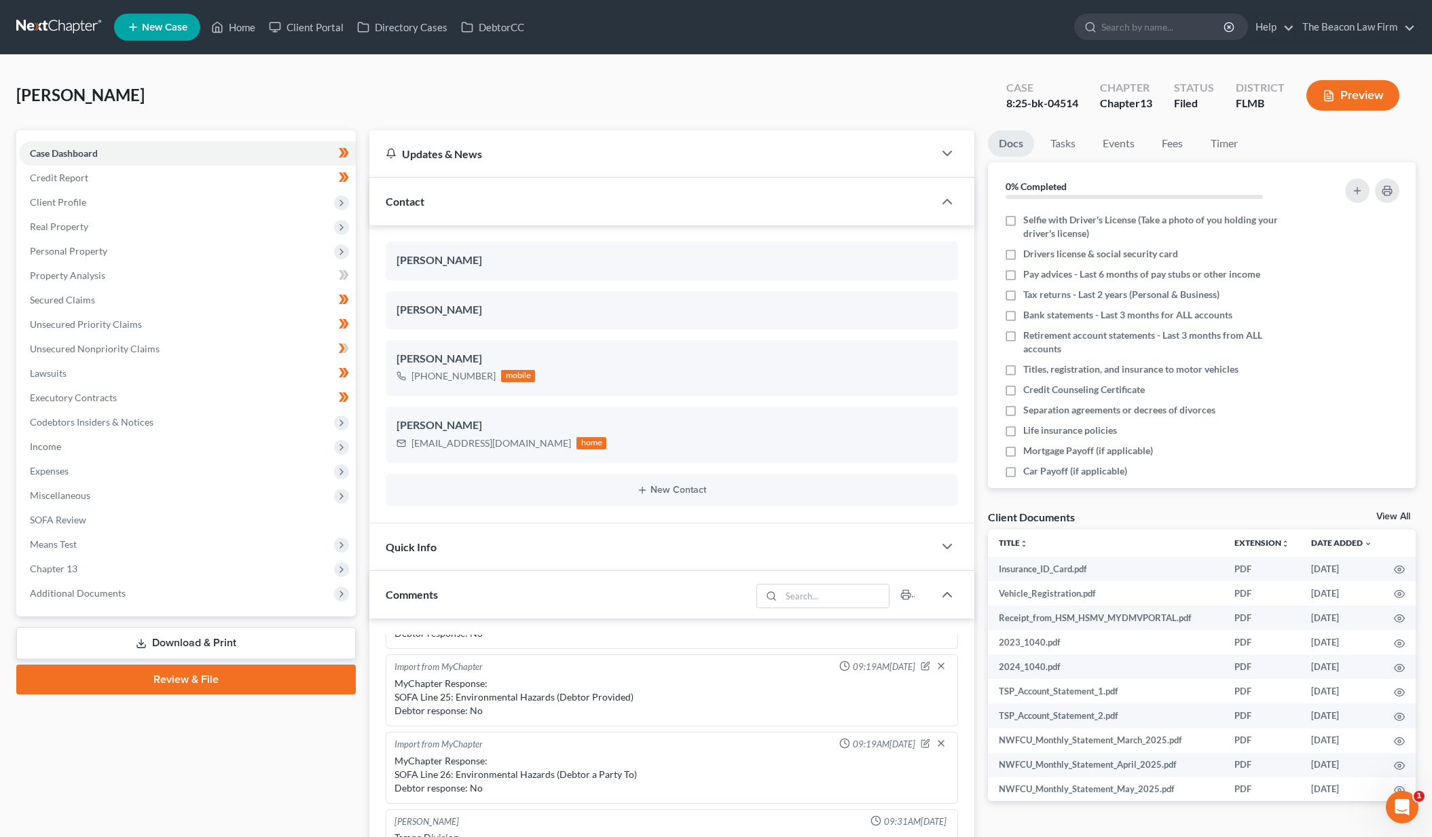
drag, startPoint x: 287, startPoint y: 648, endPoint x: 335, endPoint y: 651, distance: 48.3
click at [287, 647] on link "Download & Print" at bounding box center [186, 643] width 340 height 32
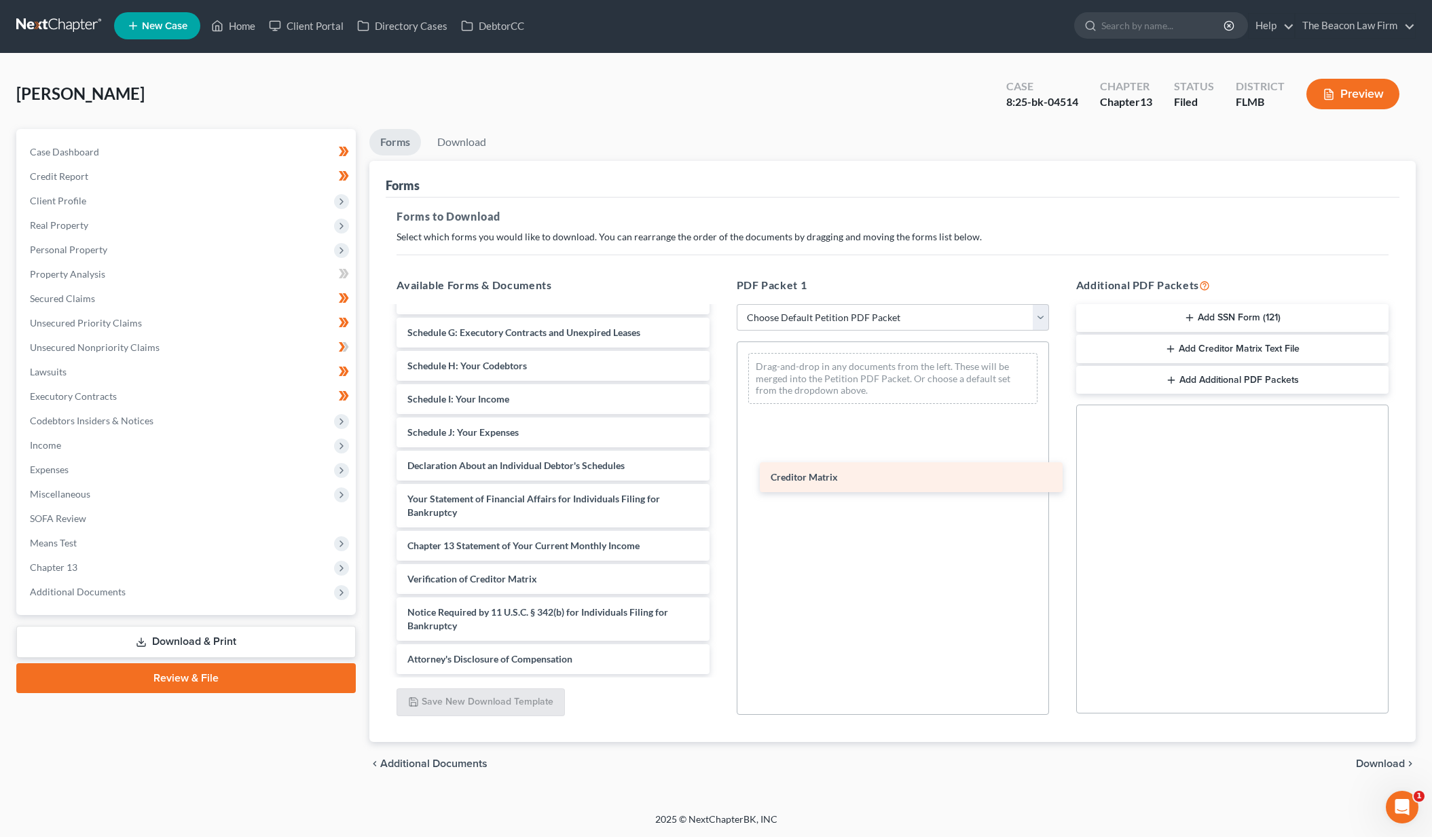
scroll to position [1088, 0]
drag, startPoint x: 540, startPoint y: 539, endPoint x: 1004, endPoint y: 423, distance: 478.8
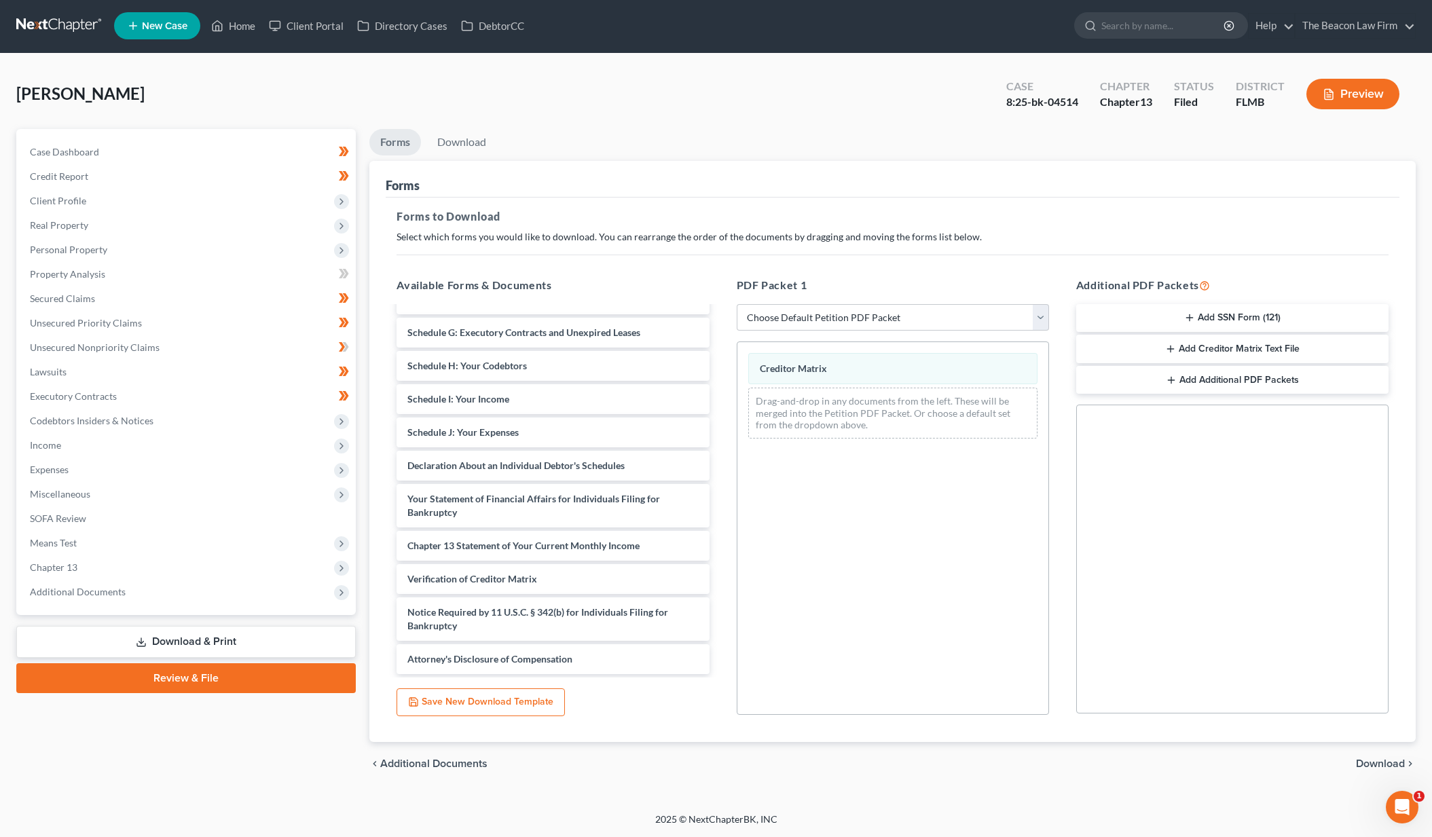
click at [1364, 755] on div "chevron_left Additional Documents Download chevron_right" at bounding box center [892, 763] width 1046 height 43
click at [1368, 762] on span "Download" at bounding box center [1380, 764] width 49 height 11
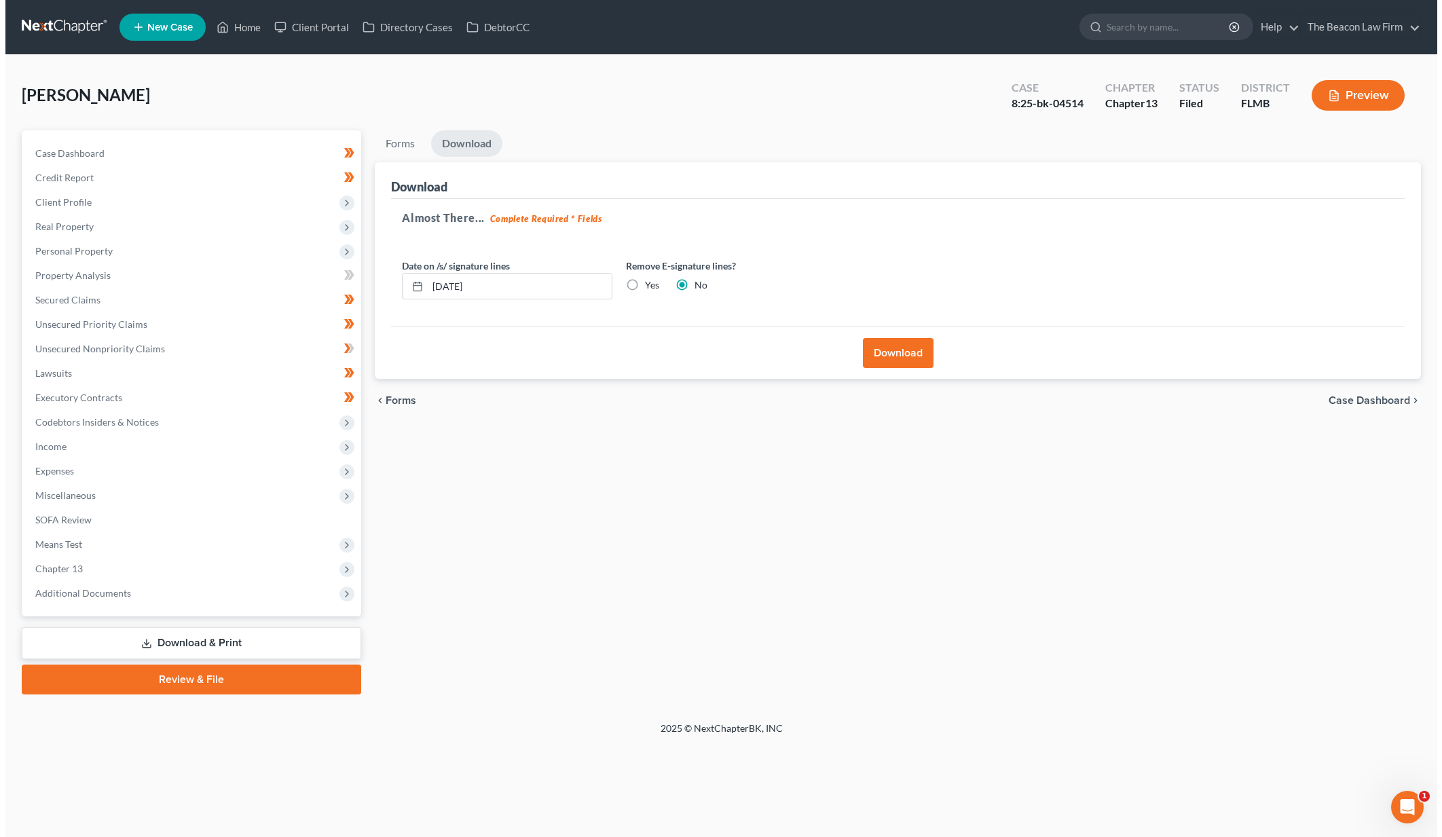
scroll to position [0, 0]
click at [913, 354] on button "Download" at bounding box center [899, 353] width 71 height 30
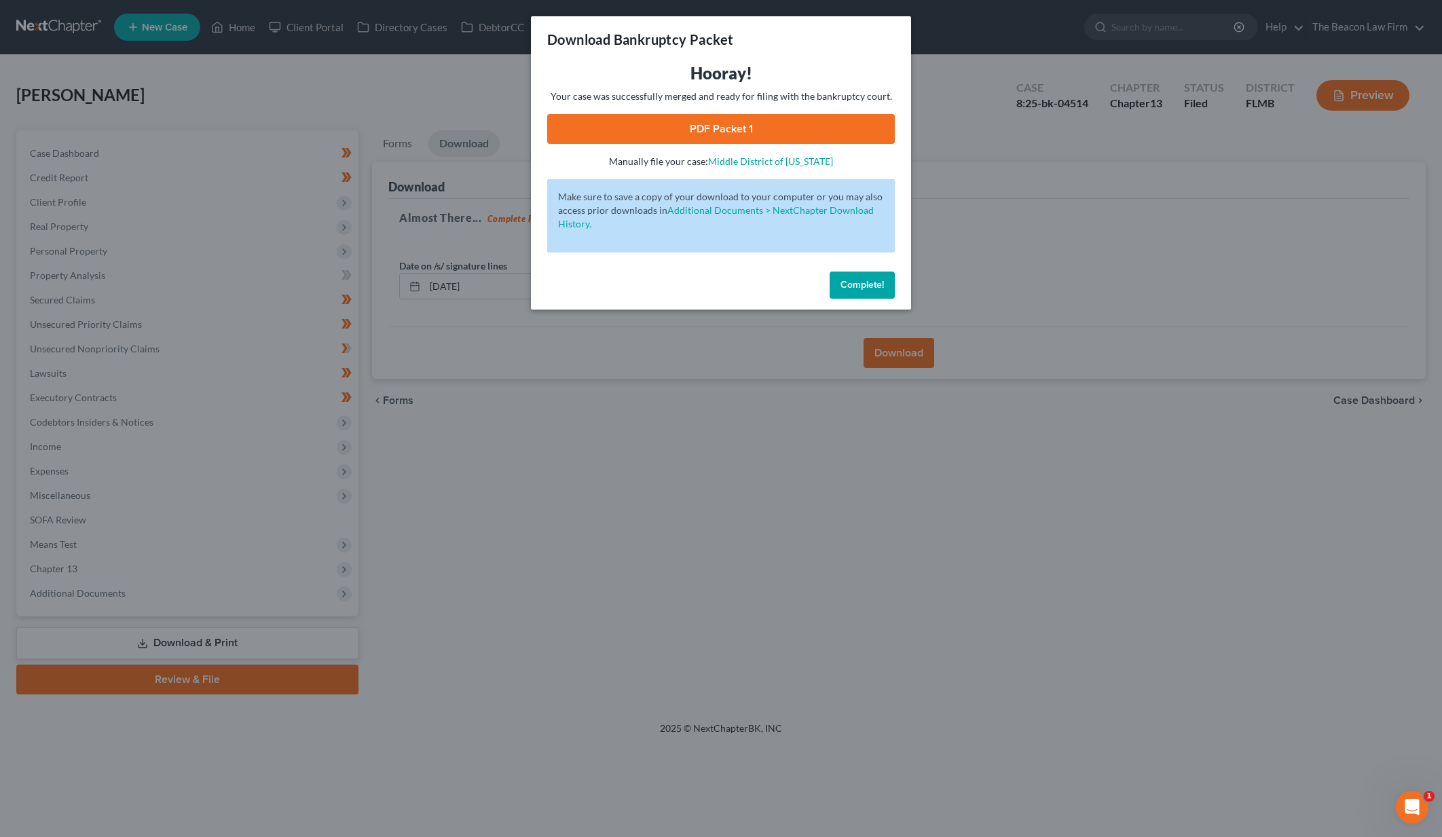
click at [803, 126] on link "PDF Packet 1" at bounding box center [721, 129] width 348 height 30
